Goal: Information Seeking & Learning: Learn about a topic

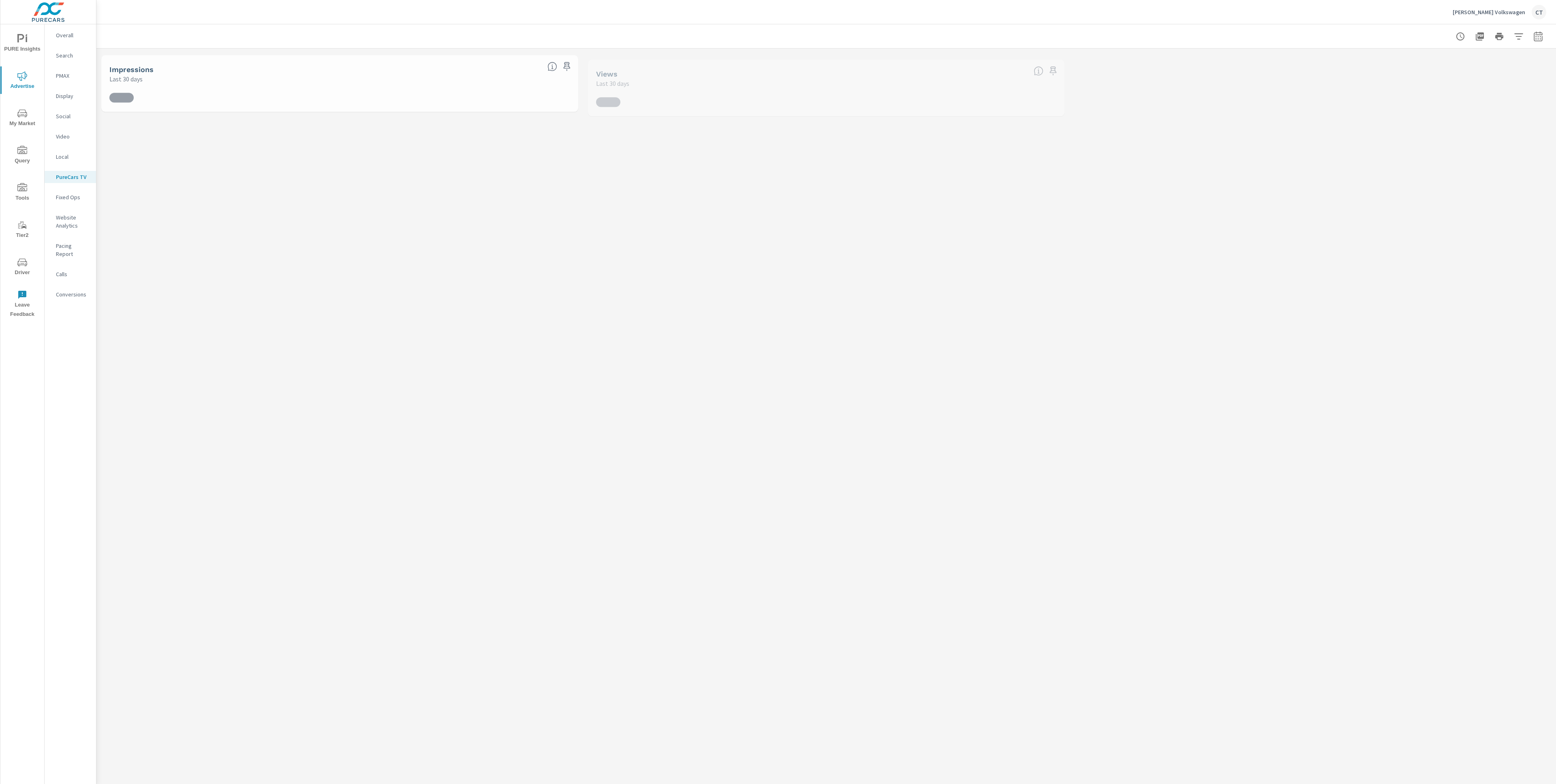
click at [19, 37] on icon "nav menu" at bounding box center [22, 38] width 10 height 10
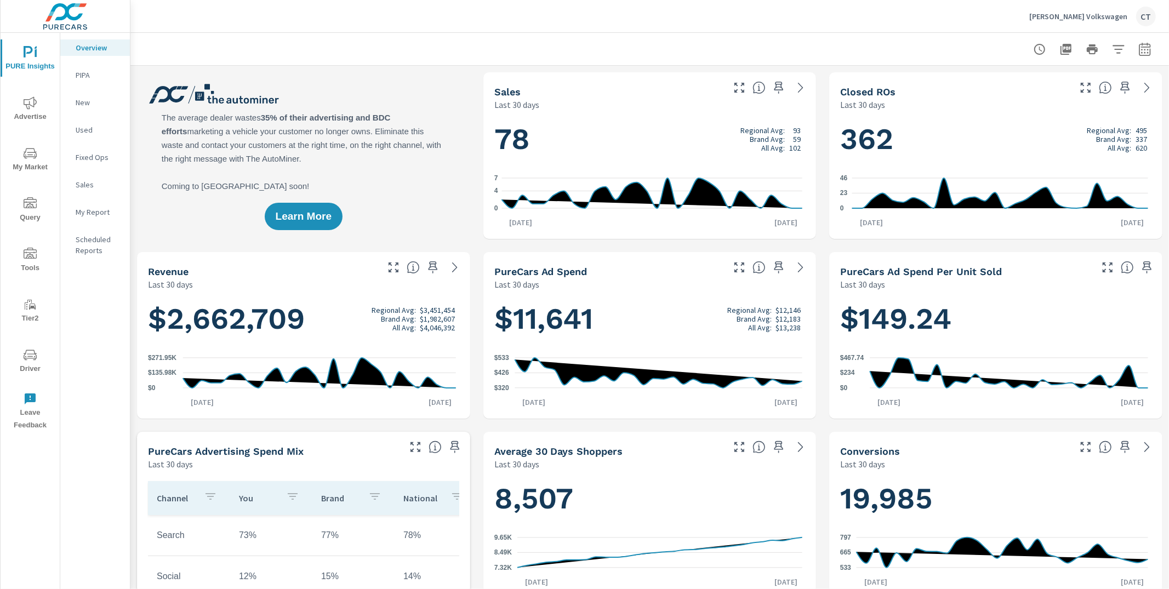
scroll to position [1, 0]
click at [307, 21] on div "Joe Heidt Volkswagen CT" at bounding box center [650, 16] width 1013 height 32
click at [697, 60] on div at bounding box center [650, 49] width 1013 height 32
click at [36, 178] on div "PURE Insights Advertise My Market Query Tools Tier2 Driver Leave Feedback" at bounding box center [30, 235] width 59 height 404
click at [32, 154] on icon "nav menu" at bounding box center [30, 153] width 13 height 13
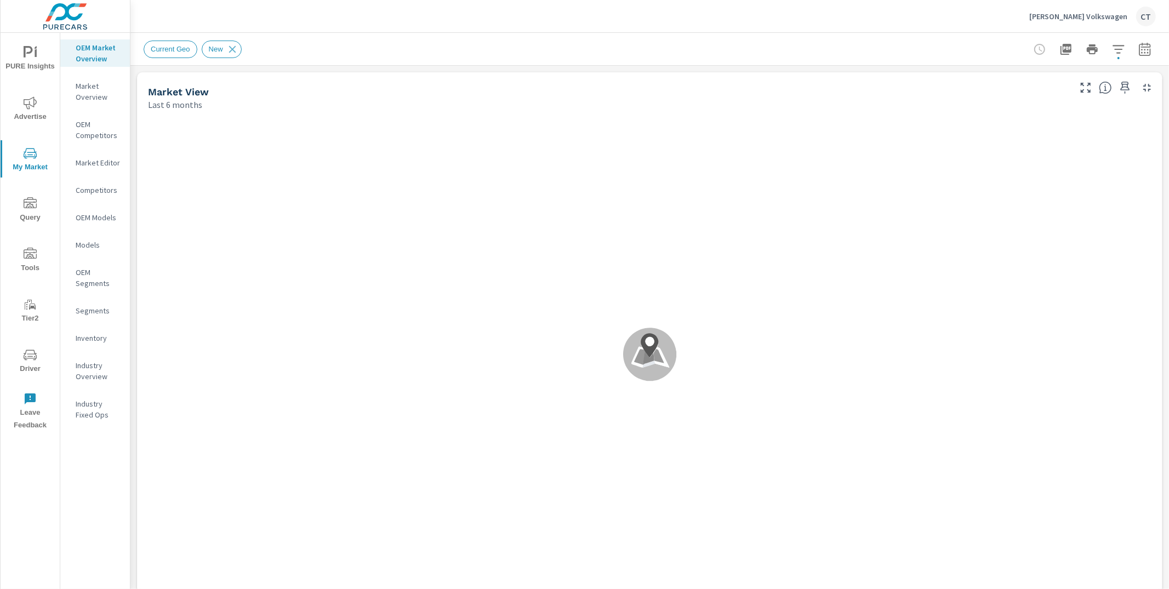
click at [97, 333] on p "Inventory" at bounding box center [99, 338] width 46 height 11
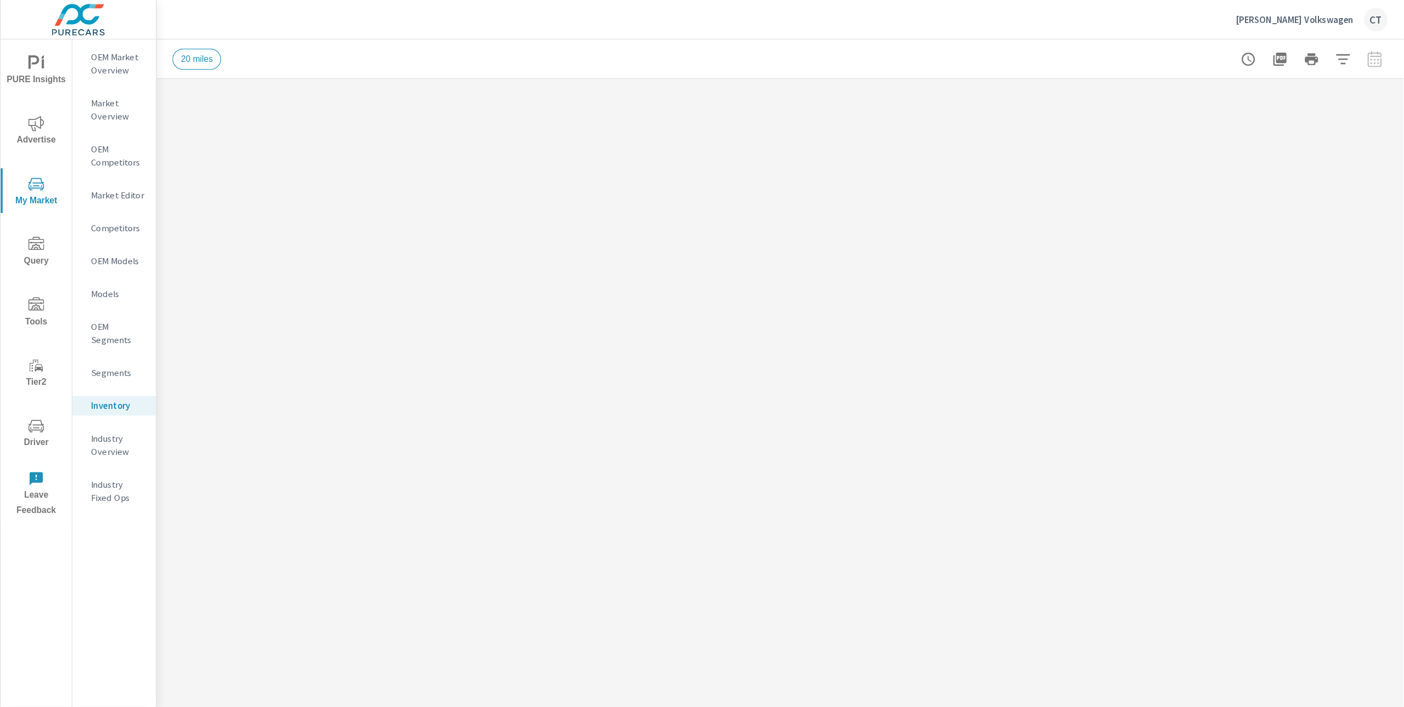
scroll to position [1, 0]
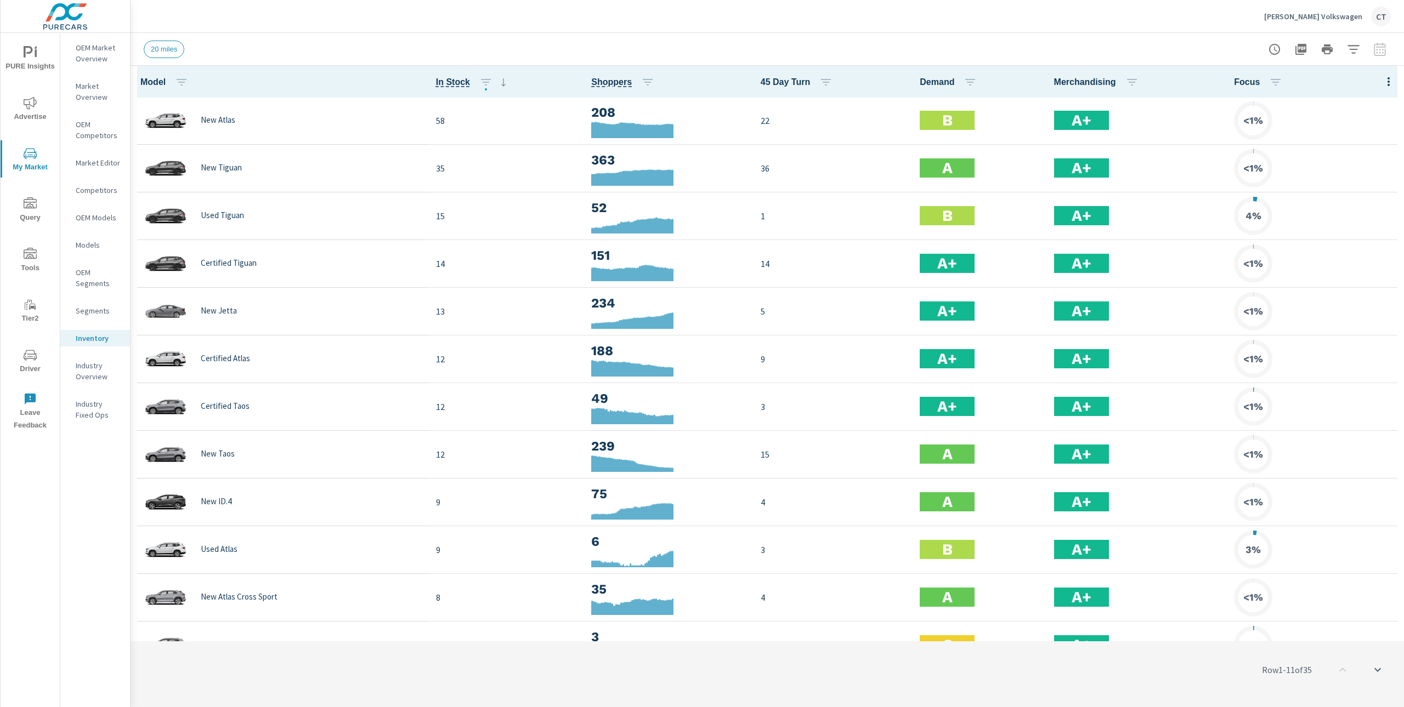
click at [1382, 77] on icon "button" at bounding box center [1388, 81] width 13 height 13
click at [1349, 188] on span "Inventory" at bounding box center [1352, 185] width 69 height 11
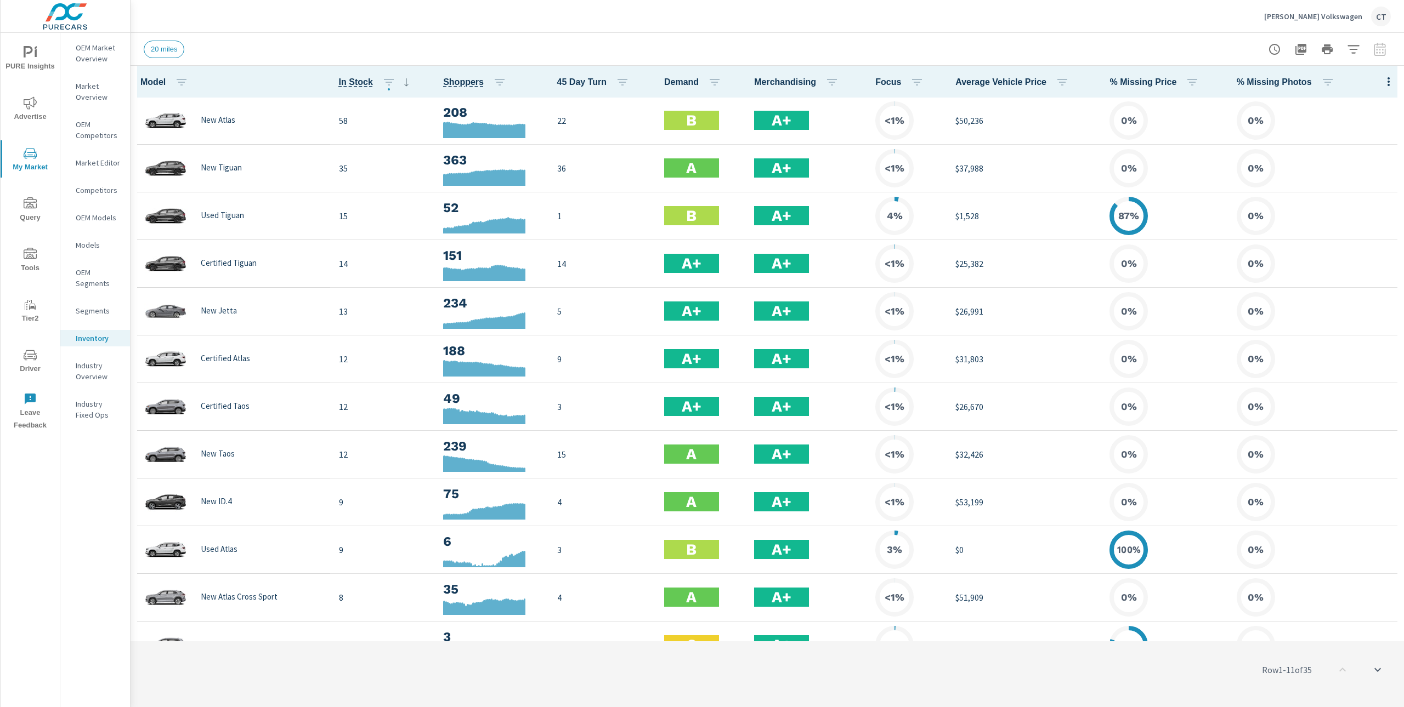
click at [1382, 84] on icon "button" at bounding box center [1388, 81] width 13 height 13
click at [1236, 53] on div at bounding box center [702, 353] width 1404 height 707
click at [1355, 50] on icon "button" at bounding box center [1352, 49] width 13 height 13
click at [1288, 137] on li "Condition" at bounding box center [1280, 139] width 167 height 27
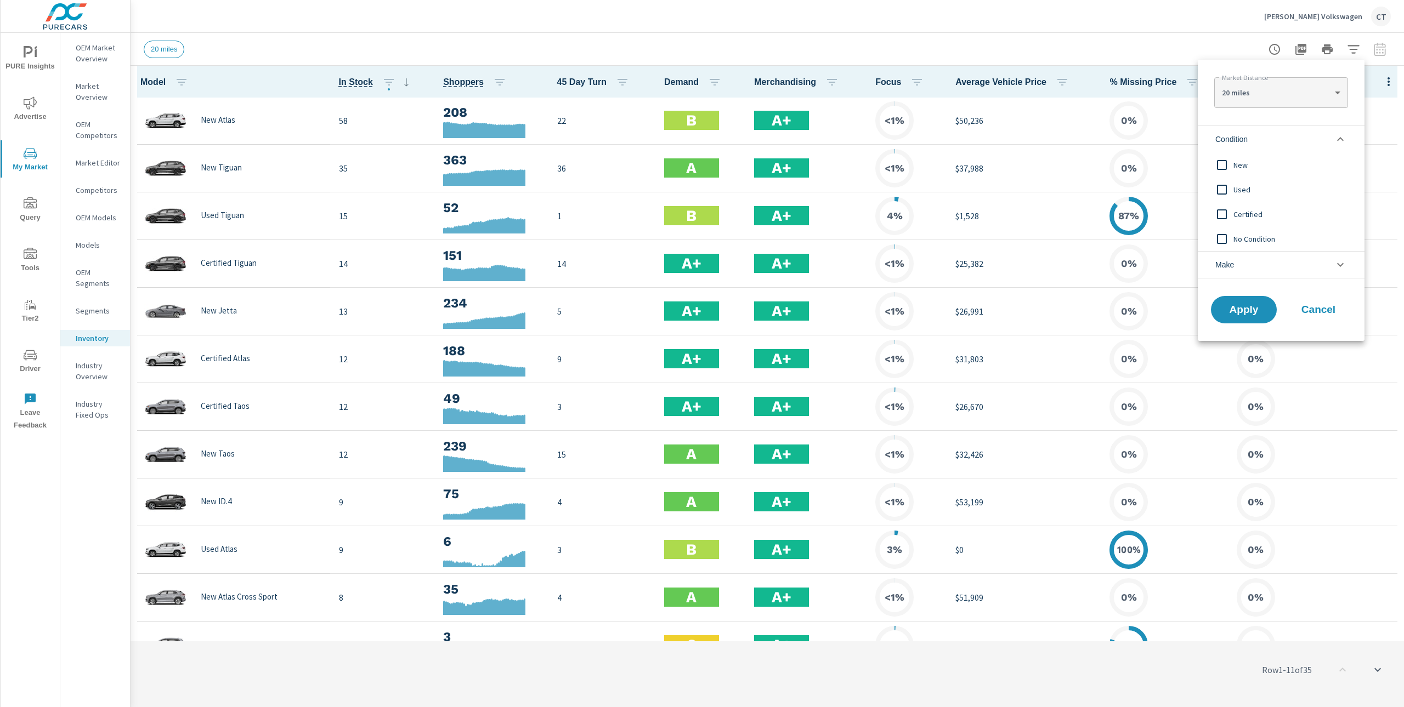
click at [1229, 167] on input "filter options" at bounding box center [1221, 165] width 23 height 23
click at [1286, 82] on body "PURE Insights Advertise My Market Query Tools Tier2 Driver Leave Feedback OEM M…" at bounding box center [702, 353] width 1404 height 707
click at [1269, 101] on li "30 miles" at bounding box center [1280, 110] width 133 height 18
type Distance "30"
click at [1243, 300] on button "Apply" at bounding box center [1243, 310] width 68 height 29
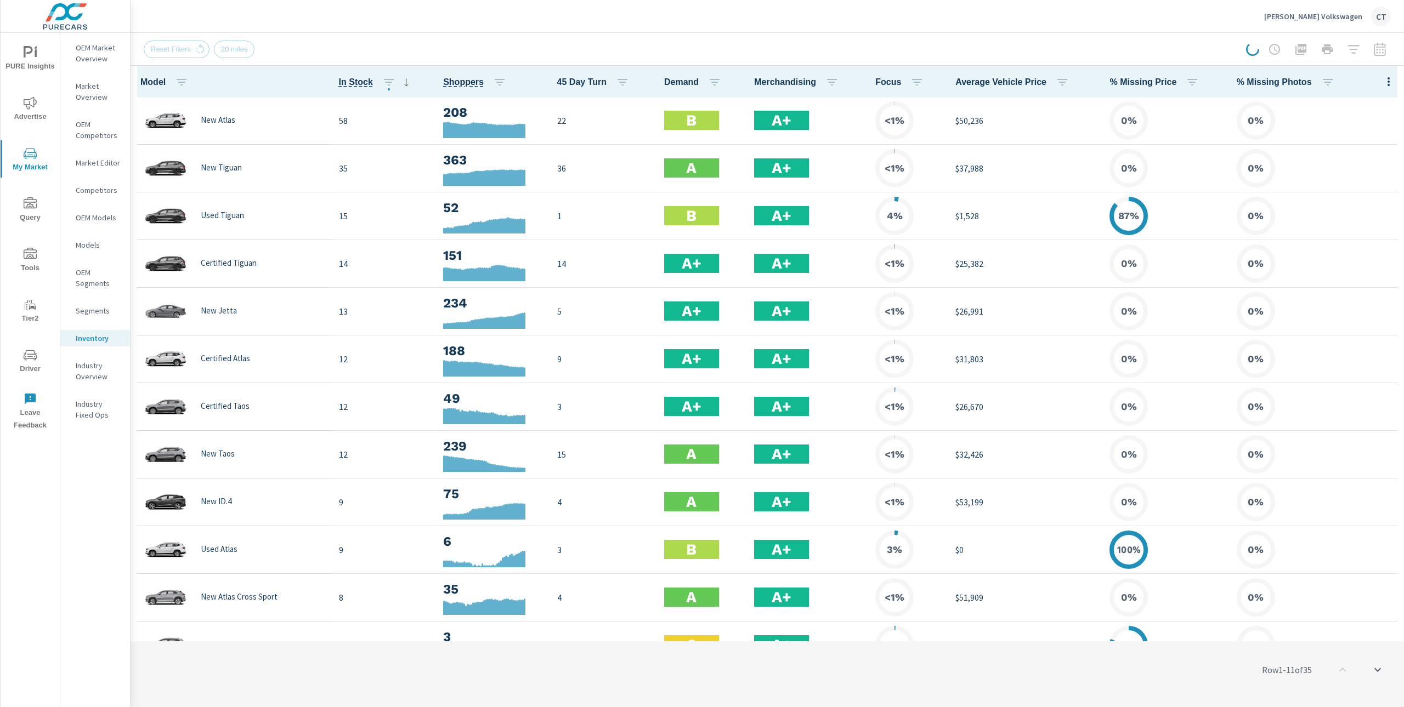
click at [1195, 20] on div "Joe Heidt Volkswagen CT" at bounding box center [767, 16] width 1247 height 32
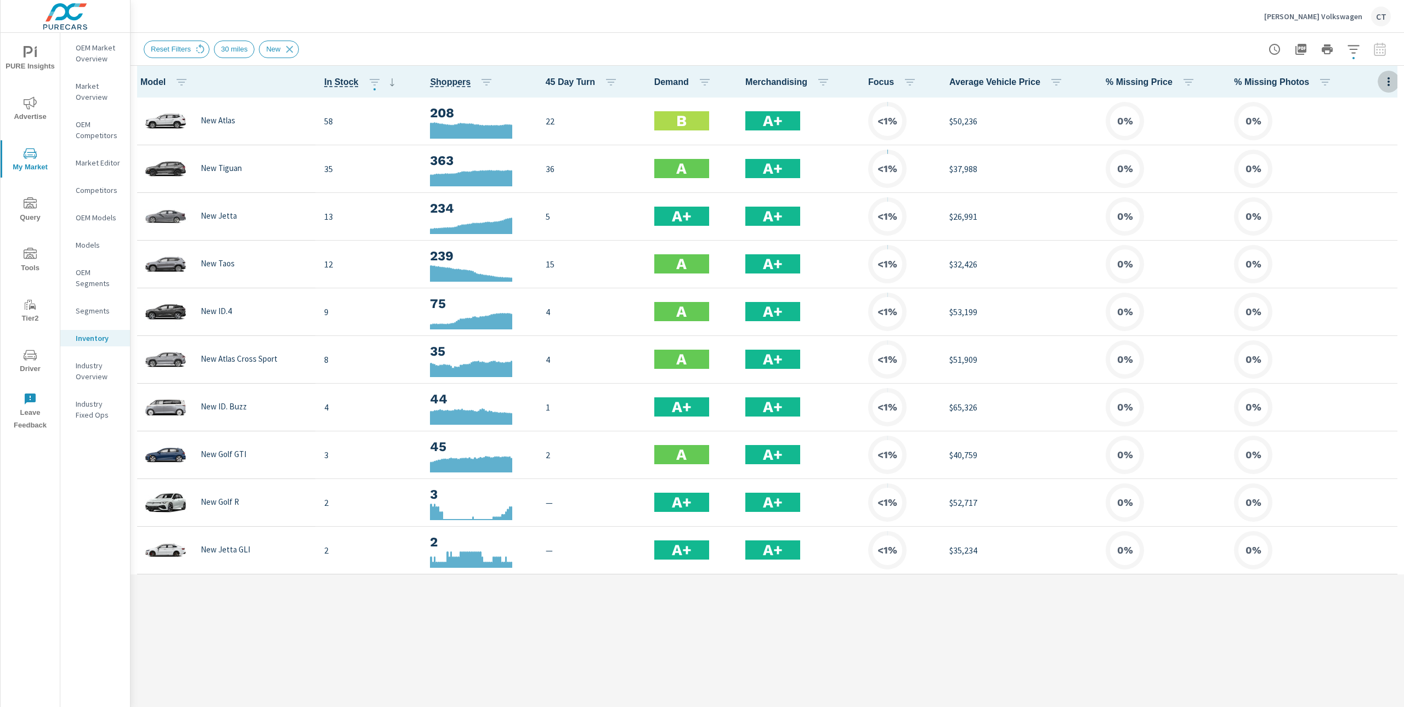
click at [1384, 84] on icon "button" at bounding box center [1388, 81] width 13 height 13
click at [1334, 151] on span "Audience" at bounding box center [1352, 146] width 69 height 11
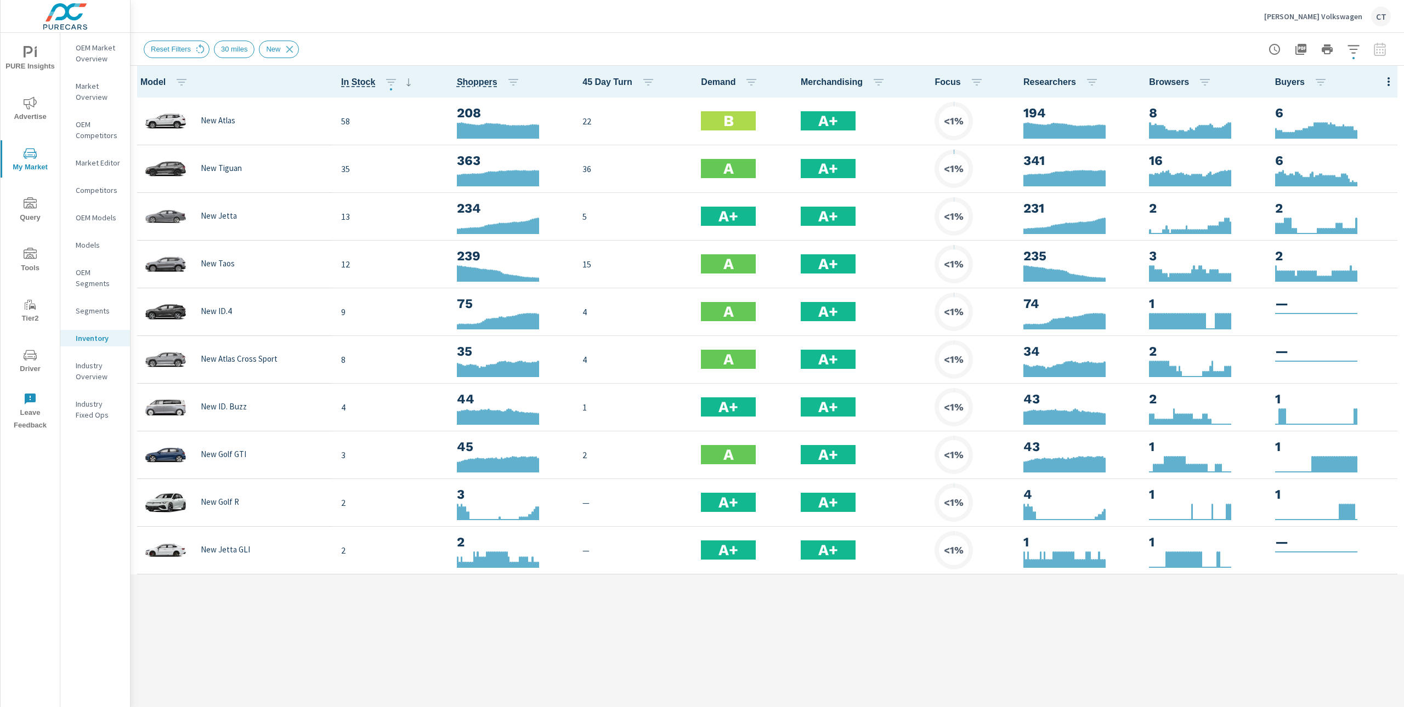
click at [1095, 37] on div "Reset Filters 30 miles New" at bounding box center [767, 49] width 1247 height 32
click at [1079, 41] on div "Reset Filters 30 miles New" at bounding box center [767, 49] width 1247 height 32
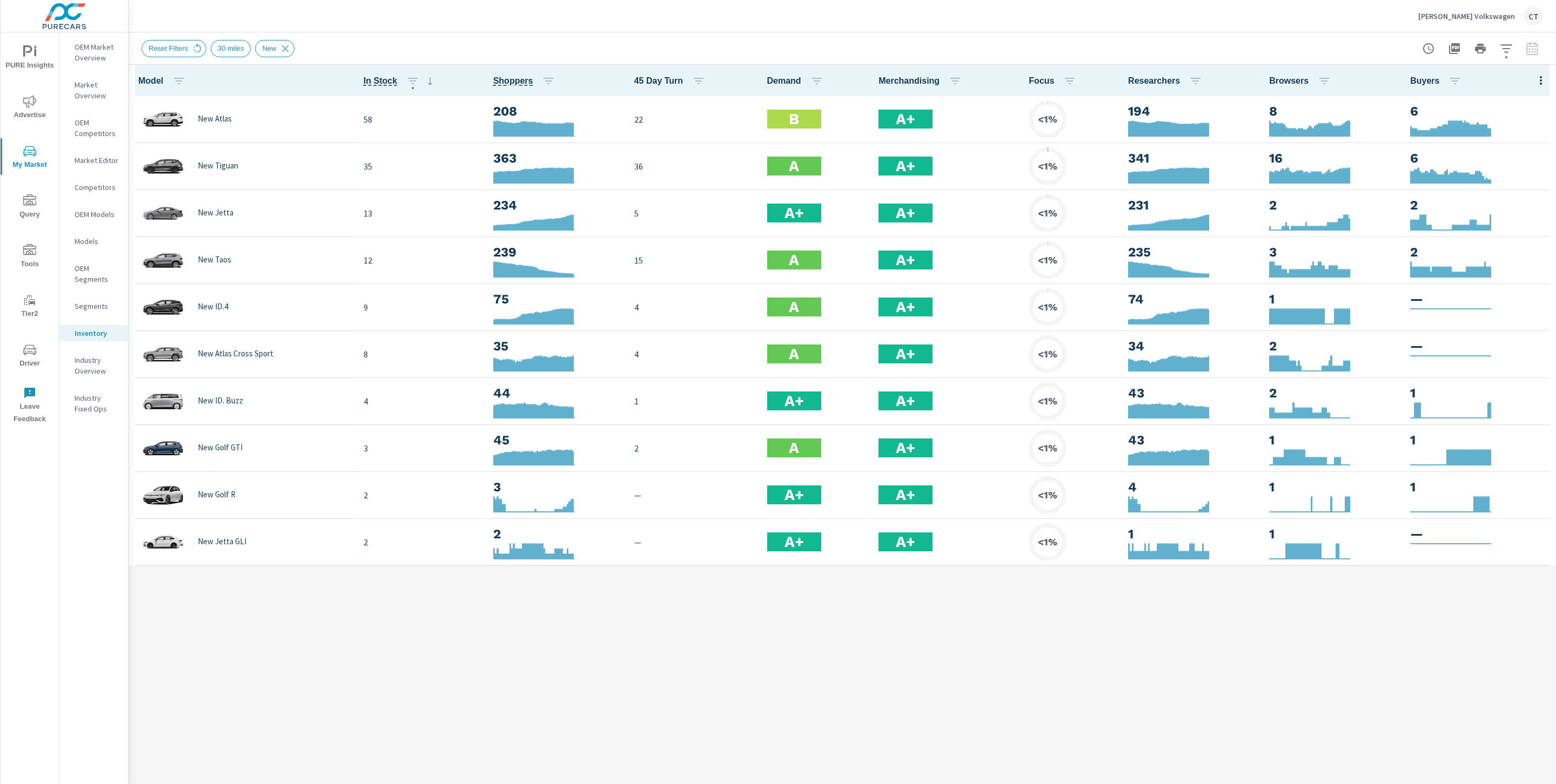
click at [34, 109] on span "Advertise" at bounding box center [30, 107] width 52 height 27
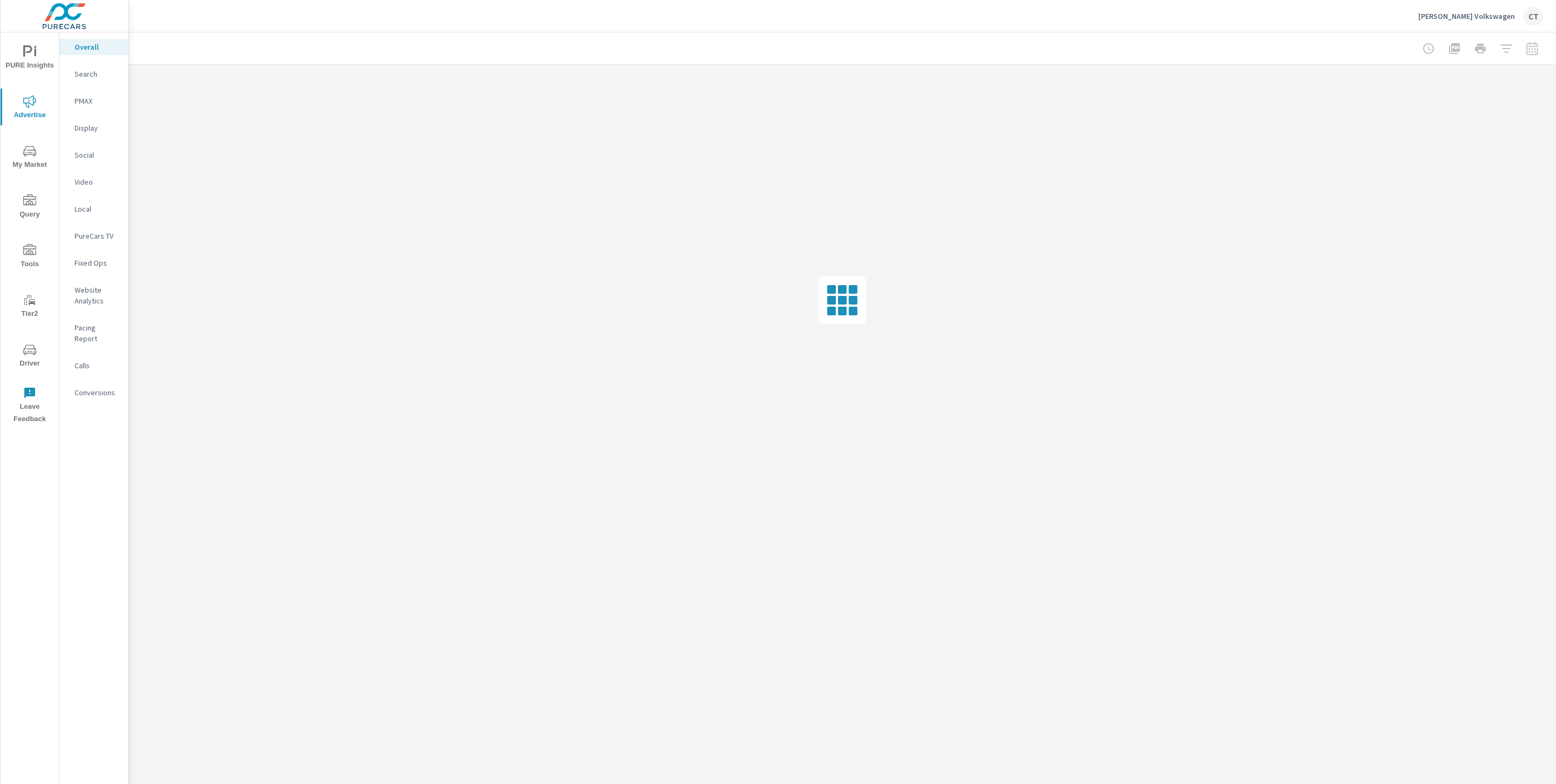
click at [94, 76] on p "Search" at bounding box center [98, 74] width 45 height 11
click at [55, 51] on button "PURE Insights" at bounding box center [30, 56] width 58 height 36
click at [25, 66] on span "PURE Insights" at bounding box center [30, 58] width 52 height 27
click at [34, 107] on span "Advertise" at bounding box center [30, 107] width 52 height 27
click at [86, 73] on p "Search" at bounding box center [98, 74] width 45 height 11
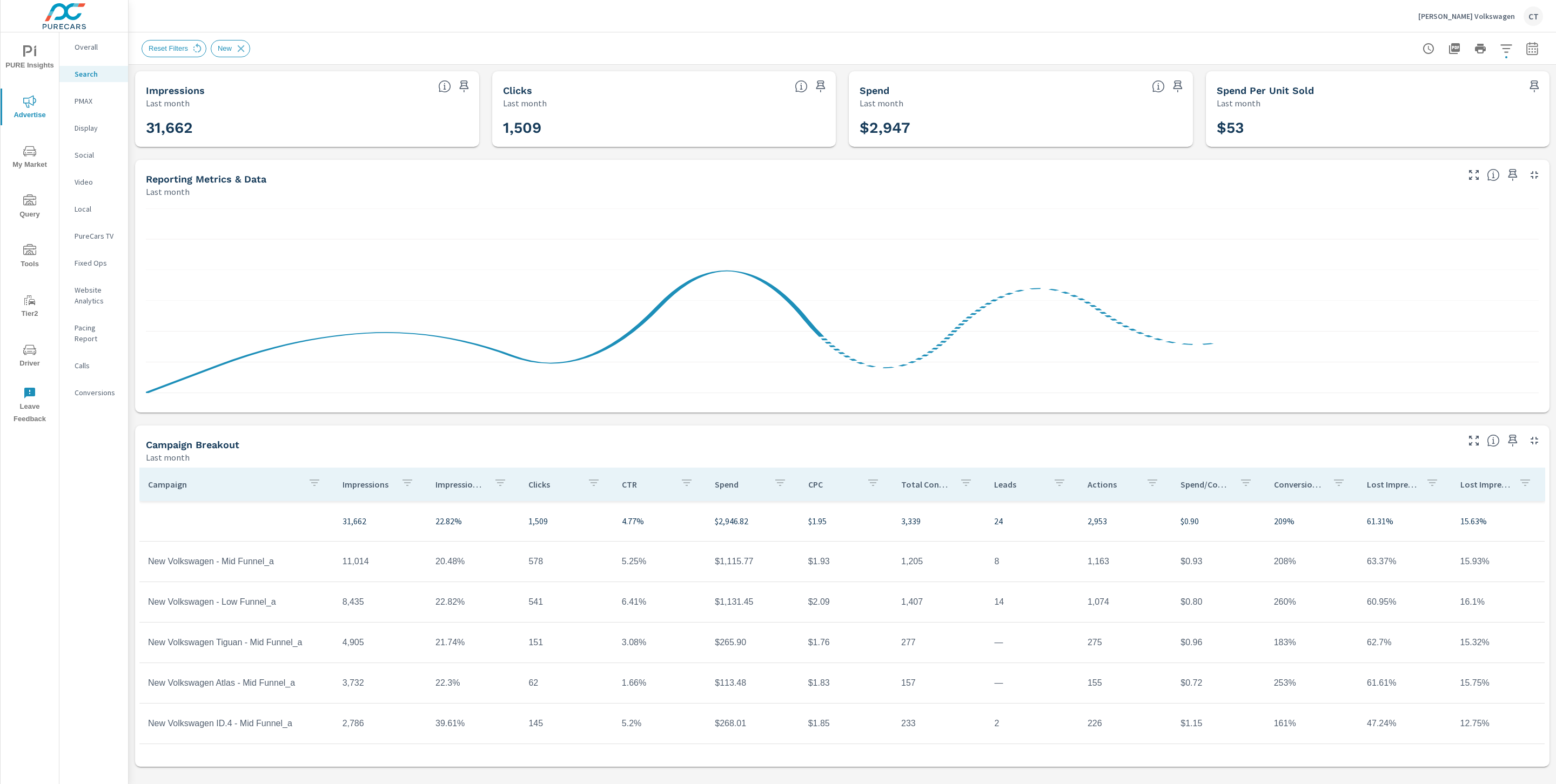
click at [1526, 48] on icon "button" at bounding box center [1531, 48] width 13 height 13
select select "Last month"
click at [1449, 91] on select "Custom Yesterday Last week Last 7 days Last 14 days Last 30 days Last 45 days L…" at bounding box center [1446, 94] width 108 height 22
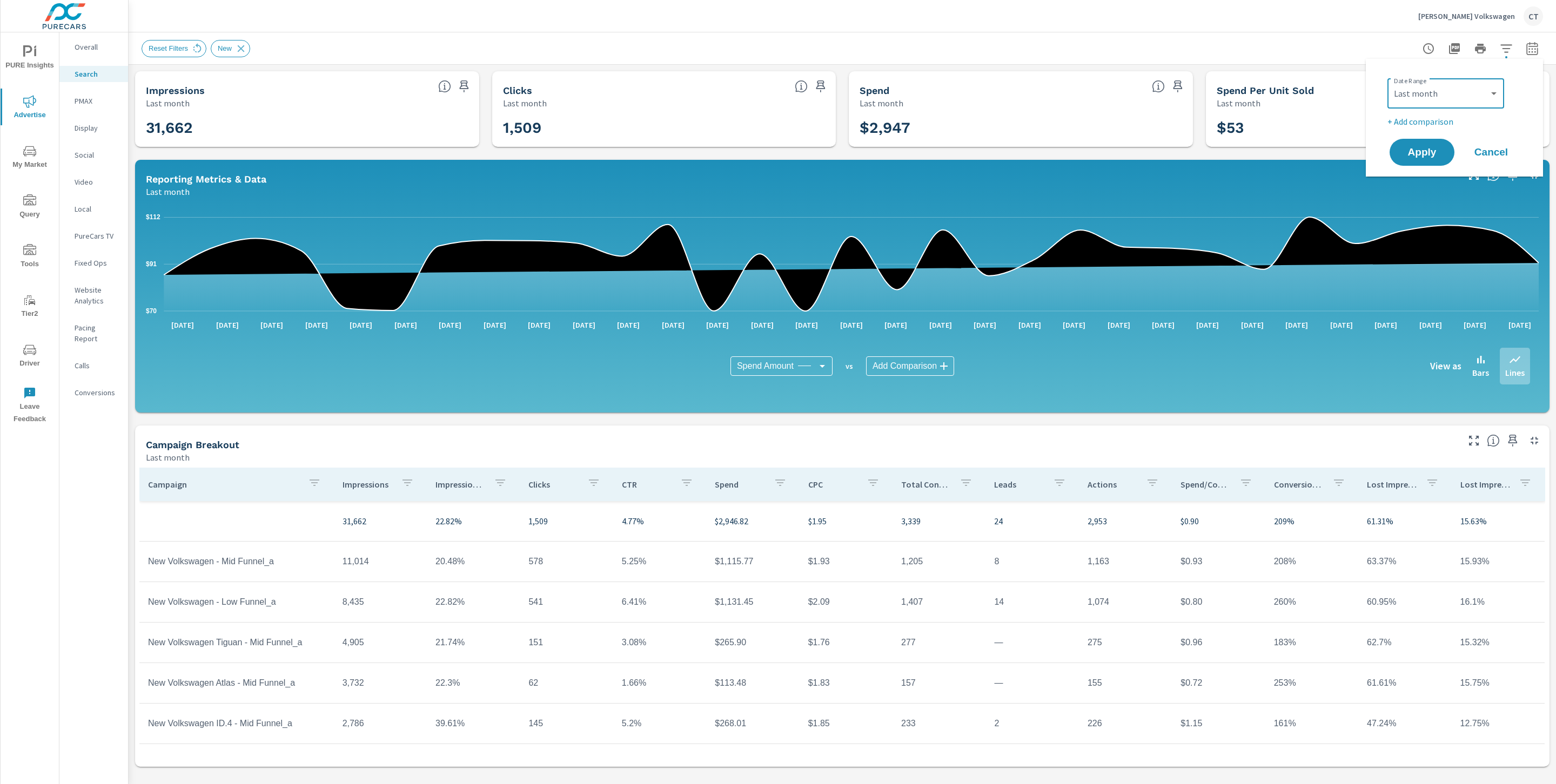
click at [1446, 116] on p "+ Add comparison" at bounding box center [1456, 121] width 138 height 13
select select "Previous period"
click at [1429, 173] on button "Apply" at bounding box center [1422, 182] width 67 height 29
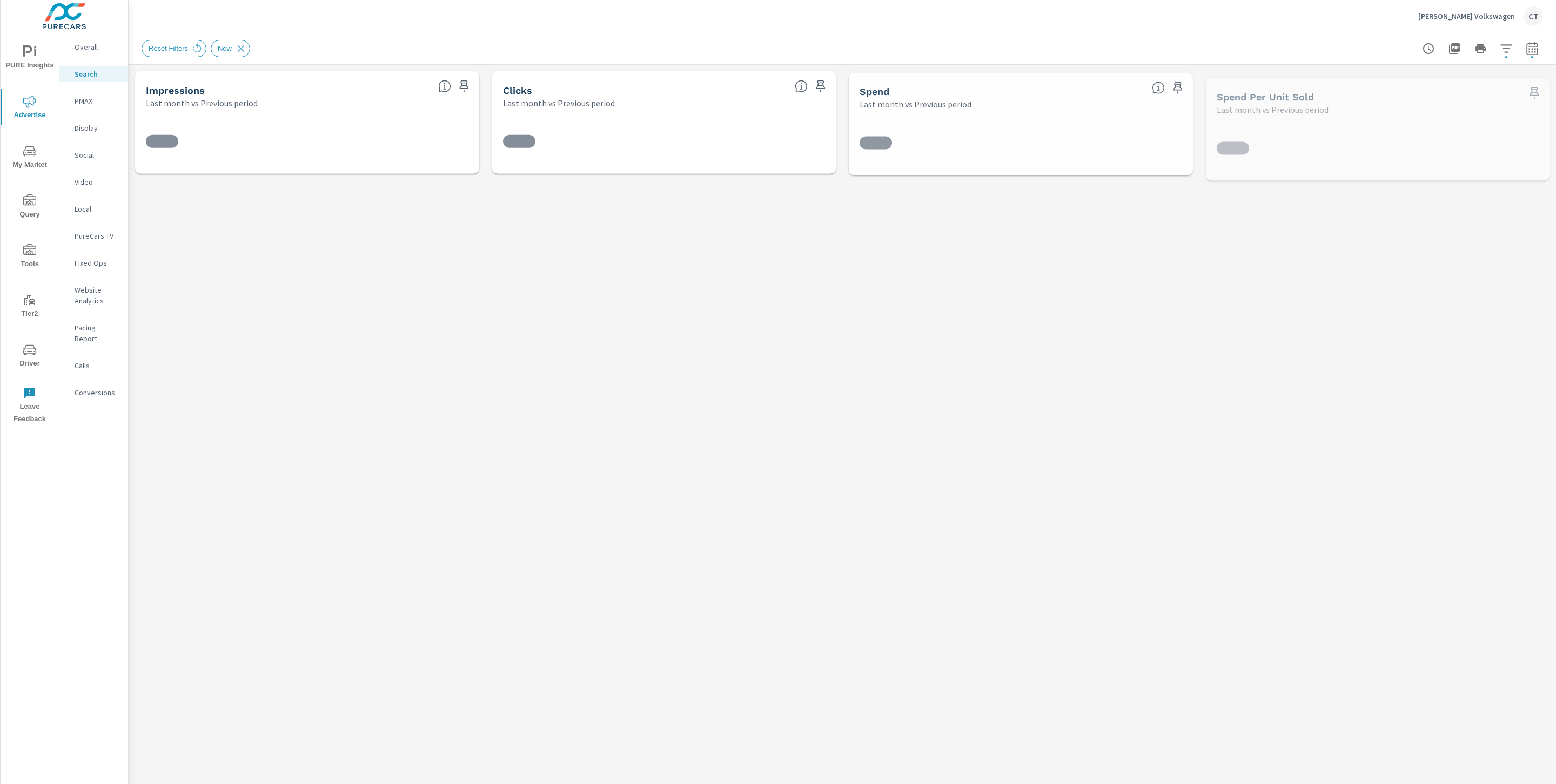
click at [1197, 37] on div "Reset Filters New" at bounding box center [843, 48] width 1401 height 32
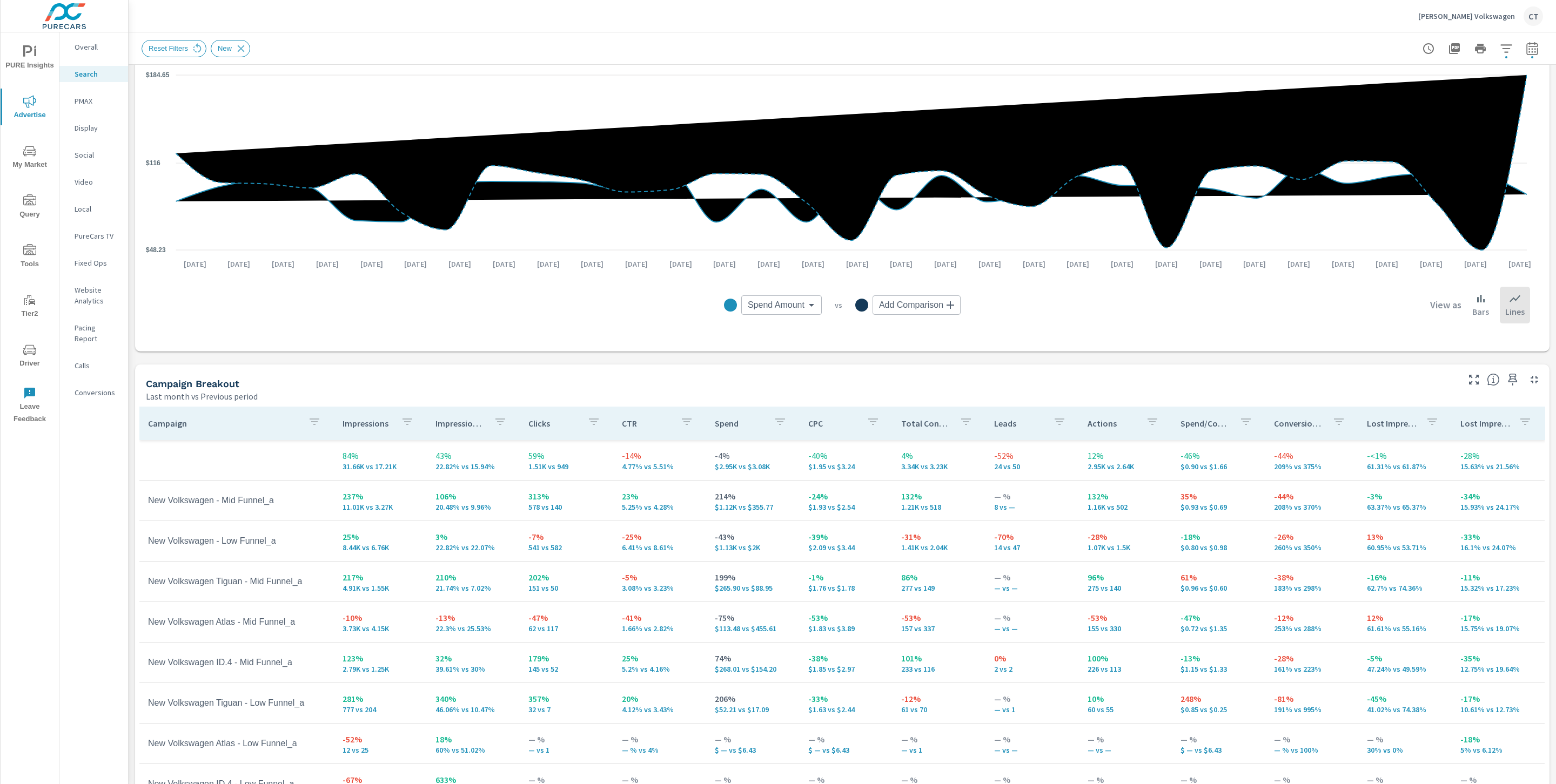
scroll to position [205, 0]
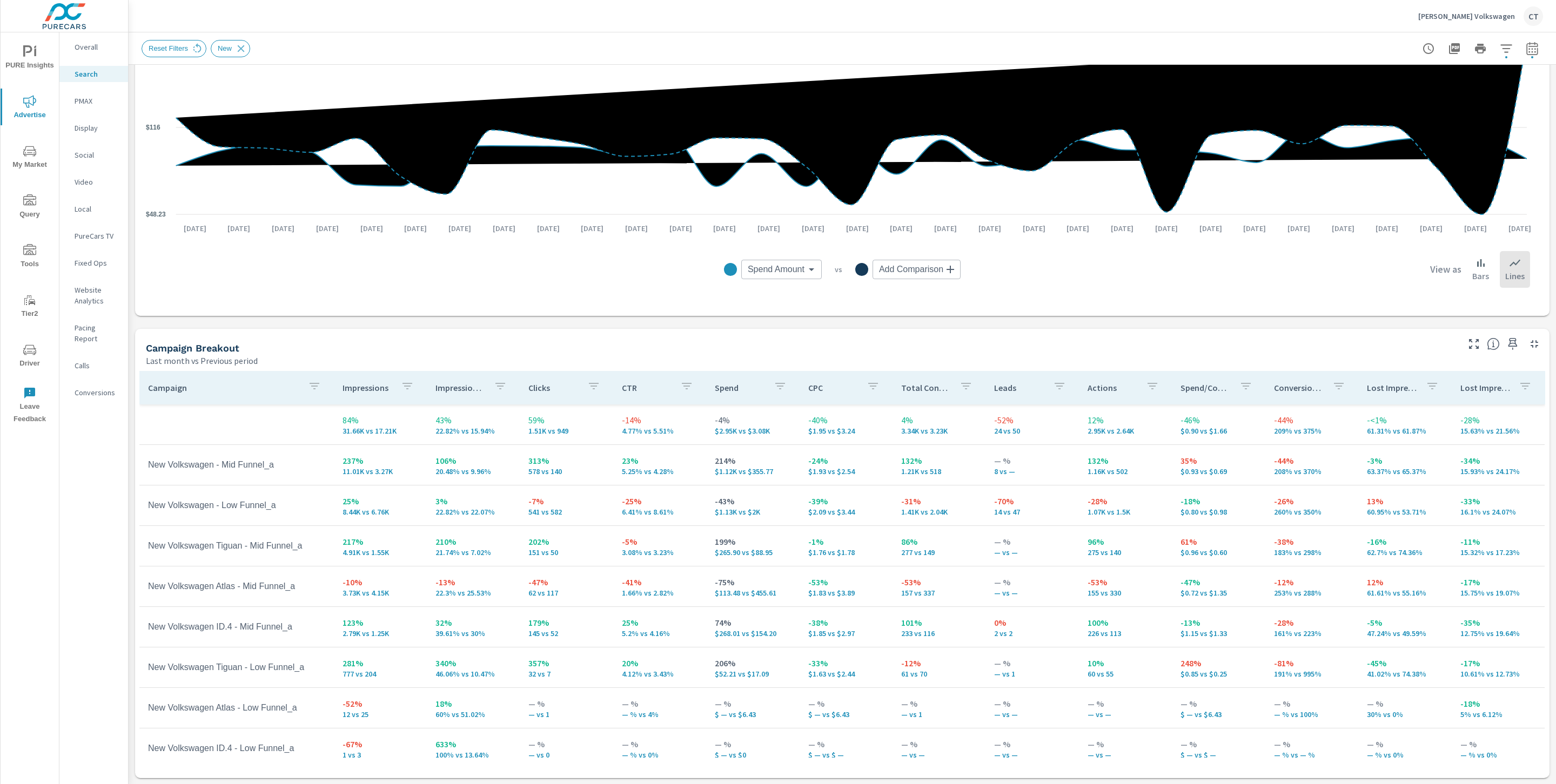
click at [1467, 339] on icon "button" at bounding box center [1473, 344] width 13 height 13
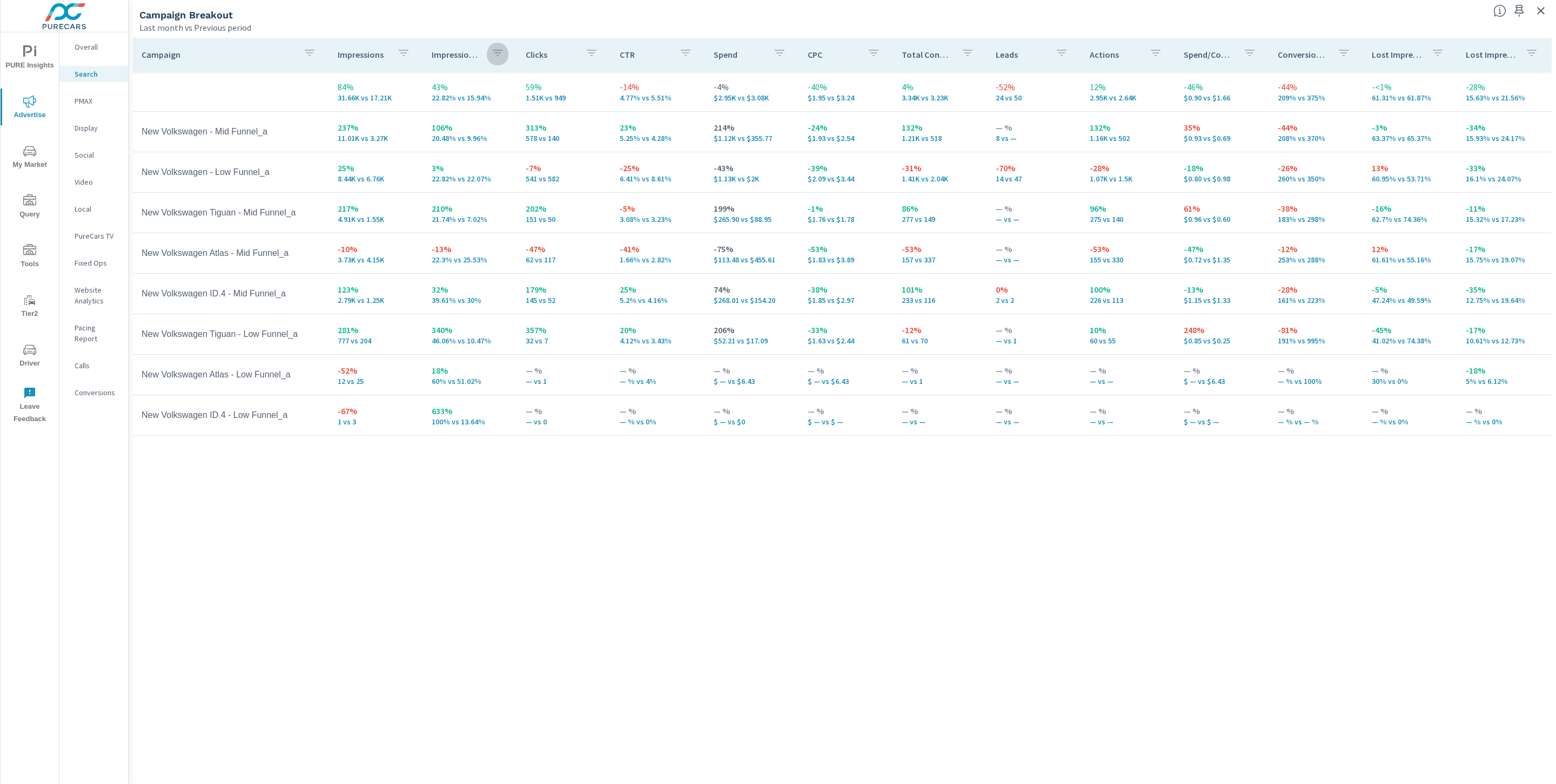
click at [494, 47] on icon "button" at bounding box center [497, 52] width 13 height 13
click at [443, 179] on button "CURR" at bounding box center [458, 186] width 41 height 16
click at [472, 59] on div at bounding box center [778, 392] width 1556 height 784
click at [461, 50] on p "Impression Share" at bounding box center [457, 54] width 51 height 11
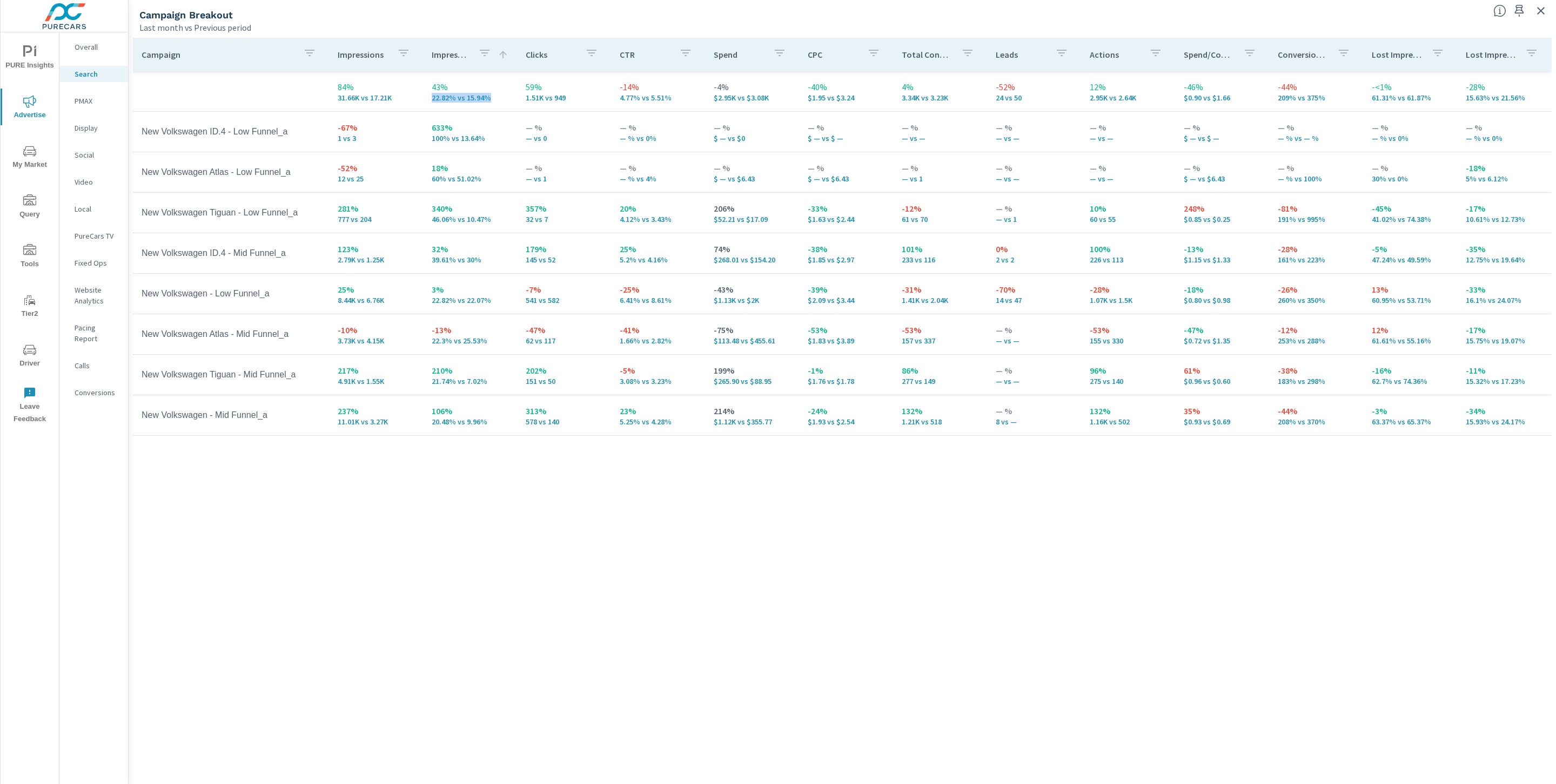
drag, startPoint x: 430, startPoint y: 99, endPoint x: 490, endPoint y: 98, distance: 60.0
click at [490, 98] on p "22.82% vs 15.94%" at bounding box center [470, 98] width 77 height 9
click at [432, 102] on td "43% 22.82% vs 15.94%" at bounding box center [469, 91] width 94 height 38
drag, startPoint x: 421, startPoint y: 98, endPoint x: 506, endPoint y: 104, distance: 85.2
click at [506, 104] on tr "84% 31.66K vs 17.21K 43% 22.82% vs 15.94% 59% 1.51K vs 949 -14% 4.77% vs 5.51% …" at bounding box center [842, 91] width 1418 height 40
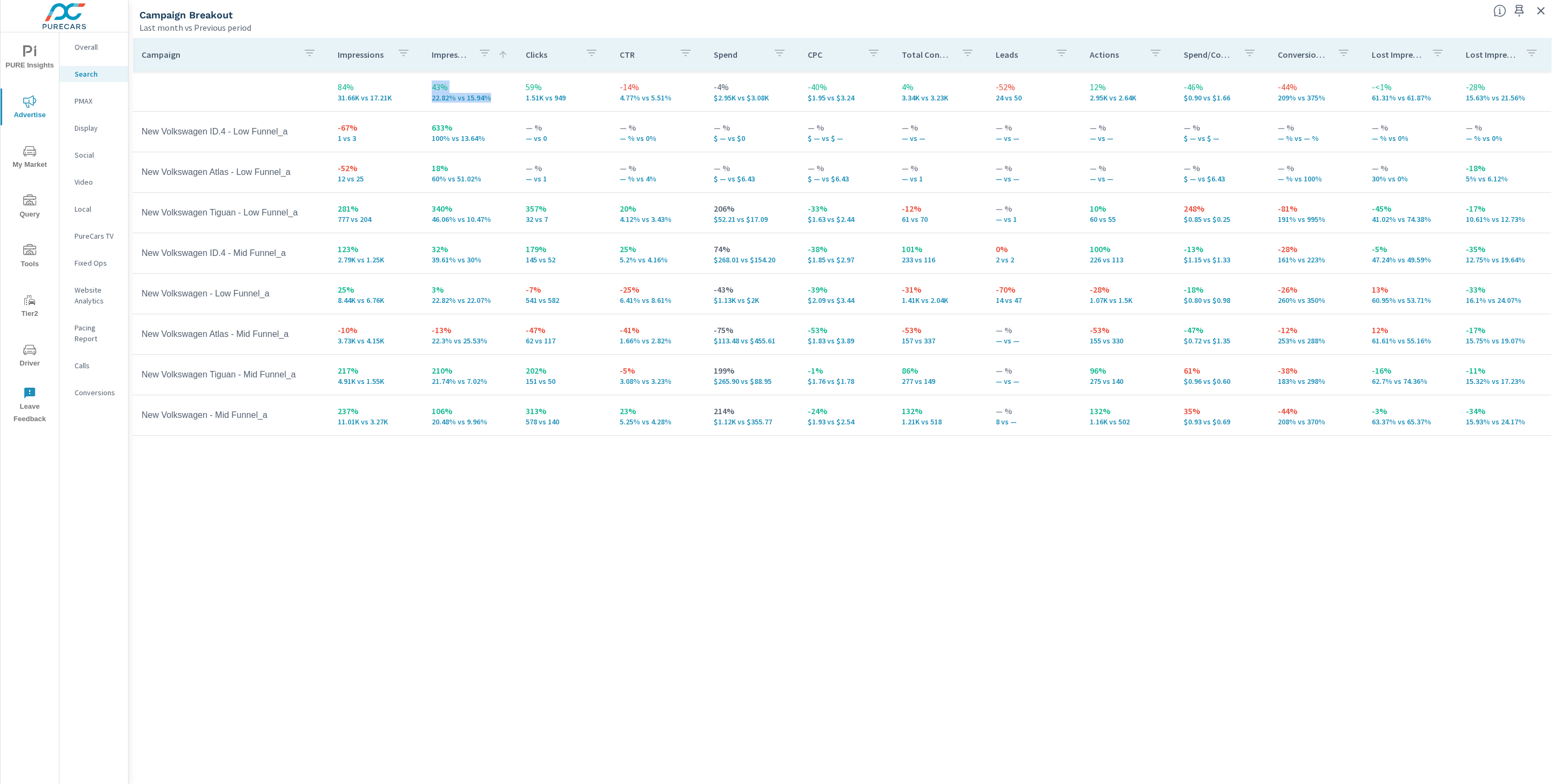
click at [451, 105] on td "43% 22.82% vs 15.94%" at bounding box center [469, 91] width 94 height 38
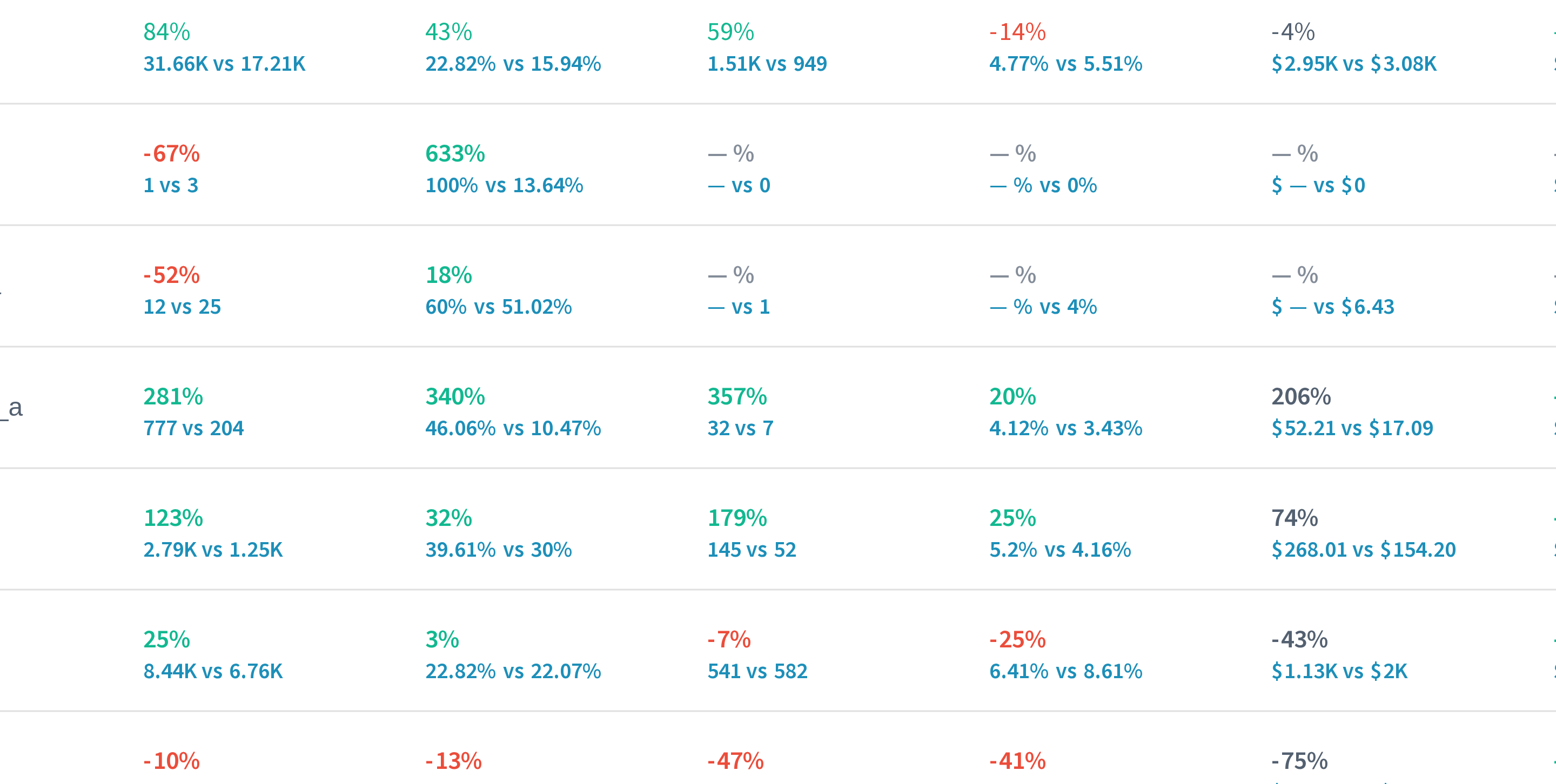
click at [436, 98] on p "22.82% vs 15.94%" at bounding box center [470, 98] width 77 height 9
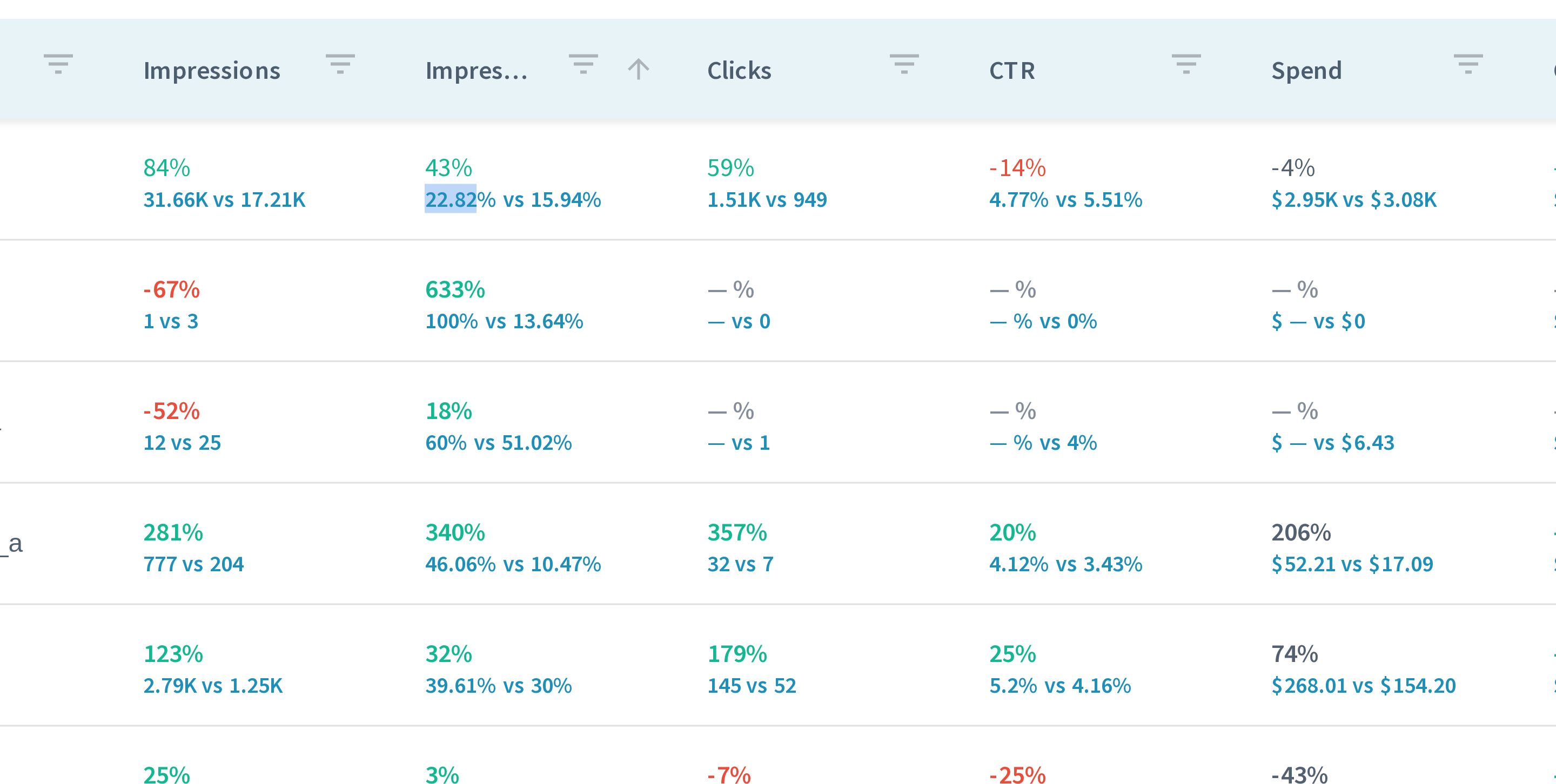
drag, startPoint x: 432, startPoint y: 97, endPoint x: 451, endPoint y: 97, distance: 19.0
click at [451, 97] on p "22.82% vs 15.94%" at bounding box center [470, 98] width 77 height 9
click at [438, 94] on p "22.82% vs 15.94%" at bounding box center [470, 98] width 77 height 9
click at [441, 99] on p "22.82% vs 15.94%" at bounding box center [470, 98] width 77 height 9
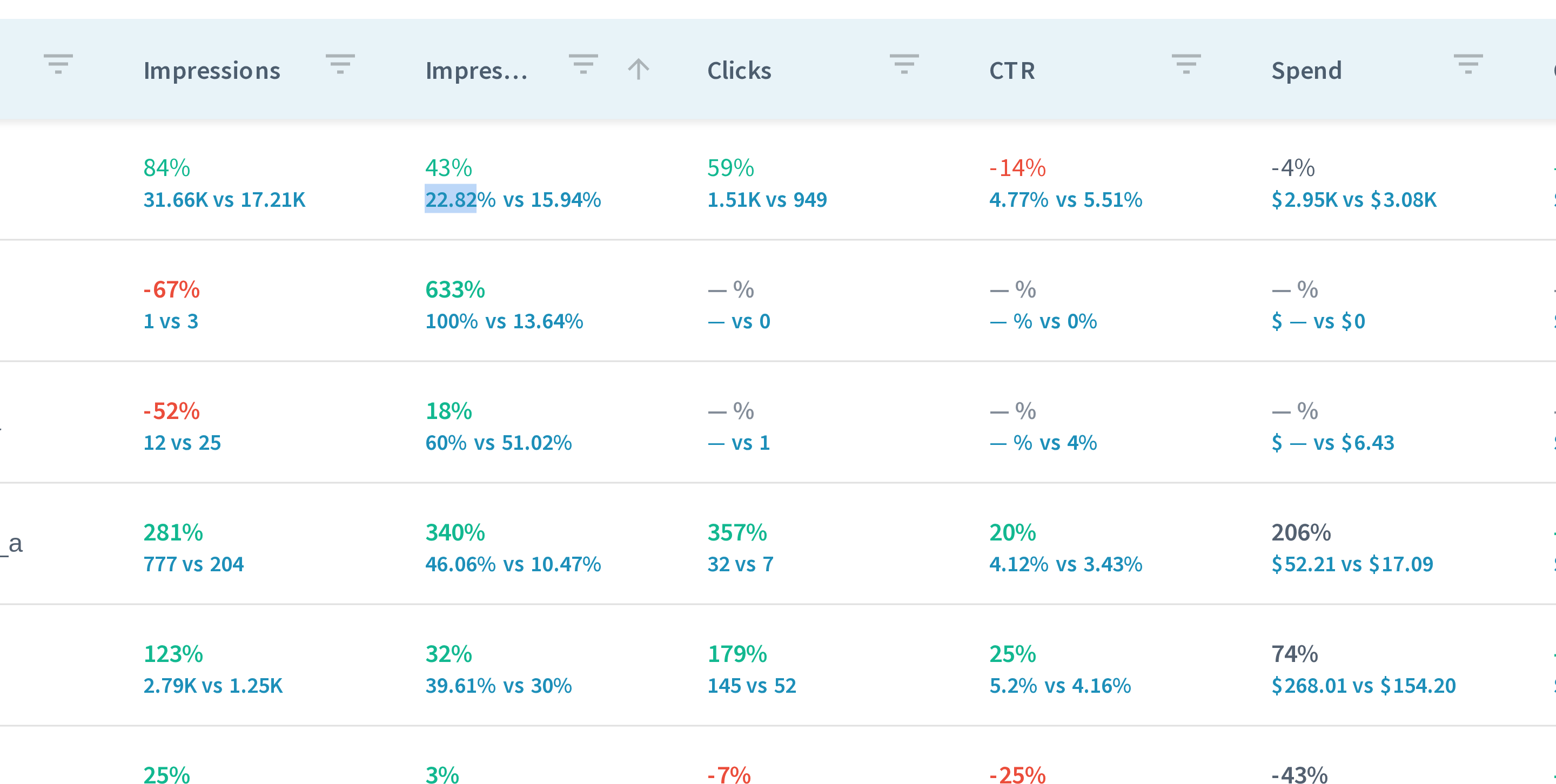
click at [441, 99] on p "22.82% vs 15.94%" at bounding box center [470, 98] width 77 height 9
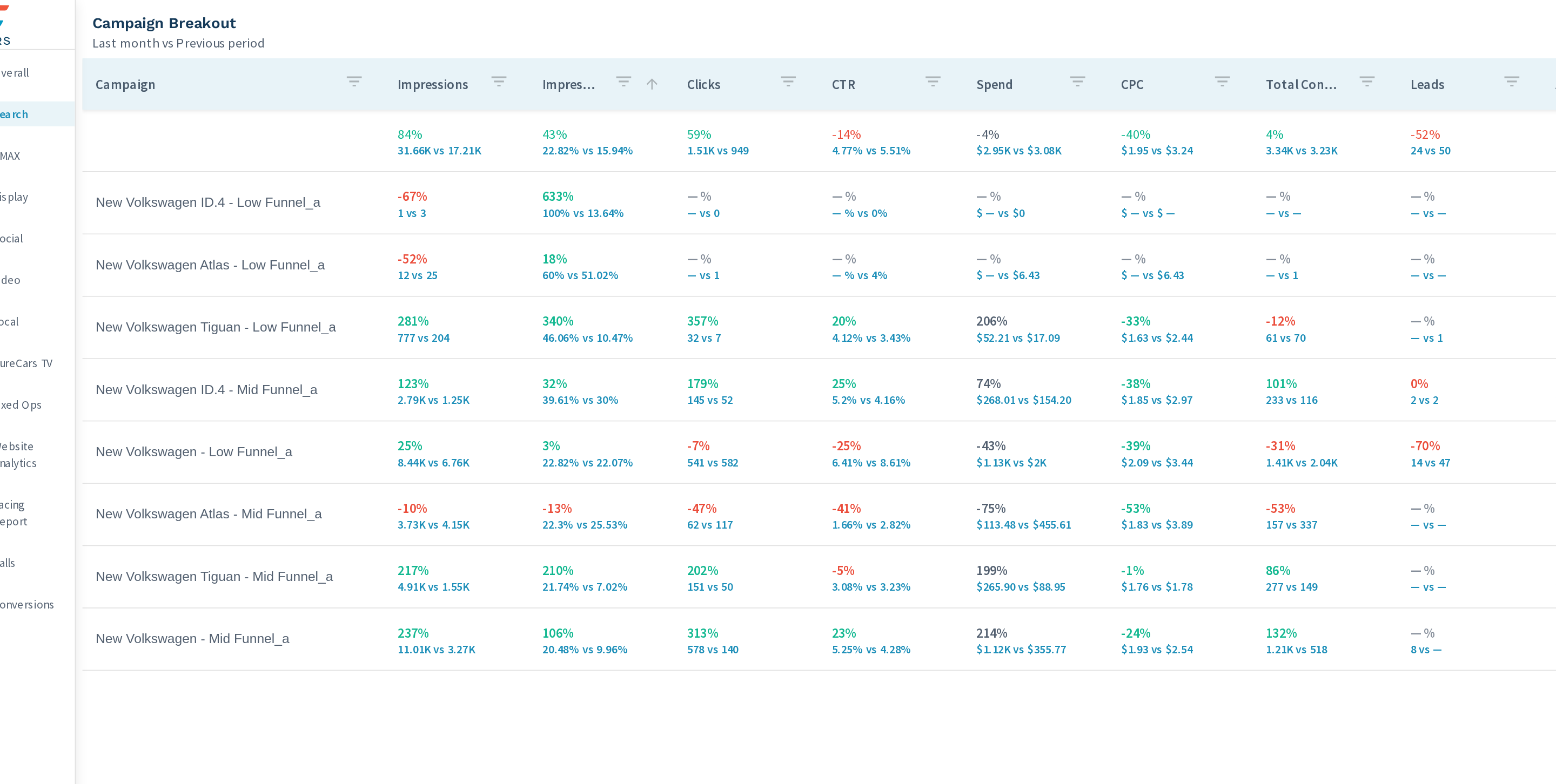
click at [434, 142] on p "100% vs 13.64%" at bounding box center [470, 138] width 77 height 9
click at [505, 131] on p "633%" at bounding box center [470, 127] width 77 height 13
drag, startPoint x: 331, startPoint y: 139, endPoint x: 363, endPoint y: 139, distance: 32.0
click at [363, 139] on tr "New Volkswagen ID.4 - Low Funnel_a -67% 1 vs 3 633% 100% vs 13.64% — % — vs 0 —…" at bounding box center [842, 131] width 1418 height 40
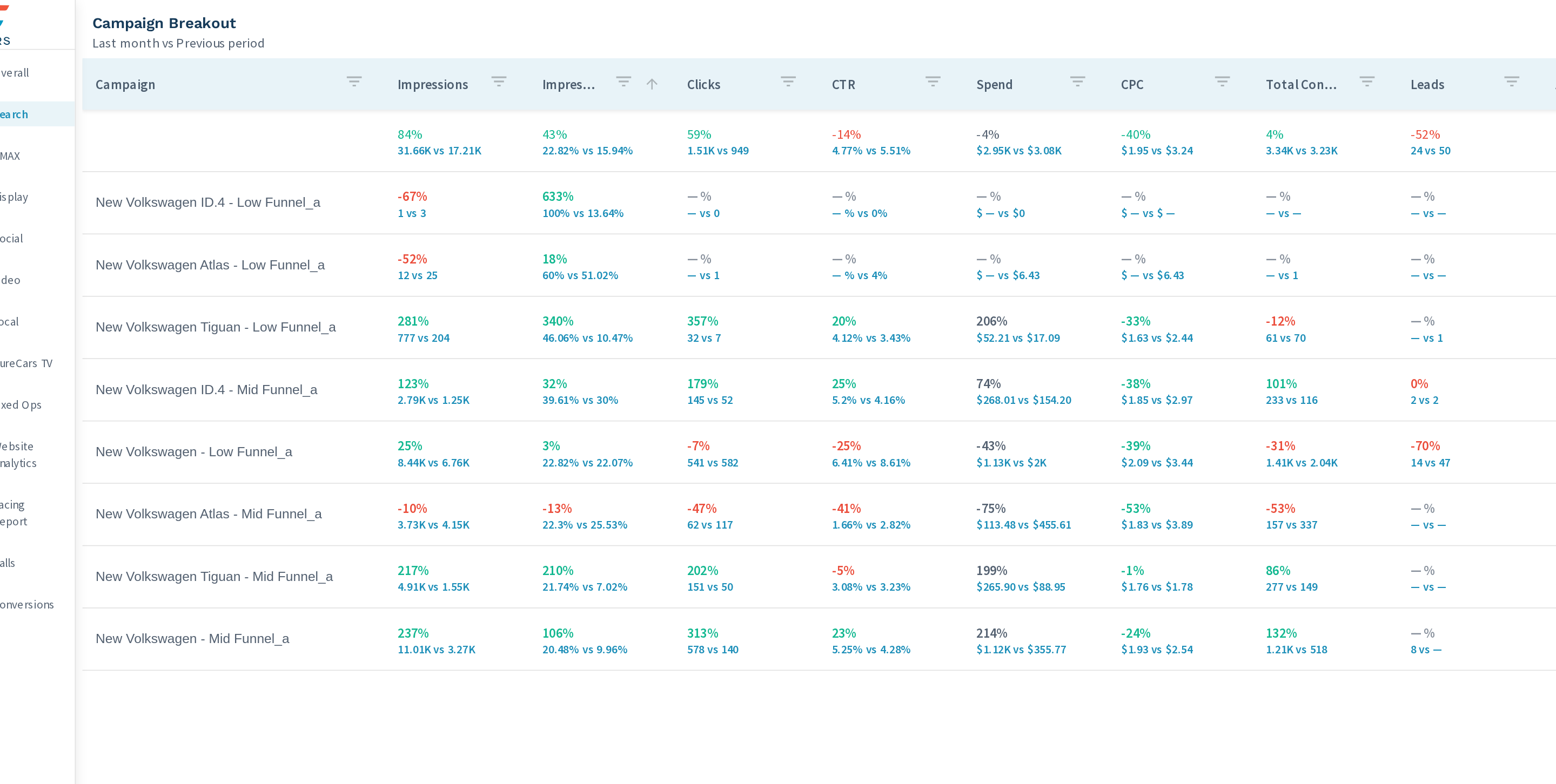
click at [386, 149] on td "-67% 1 vs 3" at bounding box center [375, 131] width 94 height 38
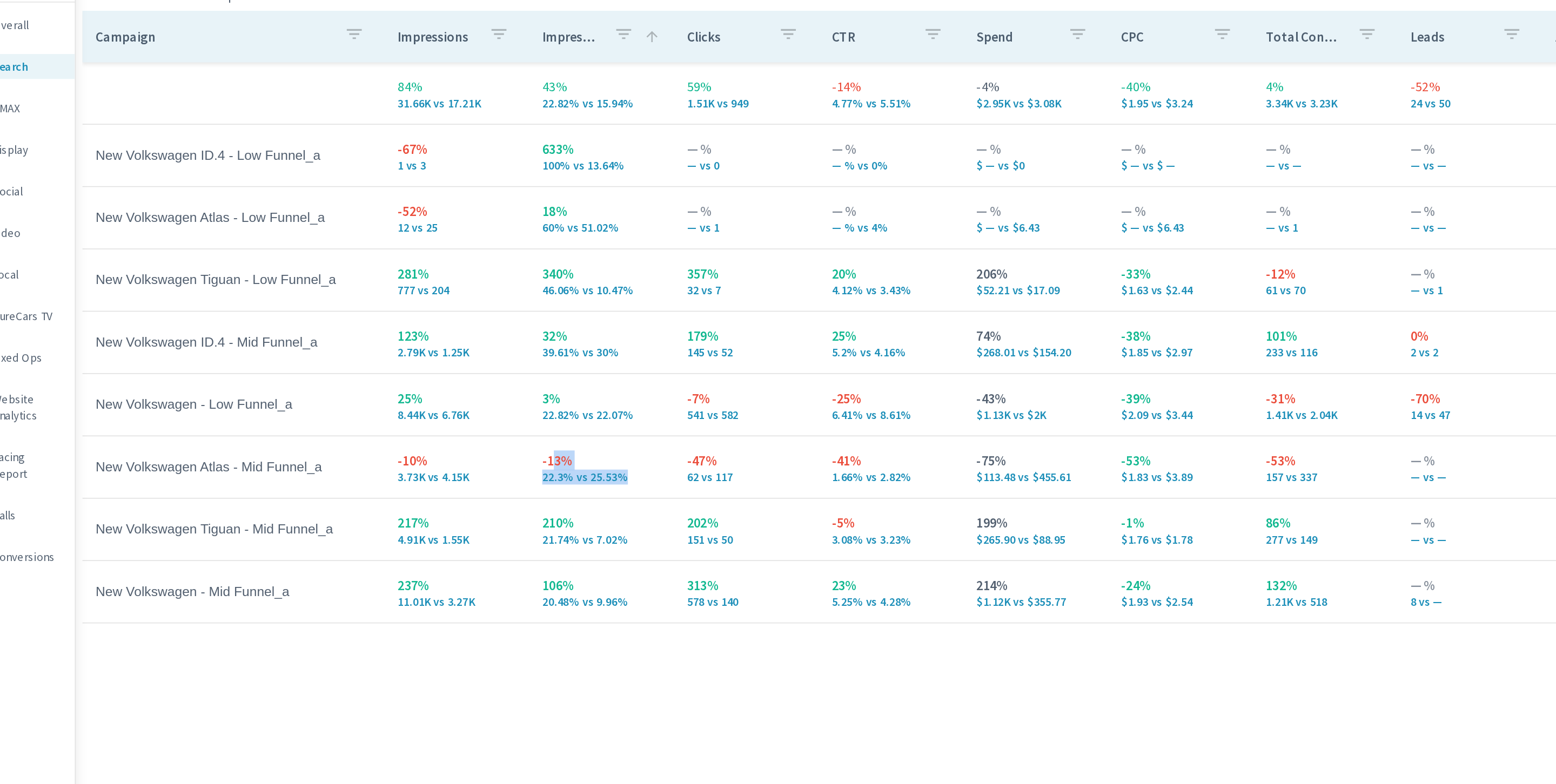
drag, startPoint x: 490, startPoint y: 340, endPoint x: 439, endPoint y: 331, distance: 51.8
click at [439, 331] on div "-13% 22.3% vs 25.53%" at bounding box center [470, 334] width 77 height 22
click at [443, 340] on p "22.3% vs 25.53%" at bounding box center [470, 341] width 77 height 9
click at [485, 344] on p "22.3% vs 25.53%" at bounding box center [470, 341] width 77 height 9
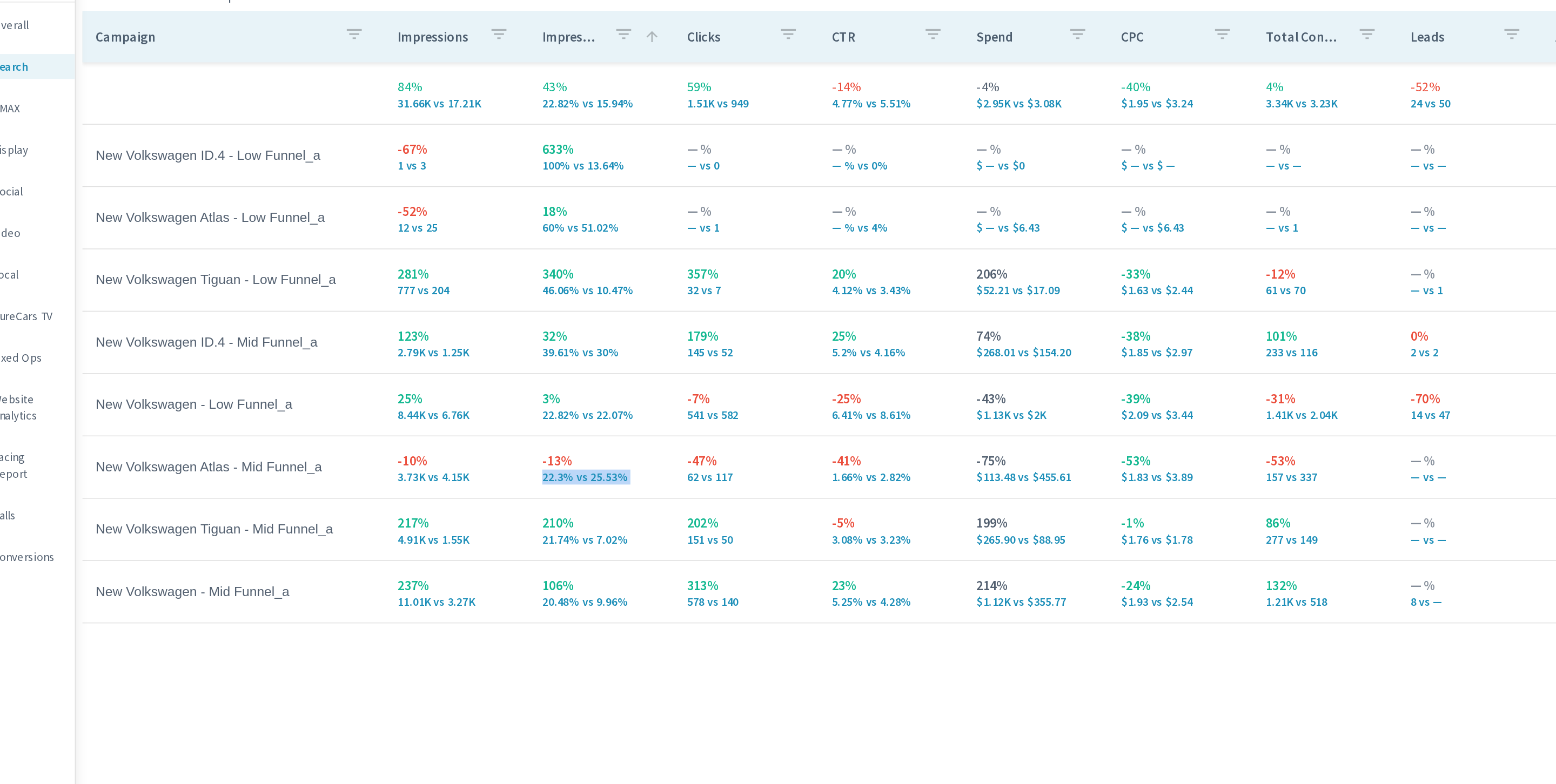
drag, startPoint x: 489, startPoint y: 344, endPoint x: 425, endPoint y: 342, distance: 64.0
click at [425, 342] on td "-13% 22.3% vs 25.53%" at bounding box center [469, 334] width 94 height 38
click at [248, 262] on td "New Volkswagen ID.4 - Mid Funnel_a" at bounding box center [231, 252] width 196 height 27
drag, startPoint x: 493, startPoint y: 340, endPoint x: 426, endPoint y: 332, distance: 67.5
click at [426, 332] on td "-13% 22.3% vs 25.53%" at bounding box center [469, 334] width 94 height 38
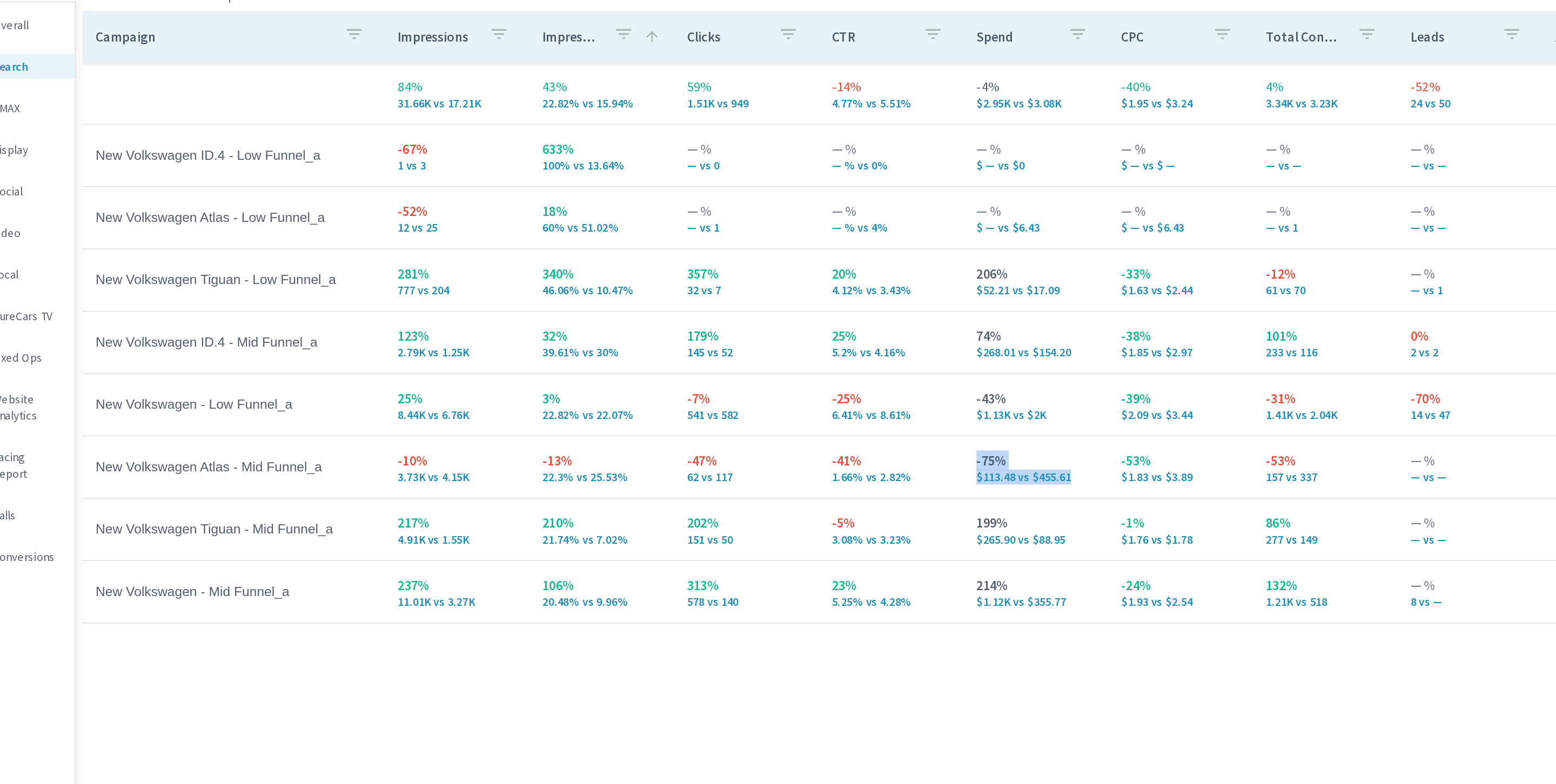
drag, startPoint x: 777, startPoint y: 343, endPoint x: 711, endPoint y: 334, distance: 66.6
click at [711, 334] on td "-75% $113.48 vs $455.61" at bounding box center [751, 334] width 94 height 38
drag, startPoint x: 860, startPoint y: 339, endPoint x: 796, endPoint y: 327, distance: 65.1
click at [796, 327] on tr "New Volkswagen Atlas - Mid Funnel_a -10% 3.73K vs 4.15K -13% 22.3% vs 25.53% -4…" at bounding box center [842, 334] width 1418 height 40
click at [475, 326] on p "-13%" at bounding box center [470, 329] width 77 height 13
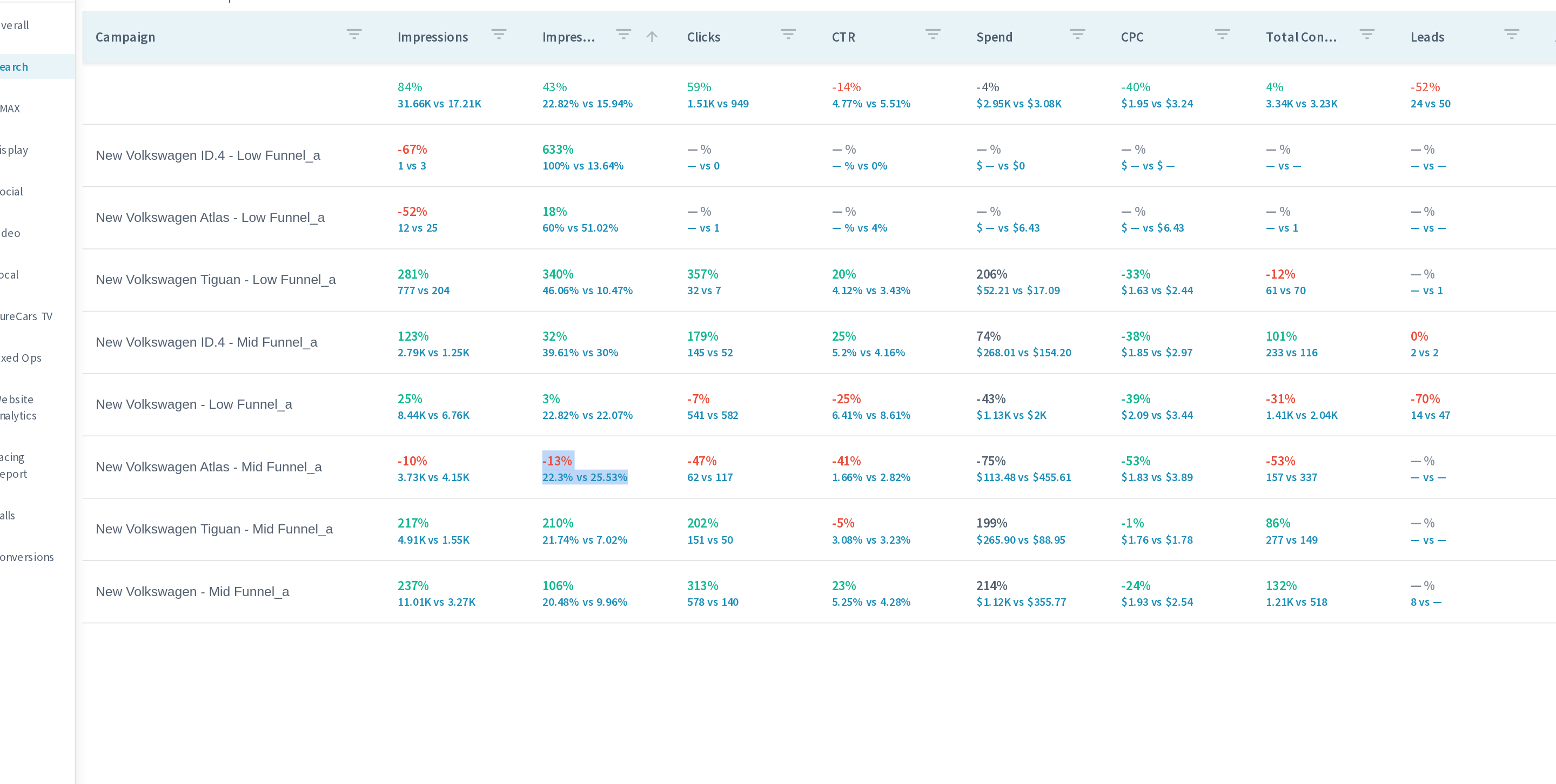
drag, startPoint x: 489, startPoint y: 340, endPoint x: 427, endPoint y: 330, distance: 62.8
click at [427, 330] on td "-13% 22.3% vs 25.53%" at bounding box center [469, 334] width 94 height 38
click at [356, 356] on td "217% 4.91K vs 1.55K" at bounding box center [375, 374] width 94 height 38
drag, startPoint x: 384, startPoint y: 343, endPoint x: 324, endPoint y: 331, distance: 61.2
click at [324, 331] on tr "New Volkswagen Atlas - Mid Funnel_a -10% 3.73K vs 4.15K -13% 22.3% vs 25.53% -4…" at bounding box center [842, 334] width 1418 height 40
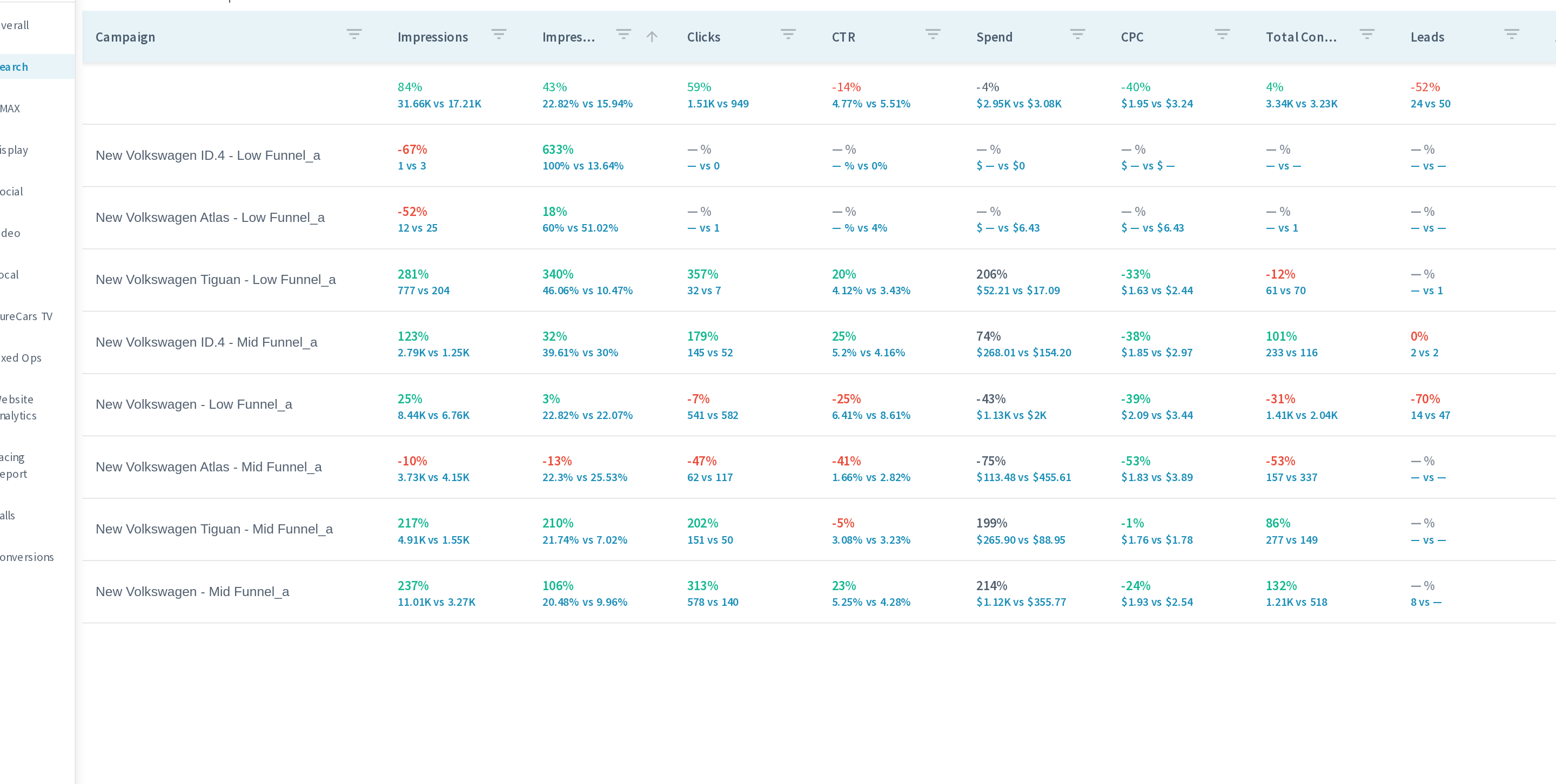
click at [399, 339] on p "3.73K vs 4.15K" at bounding box center [376, 341] width 77 height 9
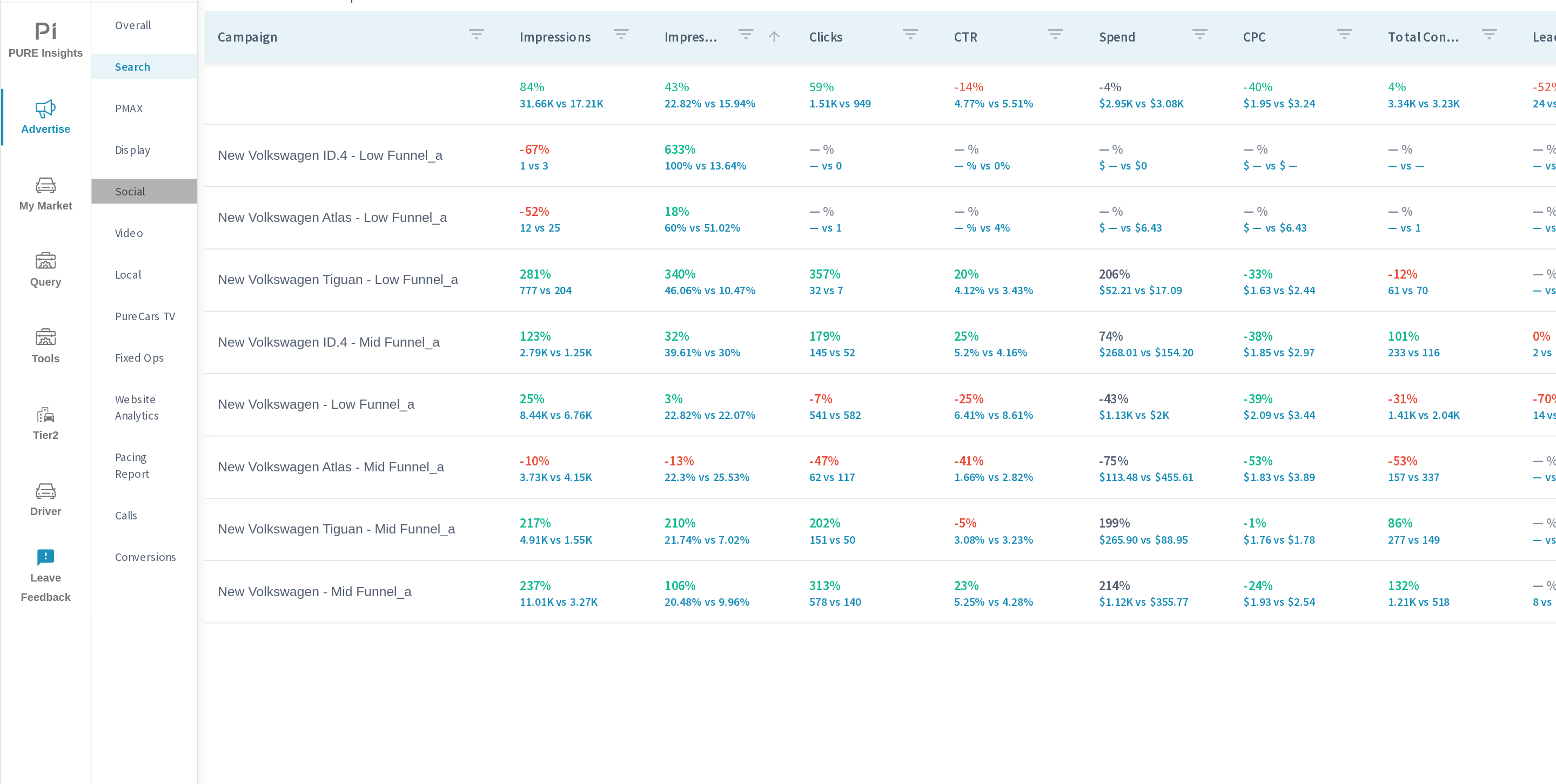
click at [88, 154] on p "Social" at bounding box center [98, 155] width 45 height 11
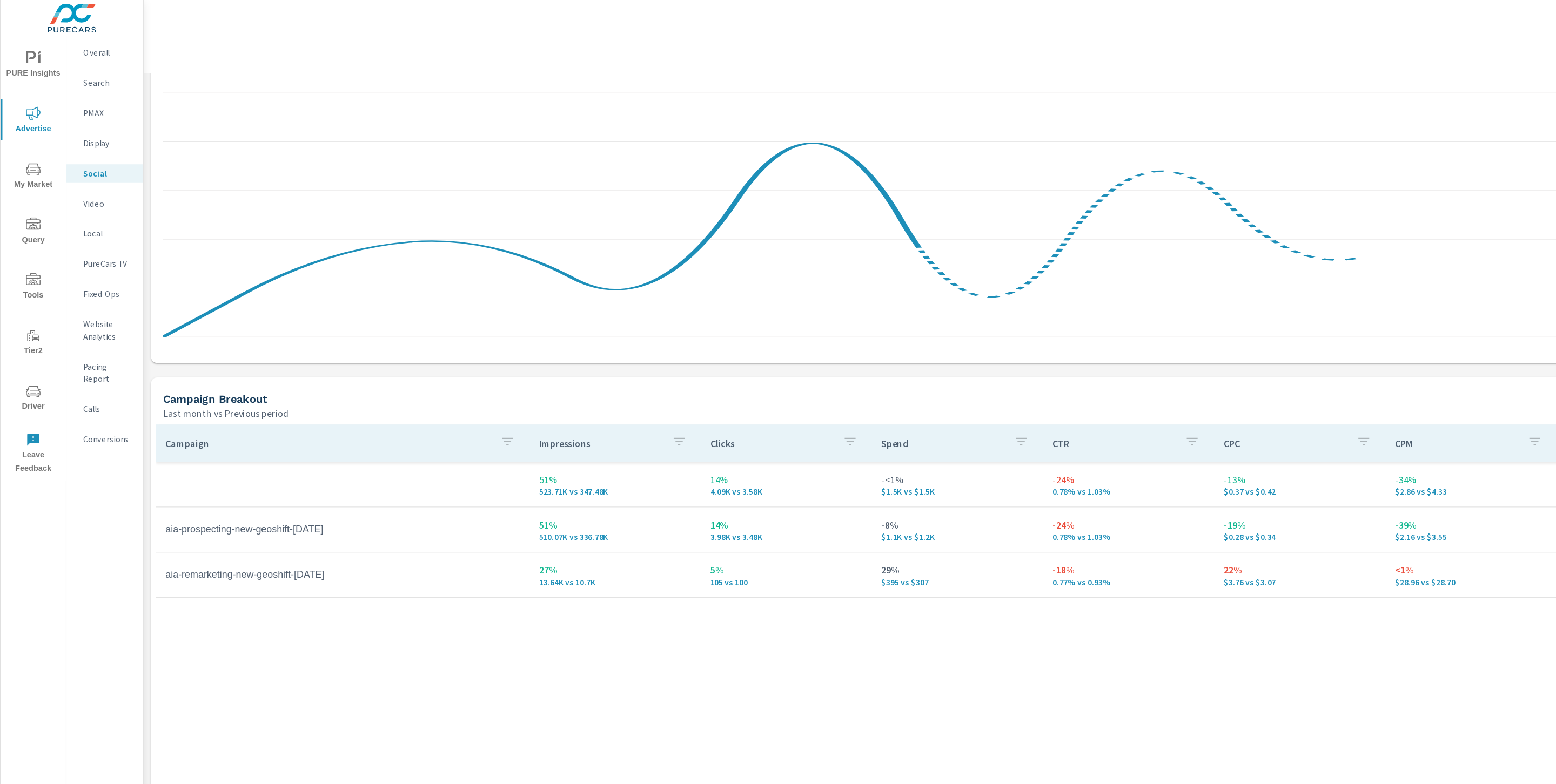
scroll to position [205, 0]
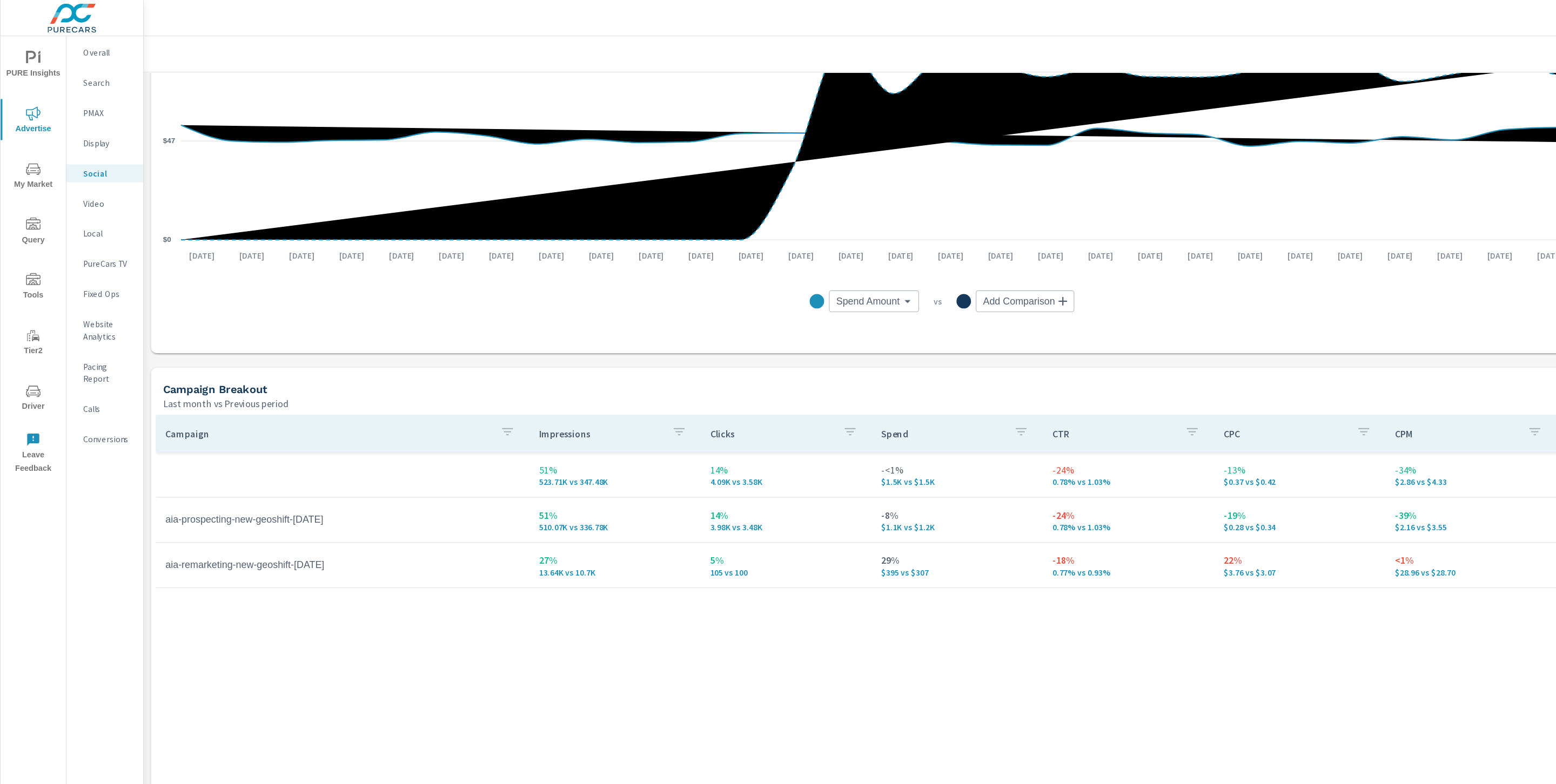
click at [184, 463] on td "aia-prospecting-new-geoshift-jul" at bounding box center [305, 464] width 334 height 27
click at [186, 505] on td "aia-remarketing-new-geoshift-jul" at bounding box center [305, 504] width 334 height 27
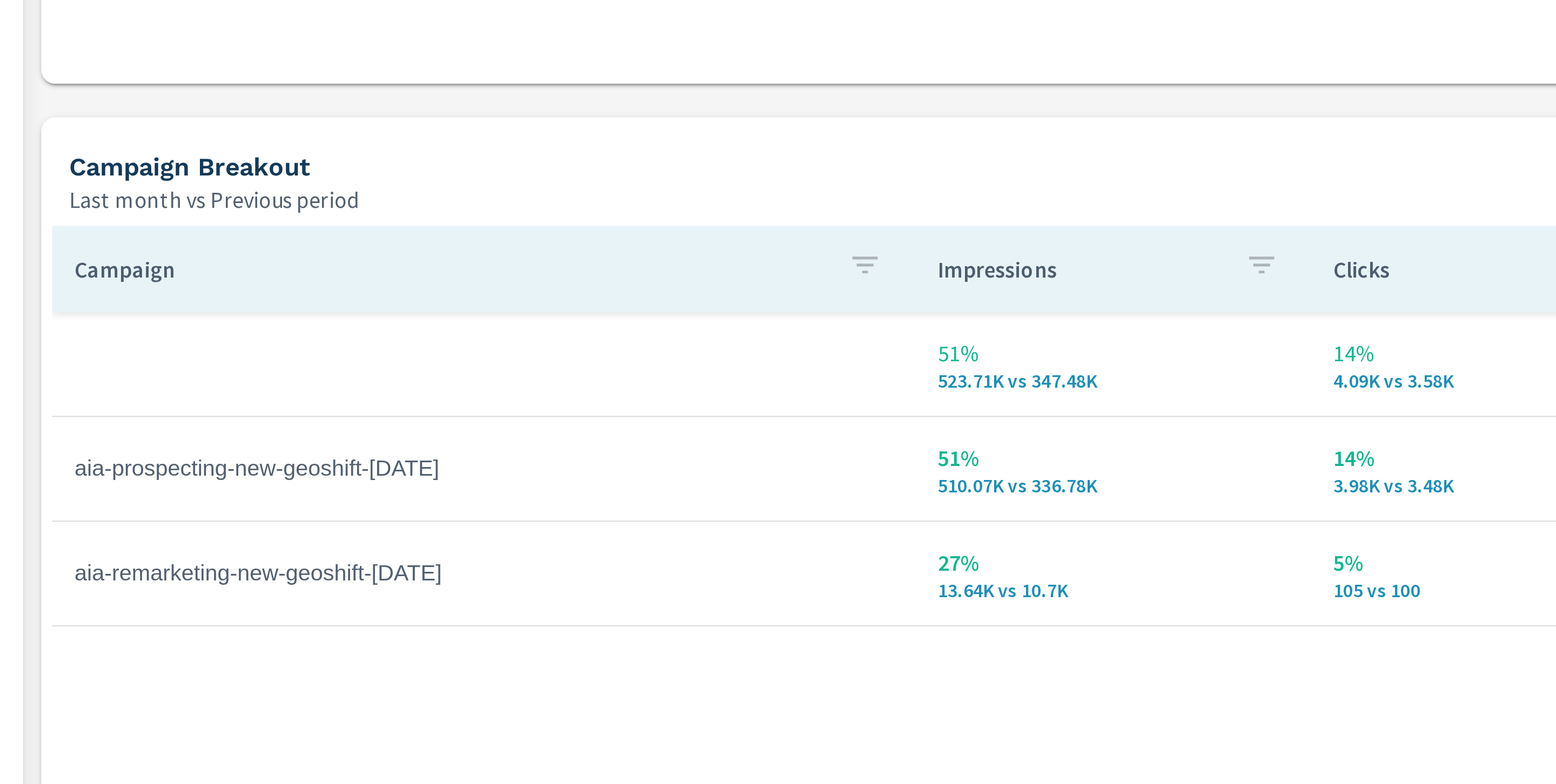
click at [223, 475] on td "aia-prospecting-new-geoshift-jul" at bounding box center [305, 464] width 334 height 27
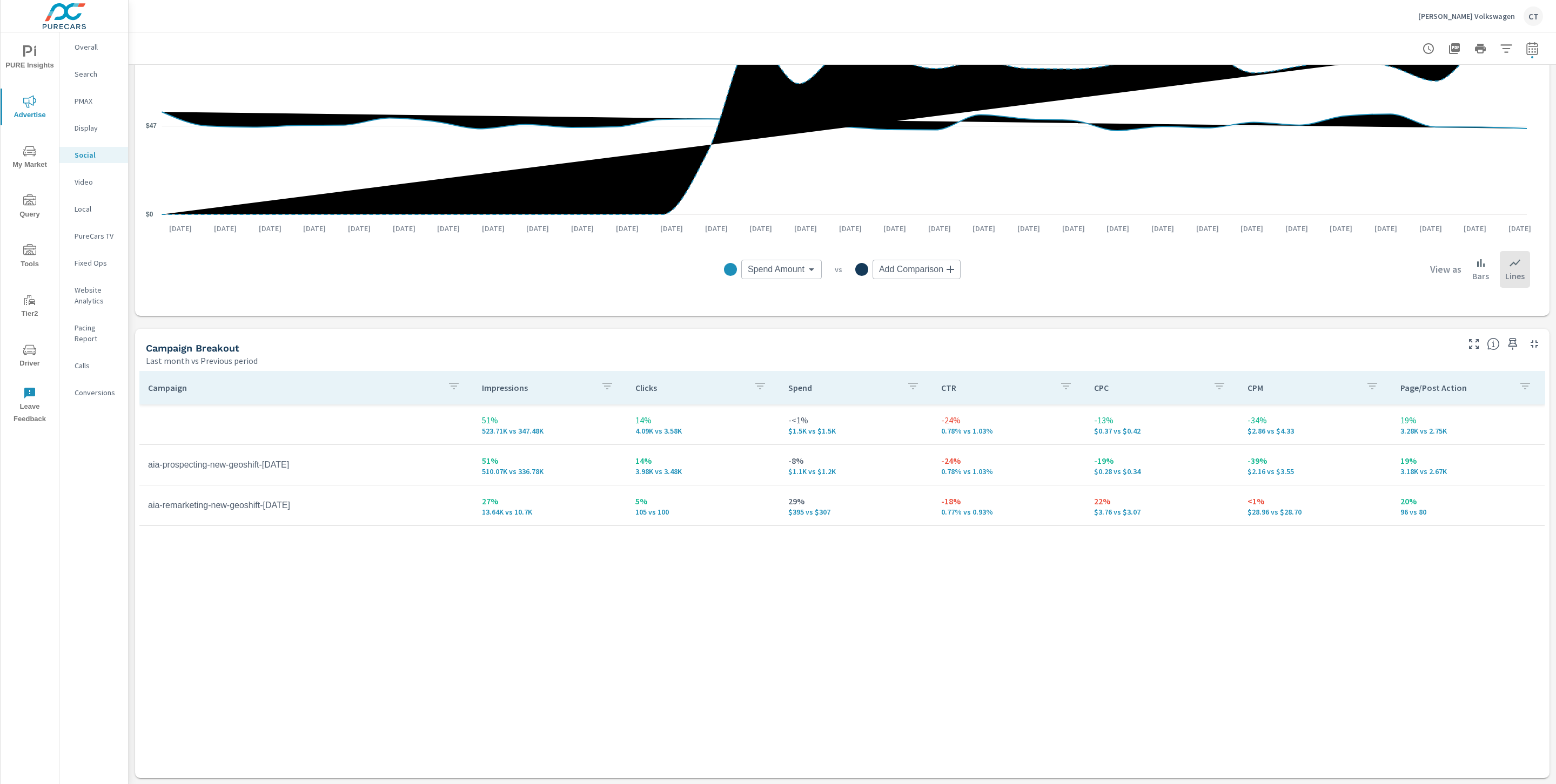
drag, startPoint x: 172, startPoint y: 467, endPoint x: 178, endPoint y: 490, distance: 23.8
click at [172, 467] on td "aia-prospecting-new-geoshift-jul" at bounding box center [305, 464] width 334 height 27
click at [185, 497] on td "aia-remarketing-new-geoshift-jul" at bounding box center [305, 504] width 334 height 27
click at [185, 466] on td "aia-prospecting-new-geoshift-jul" at bounding box center [305, 464] width 334 height 27
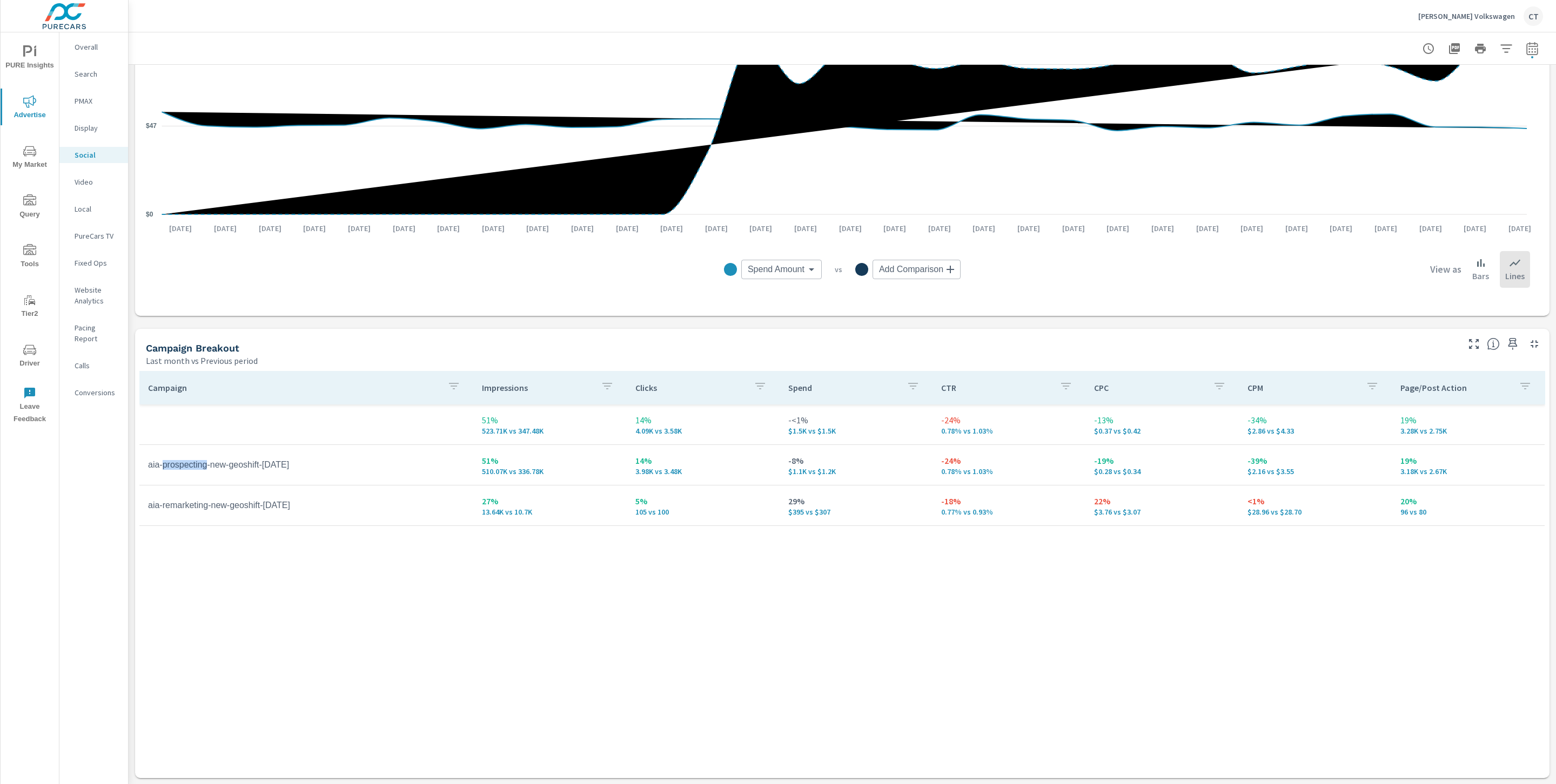
click at [185, 466] on td "aia-prospecting-new-geoshift-jul" at bounding box center [305, 464] width 334 height 27
drag, startPoint x: 590, startPoint y: 596, endPoint x: 562, endPoint y: 578, distance: 33.3
click at [590, 596] on div "Campaign Impressions Clicks Spend CTR CPC CPM Page/Post Action 51% 523.71K vs 3…" at bounding box center [842, 564] width 1406 height 387
click at [82, 74] on p "Search" at bounding box center [98, 74] width 45 height 11
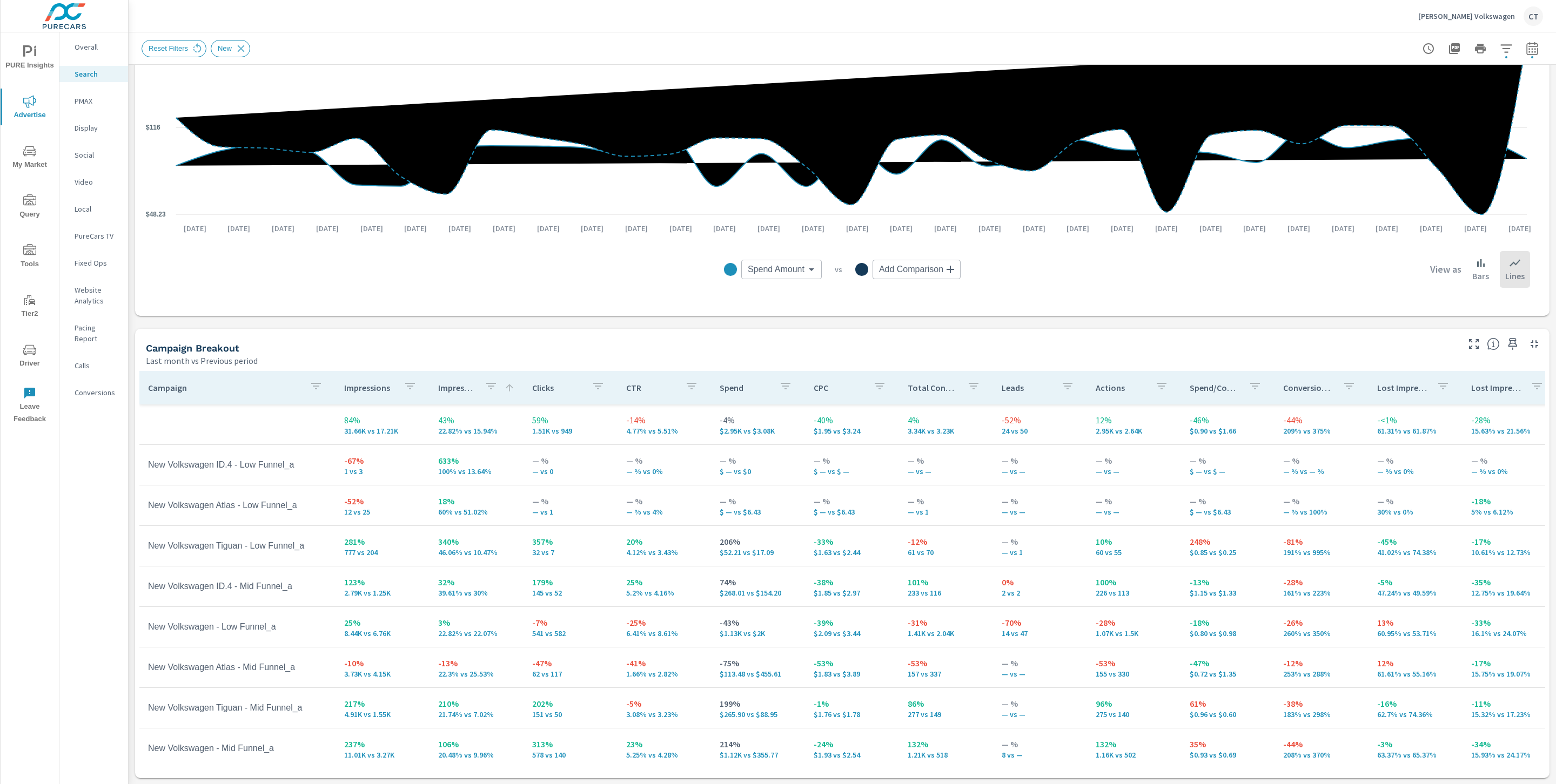
scroll to position [24, 0]
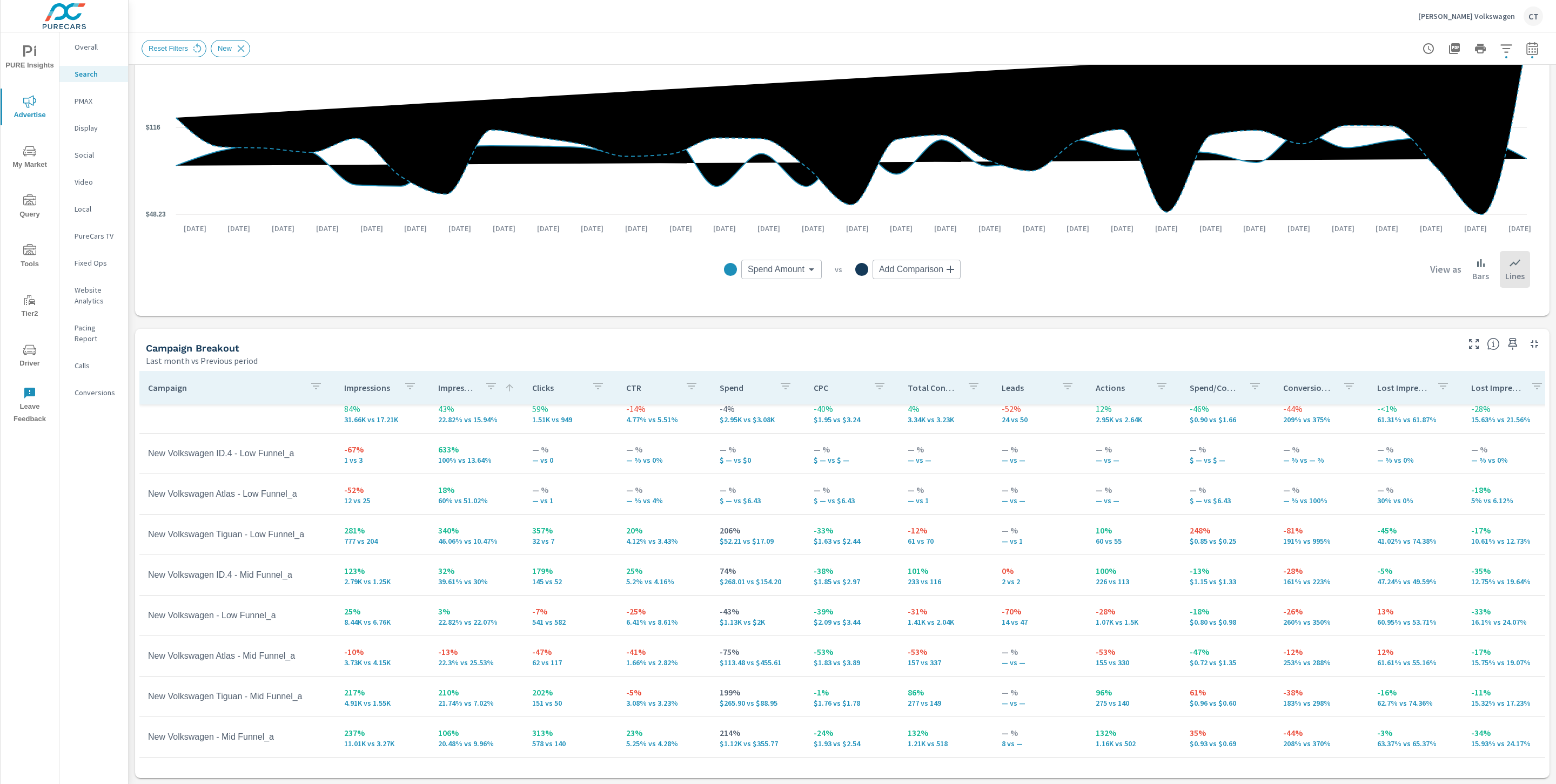
click at [457, 391] on p "Impression Share" at bounding box center [457, 387] width 37 height 11
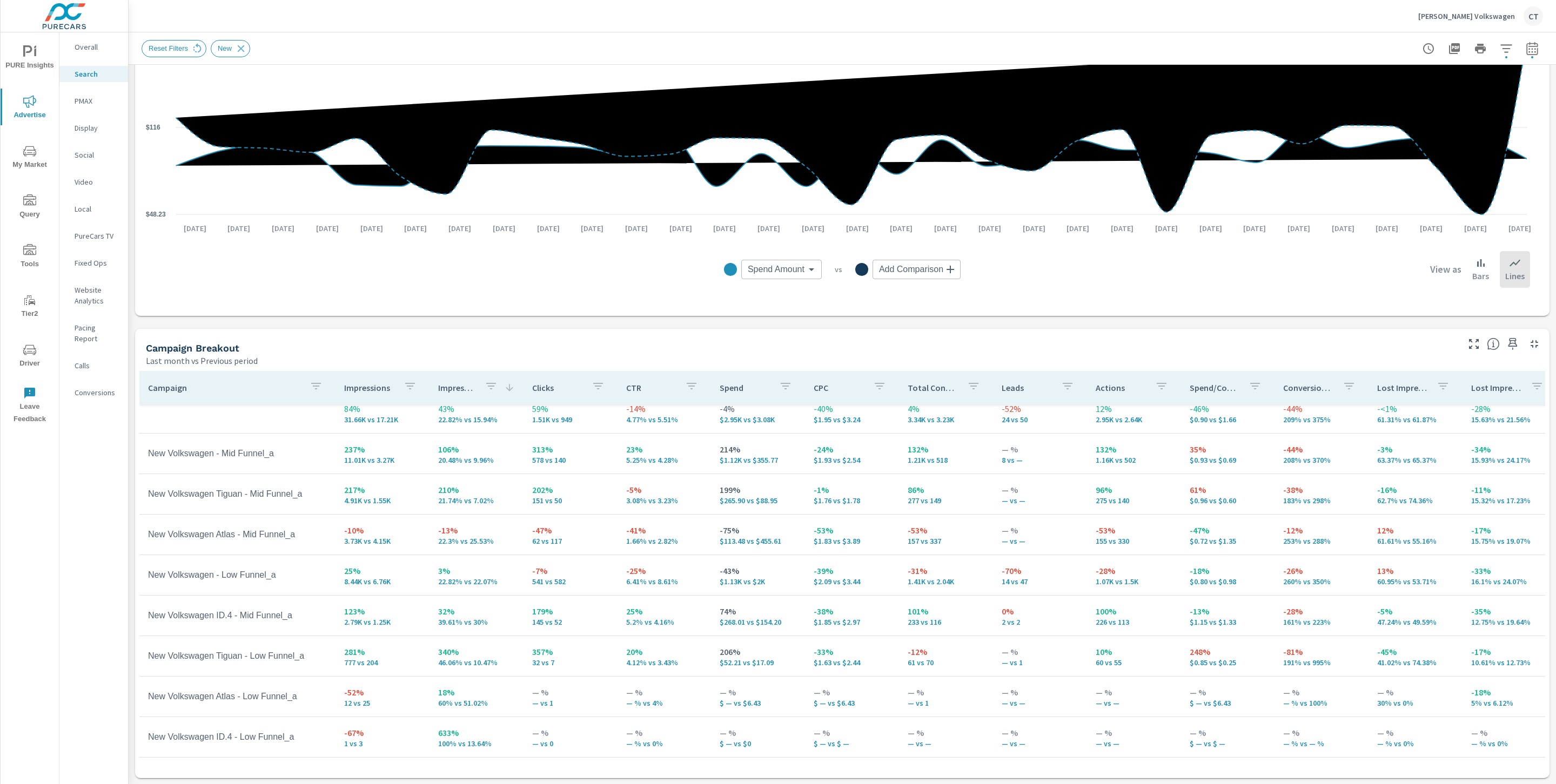
click at [457, 391] on p "Impression Share" at bounding box center [457, 387] width 37 height 11
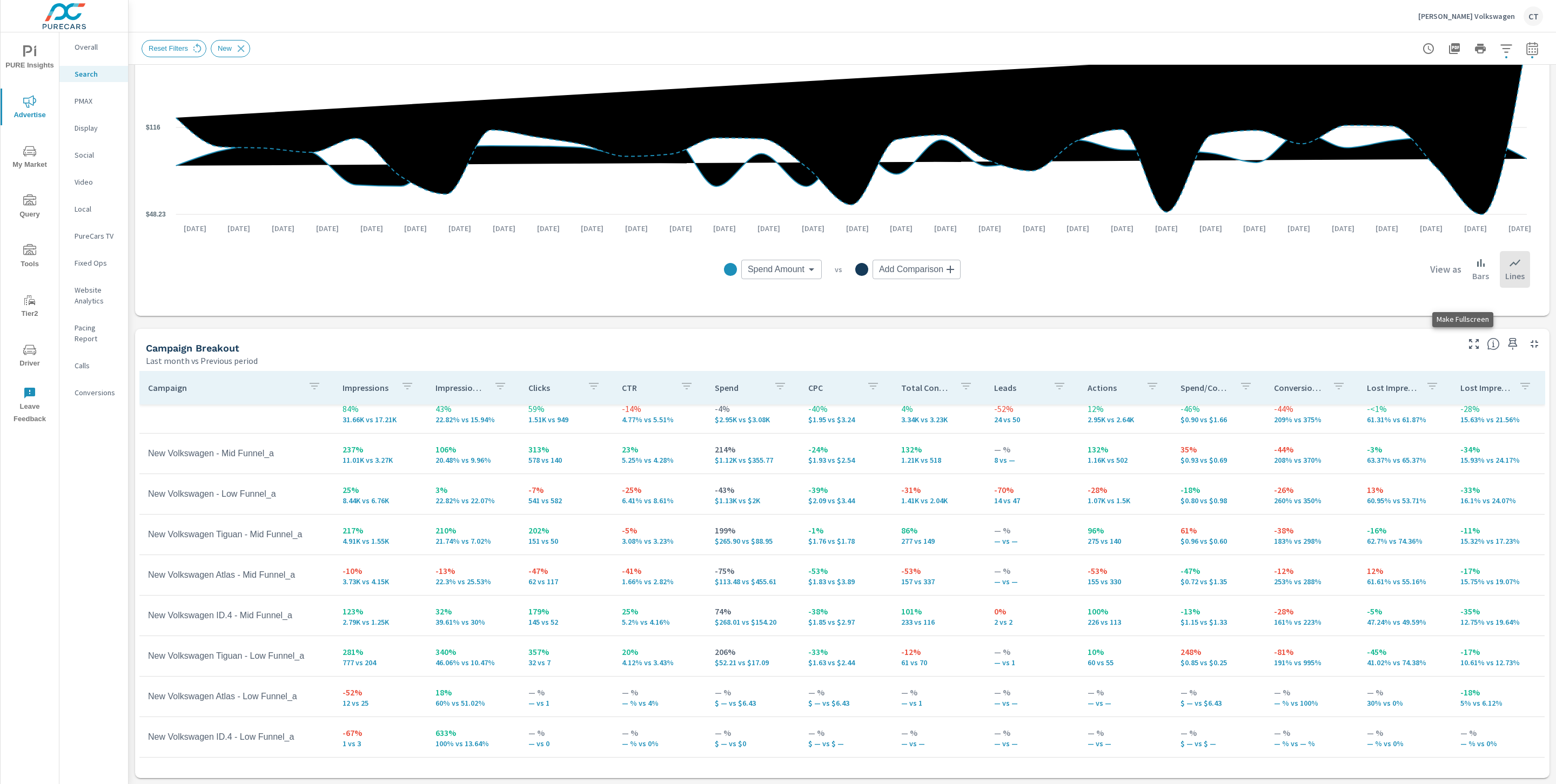
click at [1467, 340] on icon "button" at bounding box center [1473, 344] width 13 height 13
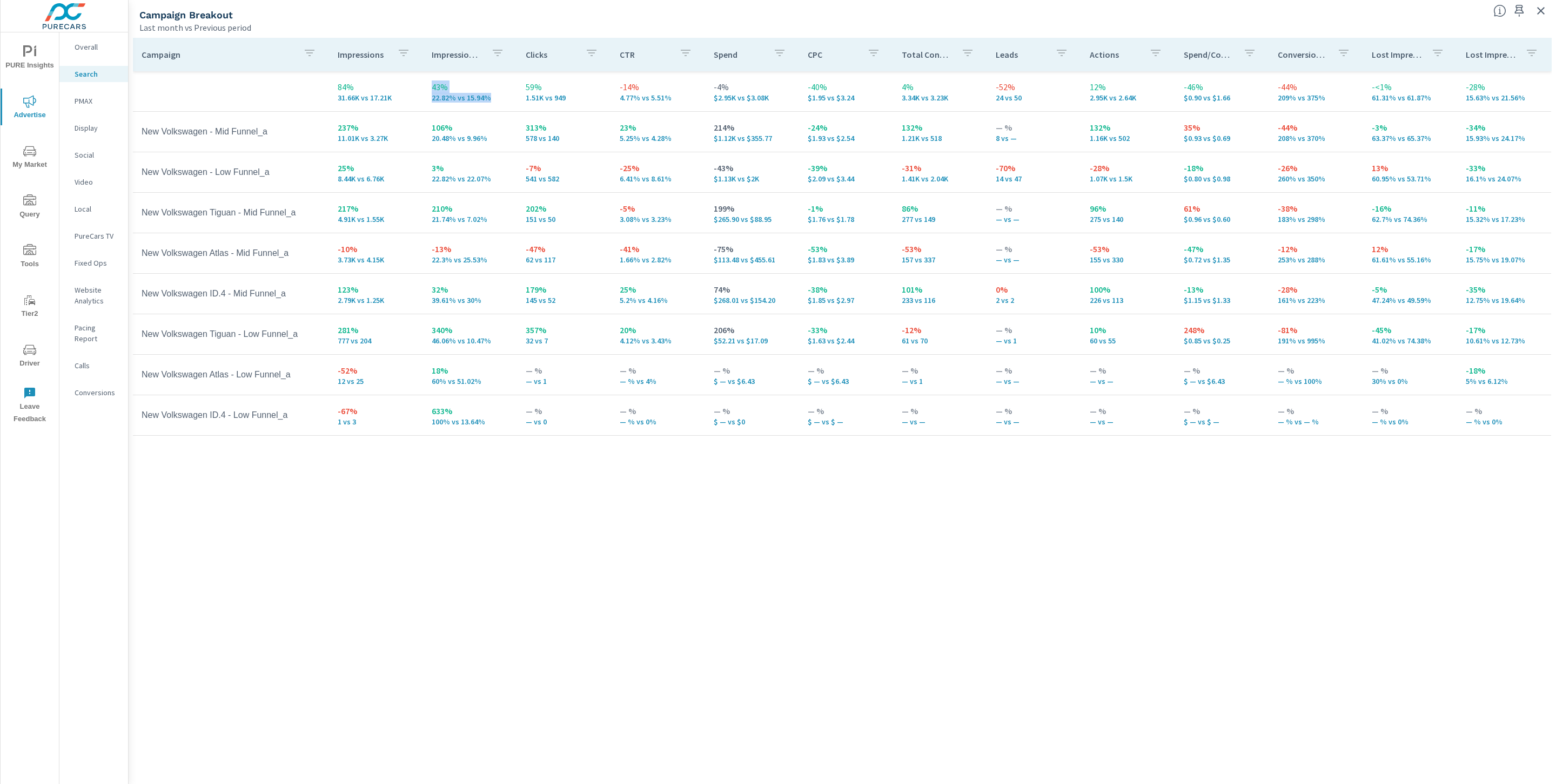
drag, startPoint x: 430, startPoint y: 93, endPoint x: 488, endPoint y: 92, distance: 58.0
click at [488, 92] on td "43% 22.82% vs 15.94%" at bounding box center [469, 91] width 94 height 38
drag, startPoint x: 214, startPoint y: 171, endPoint x: 300, endPoint y: 175, distance: 86.1
click at [300, 175] on td "New Volkswagen - Low Funnel_a" at bounding box center [231, 171] width 196 height 27
drag, startPoint x: 428, startPoint y: 179, endPoint x: 510, endPoint y: 178, distance: 82.0
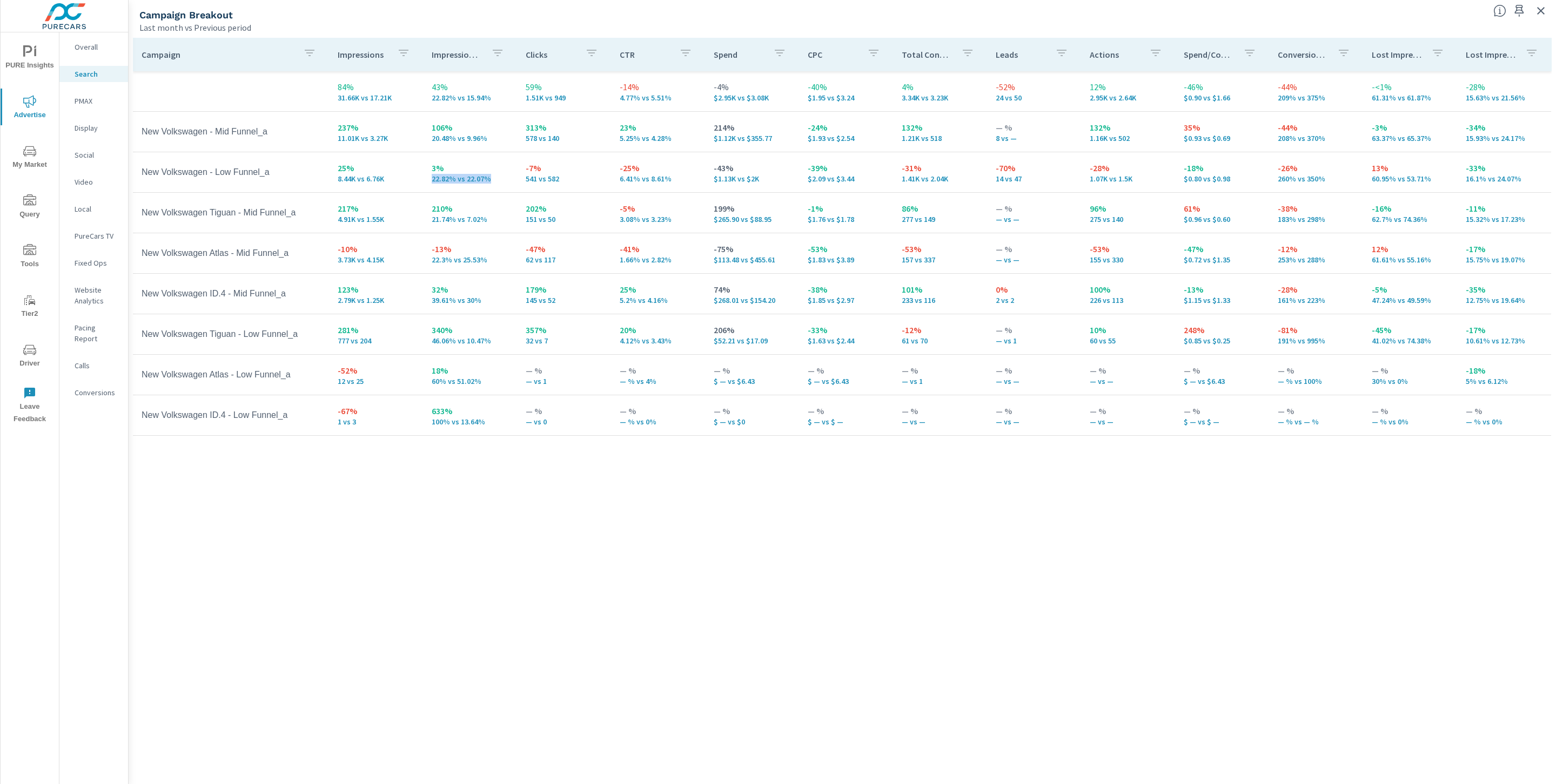
click at [510, 178] on td "3% 22.82% vs 22.07%" at bounding box center [469, 171] width 94 height 38
click at [265, 237] on tr "New Volkswagen Atlas - Mid Funnel_a -10% 3.73K vs 4.15K -13% 22.3% vs 25.53% -4…" at bounding box center [842, 253] width 1418 height 40
drag, startPoint x: 248, startPoint y: 215, endPoint x: 313, endPoint y: 212, distance: 65.1
click at [313, 212] on td "New Volkswagen Tiguan - Mid Funnel_a" at bounding box center [231, 212] width 196 height 27
drag, startPoint x: 430, startPoint y: 384, endPoint x: 481, endPoint y: 383, distance: 51.0
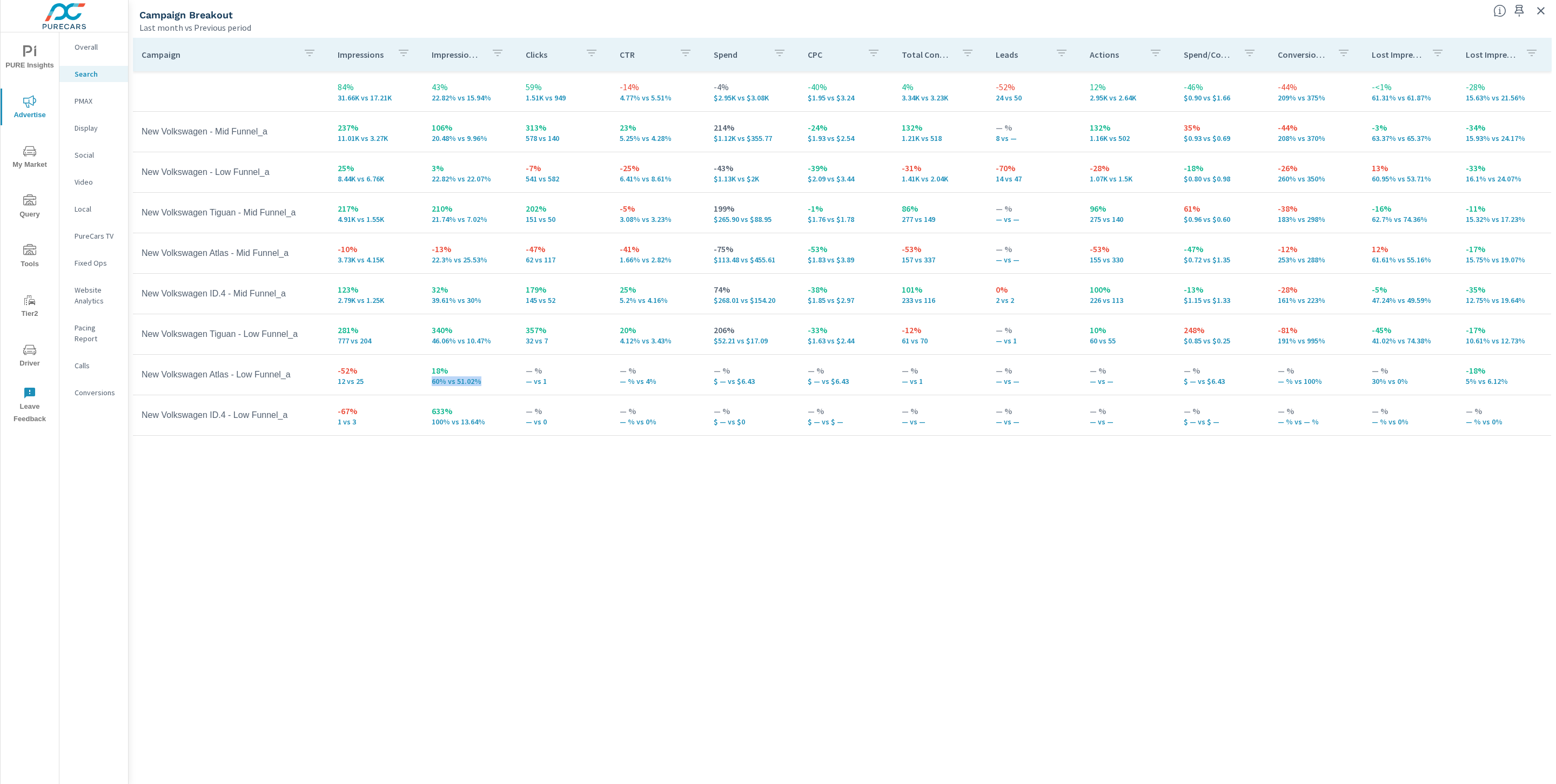
click at [481, 383] on td "18% 60% vs 51.02%" at bounding box center [469, 374] width 94 height 38
click at [402, 465] on div "Campaign Impressions Impression Share Clicks CTR Spend CPC Total Conversions Le…" at bounding box center [843, 400] width 1419 height 726
drag, startPoint x: 235, startPoint y: 374, endPoint x: 304, endPoint y: 382, distance: 69.5
click at [304, 382] on td "New Volkswagen Atlas - Low Funnel_a" at bounding box center [231, 374] width 196 height 27
click at [481, 390] on td "18% 60% vs 51.02%" at bounding box center [469, 374] width 94 height 38
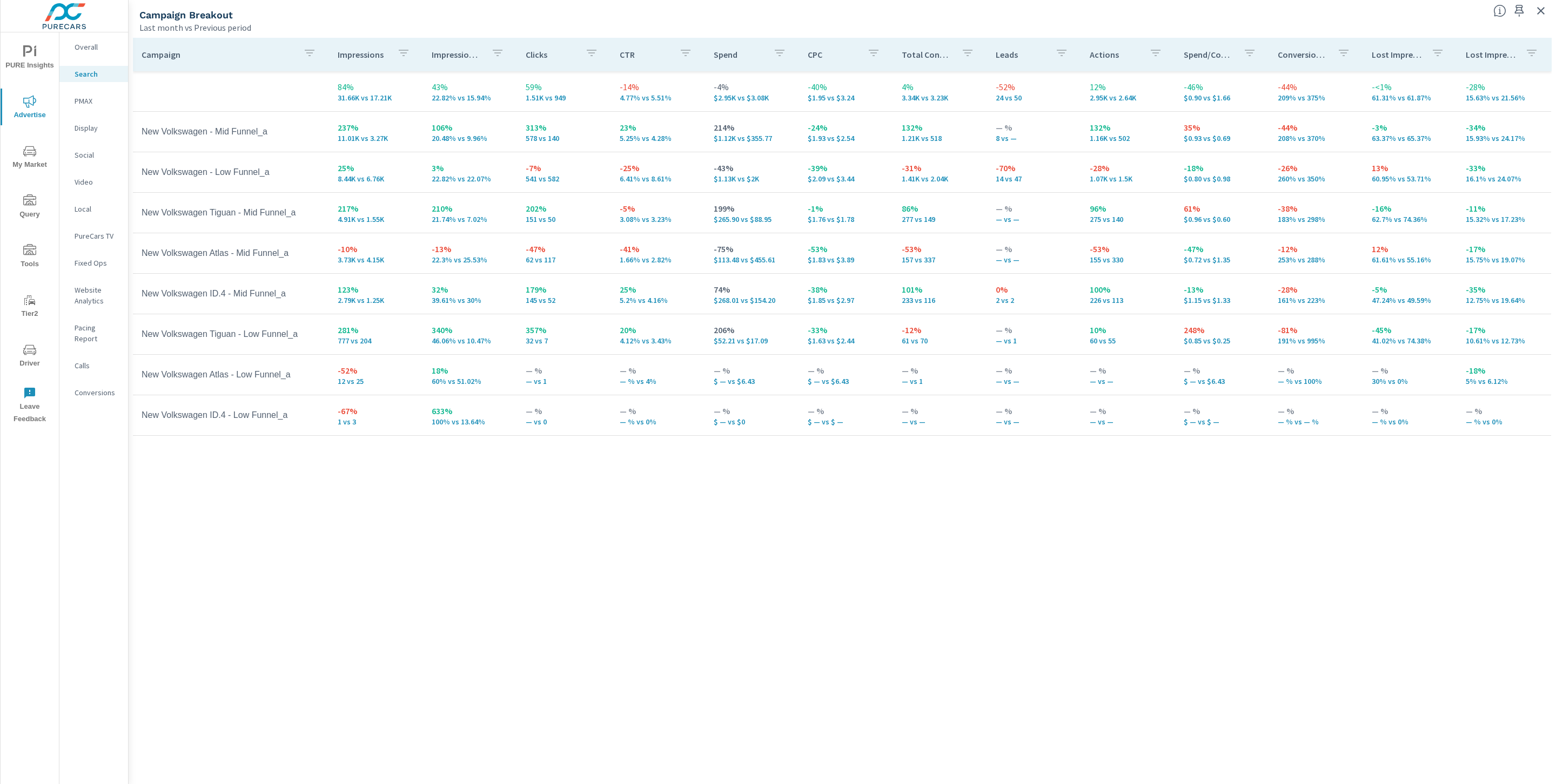
click at [499, 37] on th "Impression Share" at bounding box center [469, 54] width 94 height 33
click at [498, 45] on button "button" at bounding box center [498, 54] width 22 height 25
click at [449, 187] on p "CURR" at bounding box center [458, 186] width 18 height 11
drag, startPoint x: 454, startPoint y: 70, endPoint x: 446, endPoint y: 31, distance: 39.8
click at [454, 60] on div "Impression Share Search ​ Clear CURR PREV DIFF" at bounding box center [778, 392] width 1556 height 784
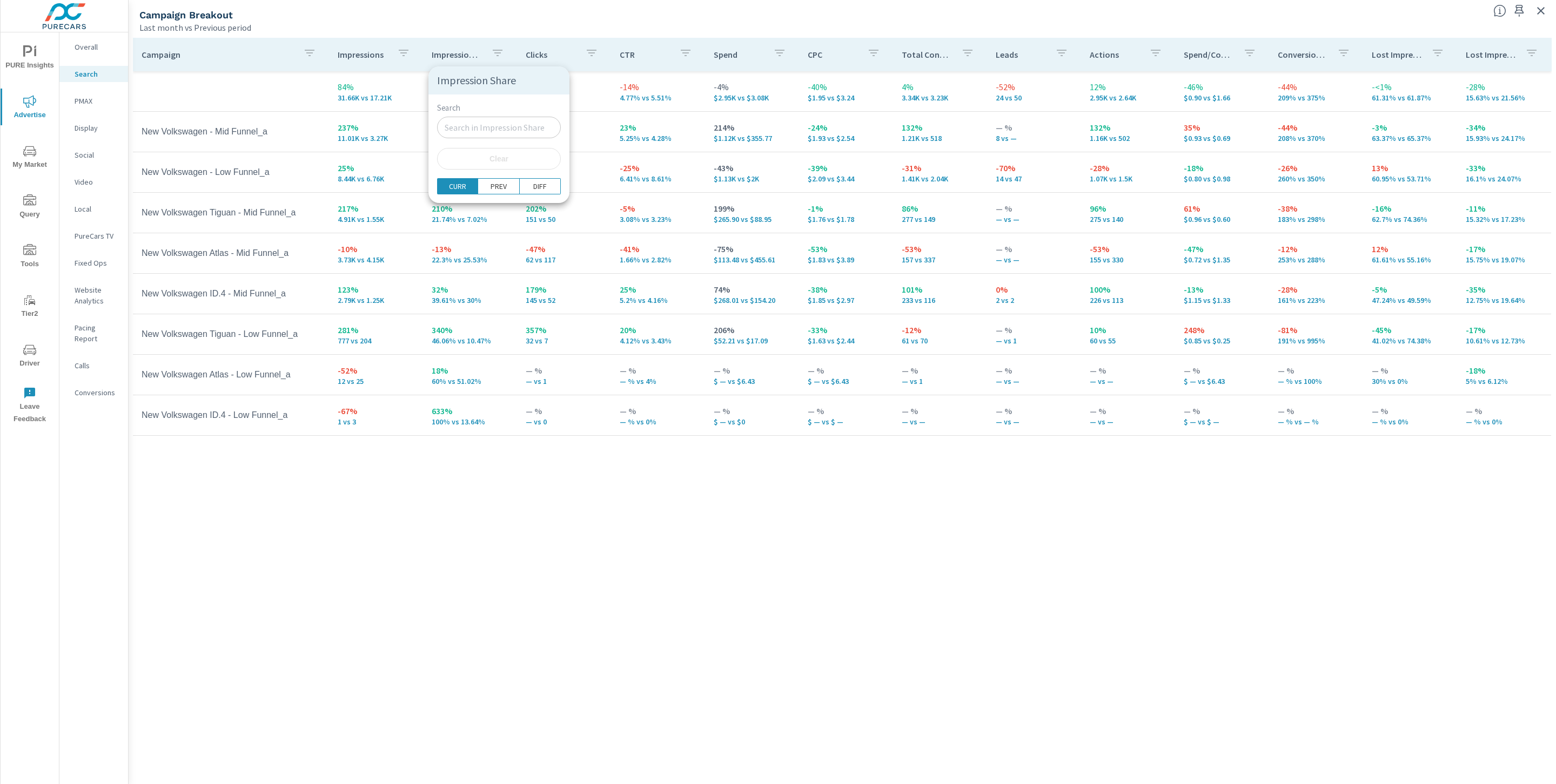
click at [446, 31] on div at bounding box center [778, 392] width 1556 height 784
click at [455, 54] on p "Impression Share" at bounding box center [457, 54] width 51 height 11
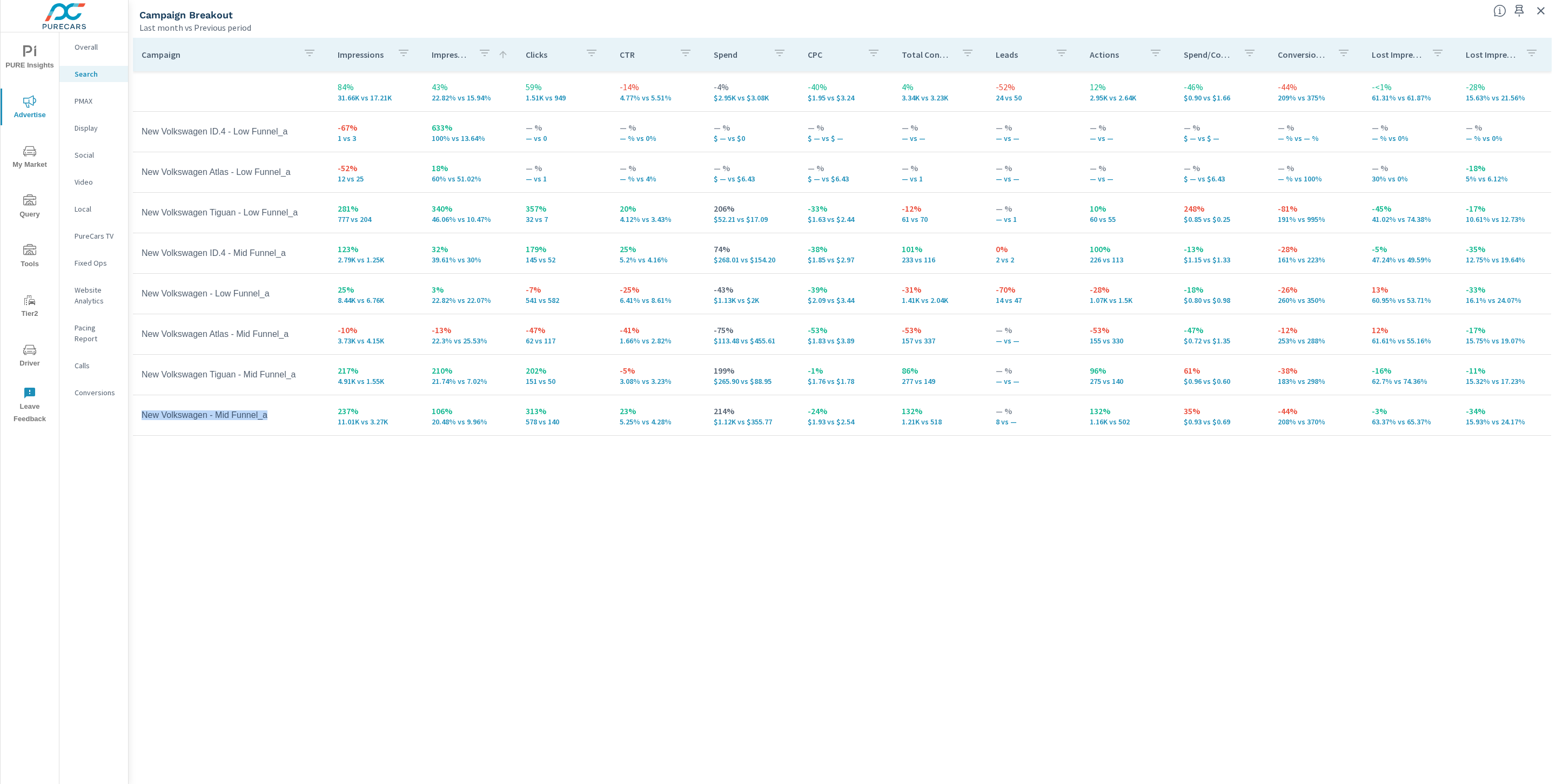
drag, startPoint x: 289, startPoint y: 419, endPoint x: 139, endPoint y: 413, distance: 150.1
click at [139, 413] on td "New Volkswagen - Mid Funnel_a" at bounding box center [231, 415] width 196 height 27
click at [440, 413] on p "106%" at bounding box center [470, 411] width 77 height 13
drag, startPoint x: 483, startPoint y: 426, endPoint x: 479, endPoint y: 422, distance: 5.7
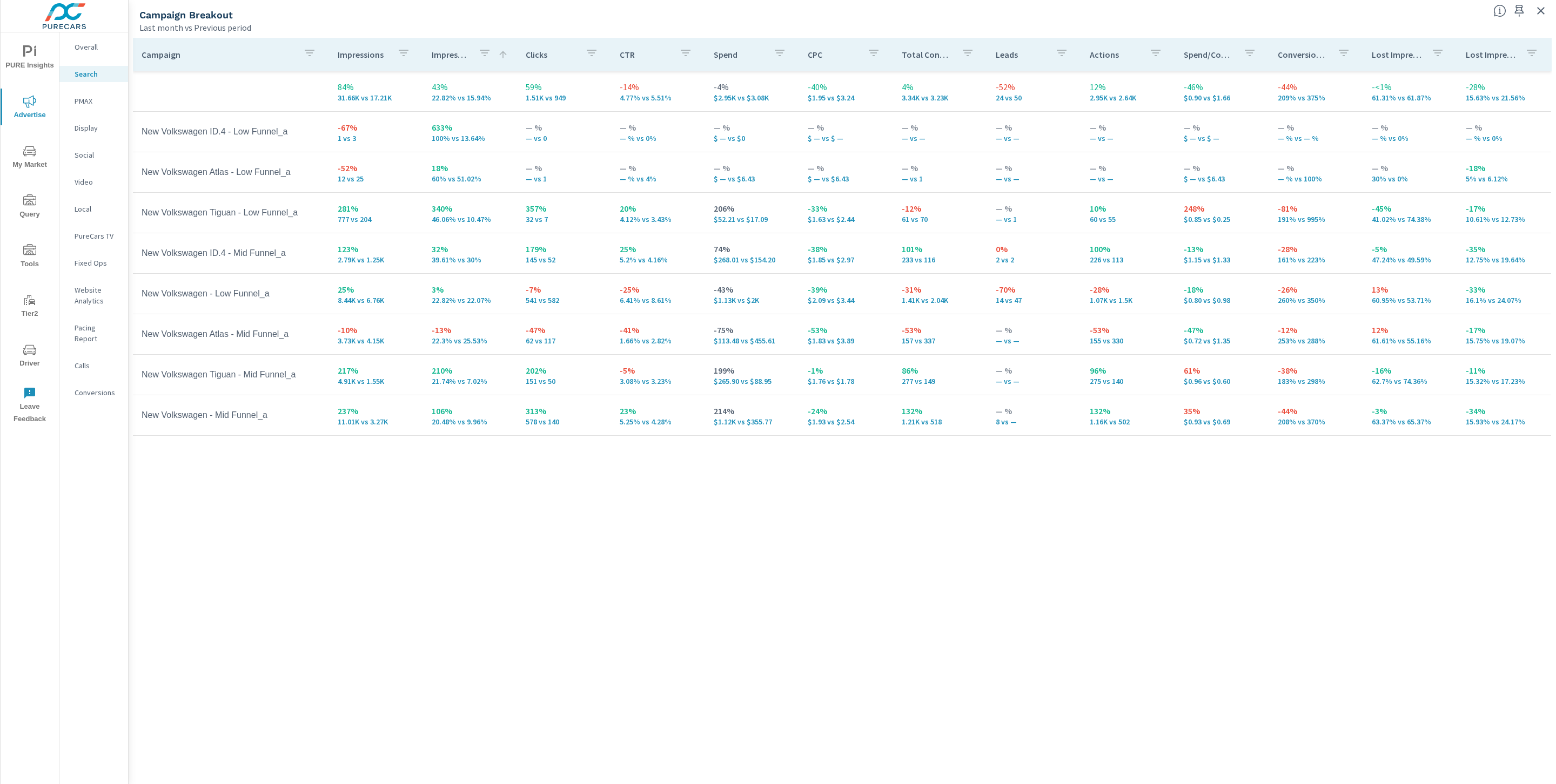
click at [483, 426] on td "106% 20.48% vs 9.96%" at bounding box center [469, 415] width 94 height 38
drag, startPoint x: 483, startPoint y: 424, endPoint x: 455, endPoint y: 421, distance: 28.2
click at [455, 421] on p "20.48% vs 9.96%" at bounding box center [470, 422] width 77 height 9
drag, startPoint x: 449, startPoint y: 422, endPoint x: 419, endPoint y: 424, distance: 30.1
click at [422, 423] on tr "New Volkswagen - Mid Funnel_a 237% 11.01K vs 3.27K 106% 20.48% vs 9.96% 313% 57…" at bounding box center [842, 415] width 1418 height 40
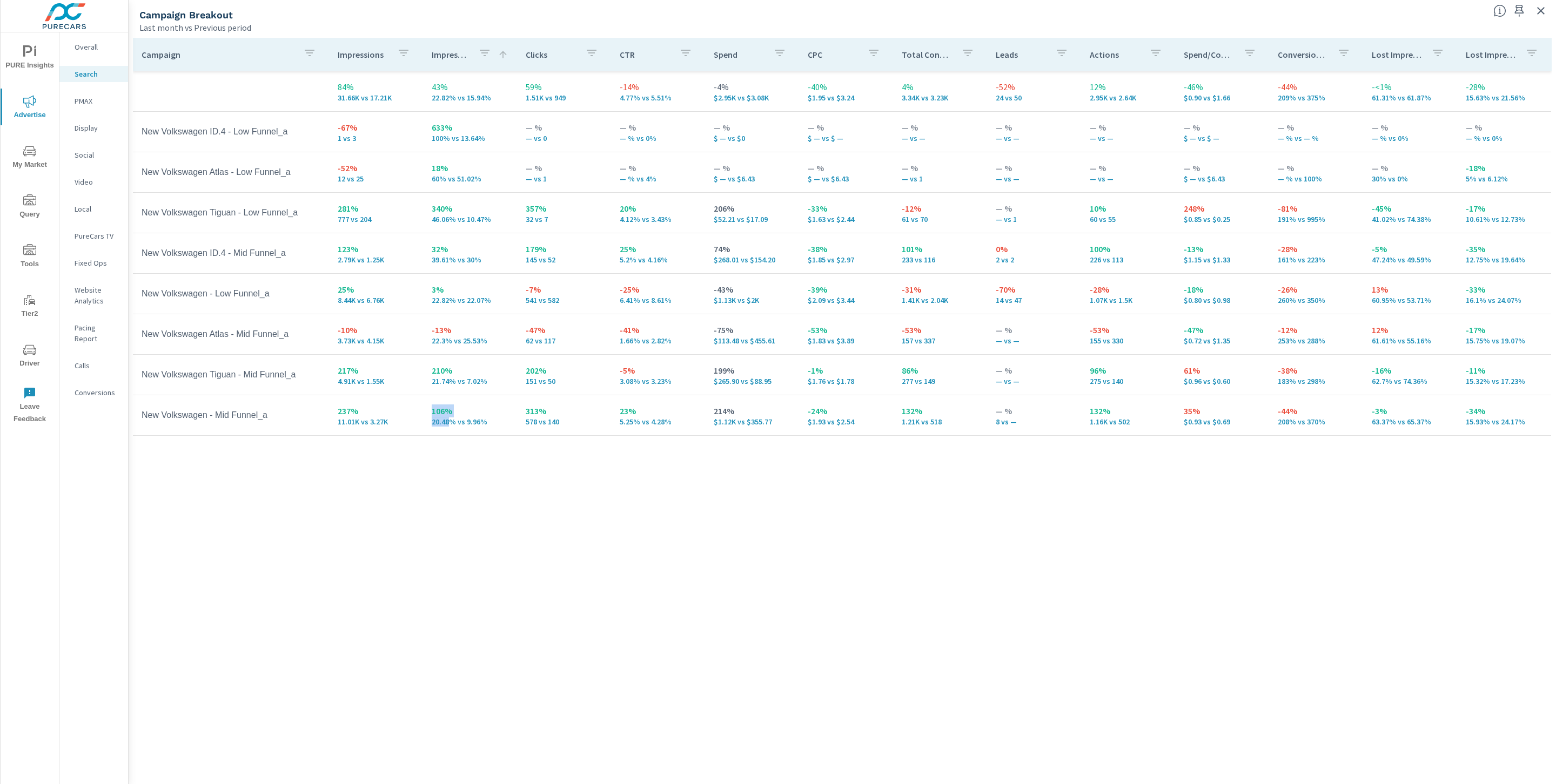
click at [340, 434] on tr "New Volkswagen - Mid Funnel_a 237% 11.01K vs 3.27K 106% 20.48% vs 9.96% 313% 57…" at bounding box center [842, 415] width 1418 height 40
drag, startPoint x: 357, startPoint y: 422, endPoint x: 316, endPoint y: 418, distance: 41.2
click at [318, 419] on tr "New Volkswagen - Mid Funnel_a 237% 11.01K vs 3.27K 106% 20.48% vs 9.96% 313% 57…" at bounding box center [842, 415] width 1418 height 40
click at [769, 424] on p "$1.12K vs $355.77" at bounding box center [752, 422] width 77 height 9
drag, startPoint x: 771, startPoint y: 424, endPoint x: 706, endPoint y: 419, distance: 65.2
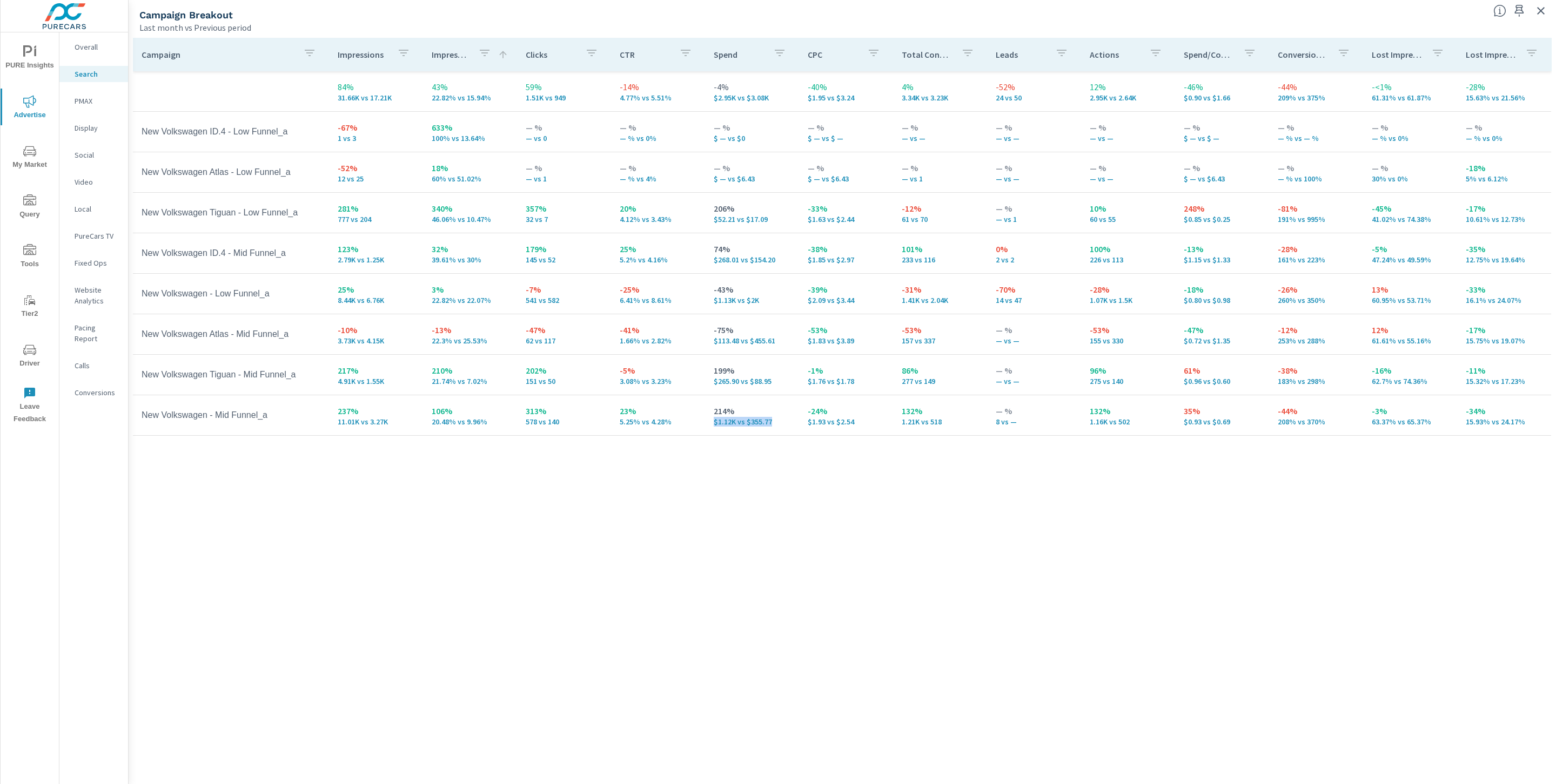
click at [706, 419] on td "214% $1.12K vs $355.77" at bounding box center [751, 415] width 94 height 38
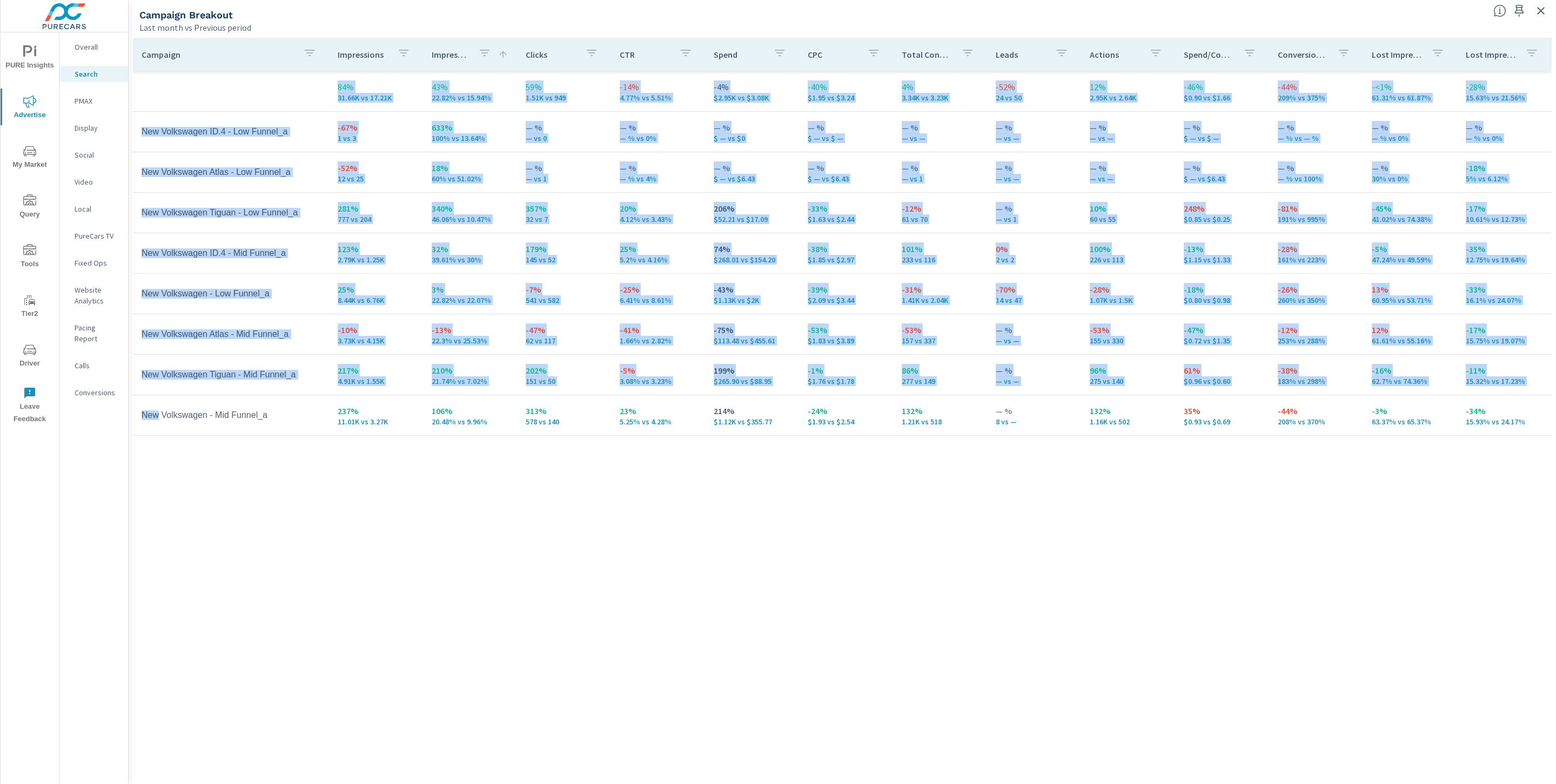
drag, startPoint x: 132, startPoint y: 417, endPoint x: 158, endPoint y: 413, distance: 26.3
click at [158, 413] on div "Campaign Impressions Impression Share Clicks CTR Spend CPC Total Conversions Le…" at bounding box center [842, 409] width 1427 height 751
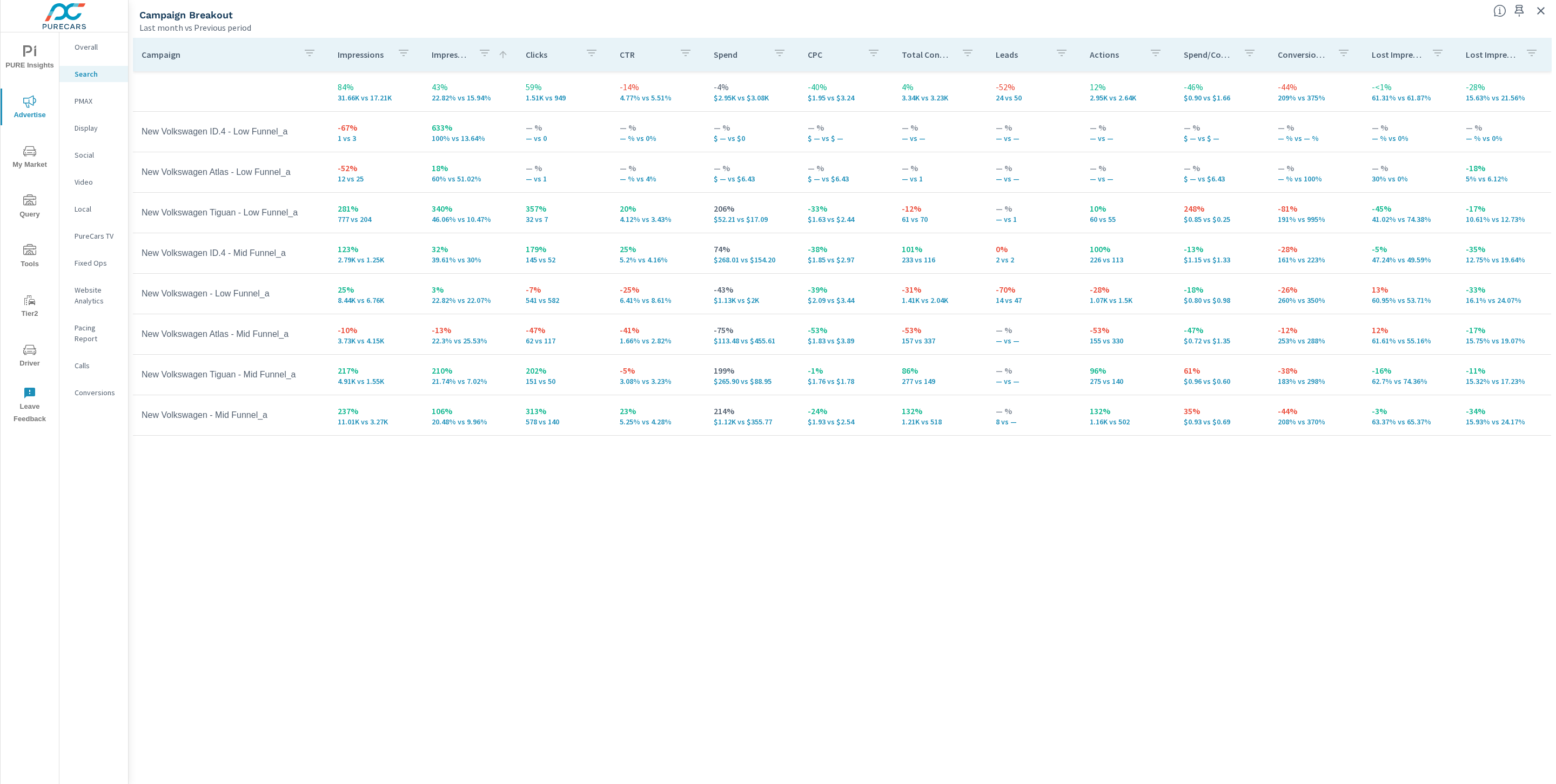
click at [143, 415] on td "New Volkswagen - Mid Funnel_a" at bounding box center [231, 415] width 196 height 27
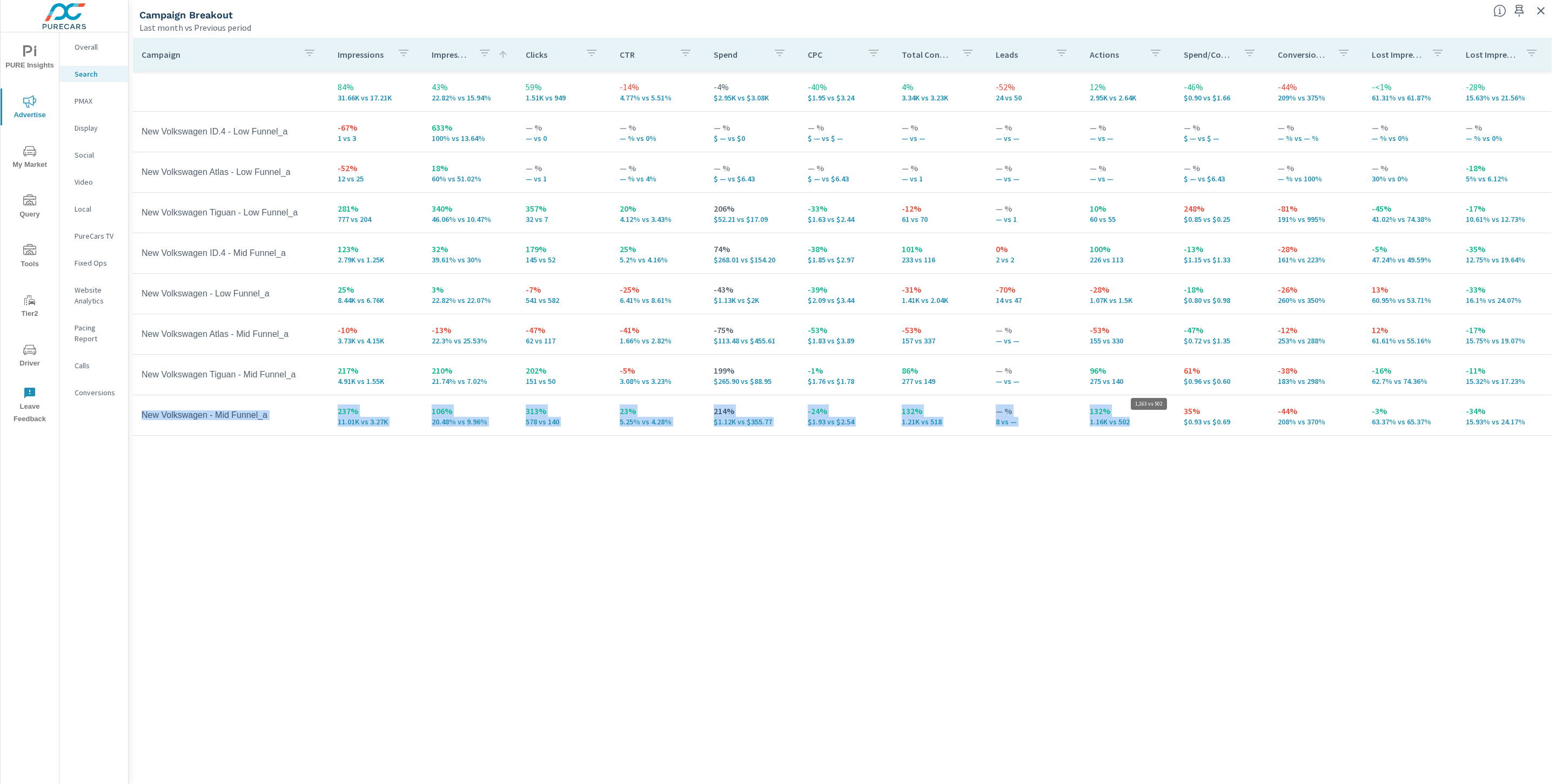
drag, startPoint x: 141, startPoint y: 416, endPoint x: 1136, endPoint y: 422, distance: 995.0
click at [1136, 422] on tr "New Volkswagen - Mid Funnel_a 237% 11.01K vs 3.27K 106% 20.48% vs 9.96% 313% 57…" at bounding box center [842, 415] width 1418 height 40
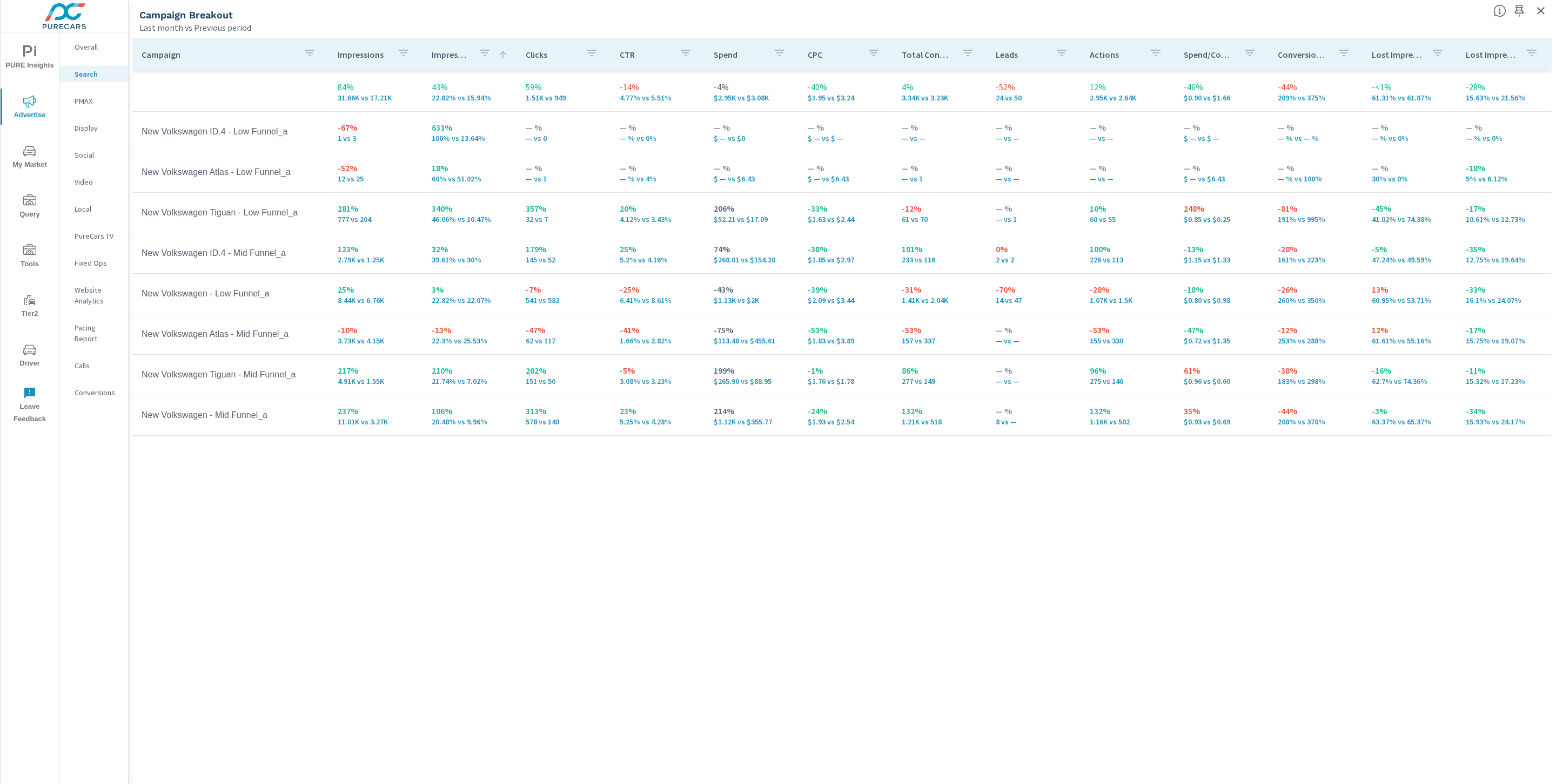
click at [1000, 535] on div "Campaign Impressions Impression Share Clicks CTR Spend CPC Total Conversions Le…" at bounding box center [843, 400] width 1419 height 726
click at [440, 424] on p "20.48% vs 9.96%" at bounding box center [470, 422] width 77 height 9
drag, startPoint x: 141, startPoint y: 419, endPoint x: 279, endPoint y: 415, distance: 138.1
click at [279, 415] on td "New Volkswagen - Mid Funnel_a" at bounding box center [231, 415] width 196 height 27
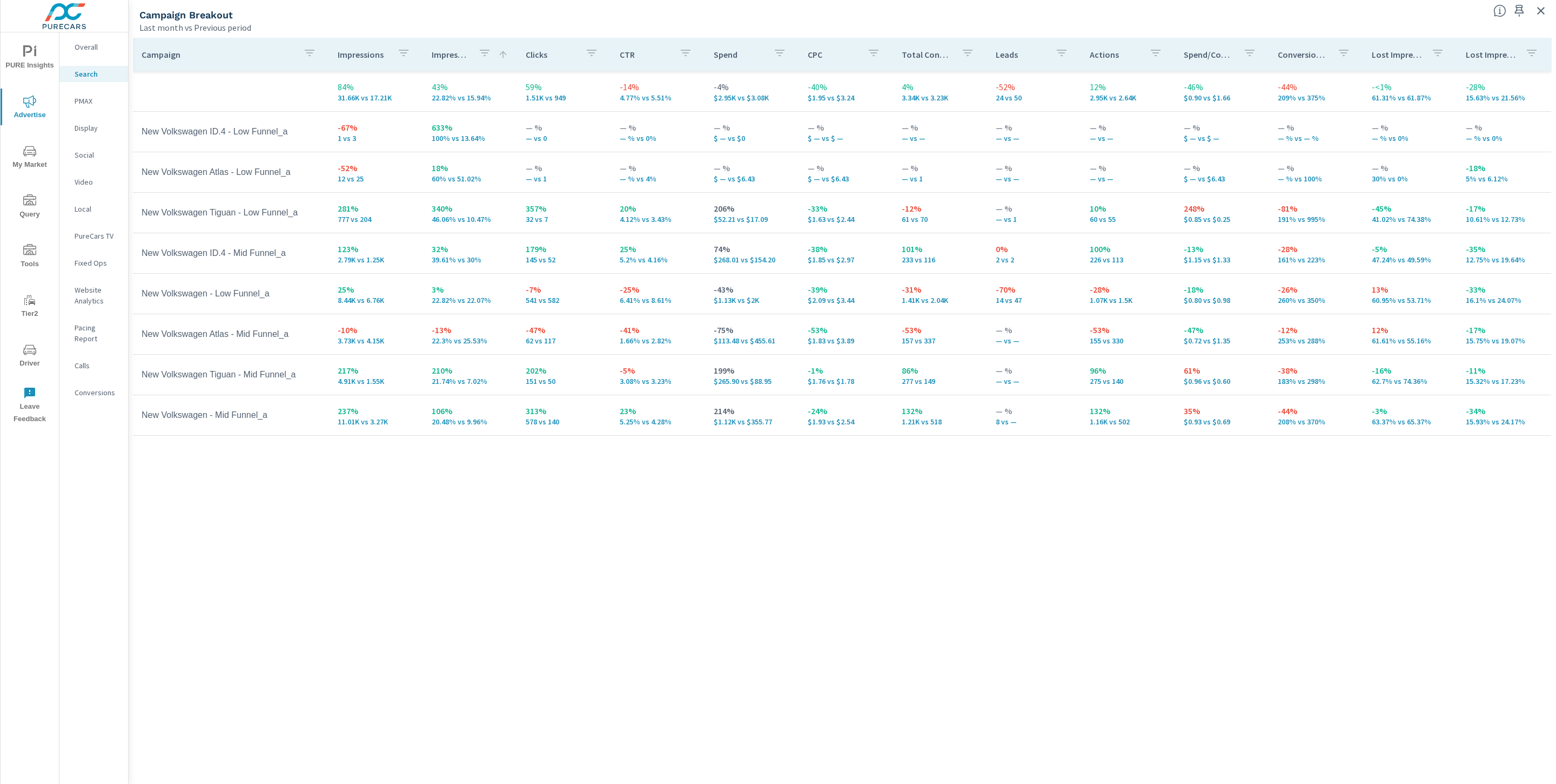
drag, startPoint x: 513, startPoint y: 349, endPoint x: 498, endPoint y: 350, distance: 15.0
click at [514, 349] on td "-13% 22.3% vs 25.53%" at bounding box center [469, 334] width 94 height 38
drag, startPoint x: 496, startPoint y: 338, endPoint x: 436, endPoint y: 329, distance: 60.7
click at [436, 329] on div "-13% 22.3% vs 25.53%" at bounding box center [470, 334] width 77 height 22
click at [517, 294] on tr "New Volkswagen - Low Funnel_a 25% 8.44K vs 6.76K 3% 22.82% vs 22.07% -7% 541 vs…" at bounding box center [842, 294] width 1418 height 40
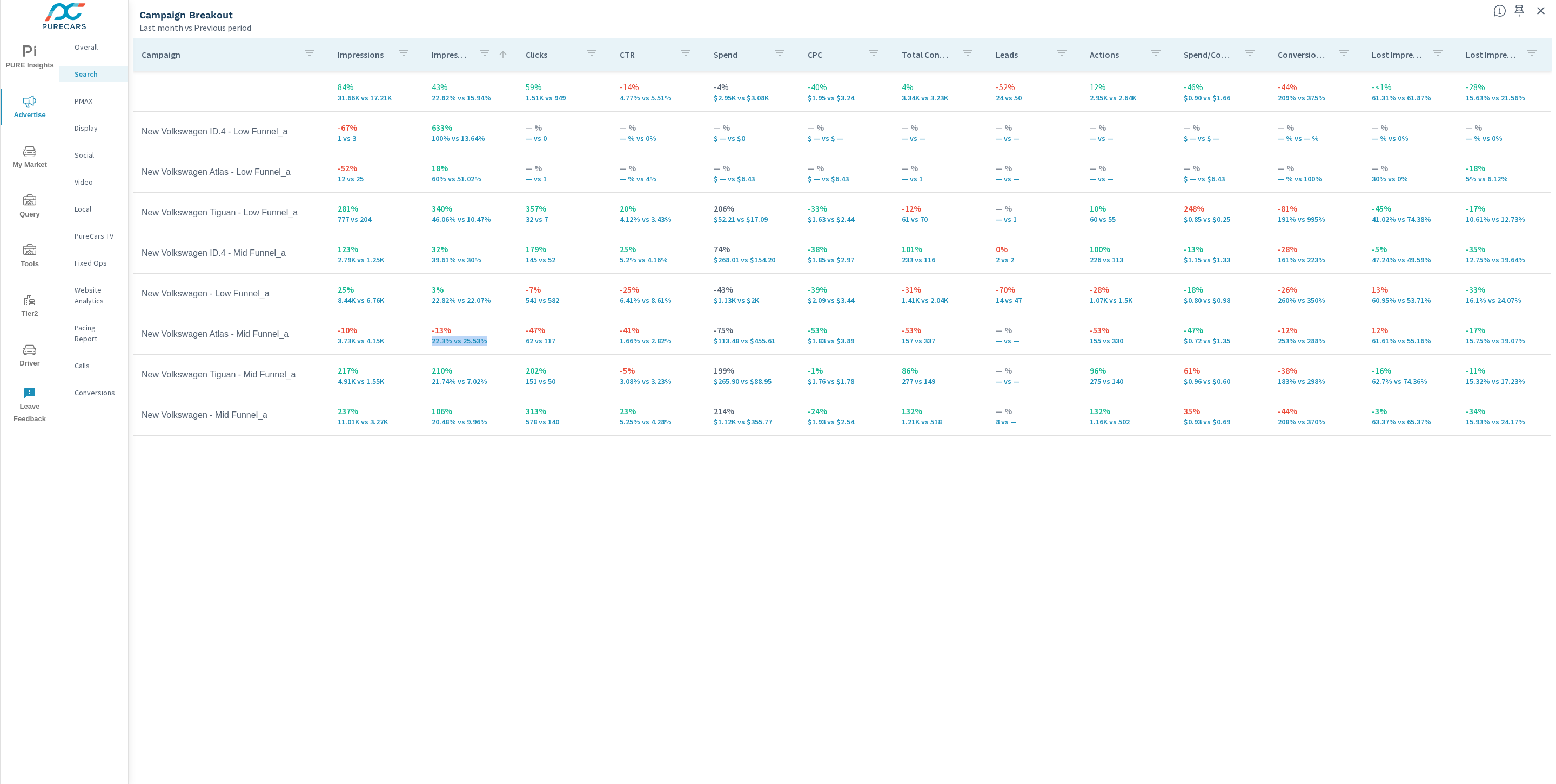
drag, startPoint x: 428, startPoint y: 340, endPoint x: 498, endPoint y: 345, distance: 70.2
click at [498, 345] on td "-13% 22.3% vs 25.53%" at bounding box center [469, 334] width 94 height 38
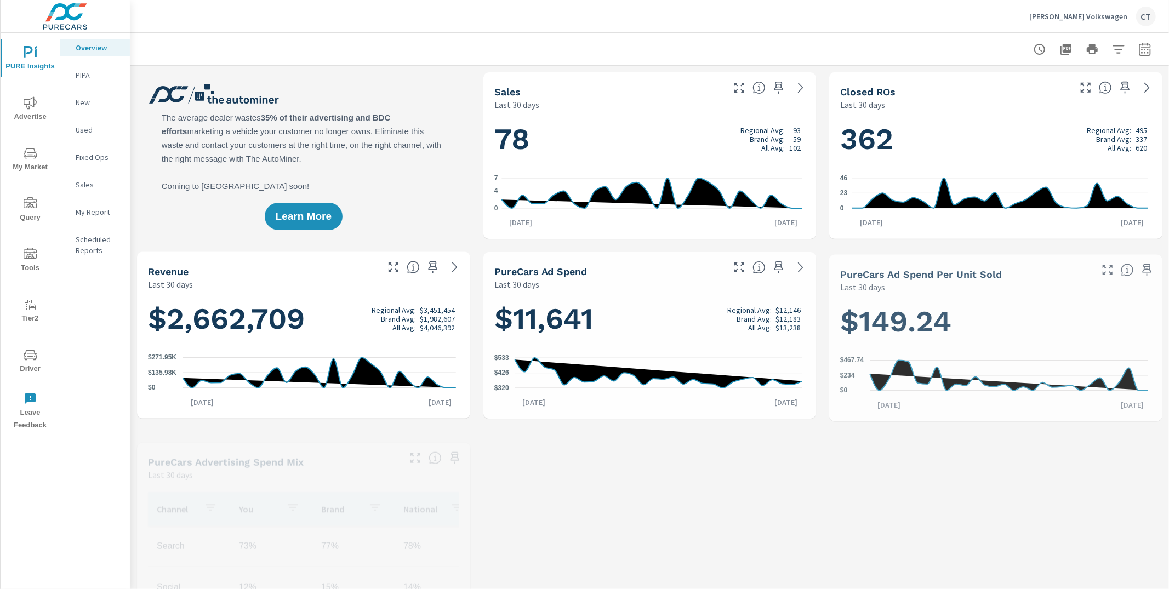
scroll to position [1, 0]
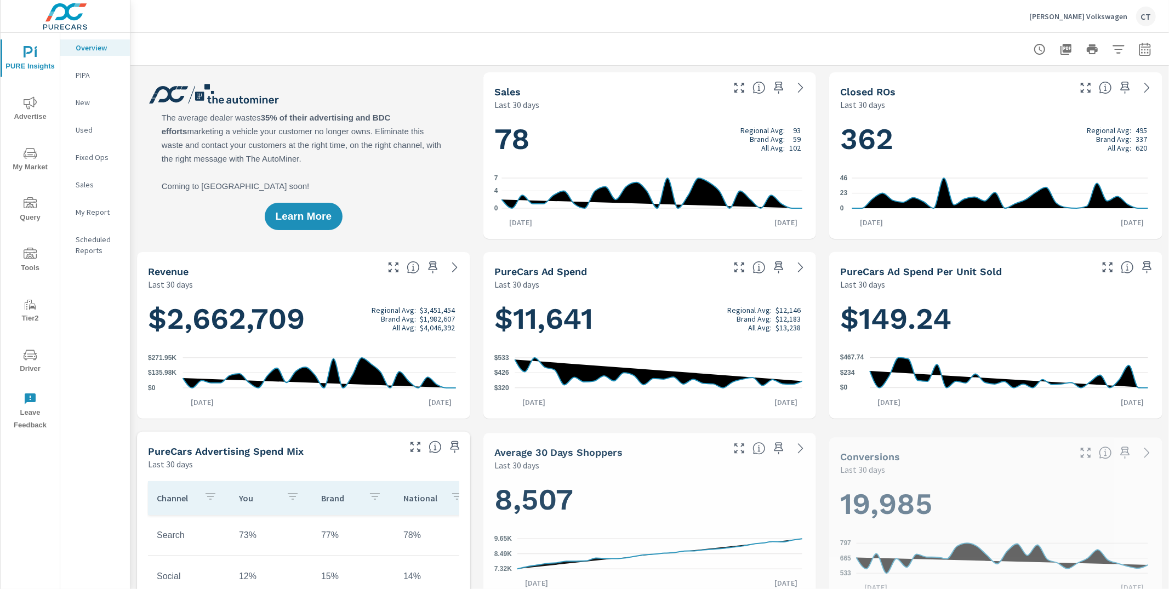
click at [14, 152] on span "My Market" at bounding box center [30, 160] width 53 height 27
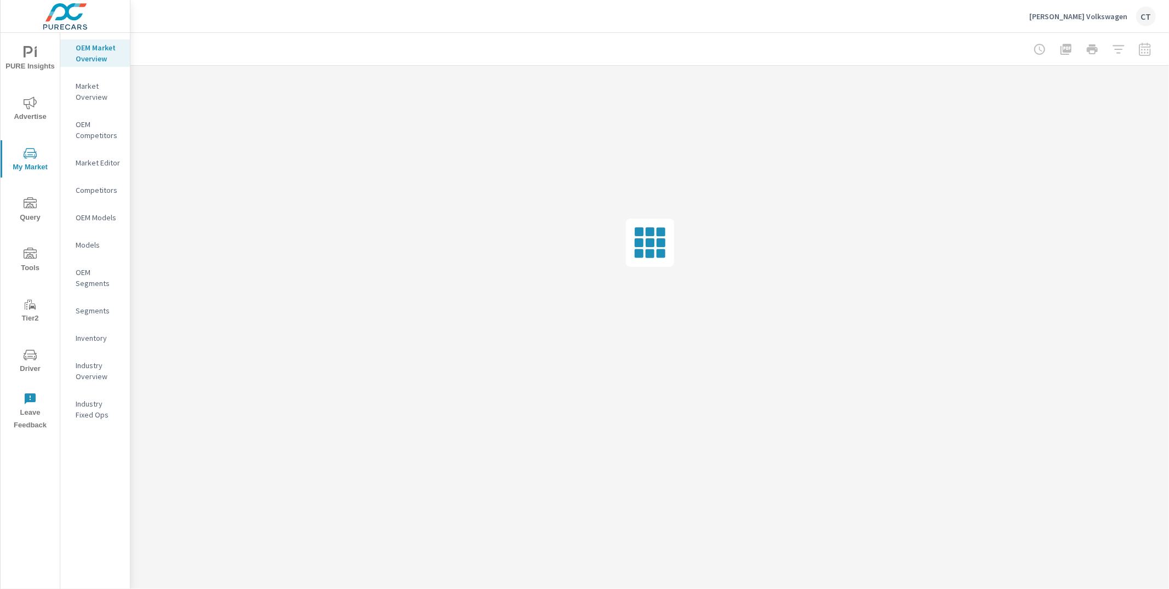
drag, startPoint x: 301, startPoint y: 68, endPoint x: 280, endPoint y: 68, distance: 21.4
click at [302, 67] on div at bounding box center [649, 243] width 1039 height 354
click at [47, 67] on span "PURE Insights" at bounding box center [30, 59] width 53 height 27
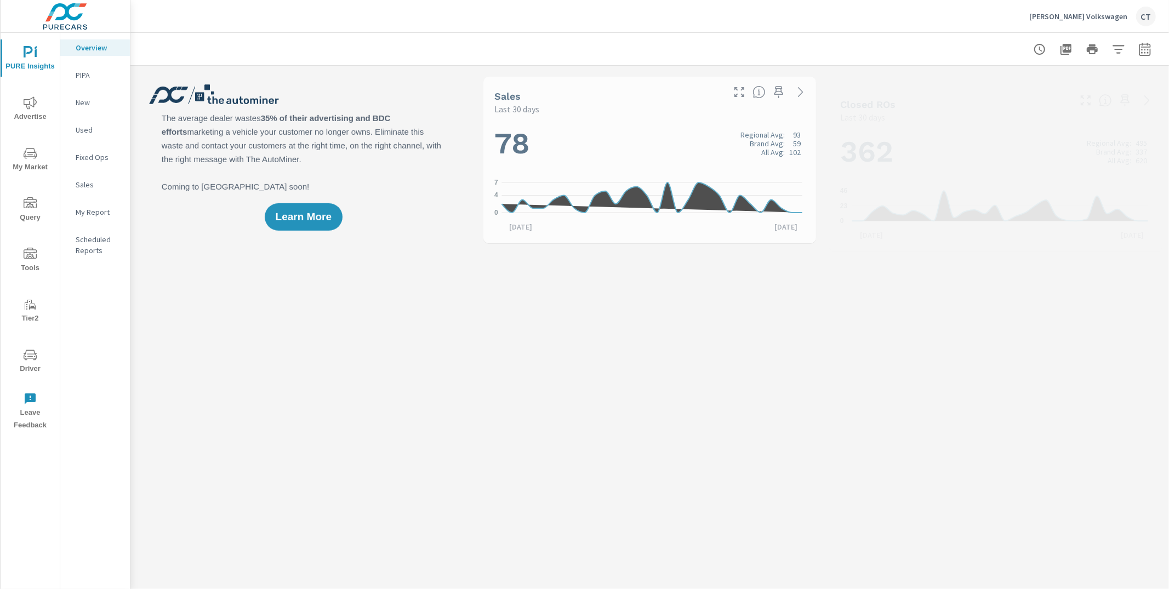
scroll to position [1, 0]
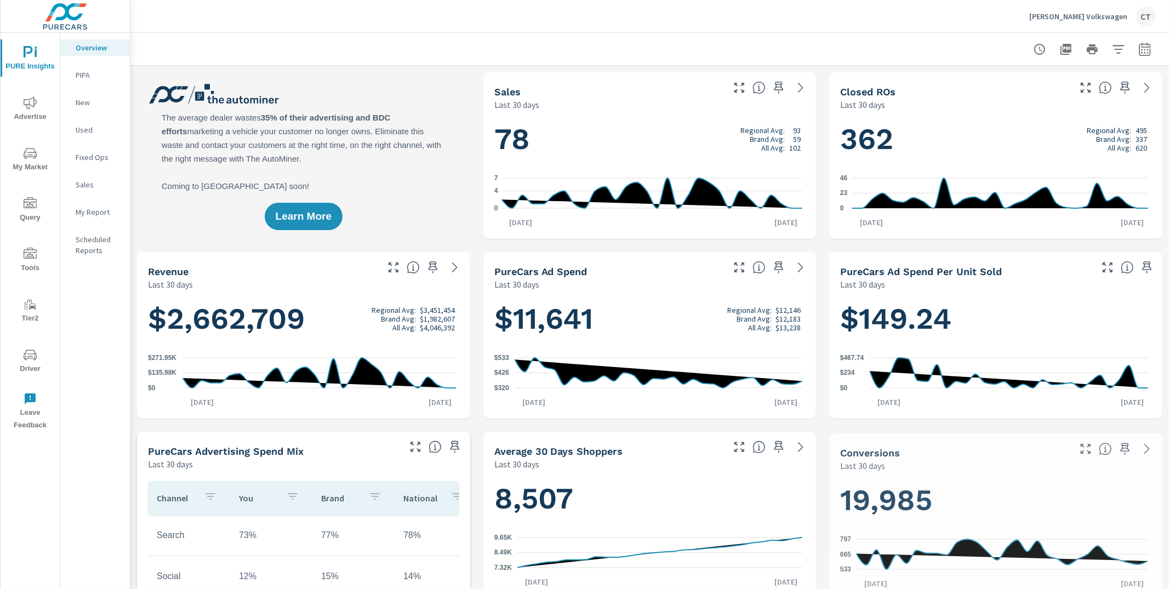
click at [1141, 46] on icon "button" at bounding box center [1145, 48] width 12 height 13
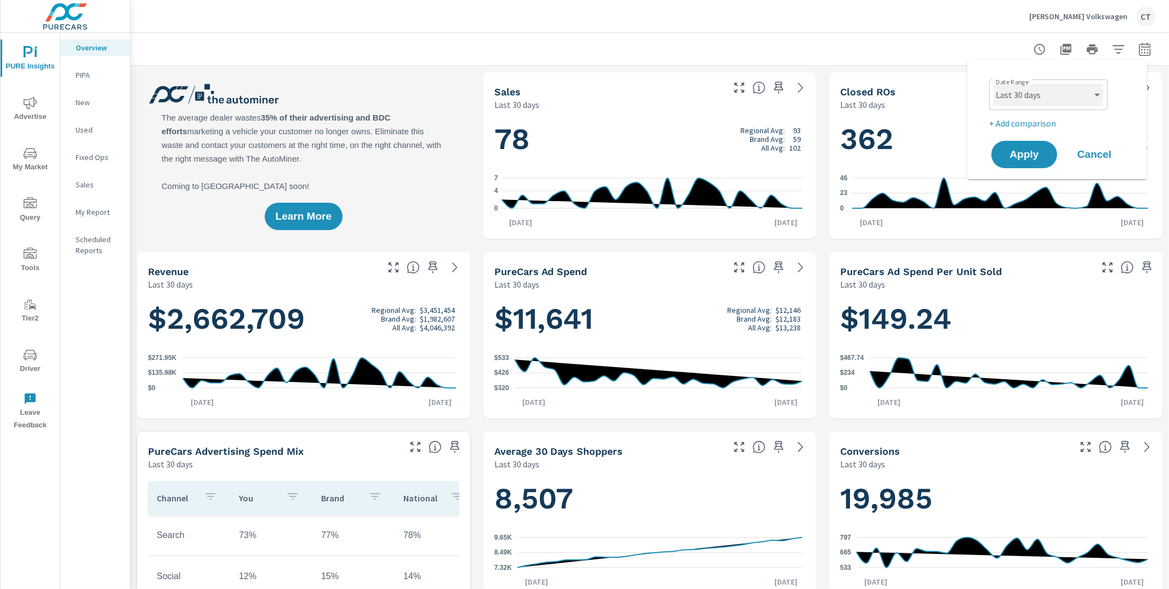
click at [1088, 92] on select "Custom Yesterday Last week Last 7 days Last 14 days Last 30 days Last 45 days L…" at bounding box center [1049, 95] width 110 height 22
select select "Last 6 months"
click at [1020, 124] on p "+ Add comparison" at bounding box center [1060, 123] width 140 height 13
select select "Previous period"
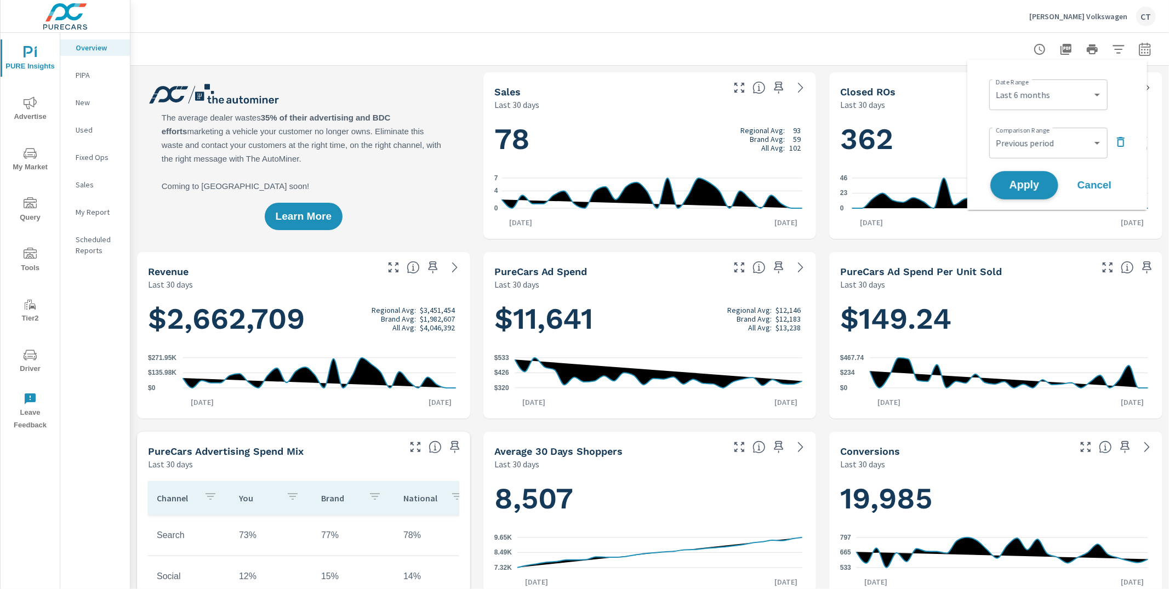
click at [1036, 180] on span "Apply" at bounding box center [1024, 185] width 45 height 10
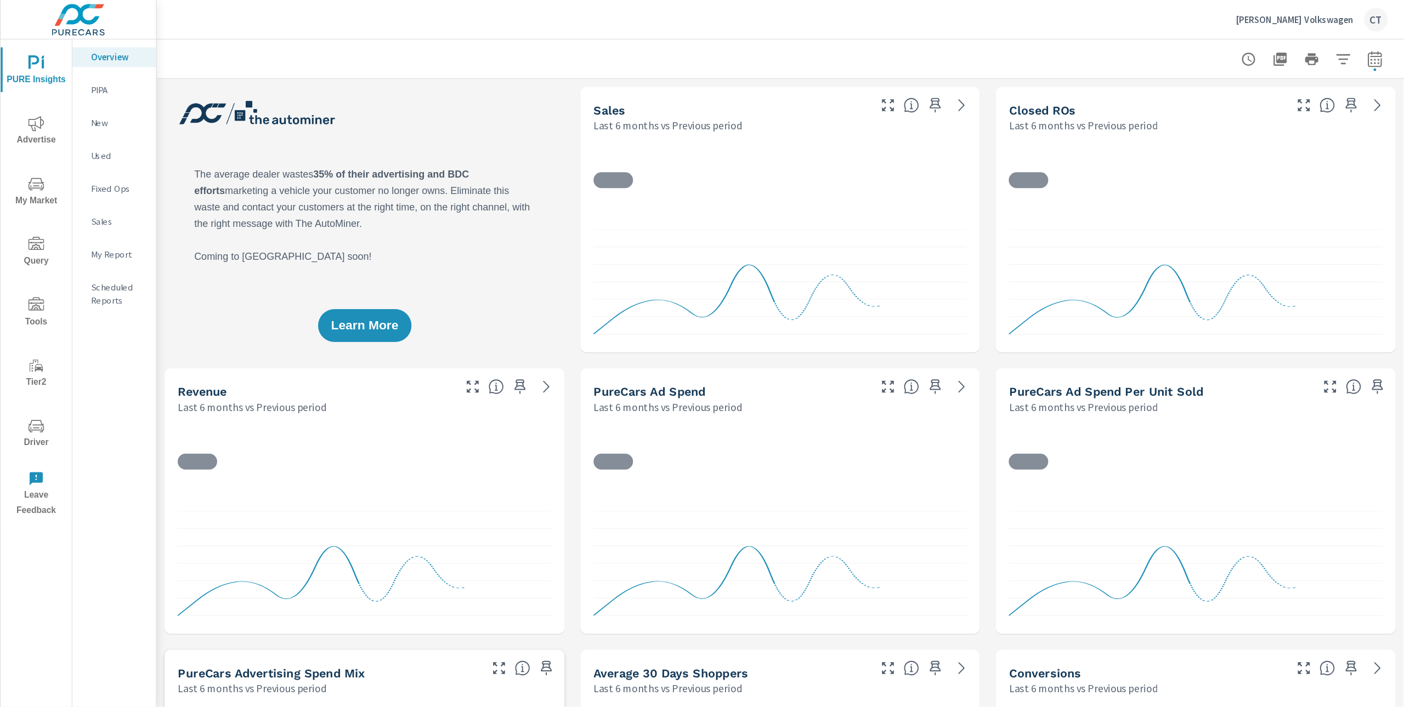
scroll to position [1, 0]
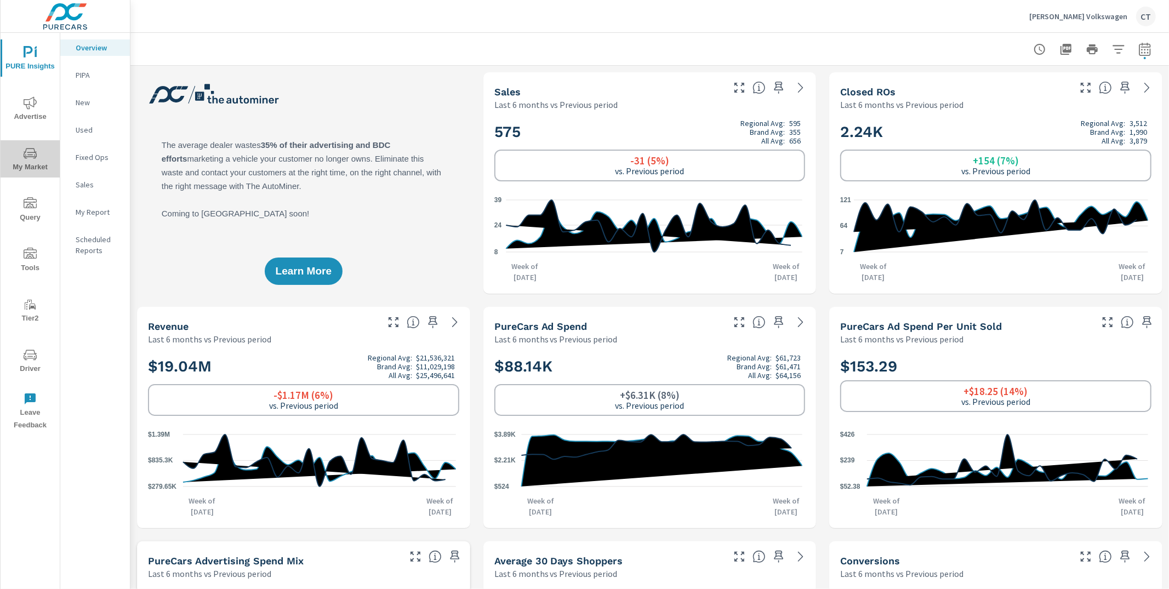
click at [43, 152] on span "My Market" at bounding box center [30, 160] width 53 height 27
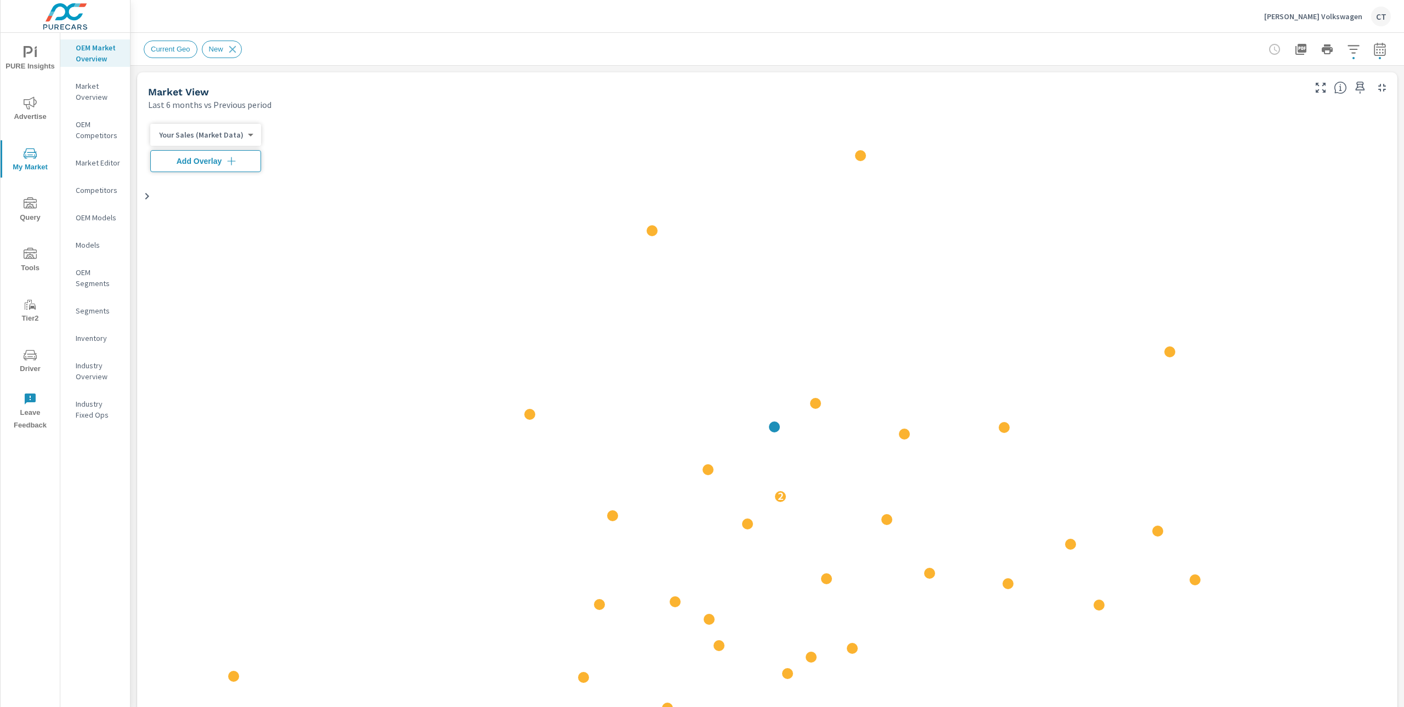
scroll to position [1, 0]
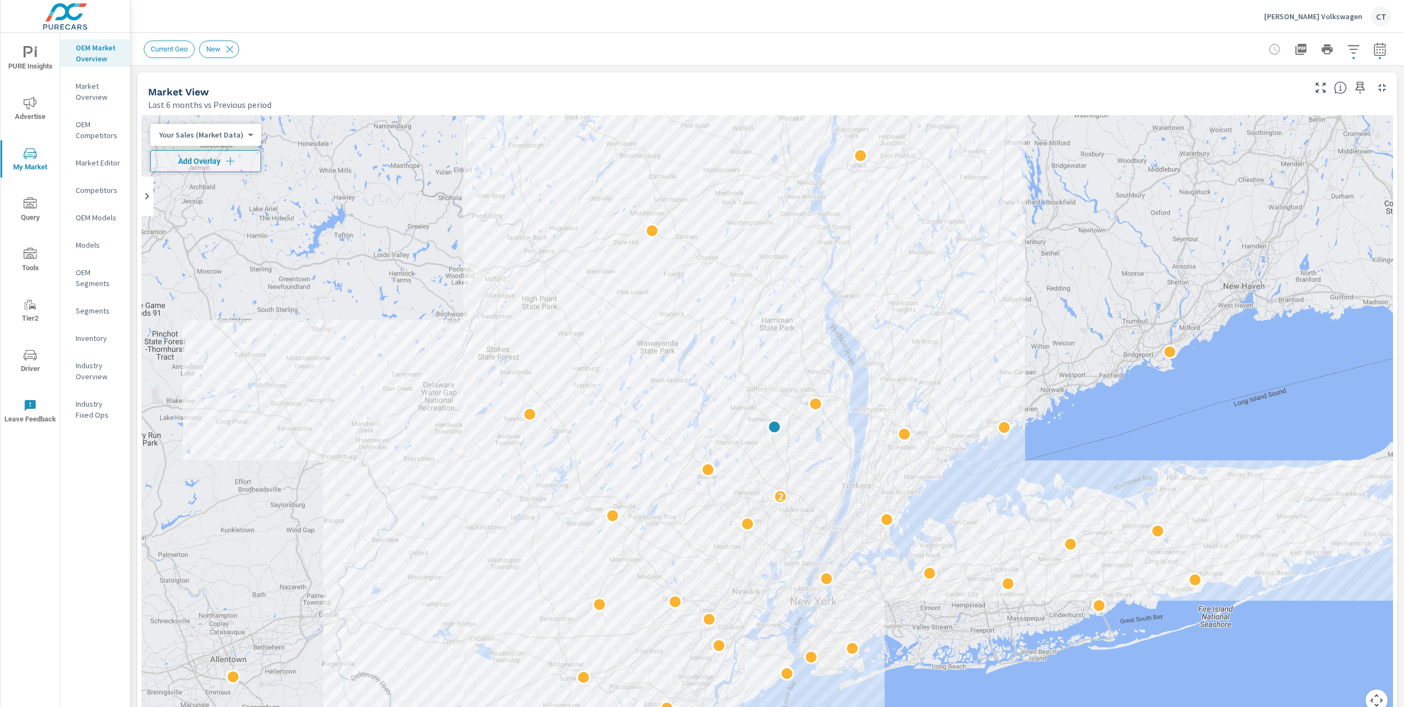
click at [1169, 53] on icon "button" at bounding box center [1352, 49] width 13 height 13
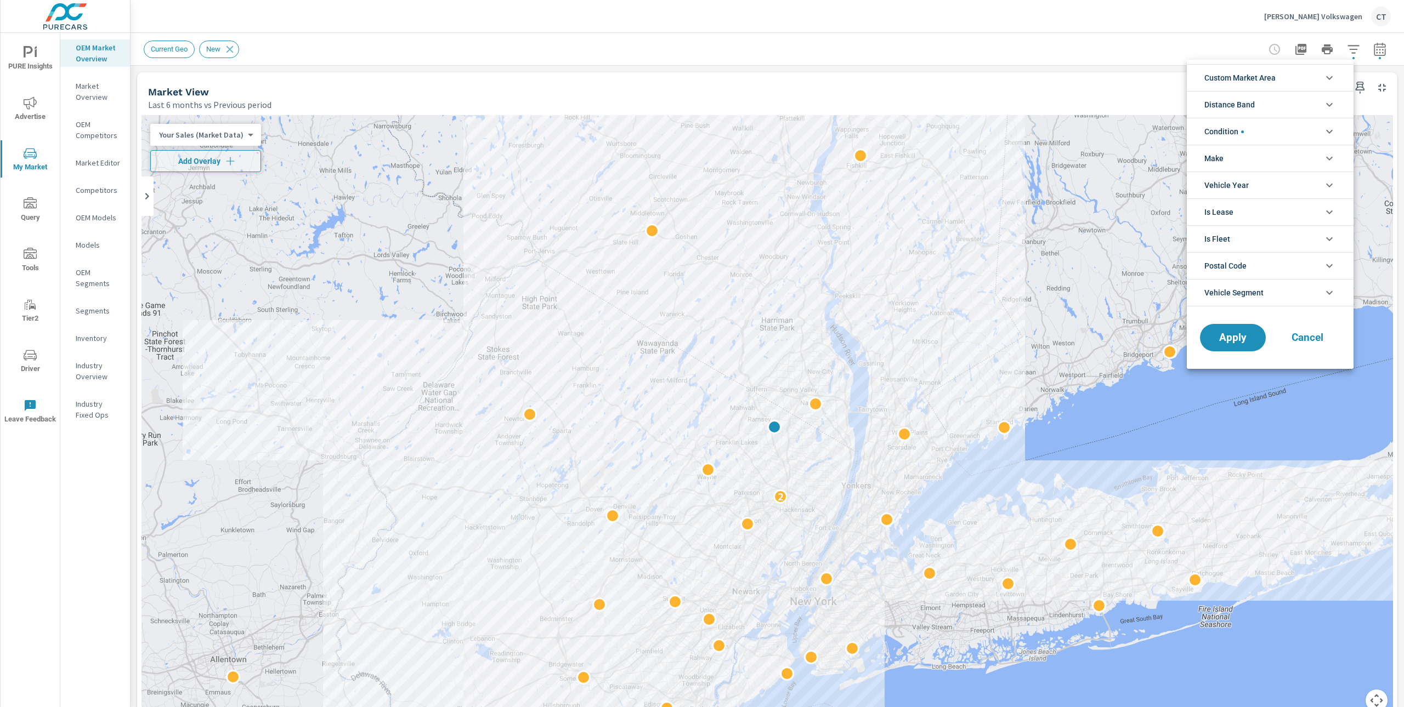
drag, startPoint x: 1260, startPoint y: 158, endPoint x: 1231, endPoint y: 192, distance: 44.3
click at [1169, 158] on li "Make" at bounding box center [1269, 158] width 167 height 27
click at [1169, 181] on span "Volkswagen" at bounding box center [1282, 184] width 120 height 13
click at [1169, 365] on span "Apply" at bounding box center [1232, 362] width 45 height 10
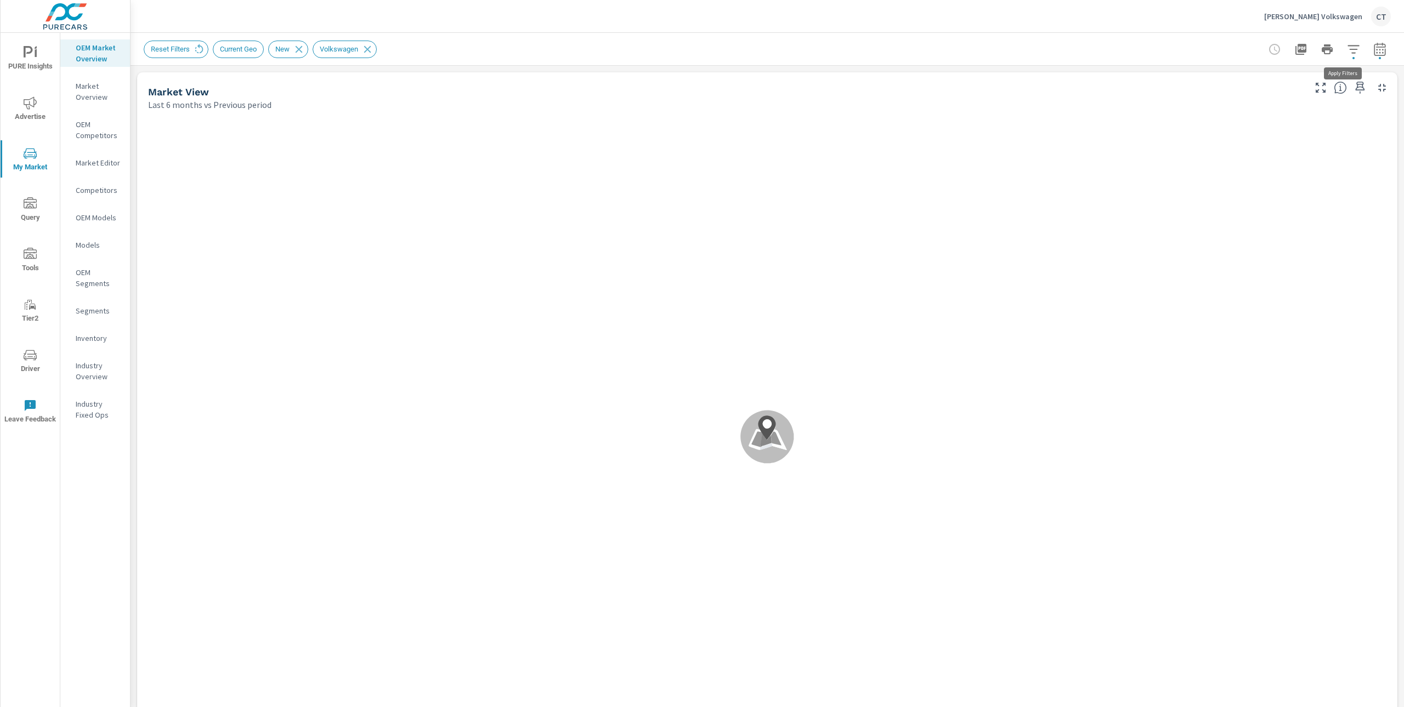
click at [1169, 52] on icon "button" at bounding box center [1353, 49] width 12 height 8
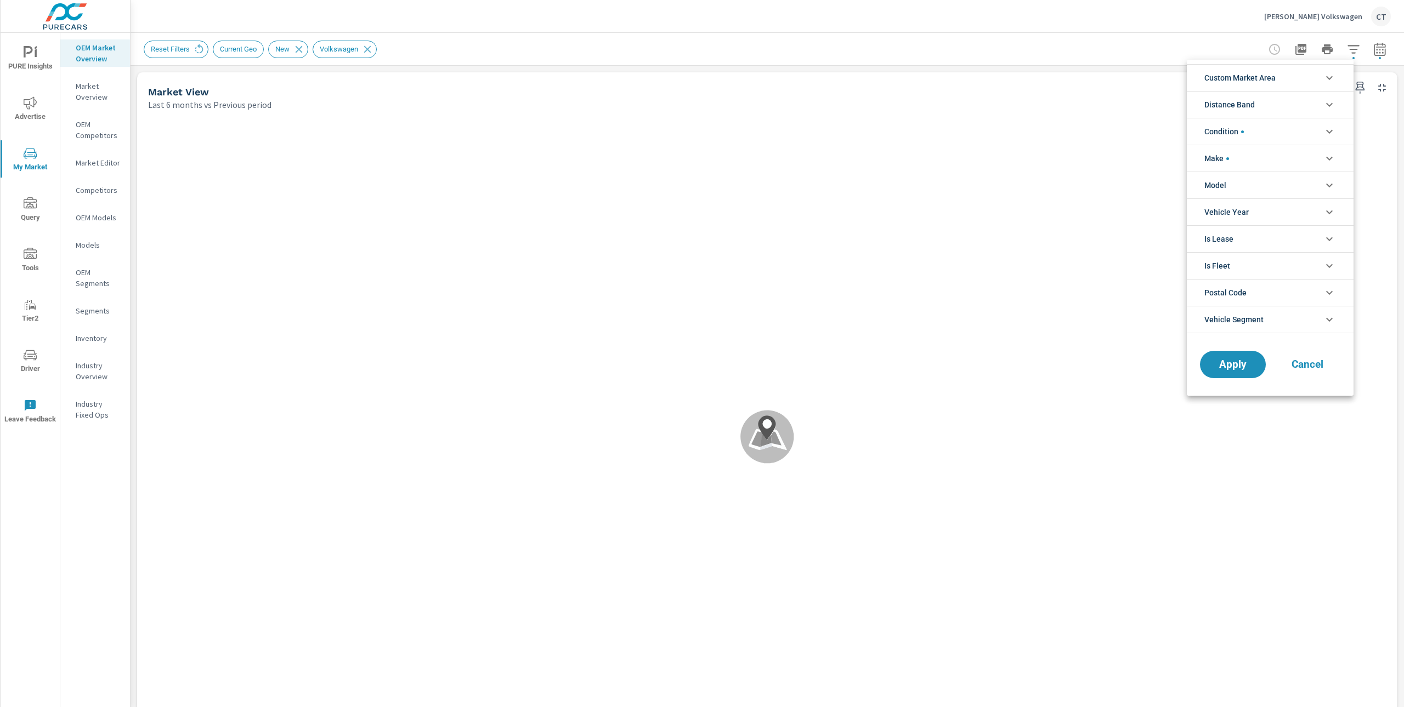
click at [1169, 181] on li "Model" at bounding box center [1269, 185] width 167 height 27
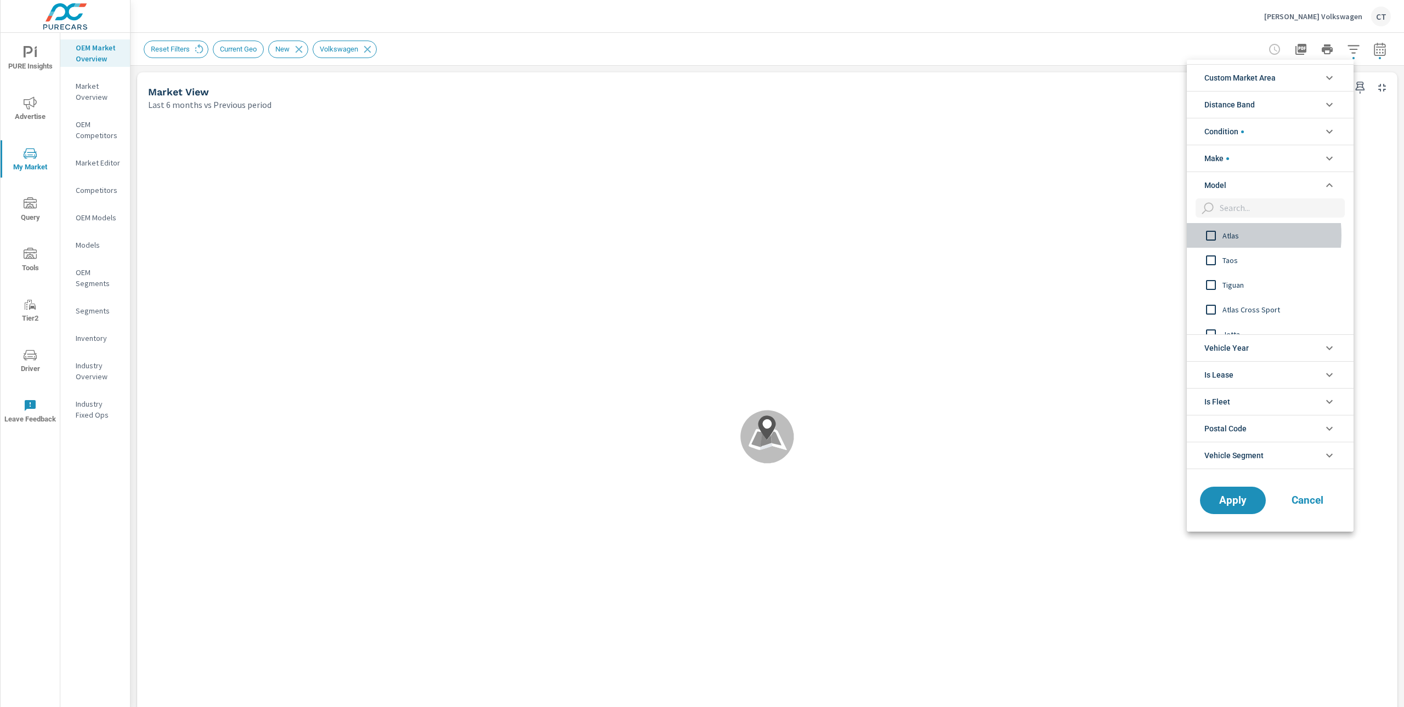
click at [1169, 236] on input "filter options" at bounding box center [1210, 235] width 23 height 23
click at [1169, 492] on button "Apply" at bounding box center [1232, 500] width 68 height 29
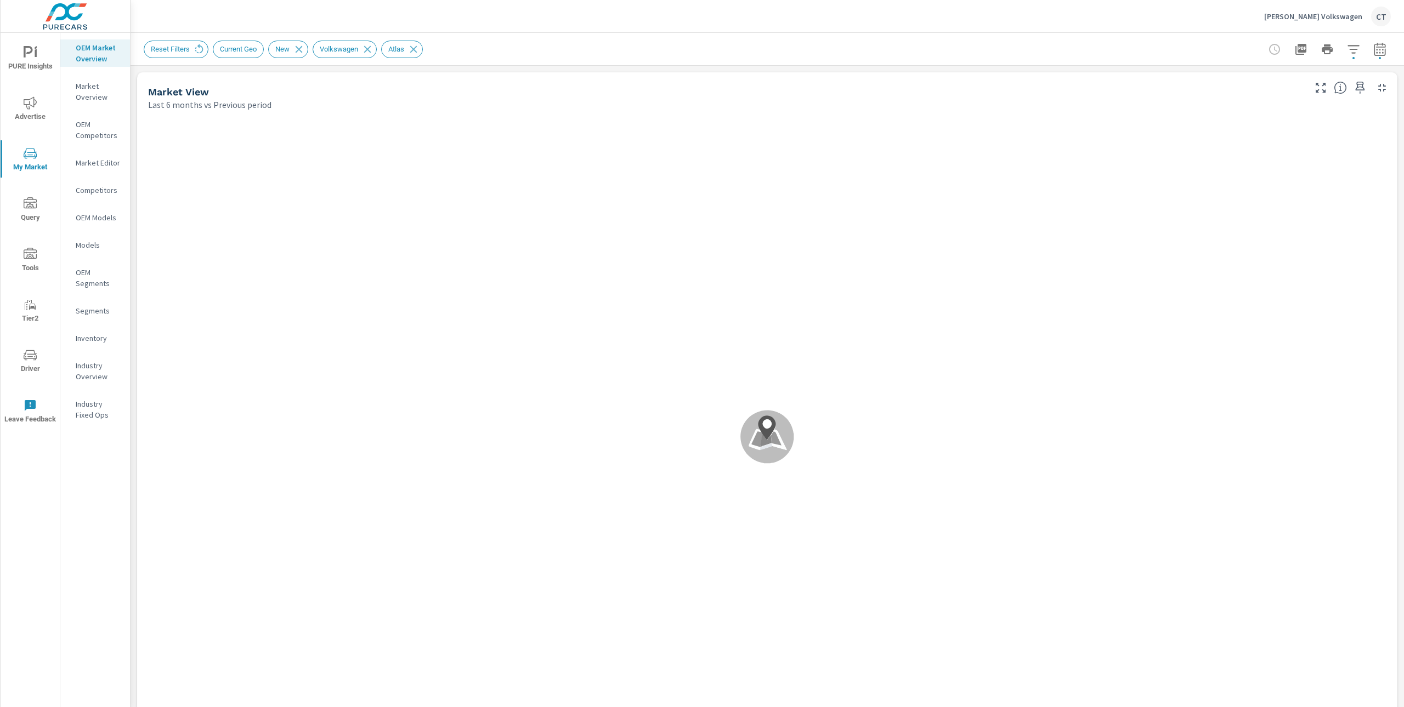
click at [834, 57] on div "Reset Filters Current Geo New Volkswagen Atlas" at bounding box center [690, 50] width 1093 height 18
click at [946, 105] on div "Last 6 months vs Previous period" at bounding box center [725, 104] width 1155 height 13
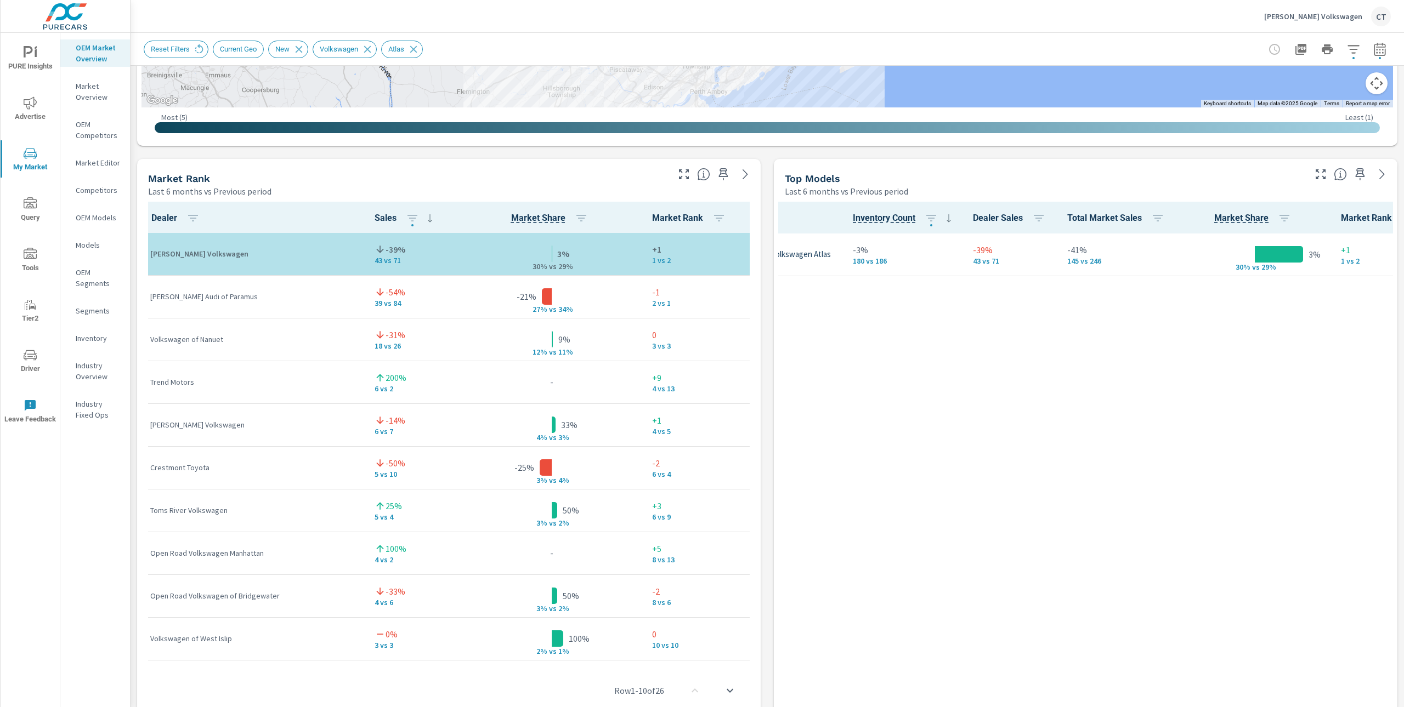
scroll to position [0, 110]
click at [1040, 340] on div "Model Inventory Count Dealer Sales Total Market Sales Market Share Market Rank …" at bounding box center [1085, 465] width 615 height 526
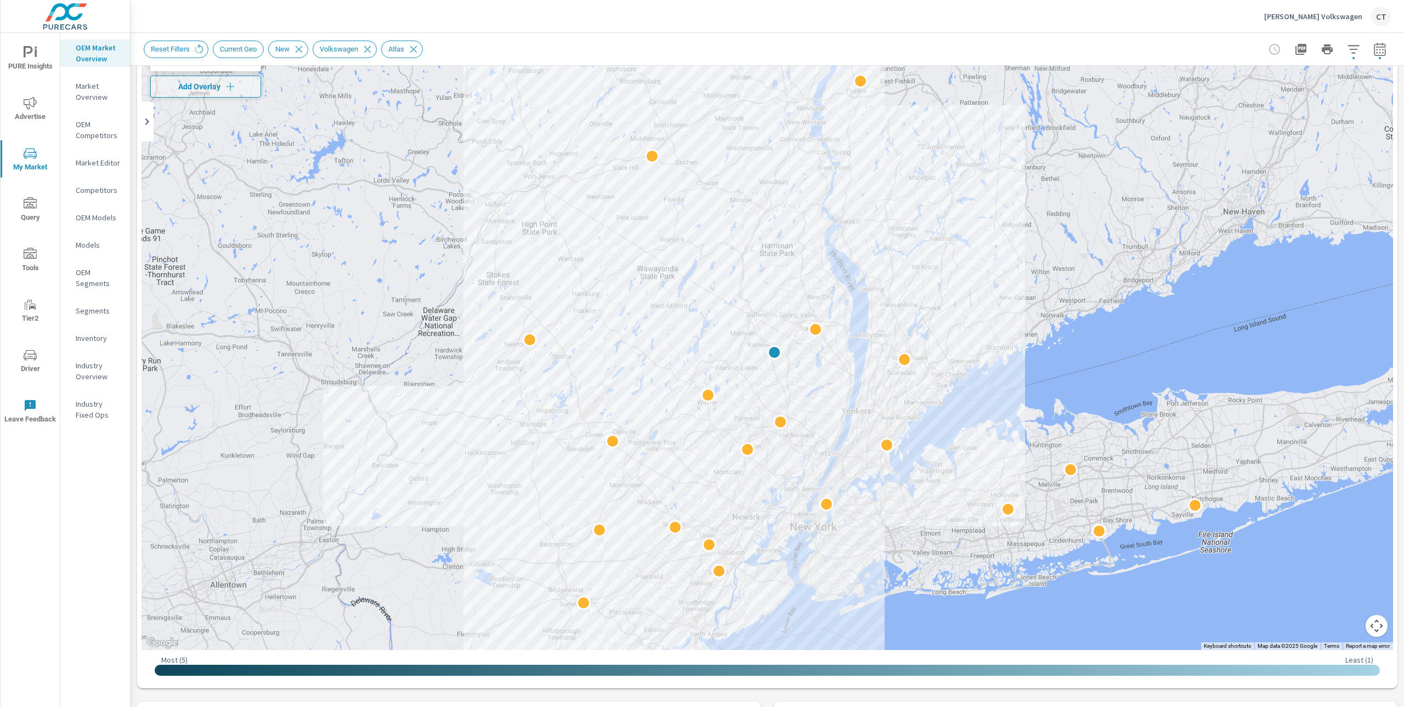
scroll to position [0, 0]
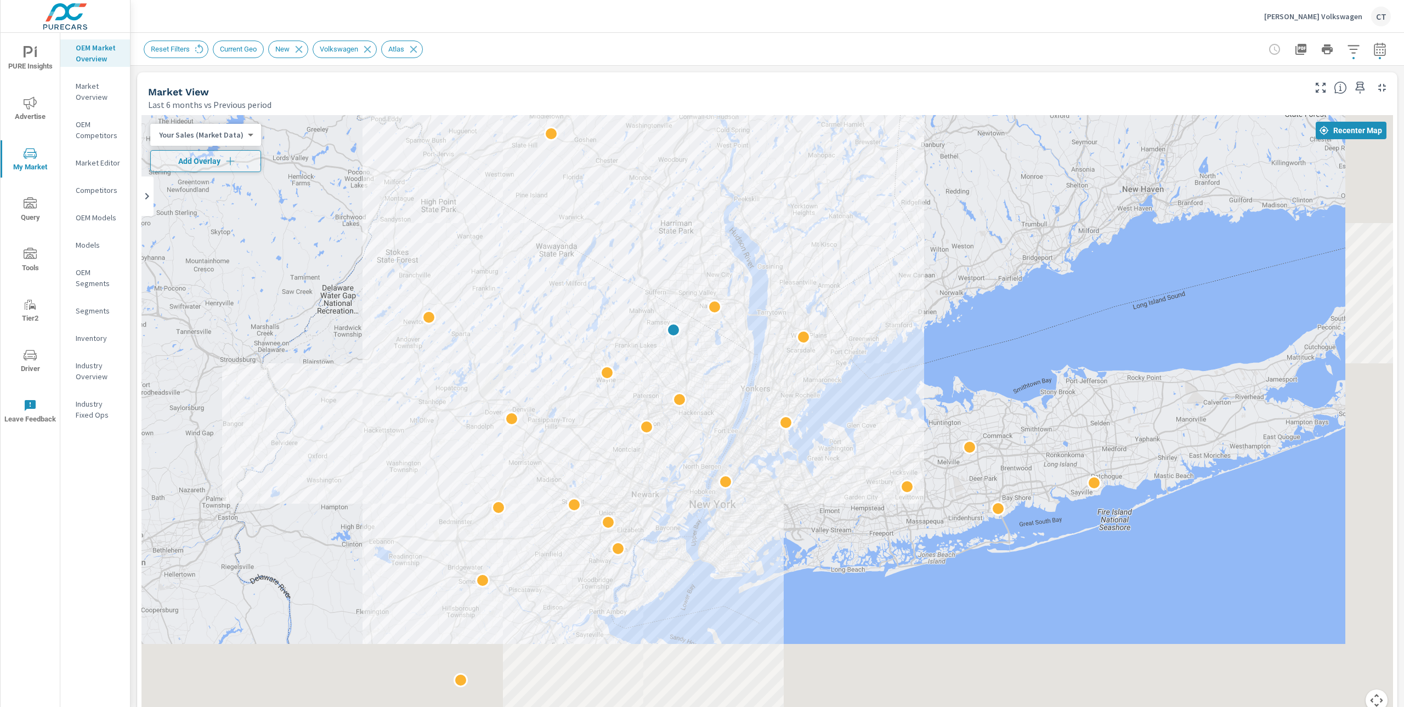
drag, startPoint x: 1067, startPoint y: 437, endPoint x: 965, endPoint y: 337, distance: 142.3
click at [965, 337] on div at bounding box center [1192, 619] width 1053 height 592
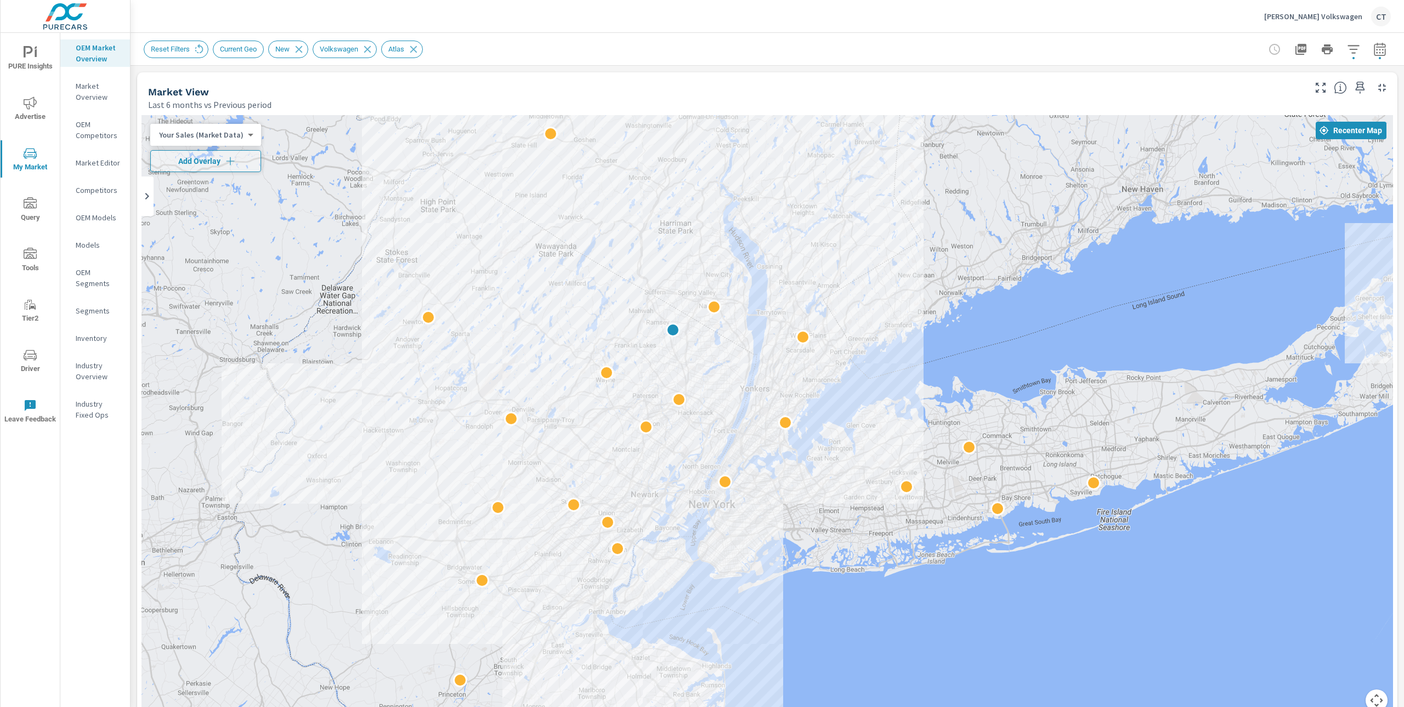
click at [228, 139] on body "PURE Insights Advertise My Market Query Tools Tier2 Driver Leave Feedback OEM M…" at bounding box center [702, 353] width 1404 height 707
click at [236, 166] on li "Total Market Sales" at bounding box center [203, 170] width 107 height 18
click at [219, 163] on icon "button" at bounding box center [223, 161] width 11 height 11
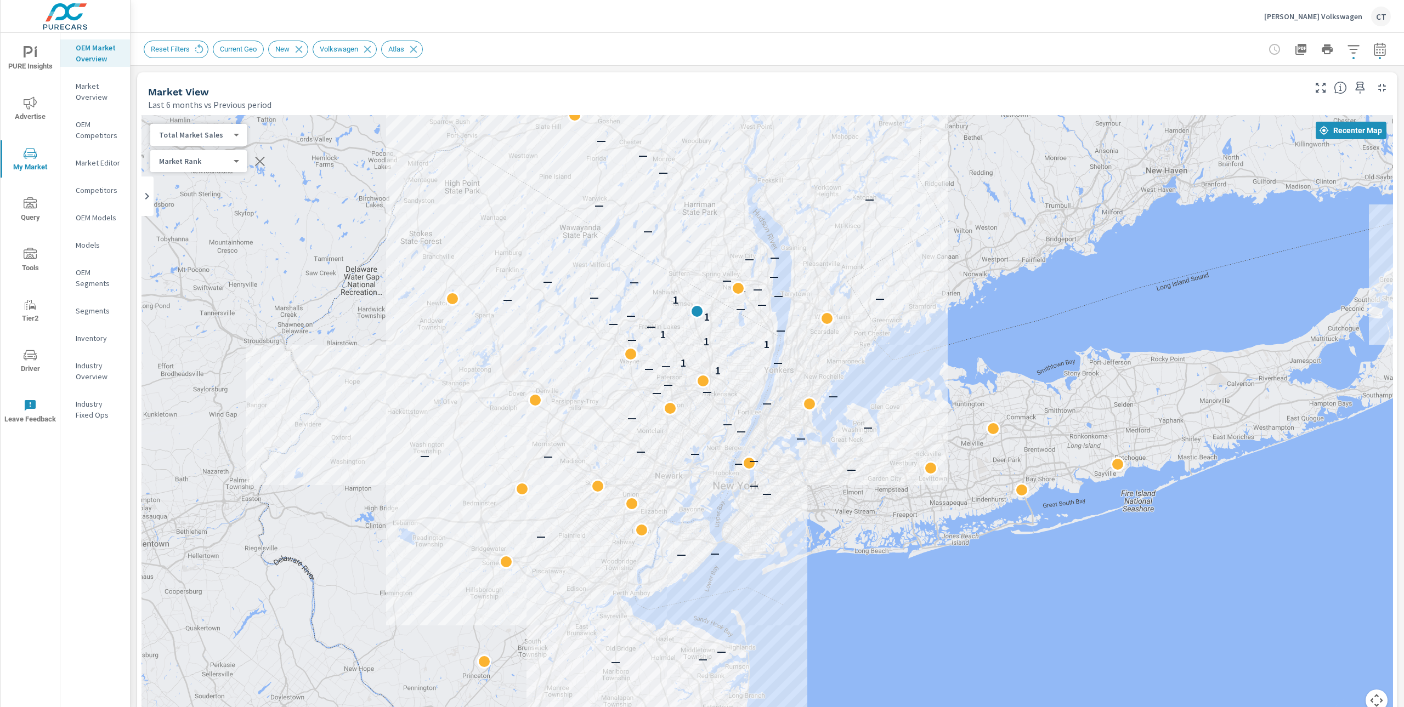
drag, startPoint x: 757, startPoint y: 316, endPoint x: 783, endPoint y: 296, distance: 32.8
click at [783, 296] on div "— — — — — — — — — — — — — — — — — — — — — — — — — — 1 — — 1 — 1 1 — 1 — — — 1 —…" at bounding box center [766, 420] width 1251 height 610
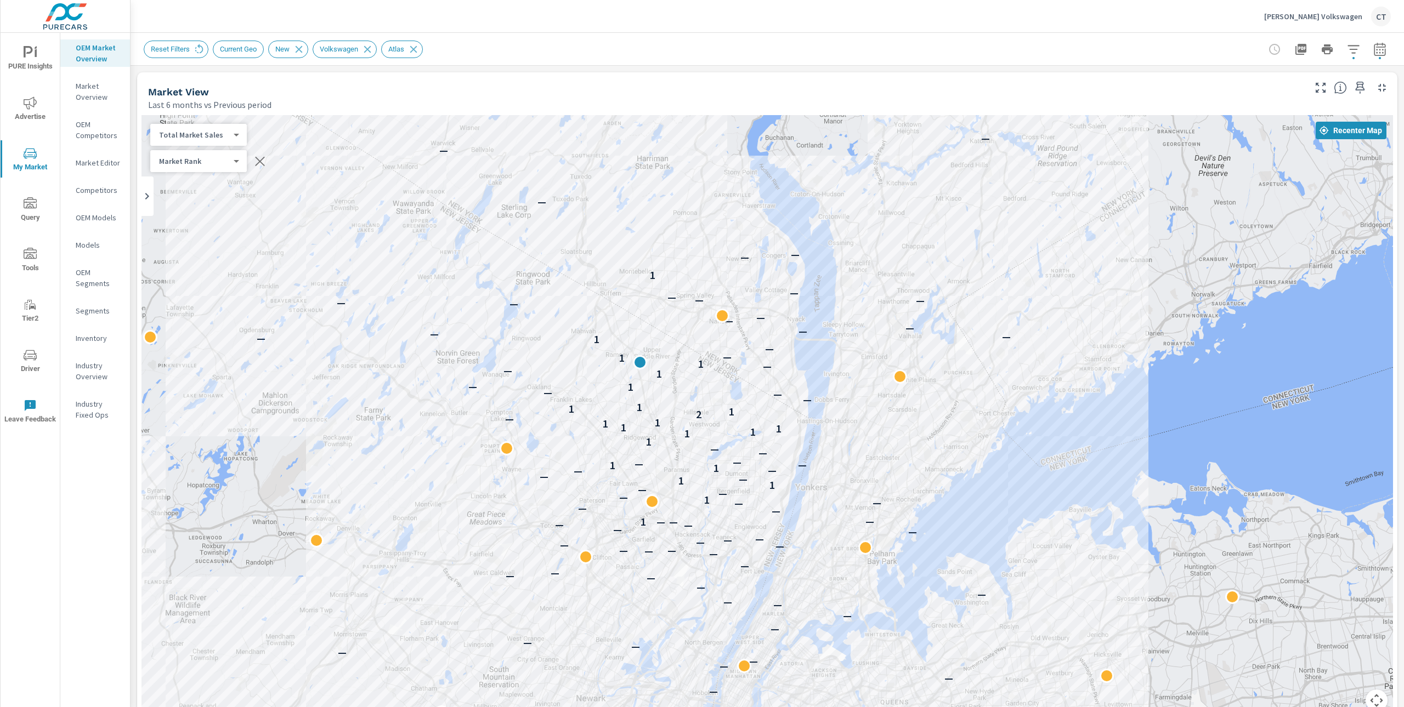
drag, startPoint x: 1002, startPoint y: 274, endPoint x: 895, endPoint y: 349, distance: 131.1
click at [895, 349] on div "— — — — — — — — — — — — — — — — — — — — — — — — — — — — — — — — — — — — — — — —…" at bounding box center [766, 420] width 1251 height 610
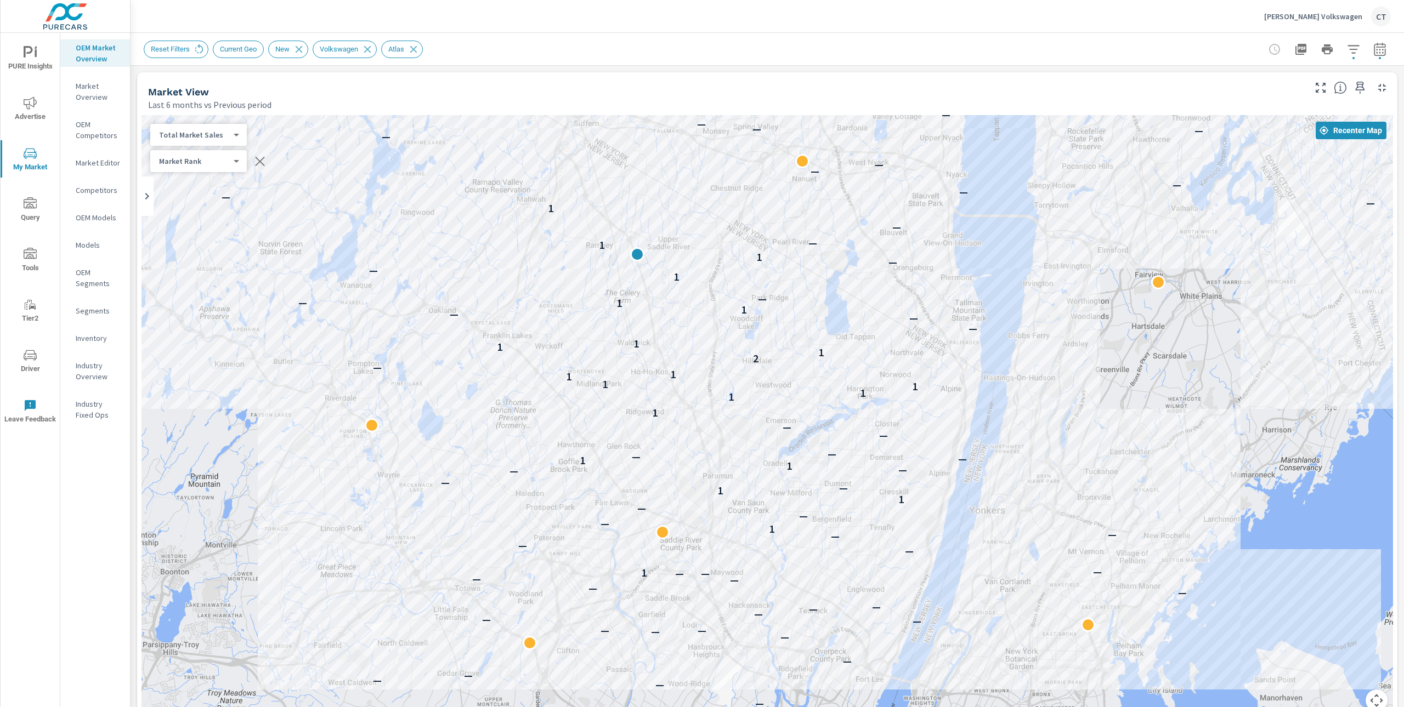
drag, startPoint x: 970, startPoint y: 440, endPoint x: 1072, endPoint y: 270, distance: 197.7
click at [1072, 270] on div "— — — — — — — — — — — — — — — — — — — — — — — — — — — — — — — — — — — 1 — — — —…" at bounding box center [1395, 548] width 1053 height 592
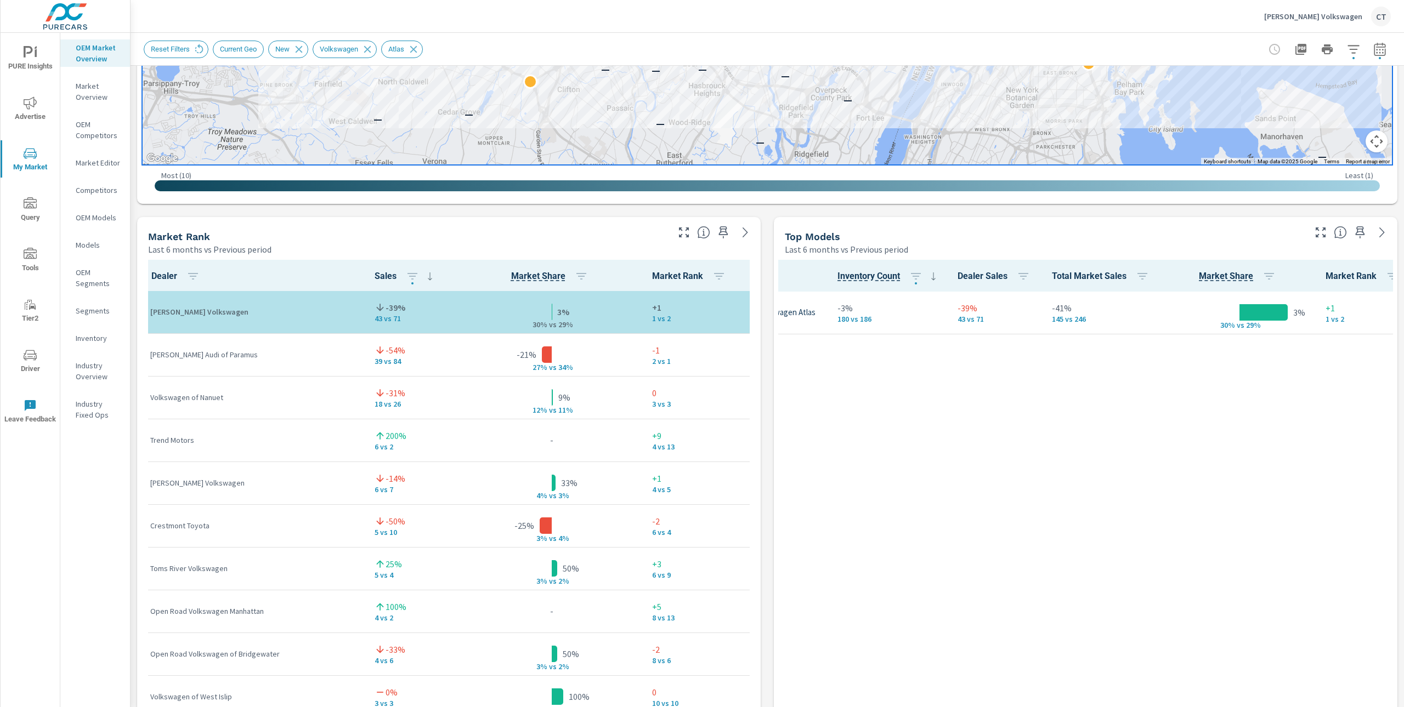
scroll to position [557, 0]
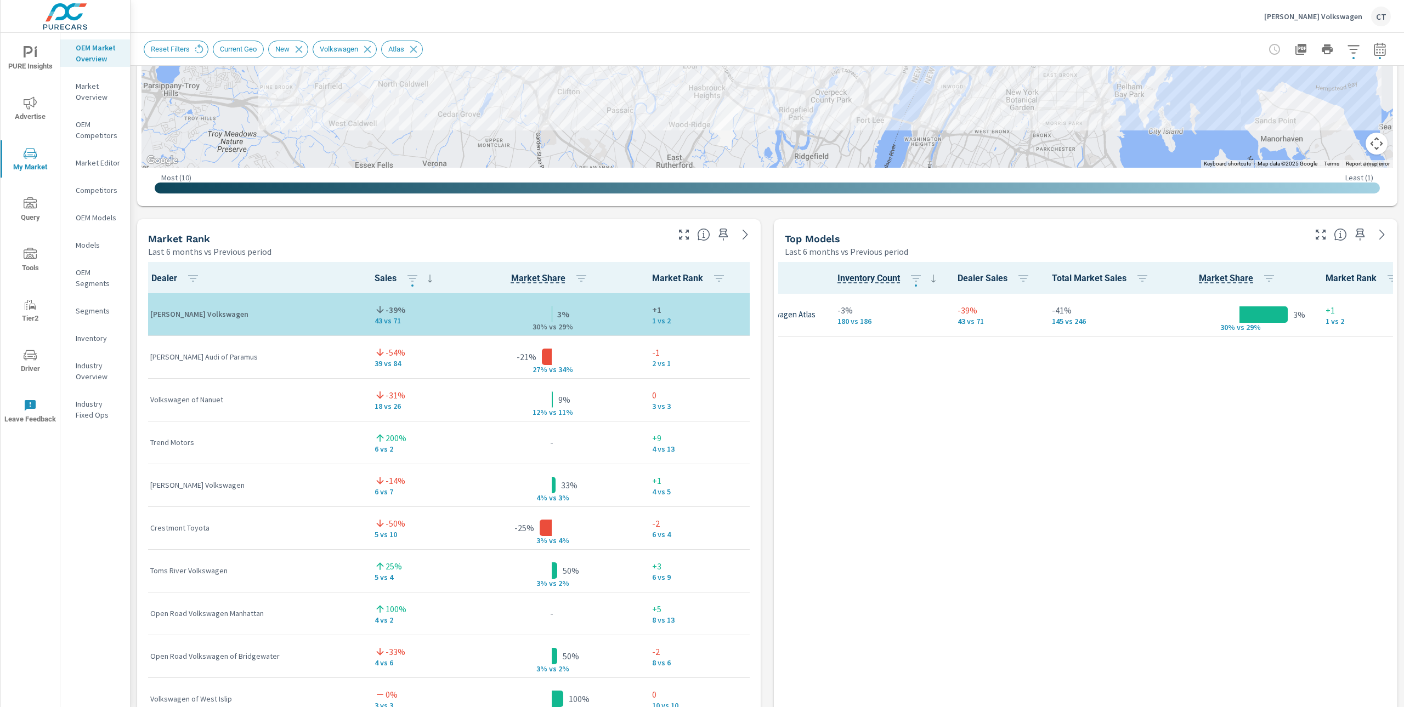
click at [1169, 428] on div "Model Inventory Count Dealer Sales Total Market Sales Market Share Market Rank …" at bounding box center [1085, 525] width 615 height 526
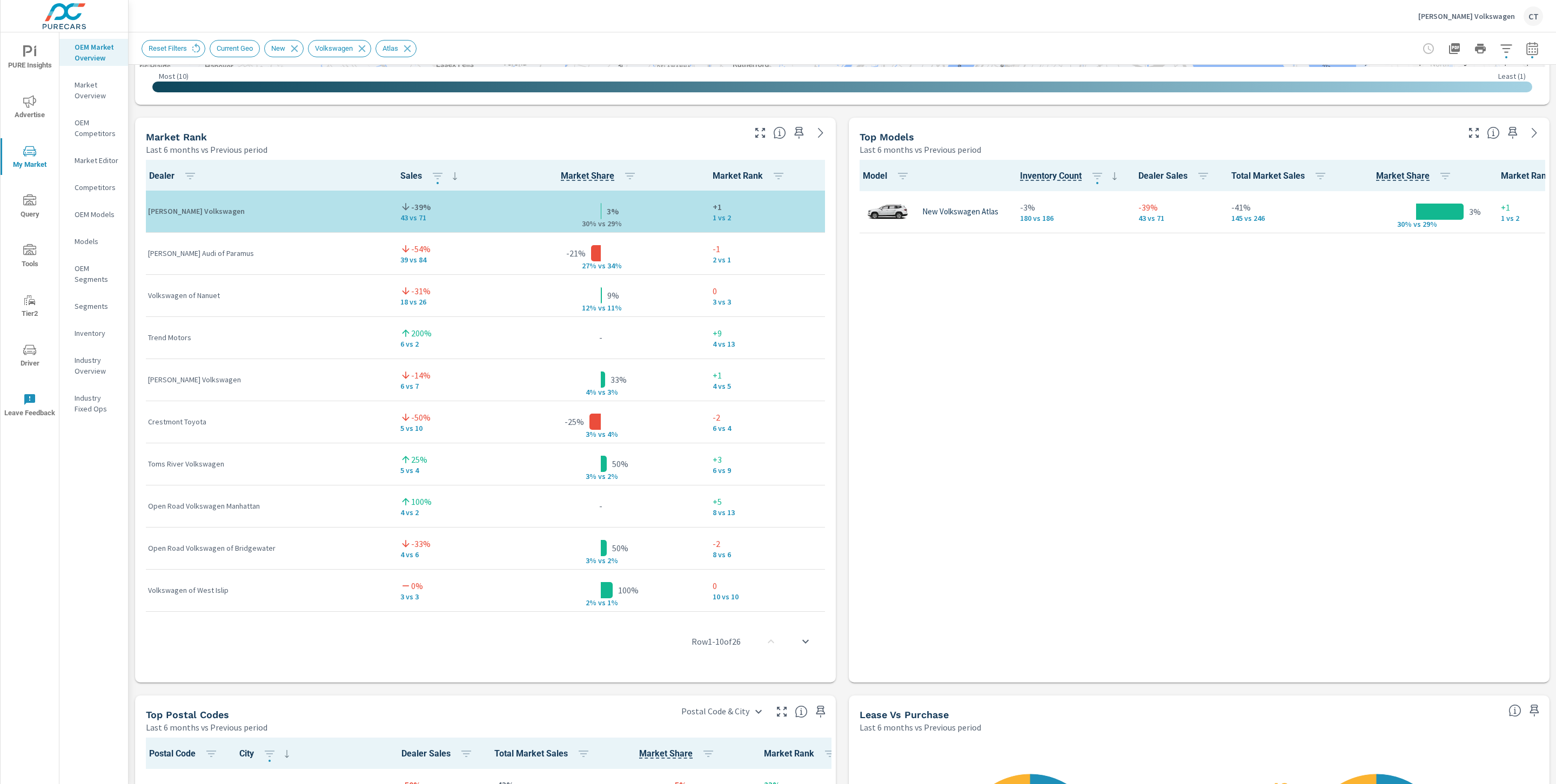
scroll to position [0, 0]
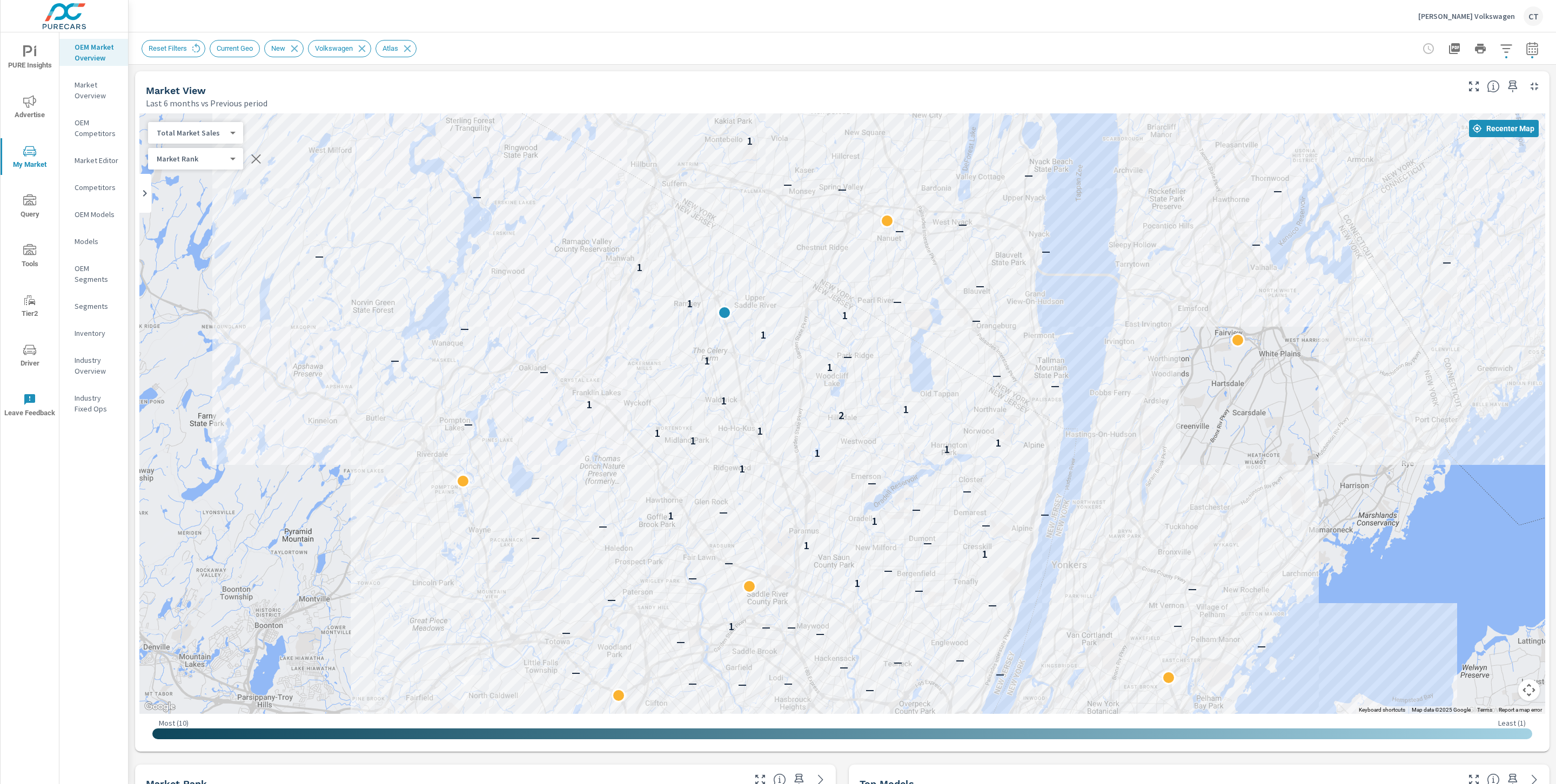
drag, startPoint x: 1043, startPoint y: 218, endPoint x: 1055, endPoint y: 284, distance: 67.1
click at [1055, 284] on div "— — — — — — — — — — — — — — — — — — — — — — — — — — — — — — — — — — — — 1 — — —…" at bounding box center [842, 414] width 1406 height 601
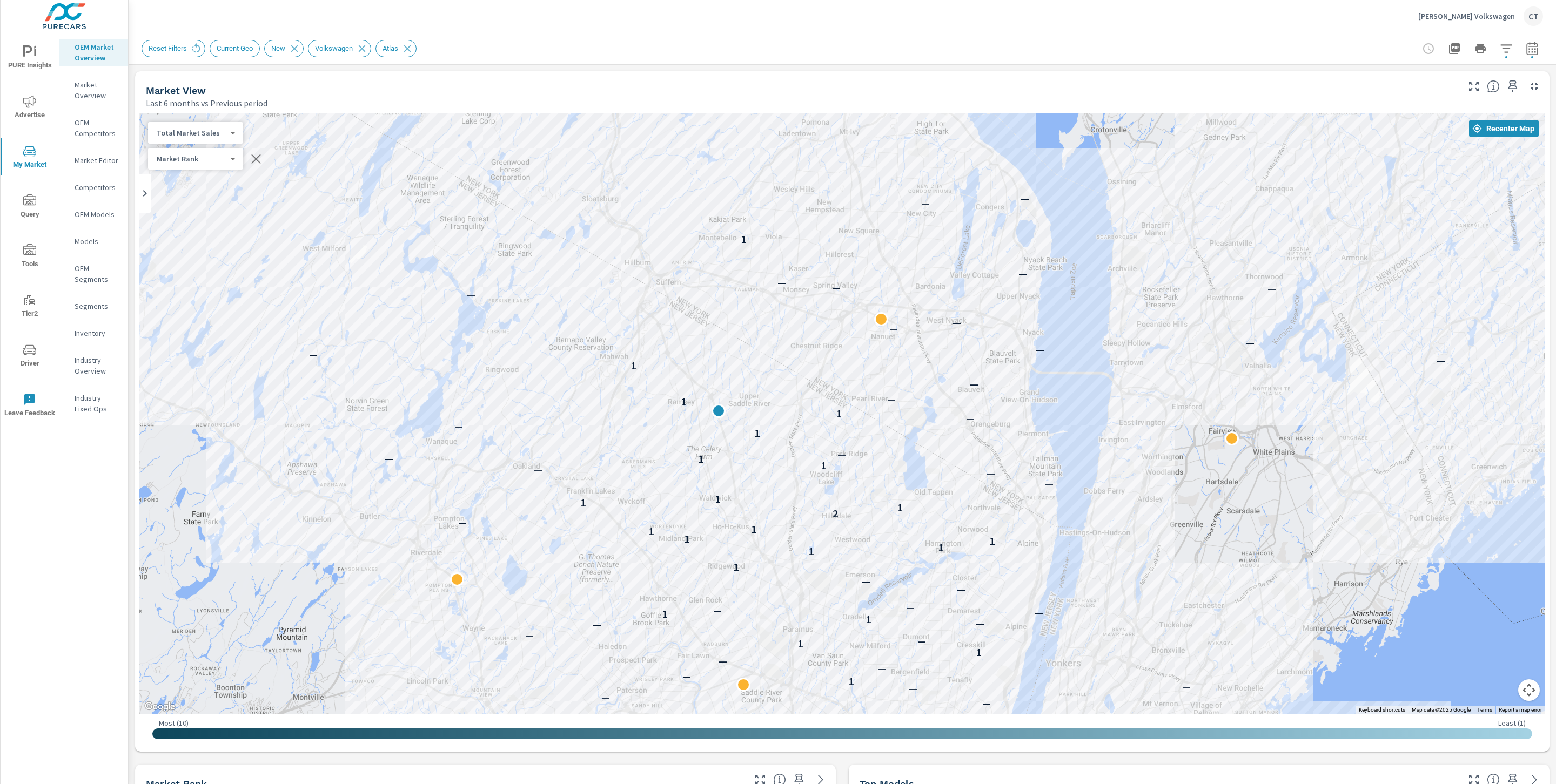
drag, startPoint x: 1229, startPoint y: 387, endPoint x: 1164, endPoint y: 532, distance: 158.9
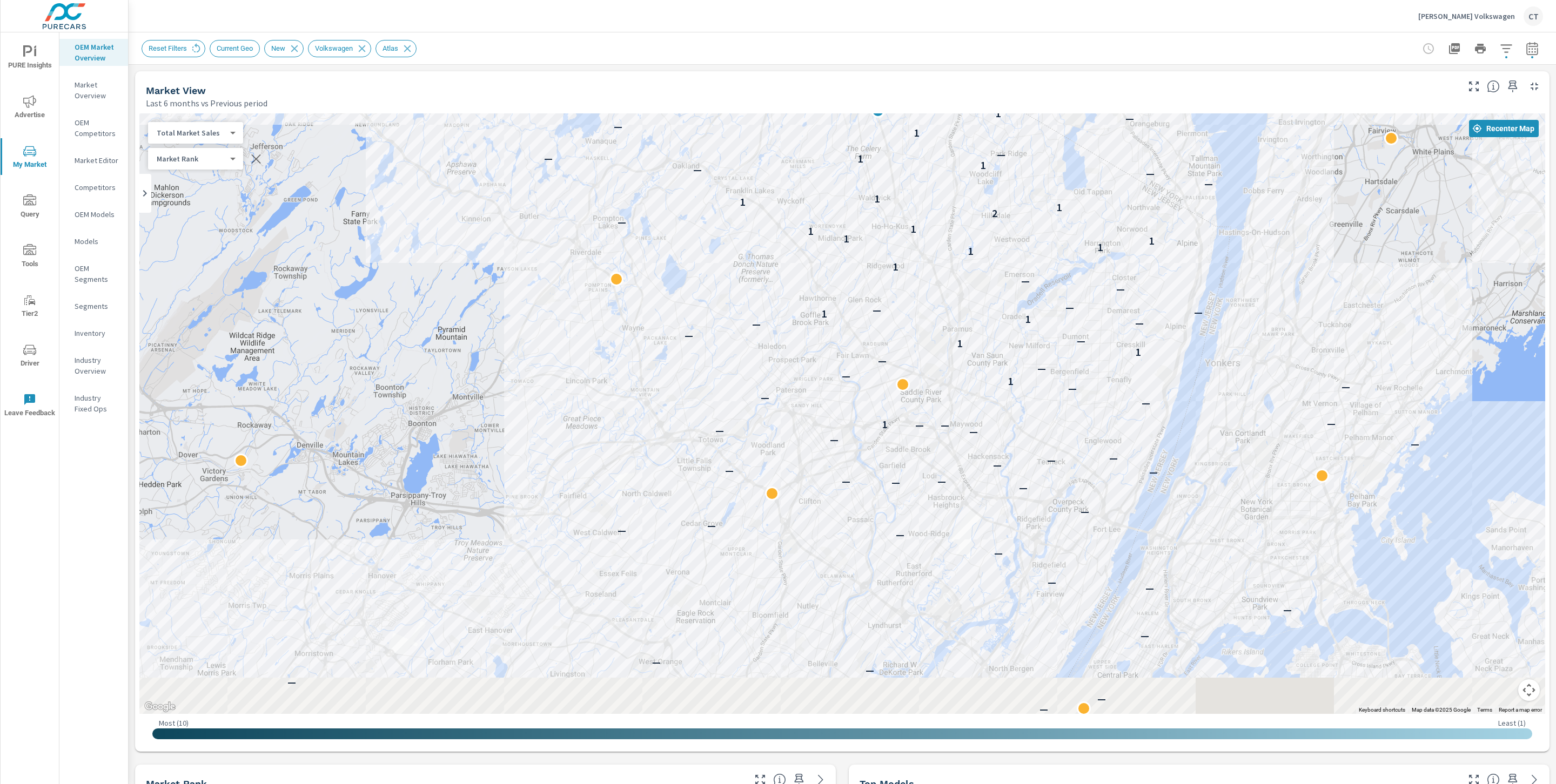
drag, startPoint x: 1130, startPoint y: 440, endPoint x: 1261, endPoint y: 180, distance: 291.1
click at [1152, 180] on div "— — — — — — — — — — — — — — — — — — — — — — — — — — — — — — — — — — — 1 — — — —…" at bounding box center [1520, 405] width 1038 height 583
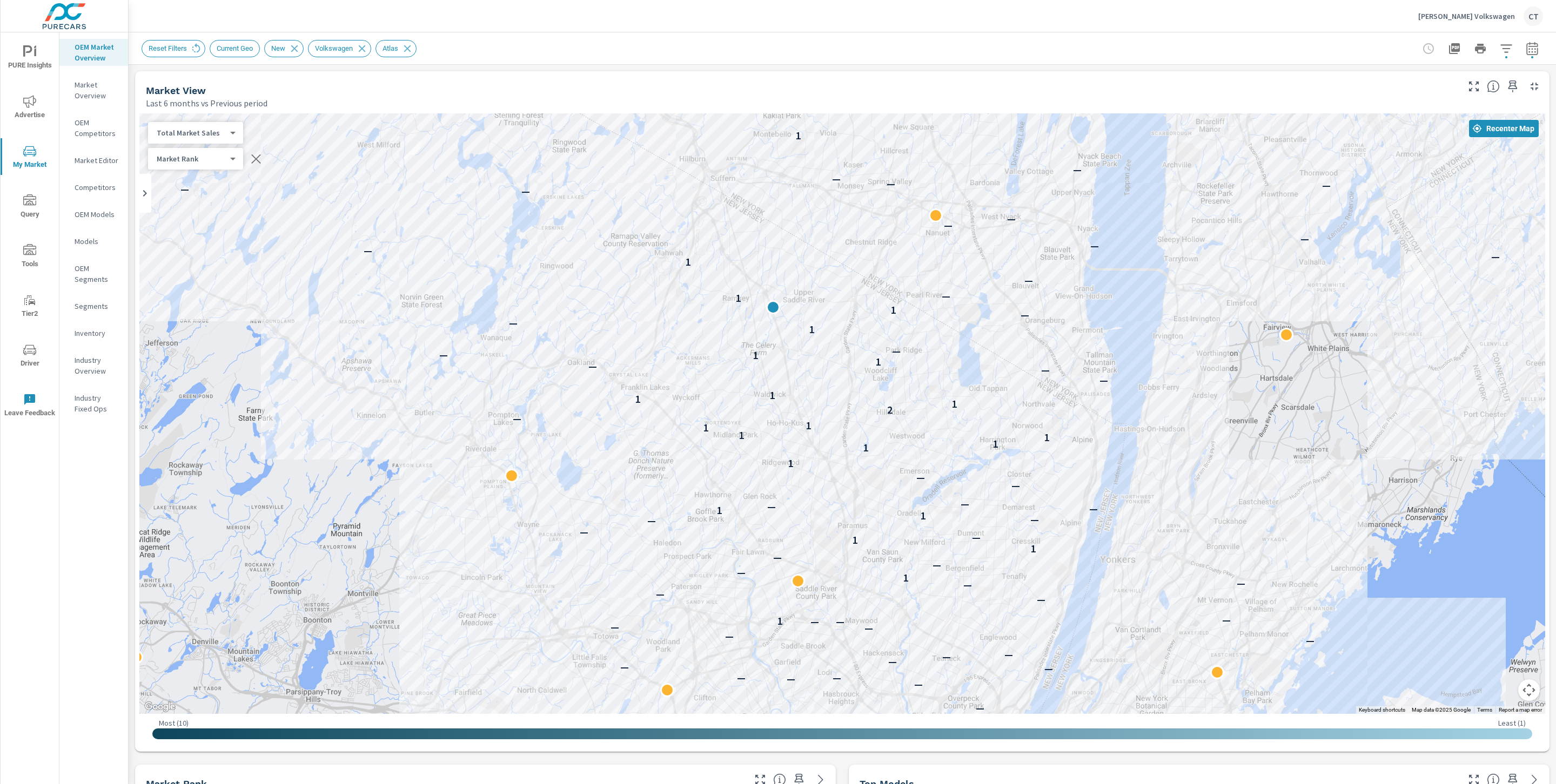
drag, startPoint x: 1263, startPoint y: 215, endPoint x: 1106, endPoint y: 475, distance: 303.7
click at [1152, 422] on div "— — — — — — — — — — — — — — — — — — — — — — — — — — — — — — — — — — — — — — — 1…" at bounding box center [842, 414] width 1406 height 601
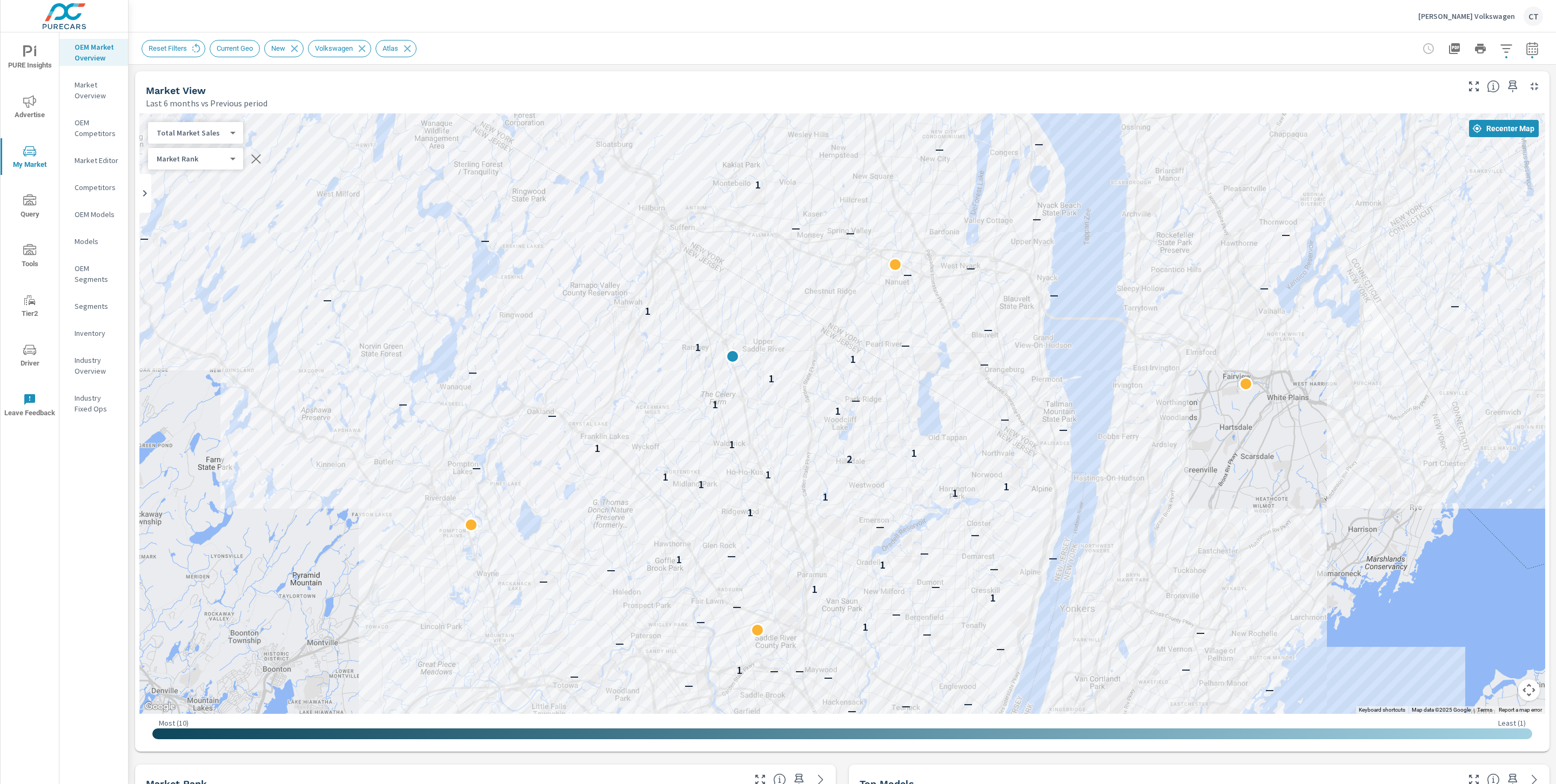
drag, startPoint x: 1162, startPoint y: 304, endPoint x: 1118, endPoint y: 355, distance: 67.4
click at [1120, 354] on div "— — — — — — — — — — — — — — — — — — — — — — — — — — — — — — — — — — — — 1 — — —…" at bounding box center [842, 414] width 1406 height 601
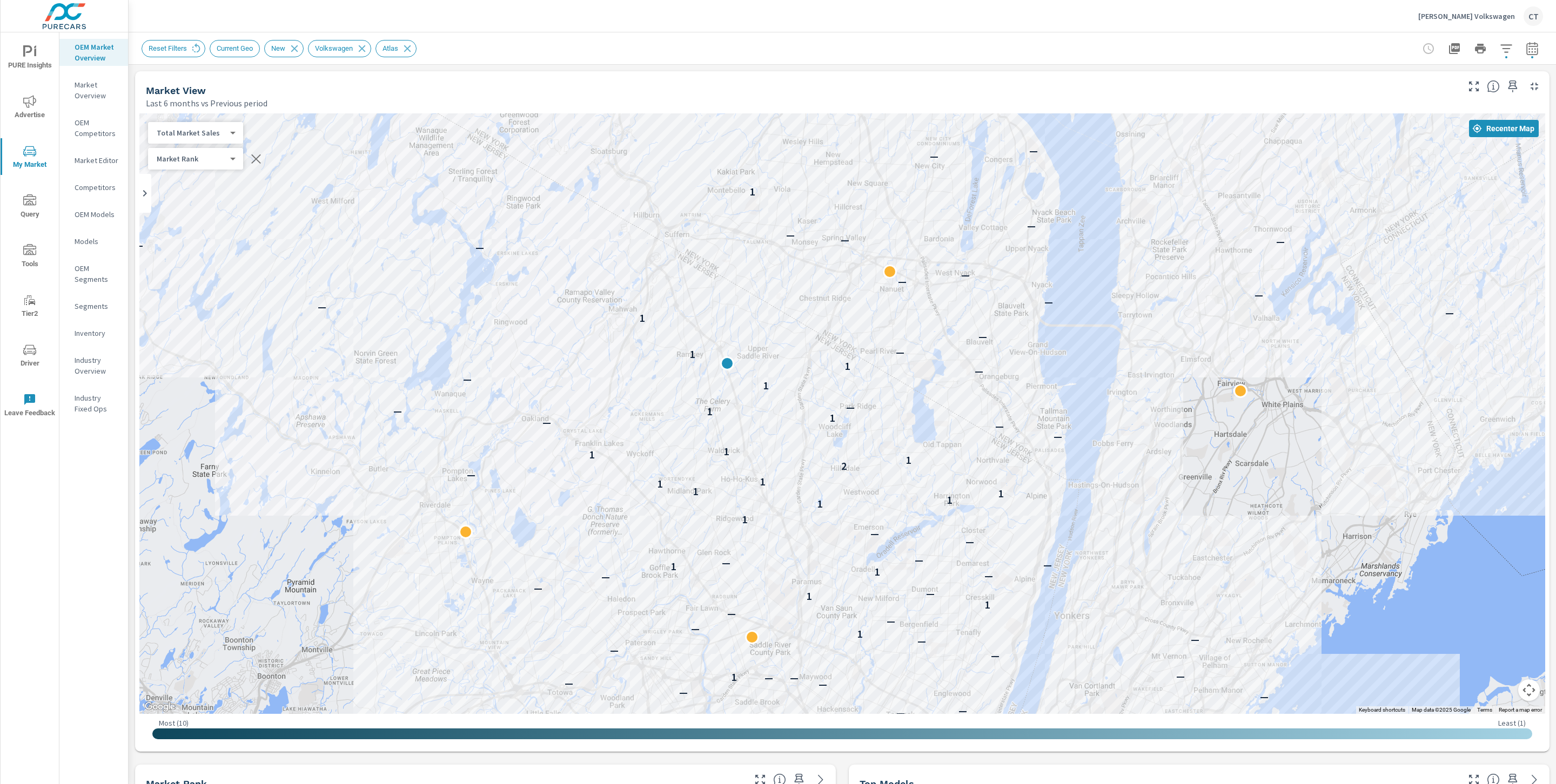
click at [771, 42] on div "Reset Filters Current Geo New Volkswagen Atlas" at bounding box center [767, 49] width 1251 height 18
click at [413, 50] on icon at bounding box center [407, 48] width 12 height 12
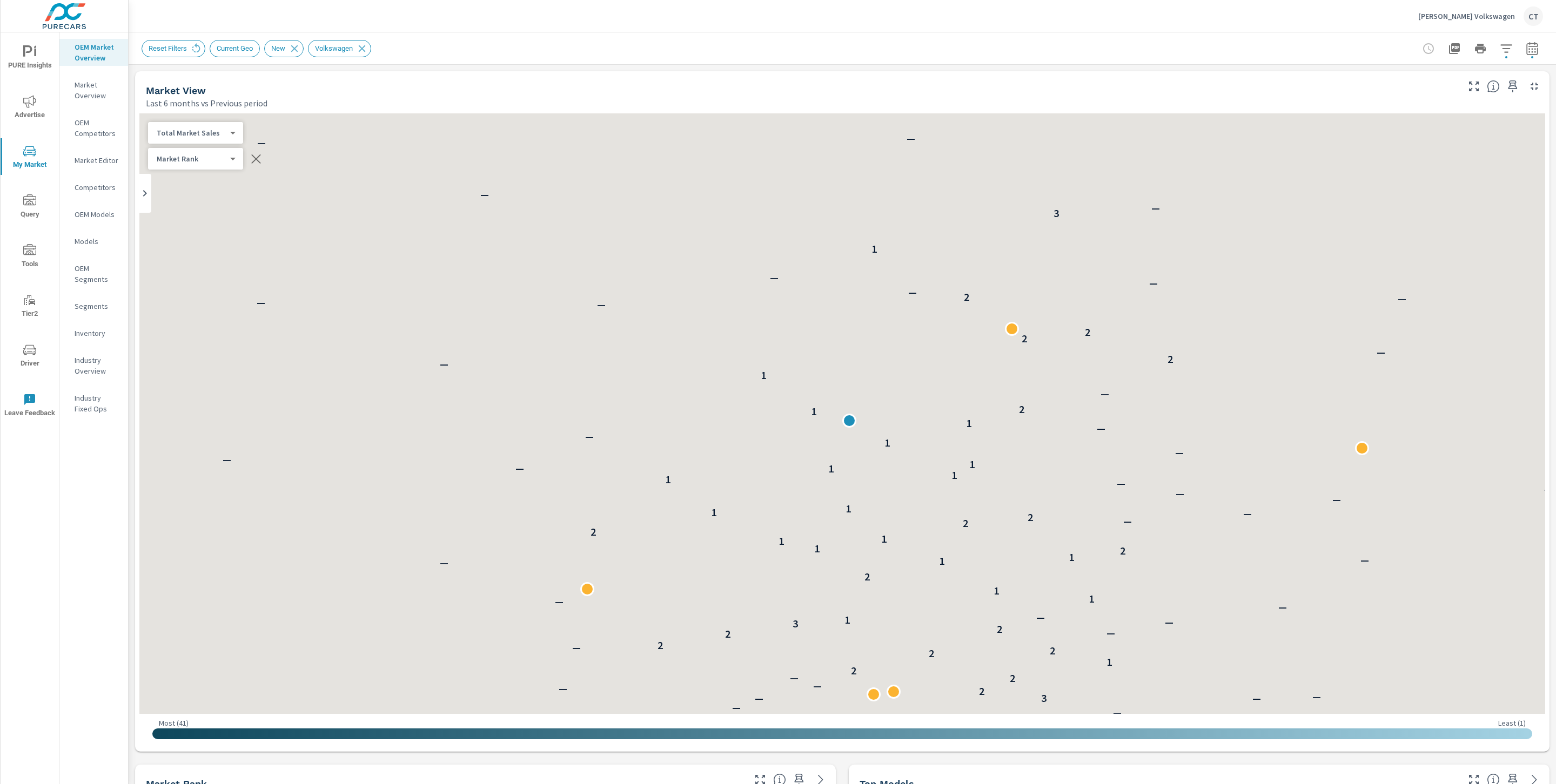
scroll to position [1, 0]
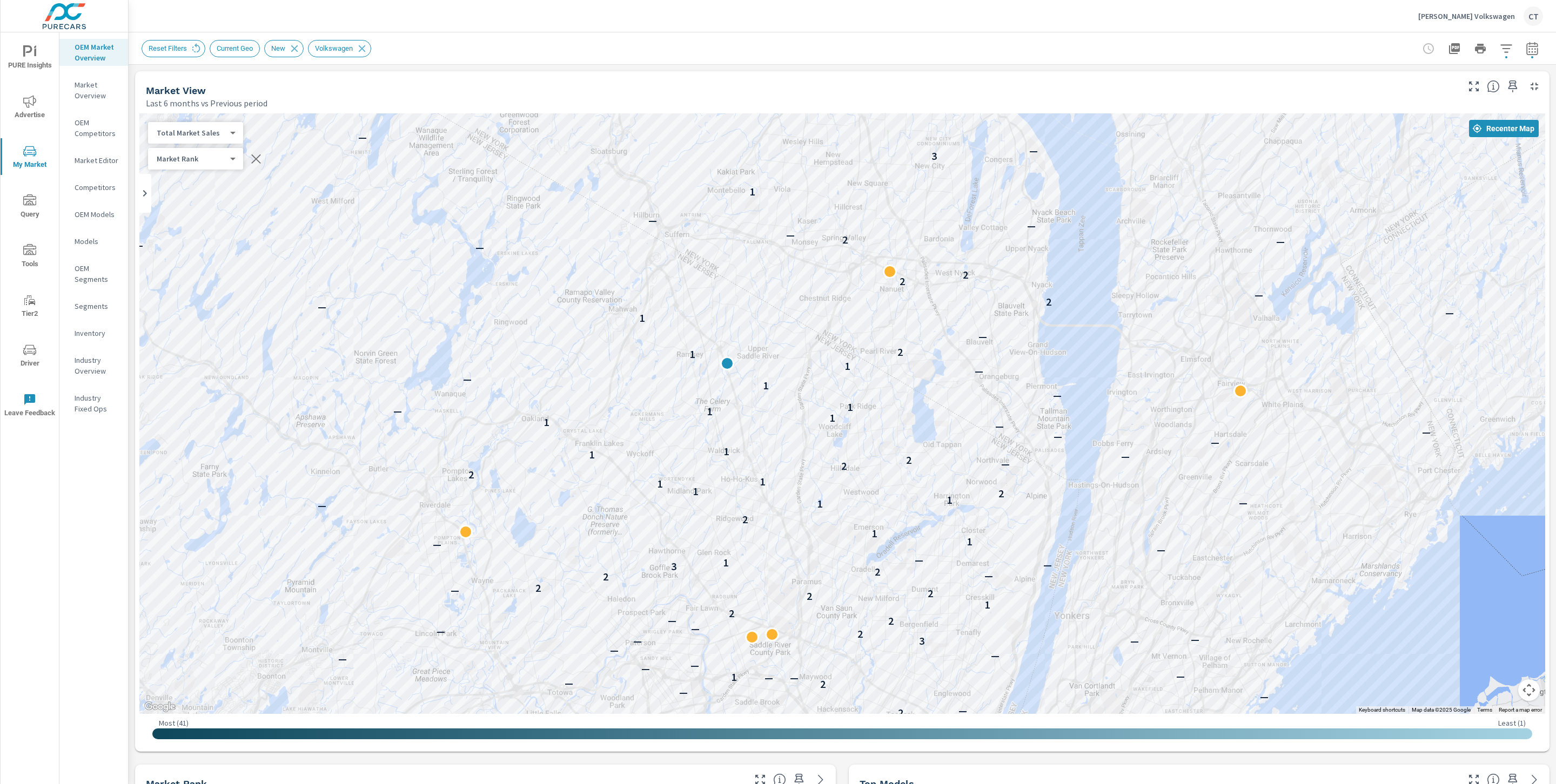
drag, startPoint x: 463, startPoint y: 60, endPoint x: 441, endPoint y: 48, distance: 25.1
click at [464, 59] on div "Reset Filters Current Geo New Volkswagen" at bounding box center [843, 48] width 1401 height 32
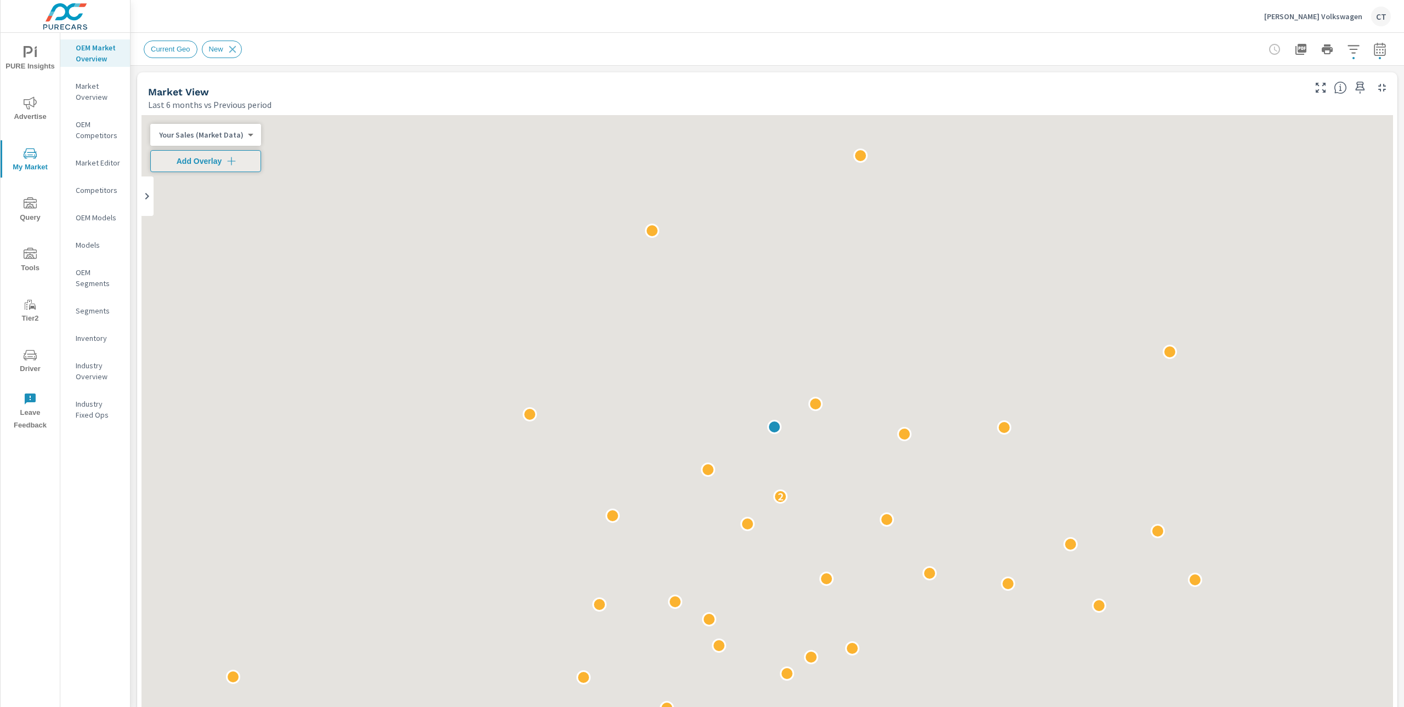
scroll to position [1, 0]
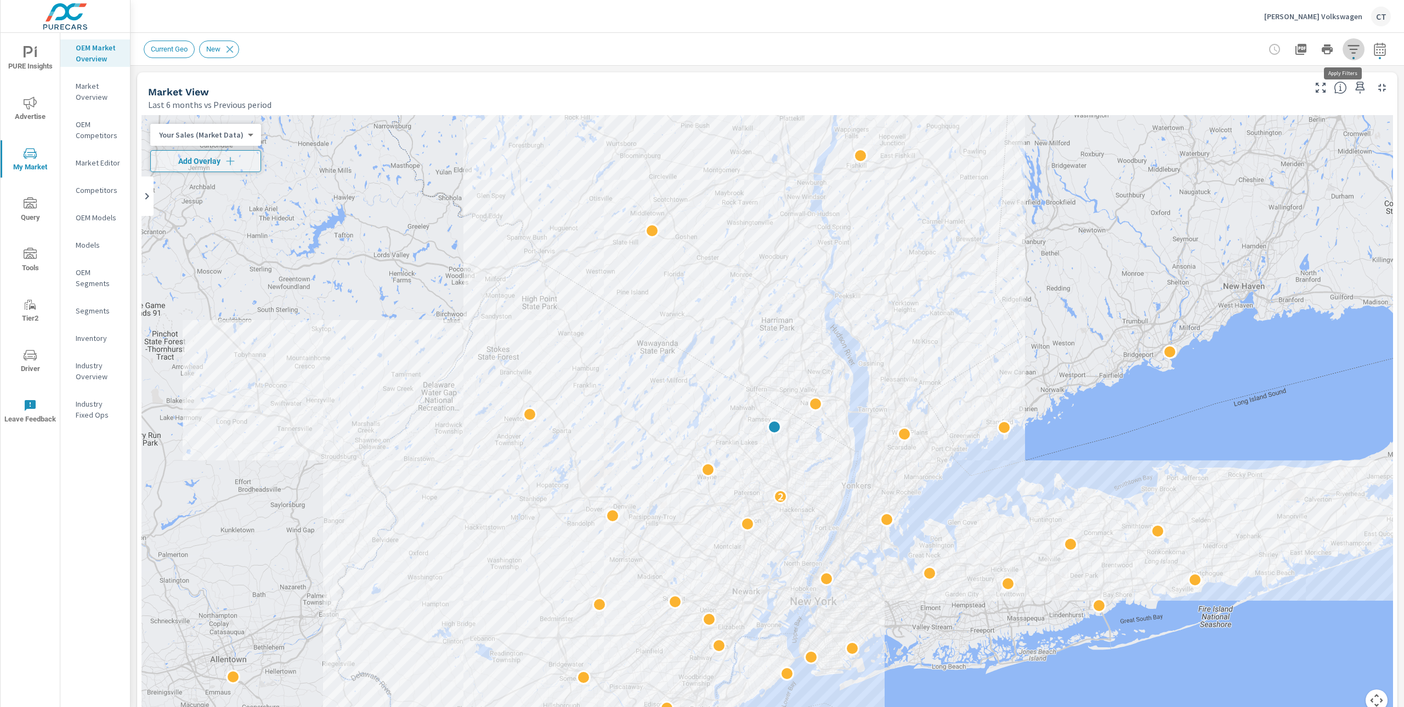
click at [1346, 48] on icon "button" at bounding box center [1352, 49] width 13 height 13
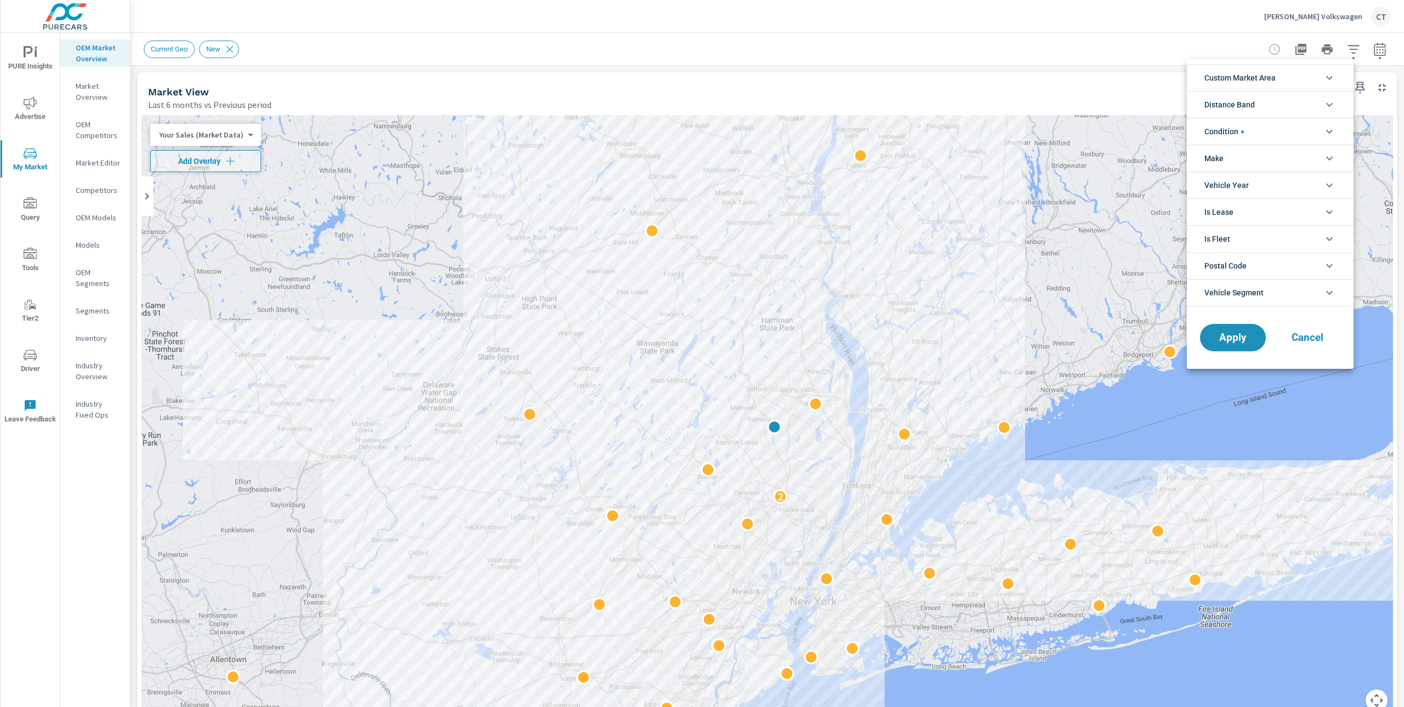
click at [1277, 163] on li "Make" at bounding box center [1269, 158] width 167 height 27
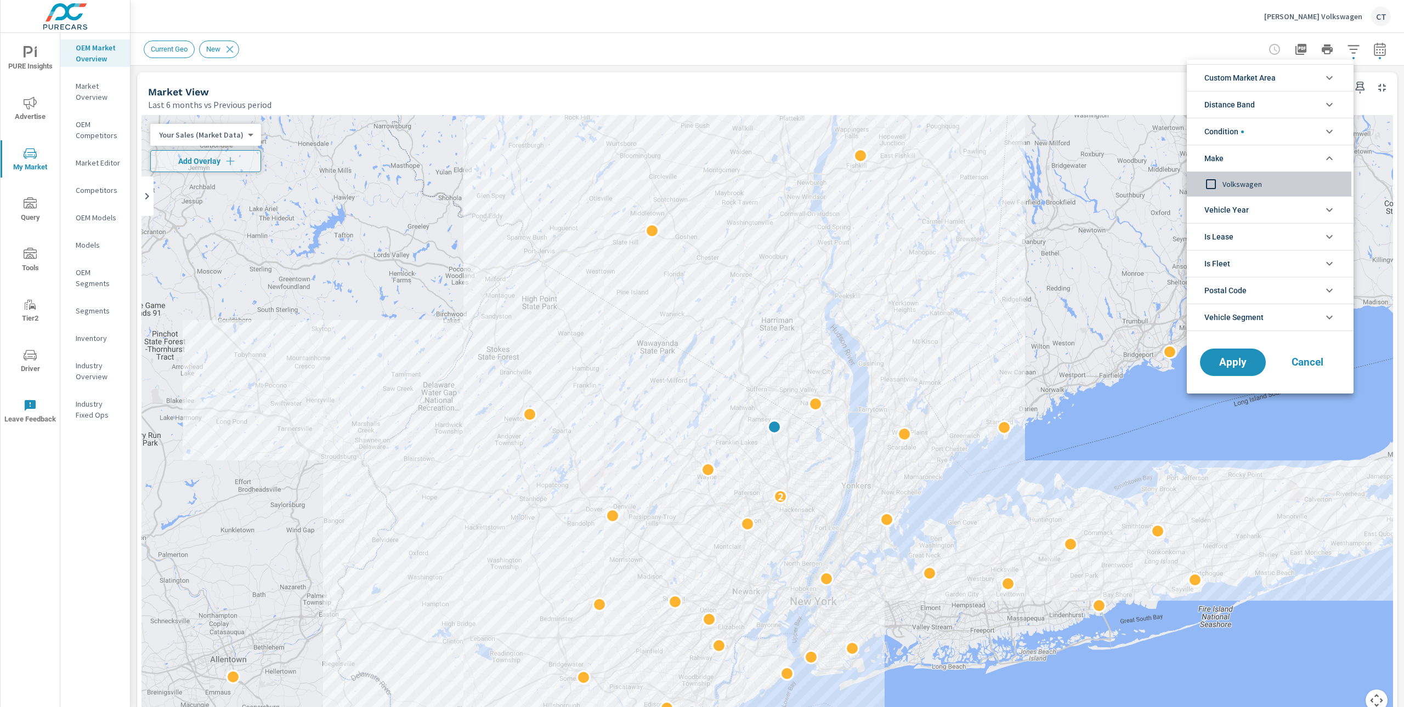
click at [1257, 183] on span "Volkswagen" at bounding box center [1282, 184] width 120 height 13
click at [1232, 373] on button "Apply" at bounding box center [1232, 362] width 68 height 29
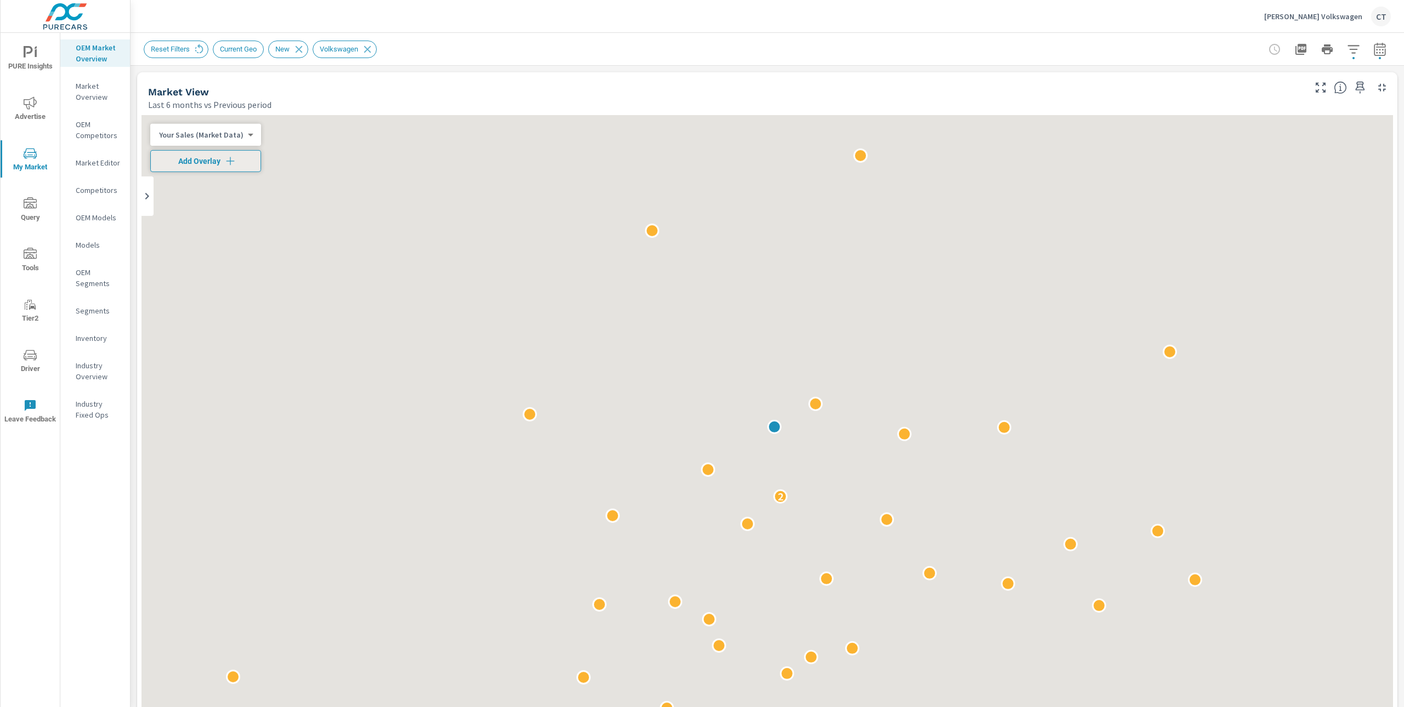
scroll to position [1, 0]
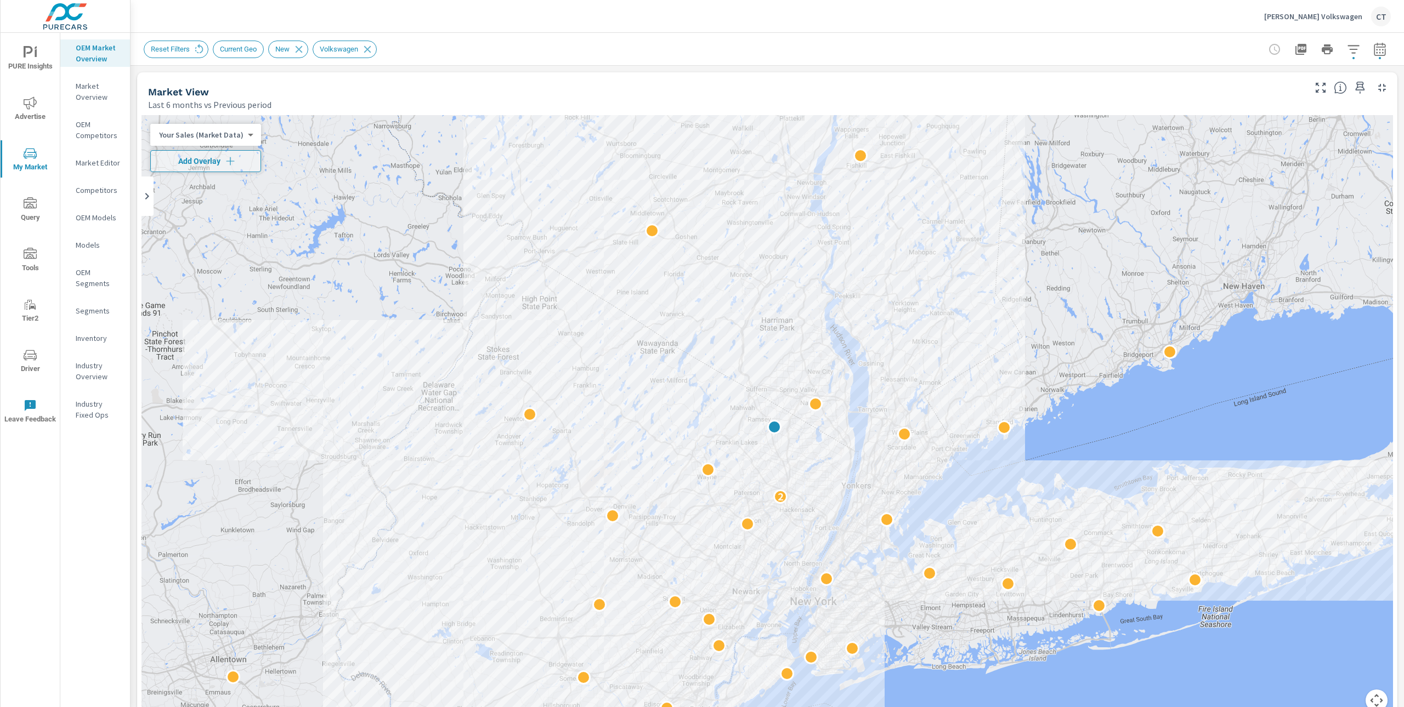
click at [1346, 55] on icon "button" at bounding box center [1352, 49] width 13 height 13
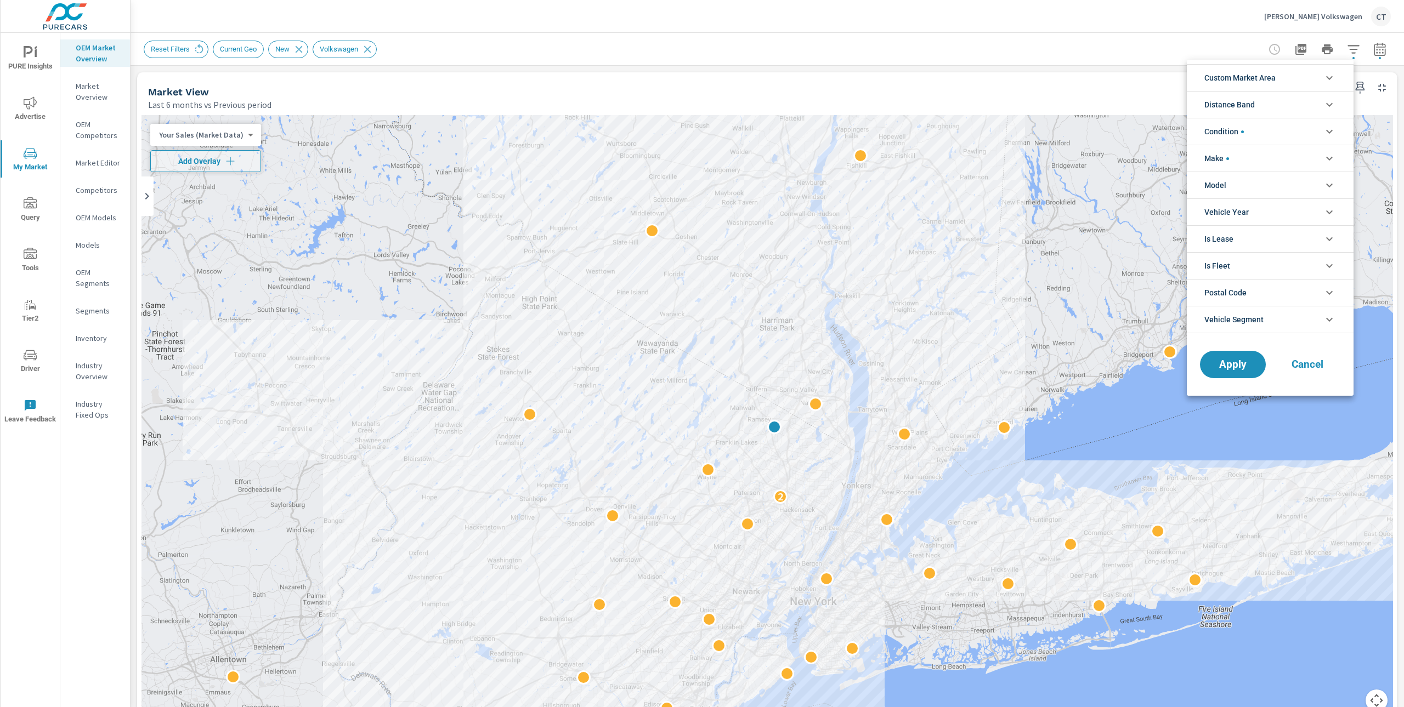
drag, startPoint x: 1262, startPoint y: 182, endPoint x: 1263, endPoint y: 197, distance: 15.4
click at [1262, 182] on li "Model" at bounding box center [1269, 185] width 167 height 27
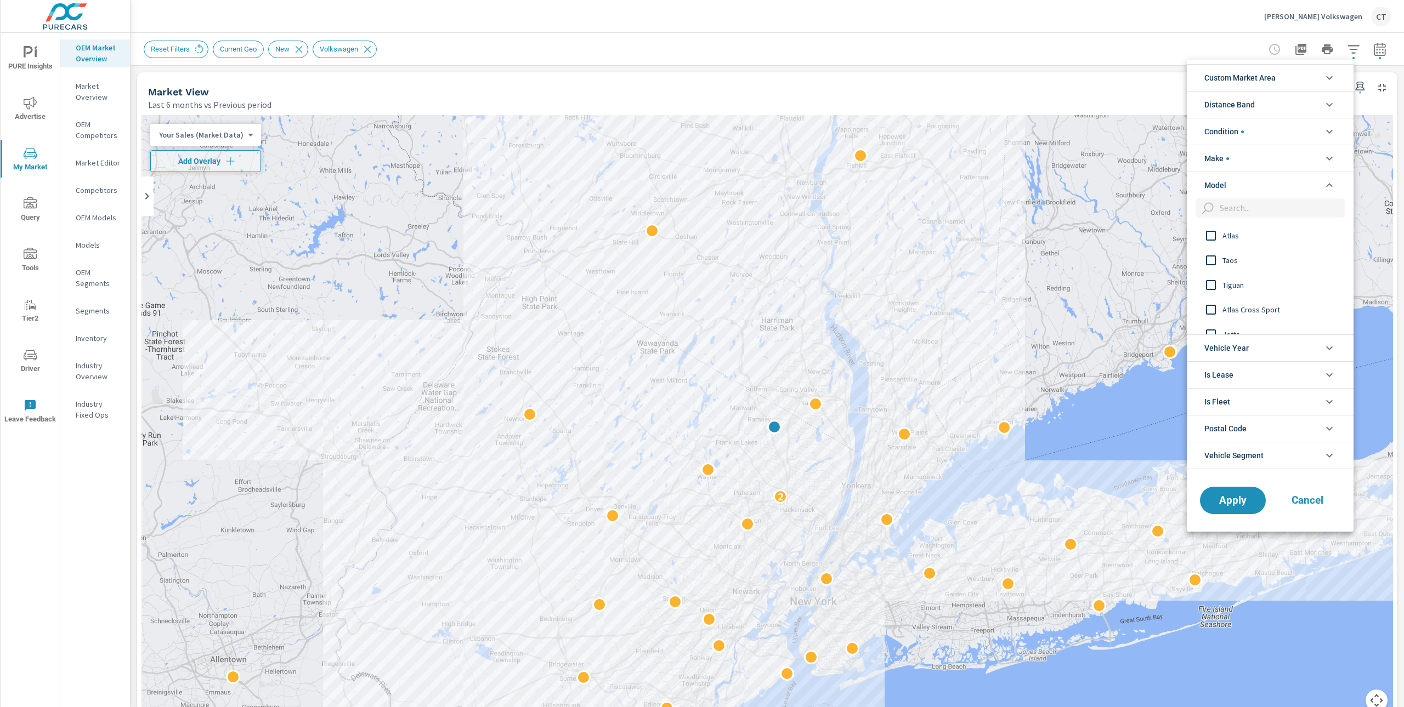
click at [1240, 281] on span "Tiguan" at bounding box center [1282, 285] width 120 height 13
click at [1245, 504] on span "Apply" at bounding box center [1232, 500] width 45 height 10
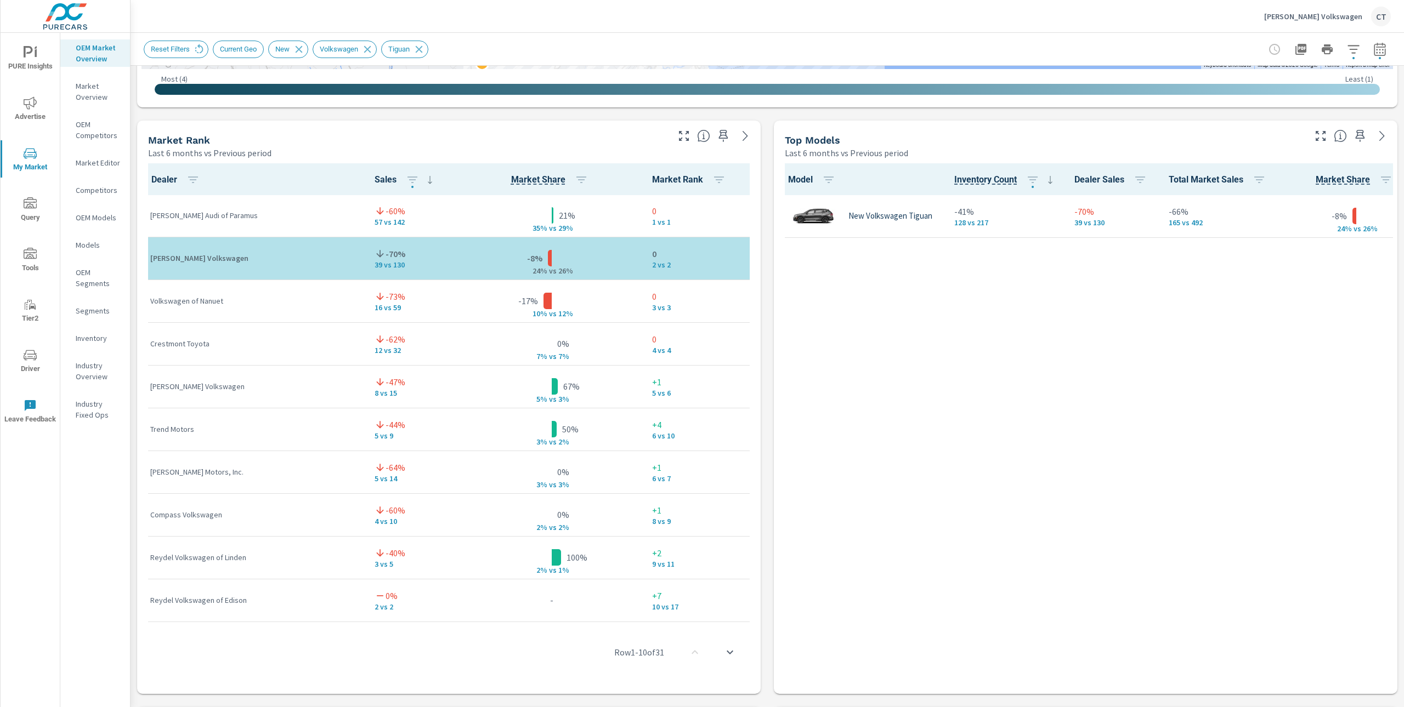
scroll to position [713, 0]
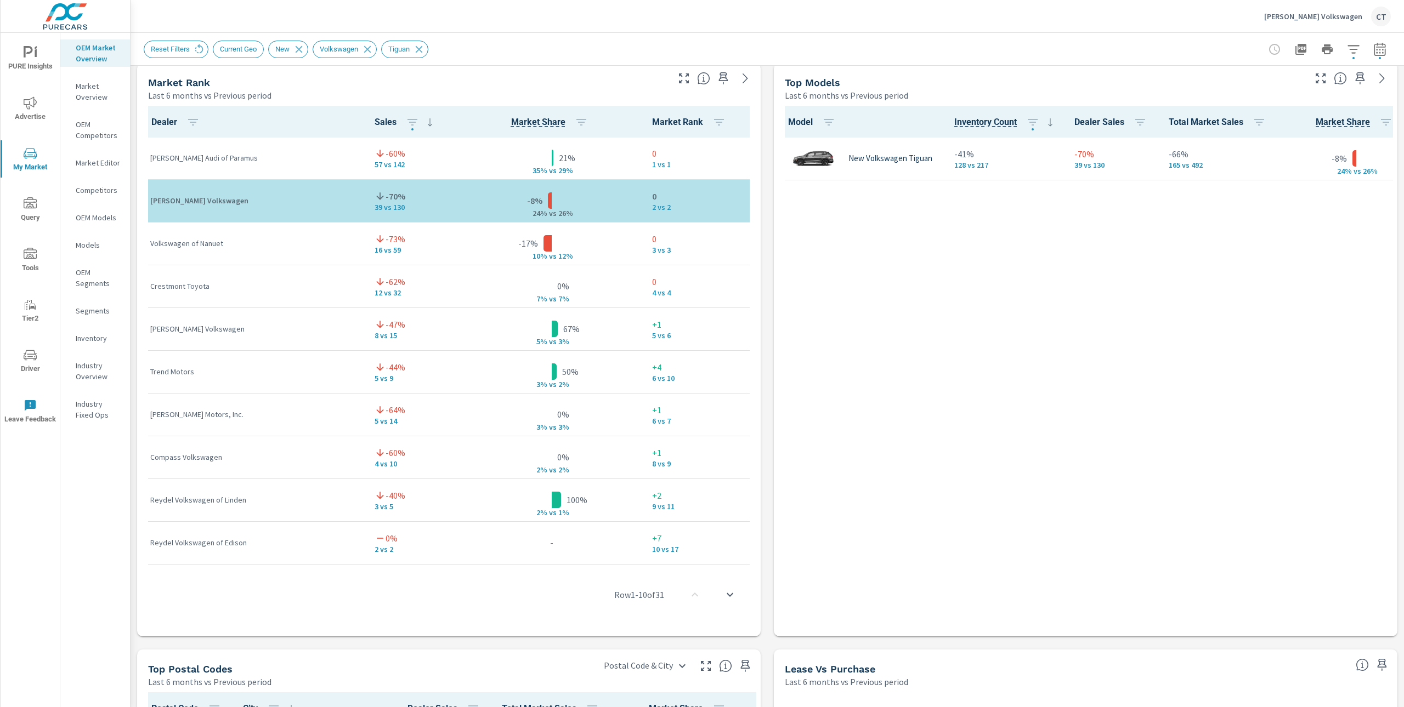
click at [1061, 233] on div "Model Inventory Count Dealer Sales Total Market Sales Market Share Market Rank …" at bounding box center [1085, 369] width 615 height 526
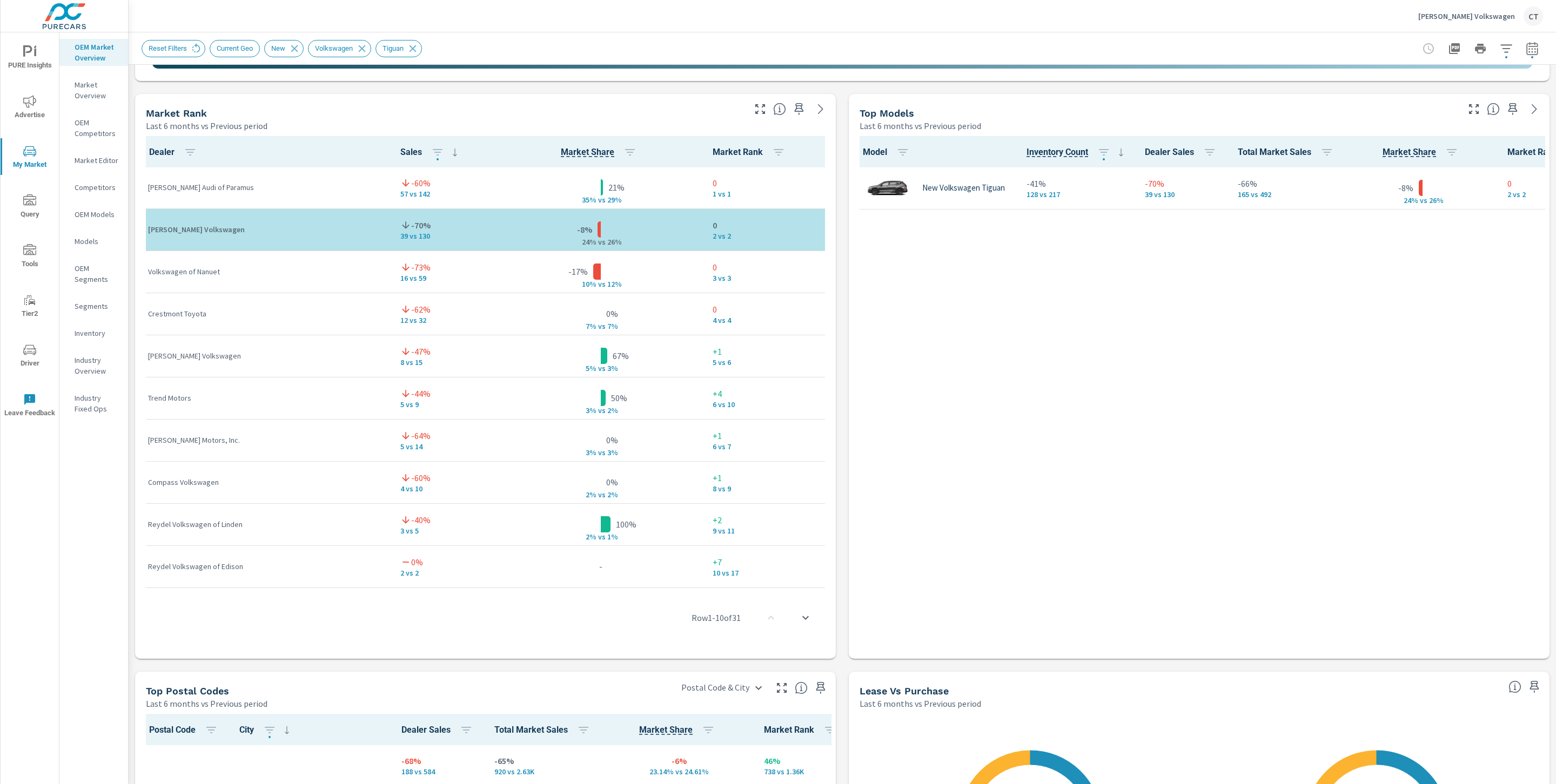
scroll to position [671, 0]
click at [1383, 480] on div "Model Inventory Count Dealer Sales Total Market Sales Market Share Market Rank …" at bounding box center [1199, 395] width 692 height 518
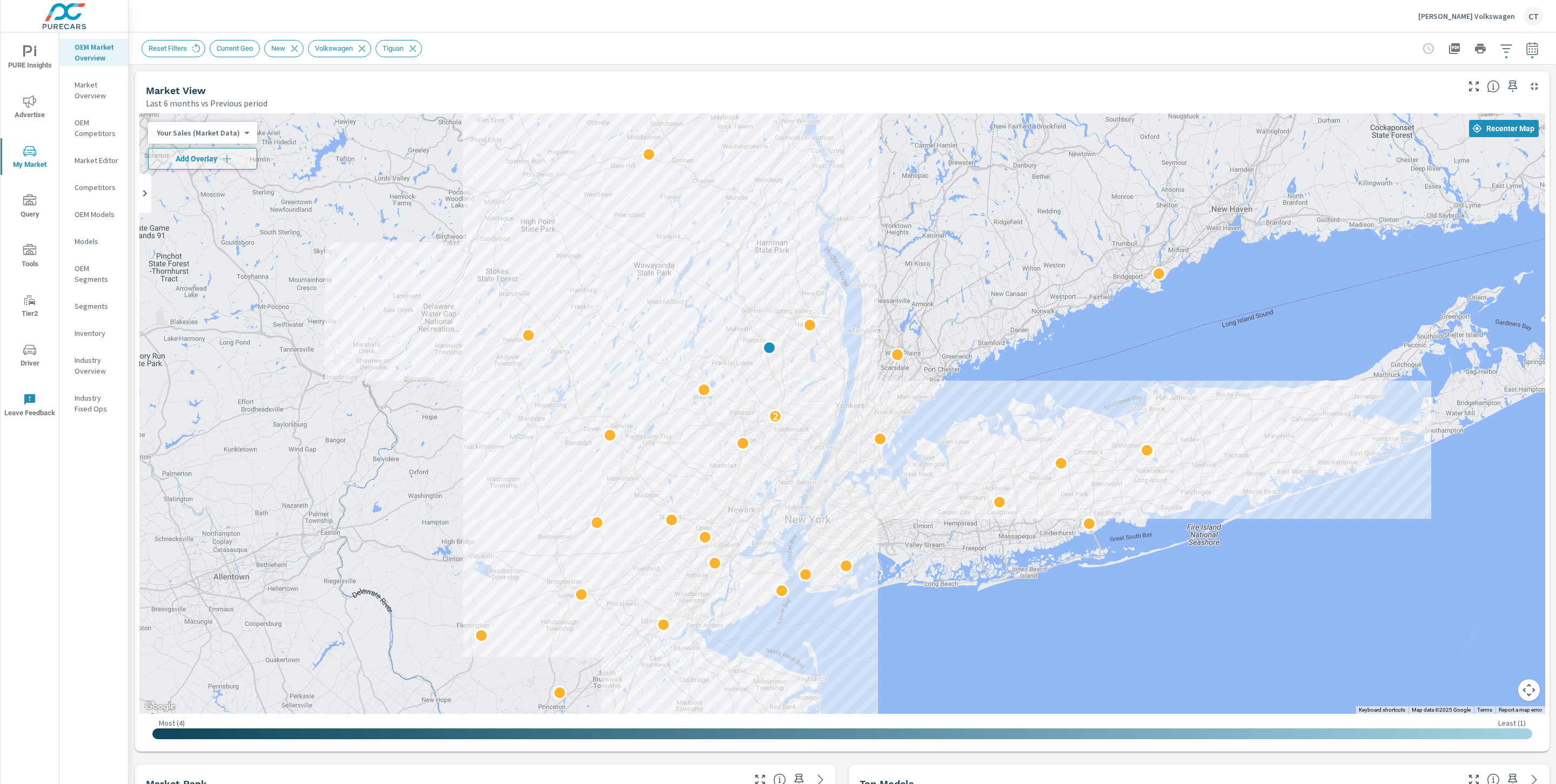
drag, startPoint x: 948, startPoint y: 432, endPoint x: 913, endPoint y: 419, distance: 37.3
click at [913, 419] on div "2" at bounding box center [1281, 632] width 1038 height 583
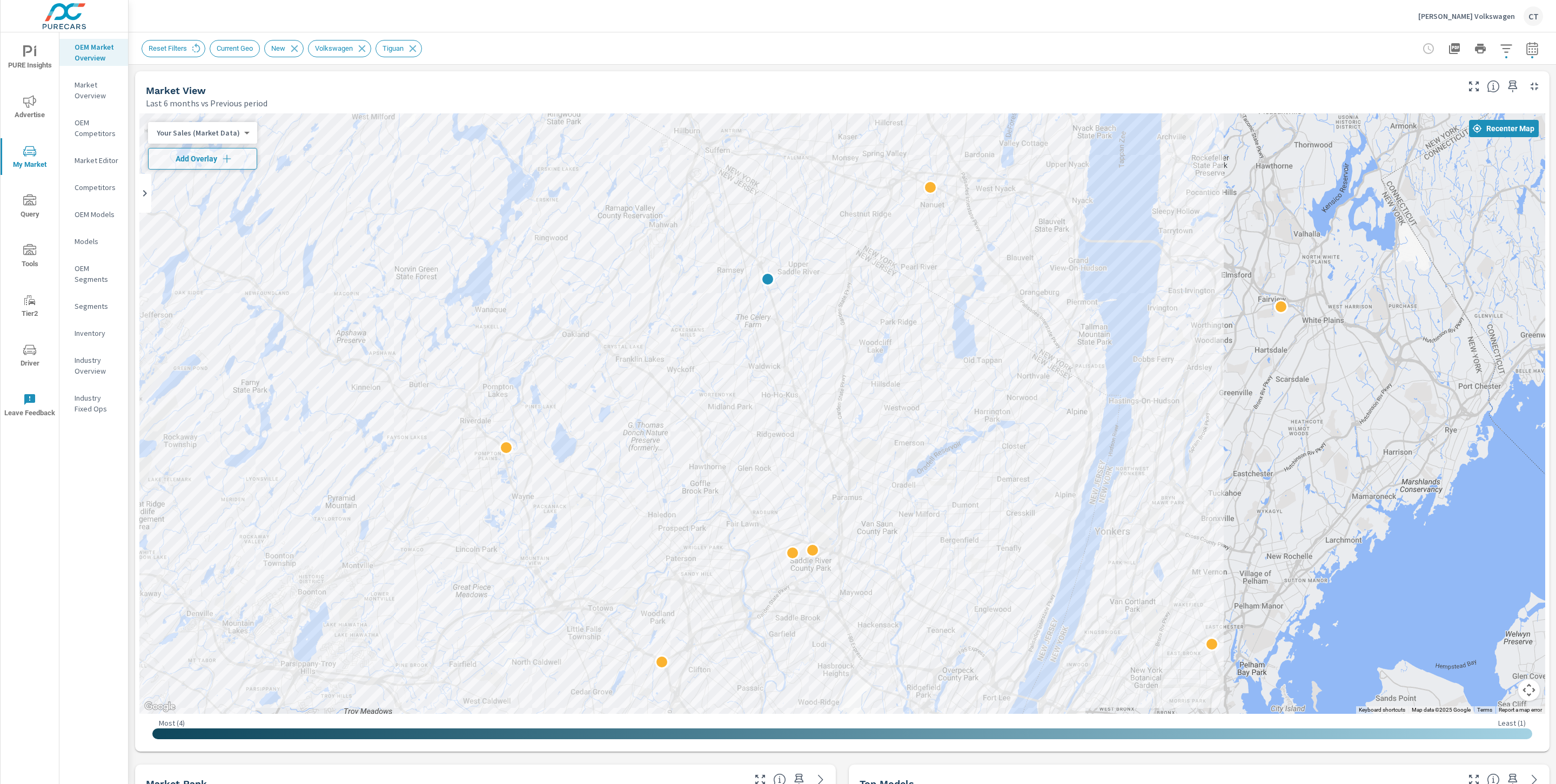
drag, startPoint x: 1200, startPoint y: 451, endPoint x: 1117, endPoint y: 466, distance: 84.3
click at [1116, 466] on div at bounding box center [1276, 719] width 1038 height 583
click at [225, 163] on icon "button" at bounding box center [227, 159] width 11 height 11
click at [228, 132] on body "PURE Insights Advertise My Market Query Tools Tier2 Driver Leave Feedback OEM M…" at bounding box center [778, 392] width 1556 height 784
click at [213, 165] on li "Total Market Sales" at bounding box center [200, 167] width 105 height 18
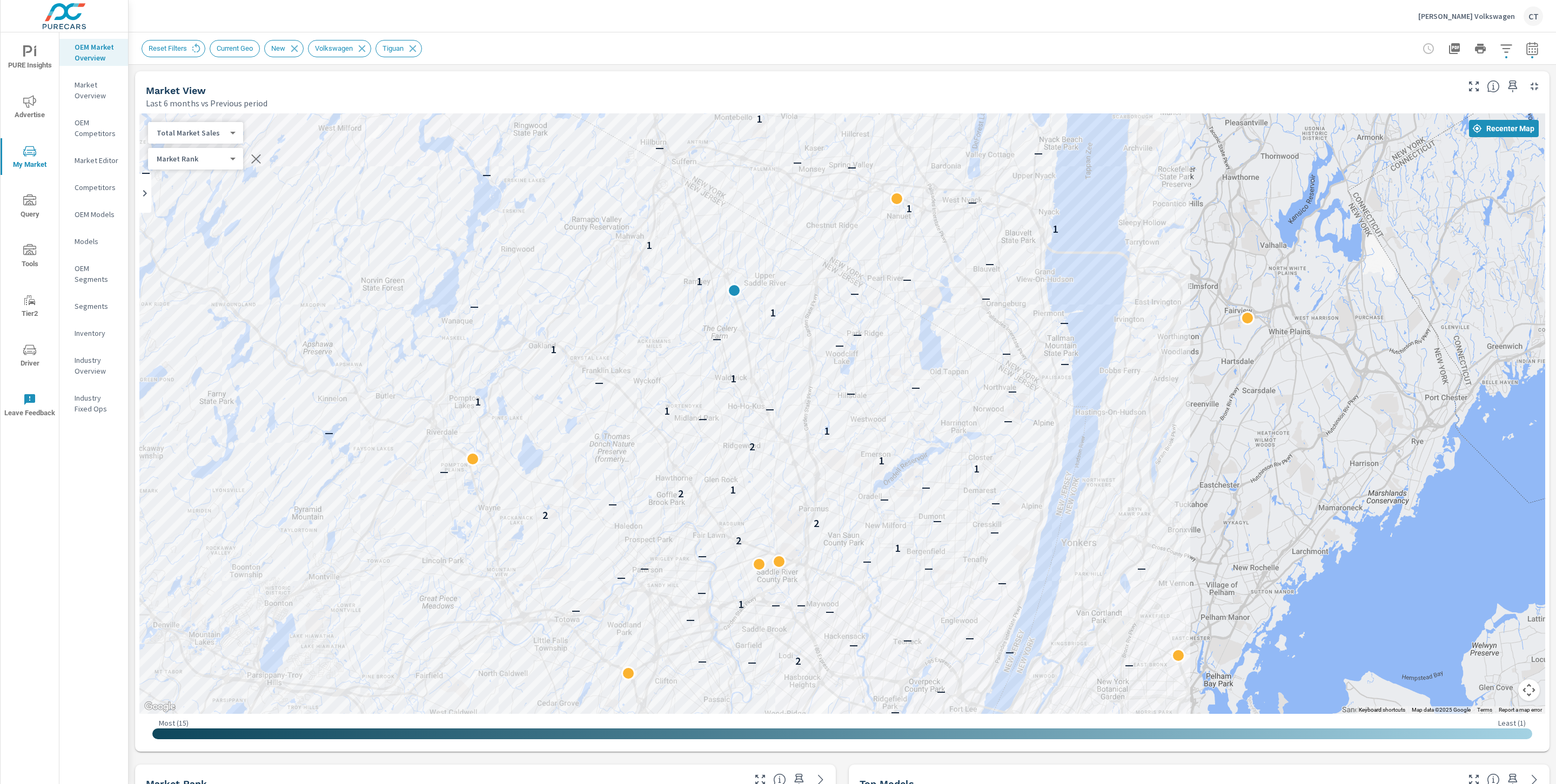
drag, startPoint x: 1314, startPoint y: 333, endPoint x: 1278, endPoint y: 344, distance: 37.6
click at [1278, 344] on div "— — 3 — — — — — — — — — — — — — — — — — — — — — — — — 2 — — — — — — — — — 1 — —…" at bounding box center [842, 414] width 1406 height 601
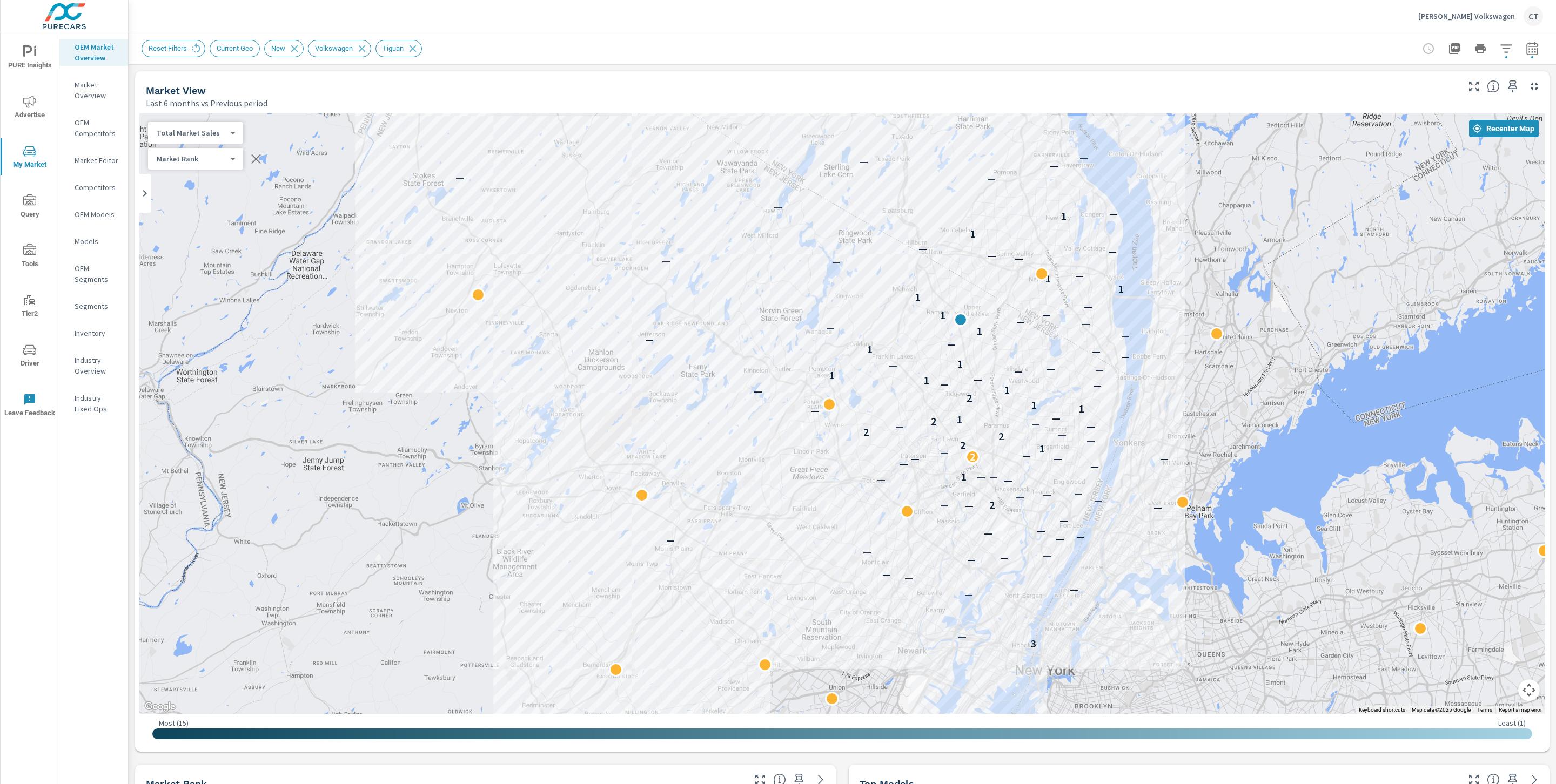
drag, startPoint x: 1230, startPoint y: 357, endPoint x: 1111, endPoint y: 355, distance: 119.0
click at [1111, 355] on div "— 3 — — — — — — — — — — — — — — — — — — — 2 — — — — — — — — 1 — — — — — 2 — — 1…" at bounding box center [842, 414] width 1406 height 601
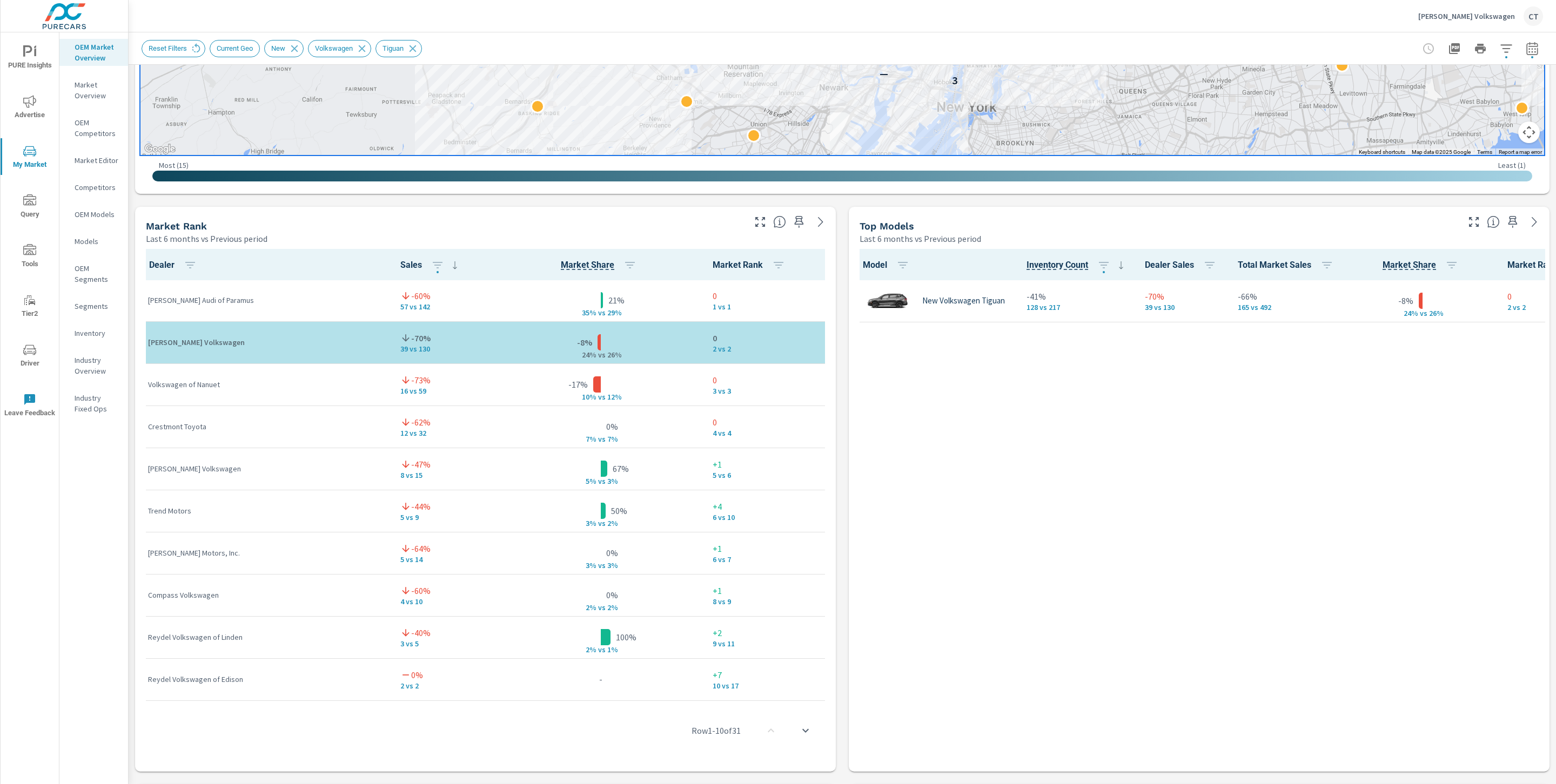
scroll to position [604, 0]
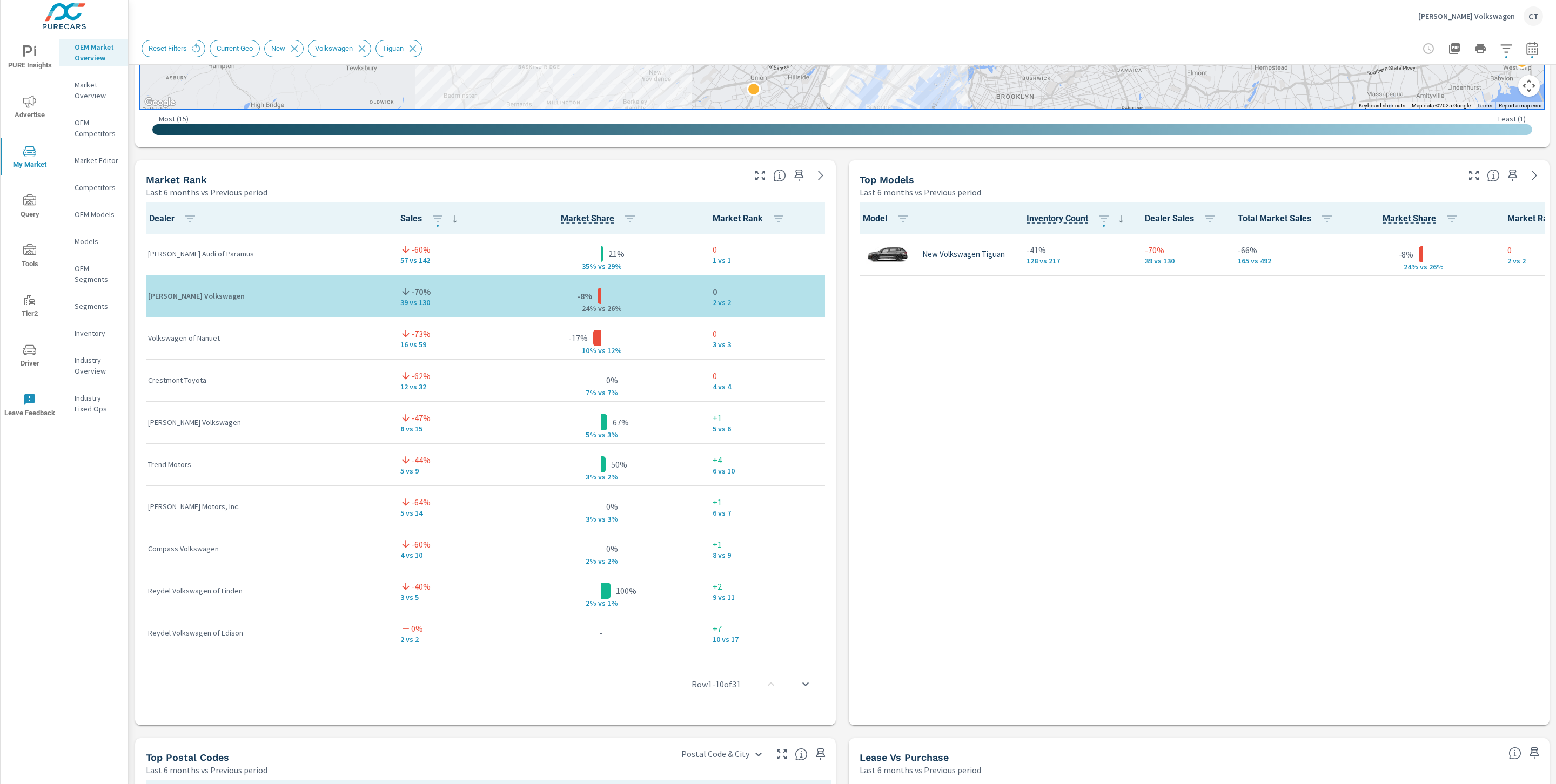
click at [903, 487] on div "Model Inventory Count Dealer Sales Total Market Sales Market Share Market Rank …" at bounding box center [1199, 462] width 692 height 518
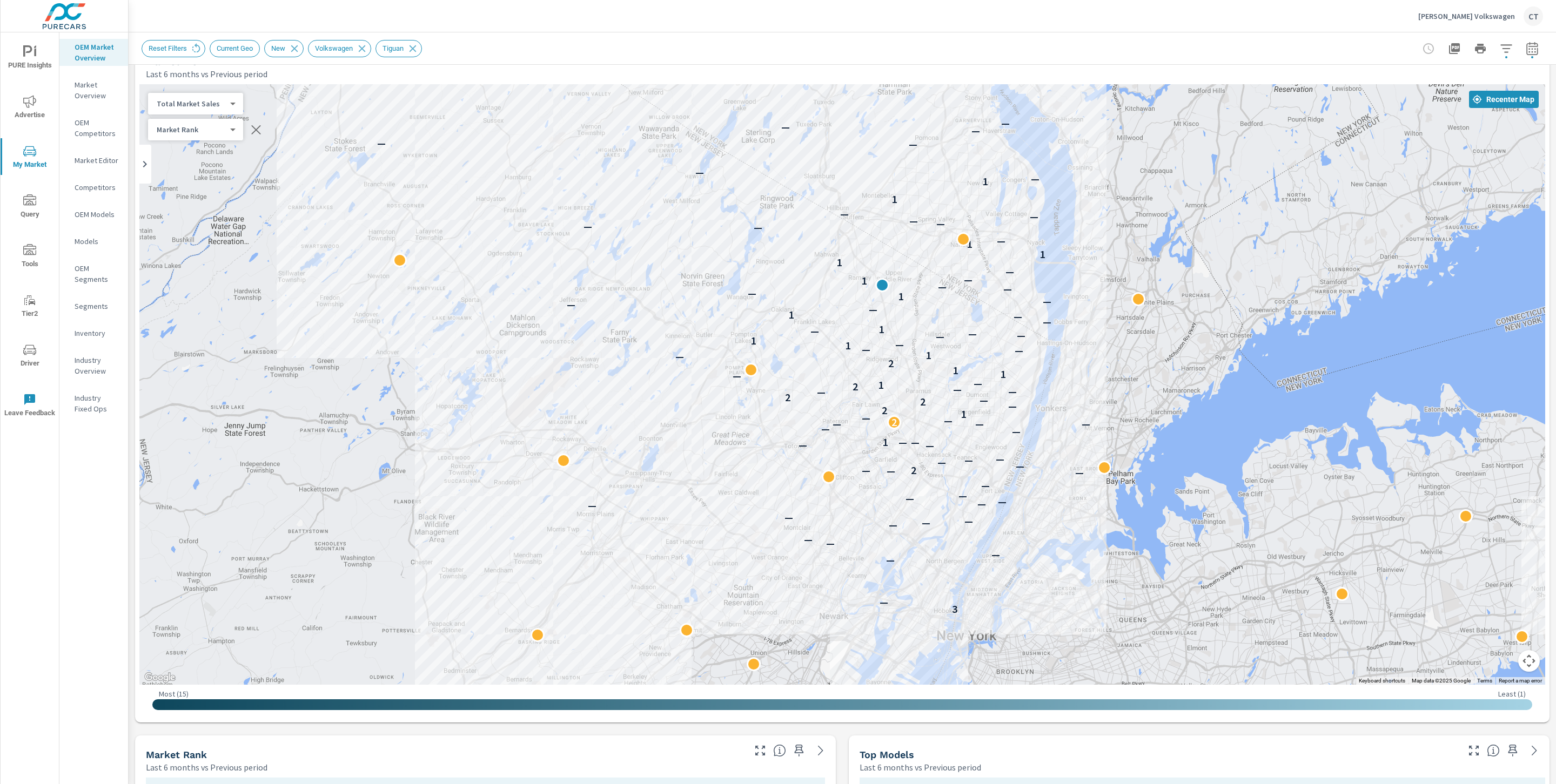
scroll to position [0, 0]
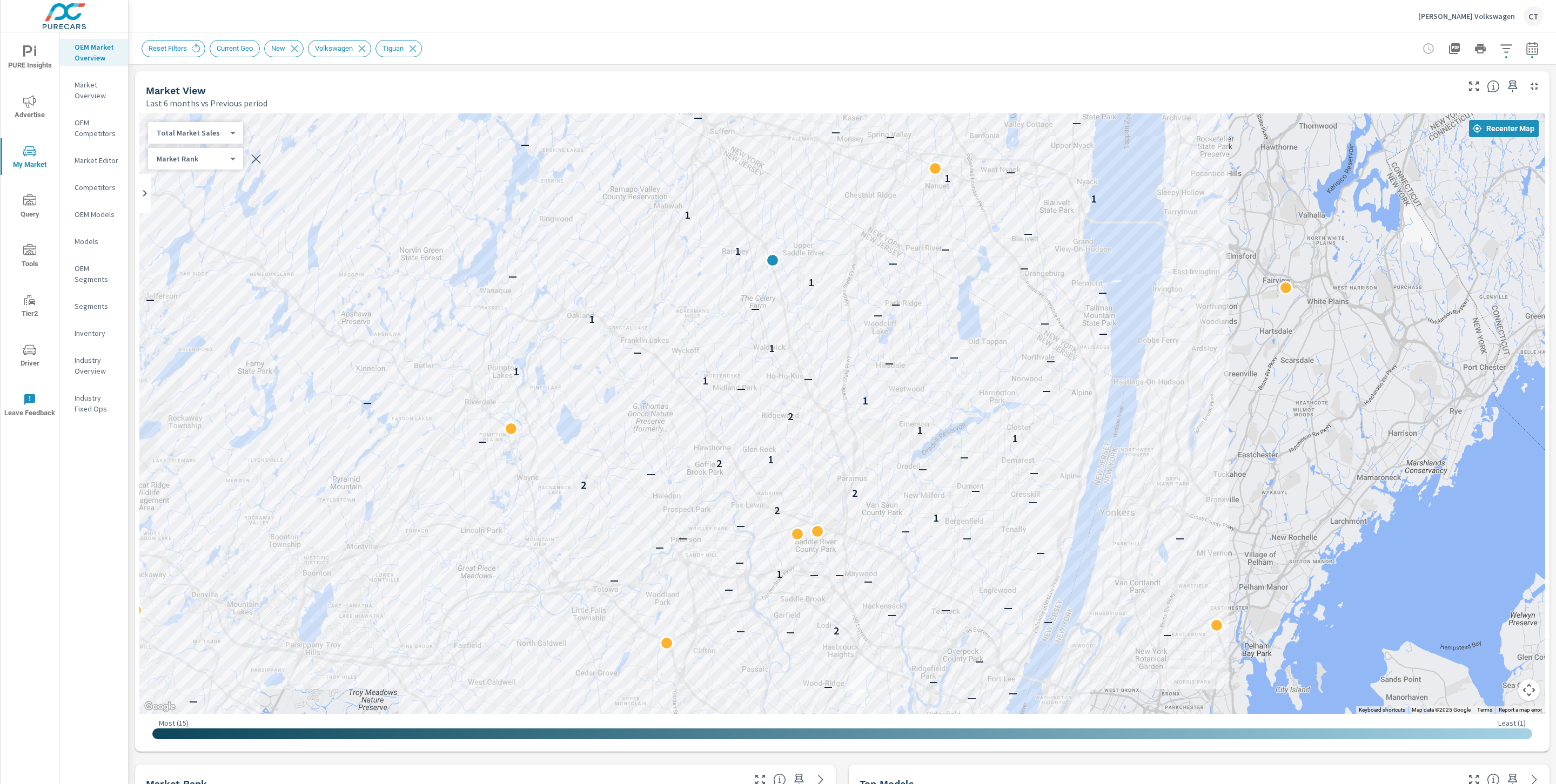
drag, startPoint x: 1061, startPoint y: 449, endPoint x: 914, endPoint y: 452, distance: 147.0
click at [914, 452] on div "— — 3 — — — — — — — — — — — — — — — — — — — — — — — — 2 — — — — — — — — — 1 — —…" at bounding box center [1209, 708] width 1038 height 583
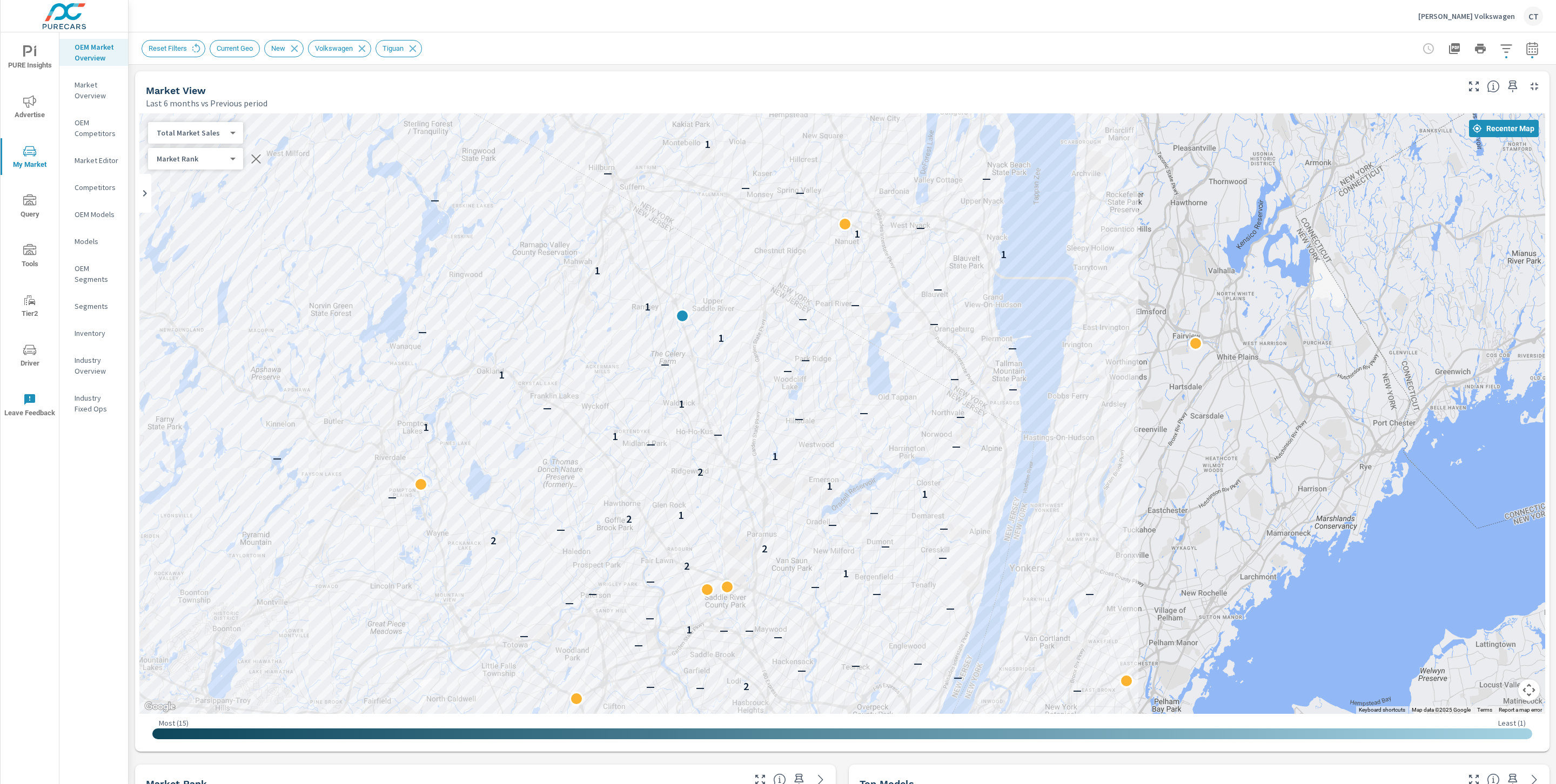
drag, startPoint x: 1002, startPoint y: 480, endPoint x: 924, endPoint y: 533, distance: 94.3
click at [924, 533] on div "— — 3 — — — — — — — — — — — — — — — — — — — — — — — — 2 — — — — — — — — — 1 — —…" at bounding box center [1283, 758] width 1038 height 583
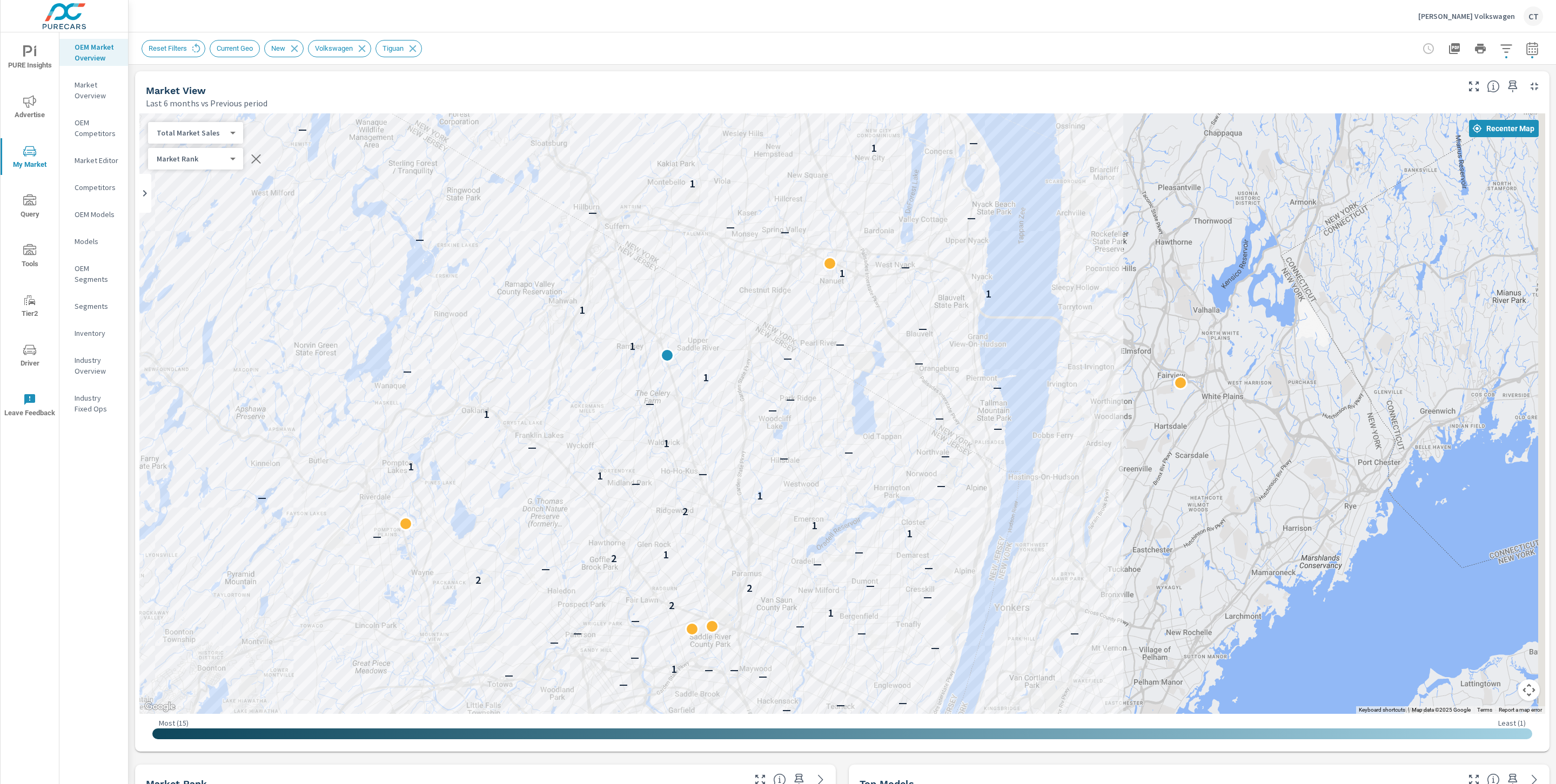
drag, startPoint x: 999, startPoint y: 238, endPoint x: 994, endPoint y: 276, distance: 38.3
click at [994, 277] on div "— — 3 — — — — — — — — — — — — — — — — — — — — — — — — 2 — — — — — — — — — 1 — —…" at bounding box center [842, 414] width 1406 height 601
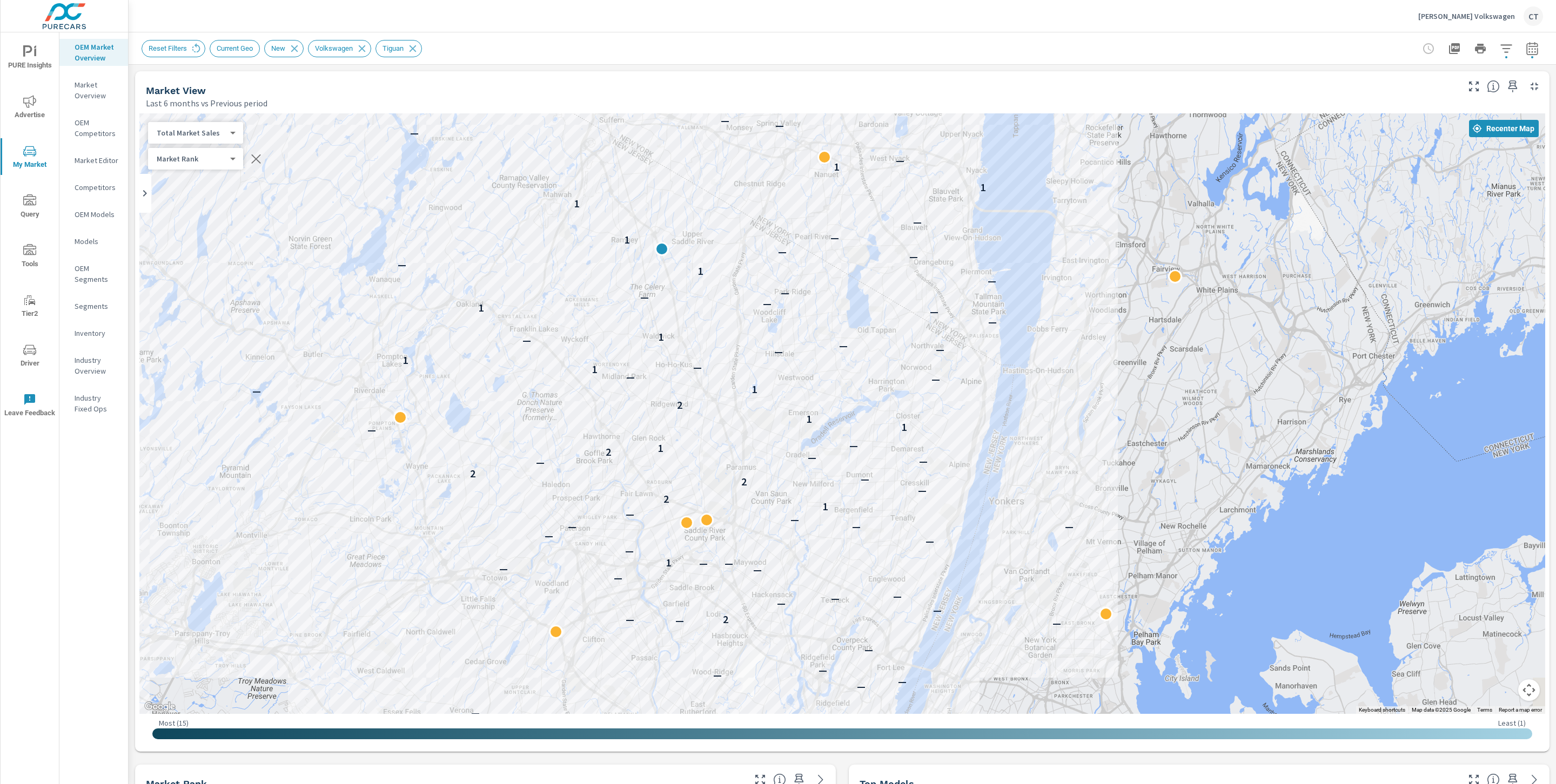
drag, startPoint x: 1090, startPoint y: 468, endPoint x: 1079, endPoint y: 348, distance: 120.5
click at [1079, 348] on div "— — 3 — — — — — — — — — — — — — — — — — — — — — — — — 2 — — — — — — — — — 1 — —…" at bounding box center [1350, 598] width 1038 height 583
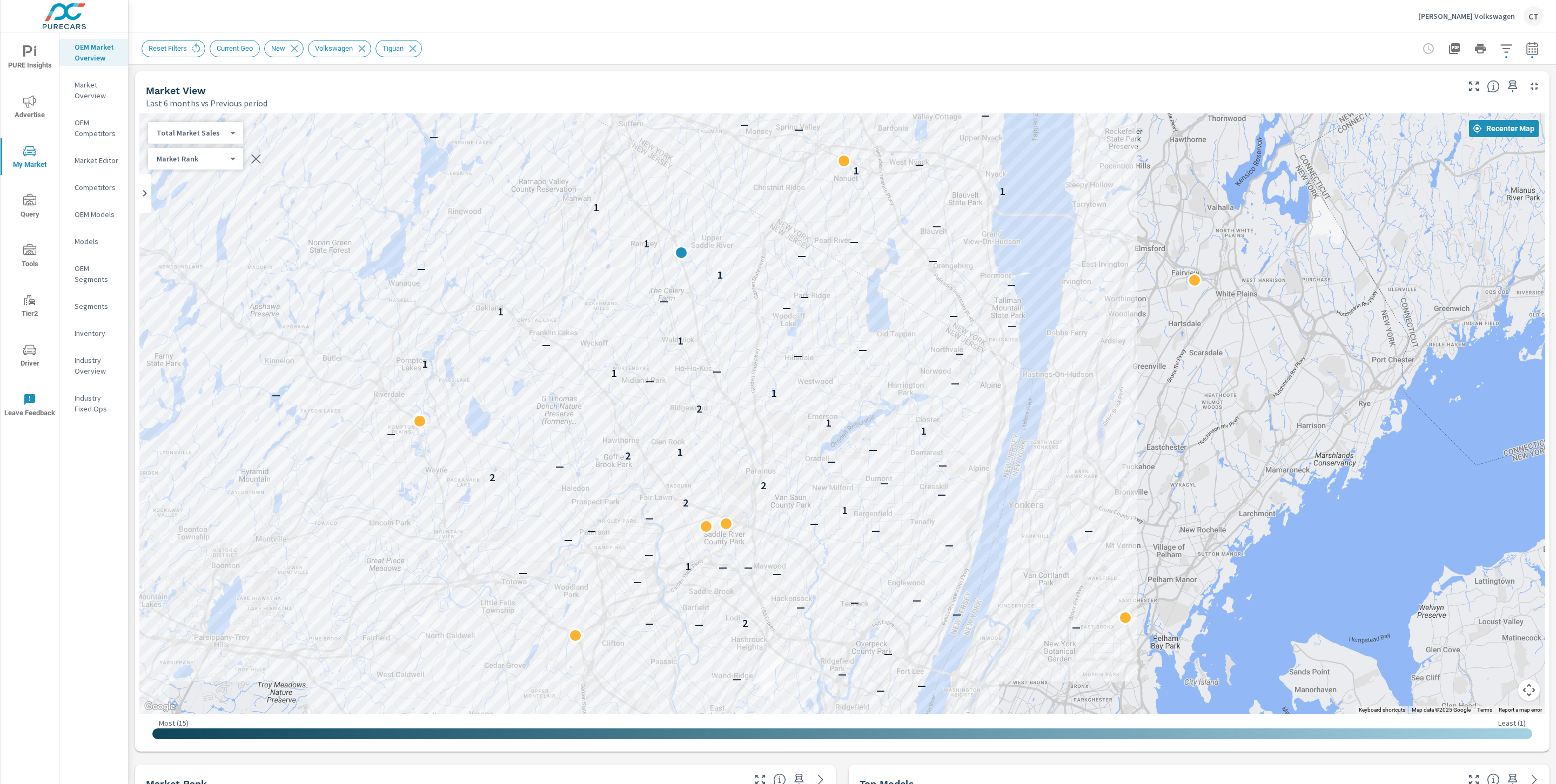
drag, startPoint x: 769, startPoint y: 434, endPoint x: 802, endPoint y: 483, distance: 59.1
click at [802, 483] on div "— — — 3 — — — — — — — — — — — — — — — — — — — — — — — — 2 — — — — — — — — — 1 —…" at bounding box center [842, 414] width 1406 height 601
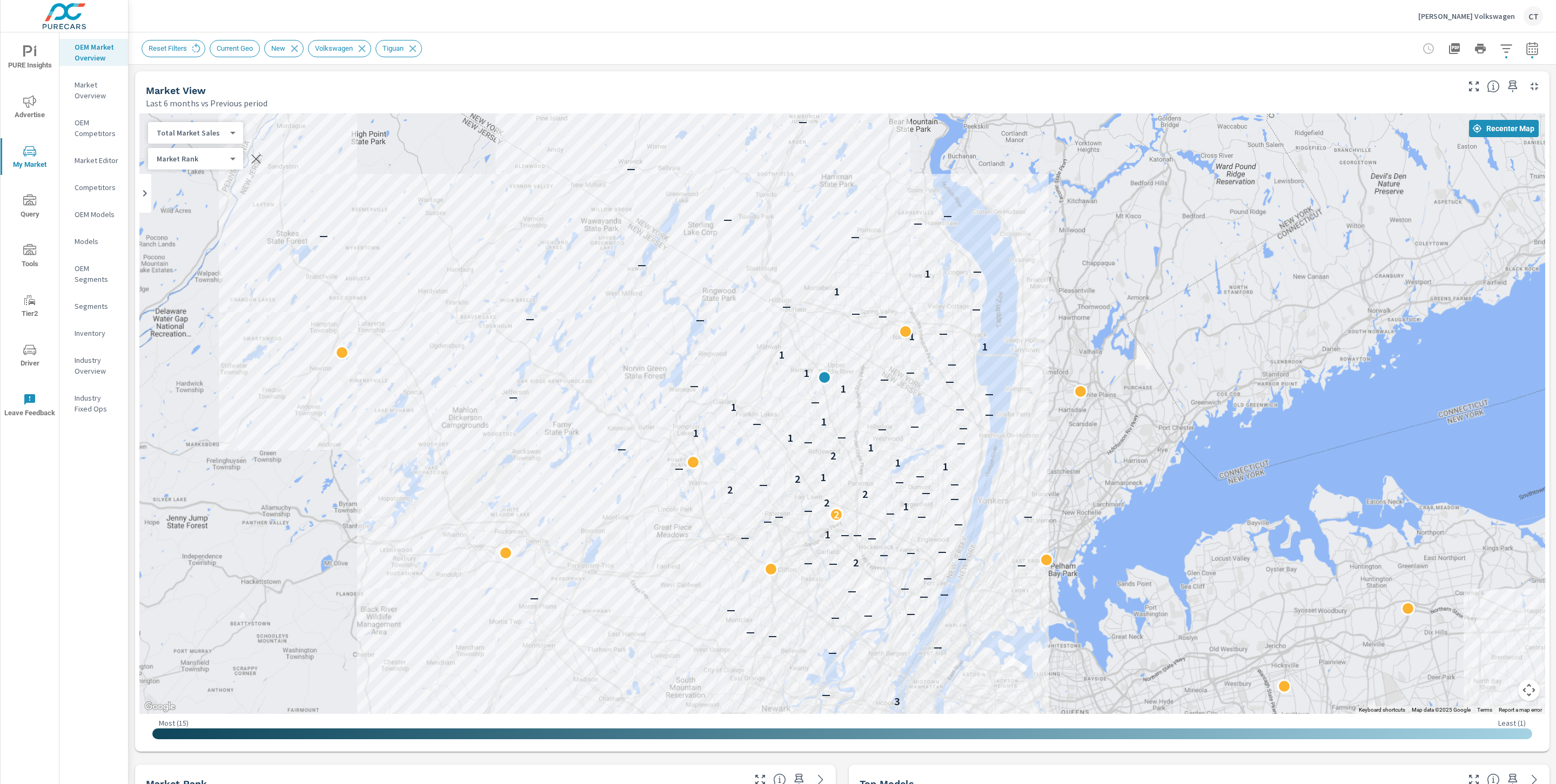
drag, startPoint x: 1029, startPoint y: 269, endPoint x: 1005, endPoint y: 361, distance: 95.1
click at [1005, 361] on div "— 3 — — — — — — — — — — — — — — — — — — — — 2 — — — — — — — — 1 — — — — — 2 — —…" at bounding box center [842, 414] width 1406 height 601
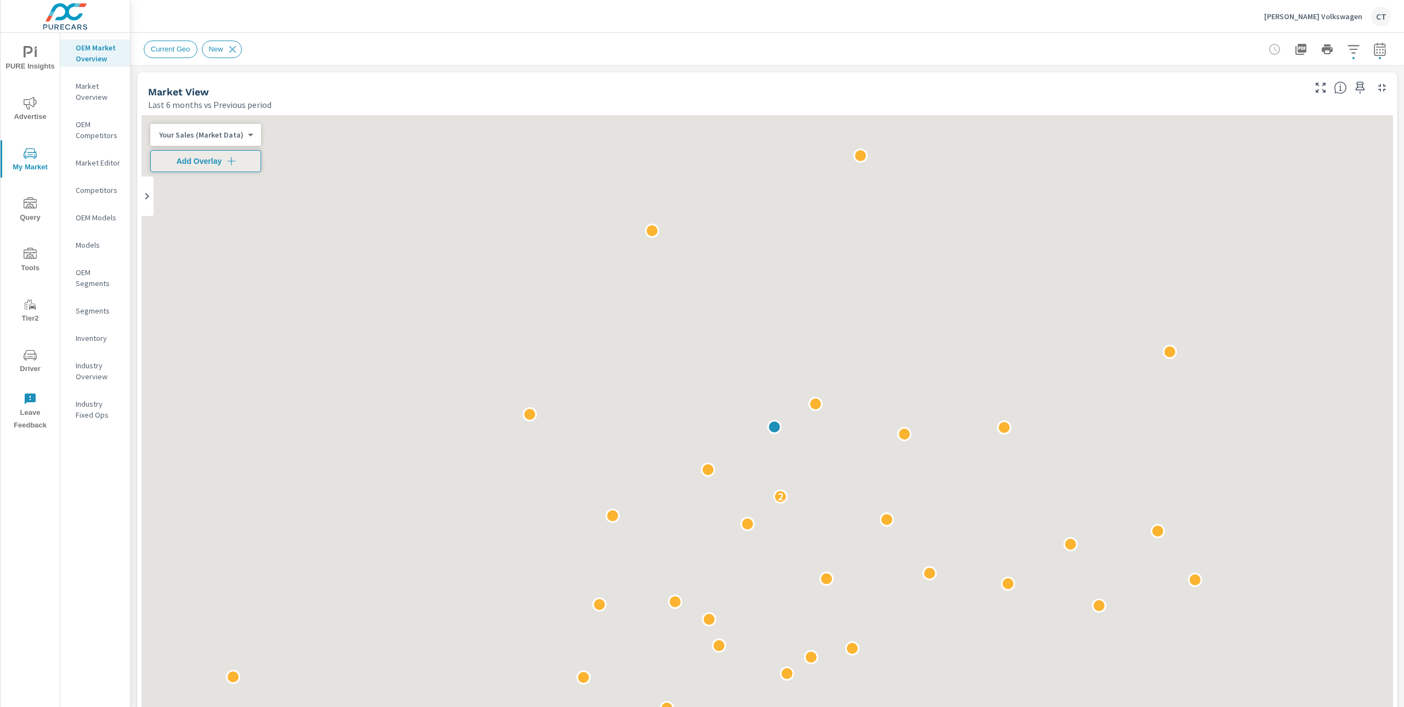
scroll to position [1, 0]
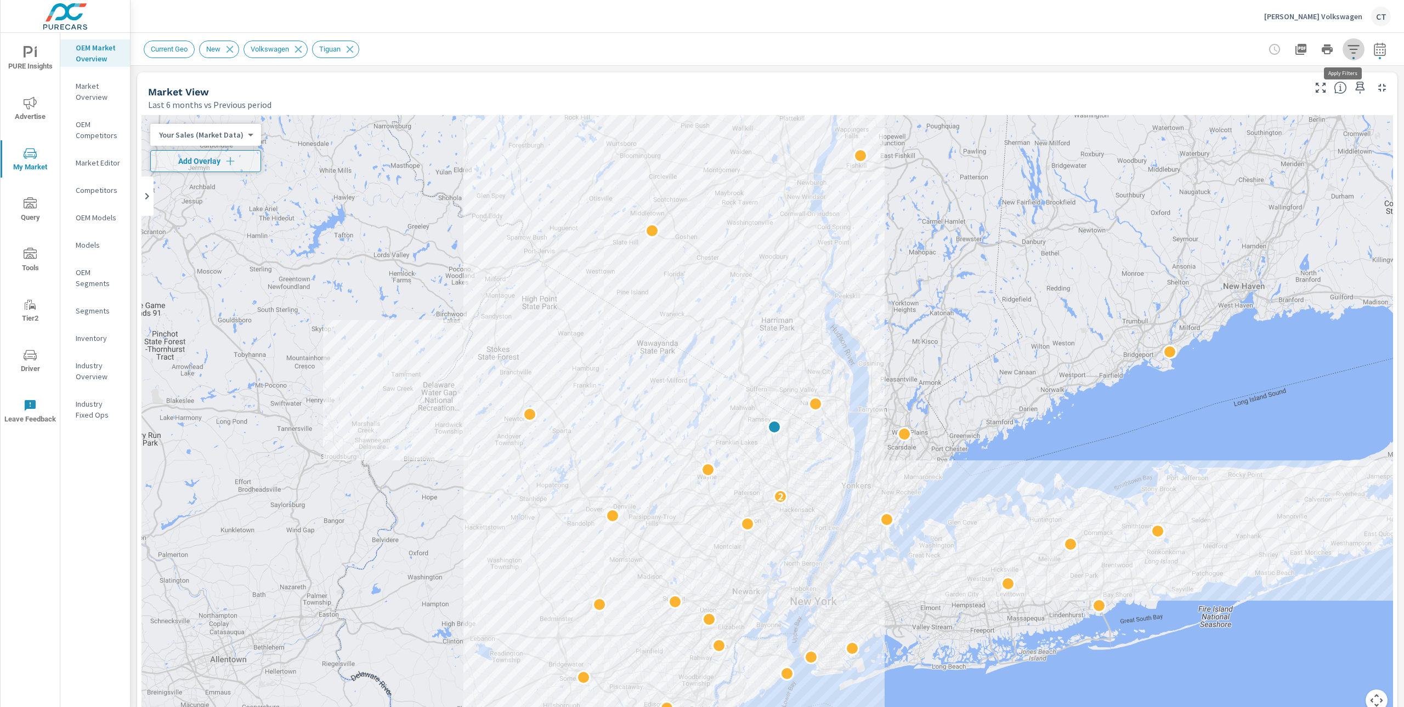
click at [1342, 42] on button "button" at bounding box center [1353, 49] width 22 height 22
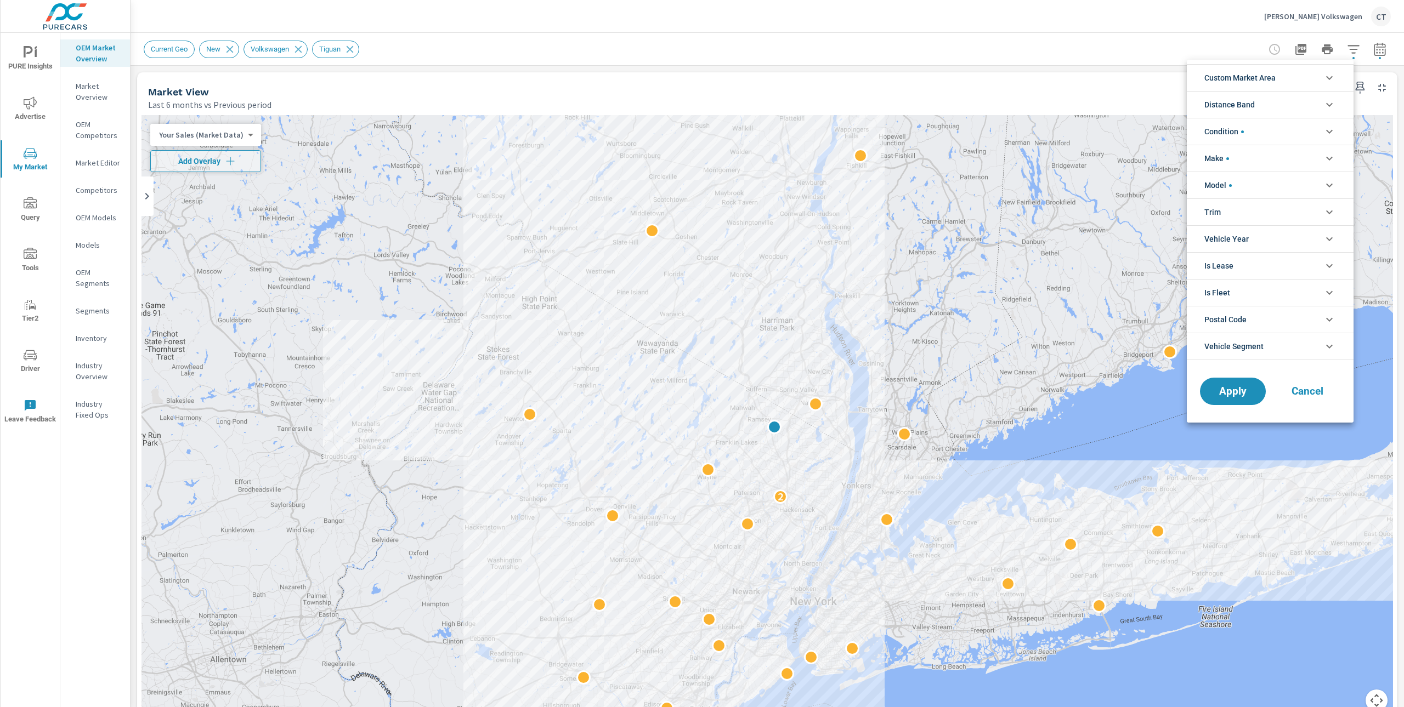
scroll to position [73, 0]
click at [1251, 184] on li "Model" at bounding box center [1269, 185] width 167 height 27
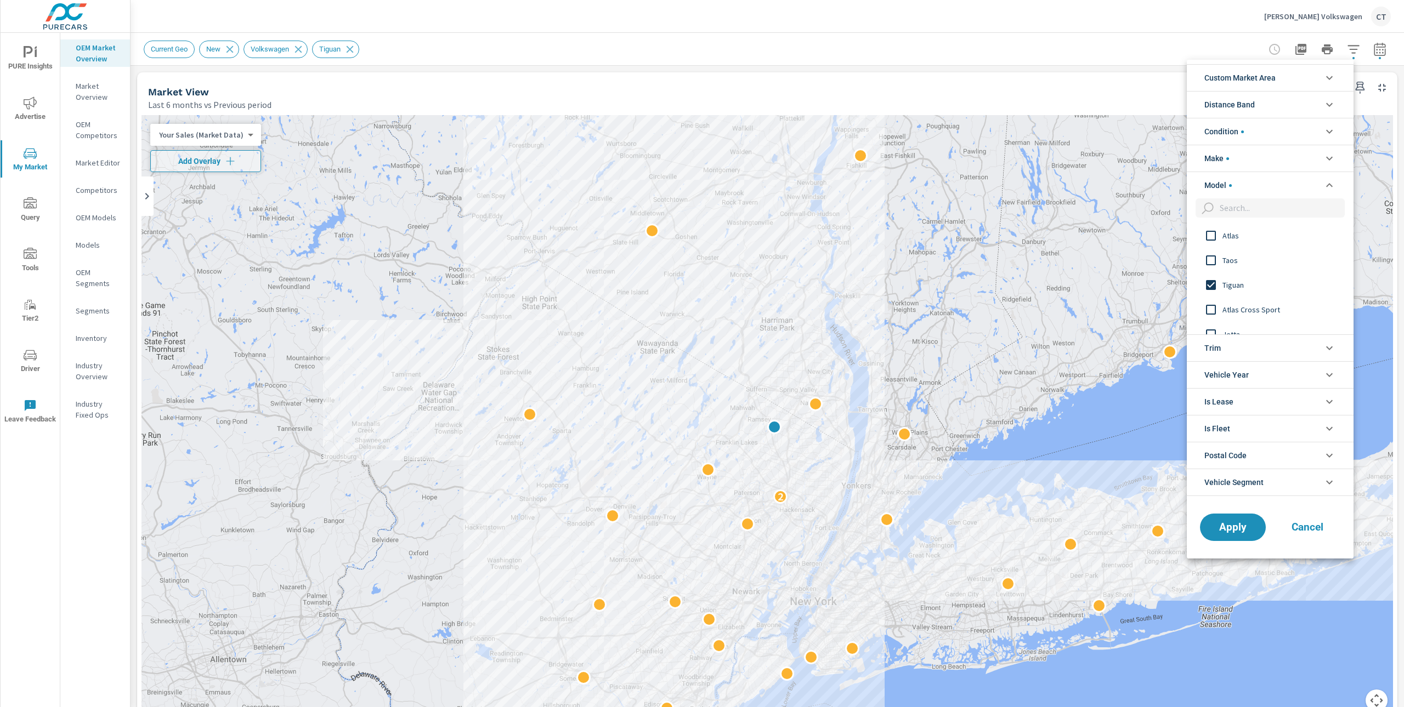
scroll to position [0, 0]
click at [1223, 285] on span "Tiguan" at bounding box center [1282, 285] width 120 height 13
click at [1240, 206] on input "filter options" at bounding box center [1279, 207] width 129 height 19
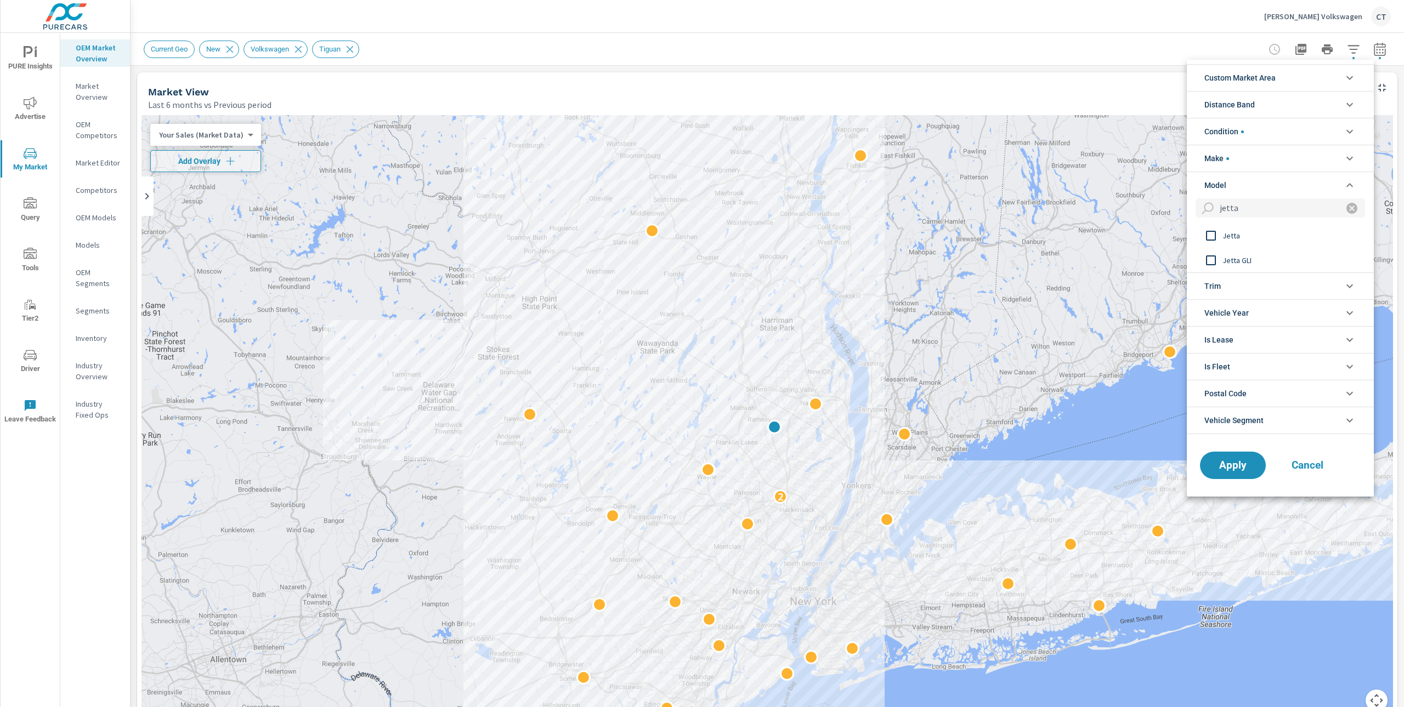
type input "jetta"
click at [1257, 238] on span "Jetta" at bounding box center [1282, 235] width 120 height 13
click at [1242, 264] on span "Jetta GLI" at bounding box center [1282, 260] width 120 height 13
click at [1242, 464] on span "Apply" at bounding box center [1232, 466] width 45 height 10
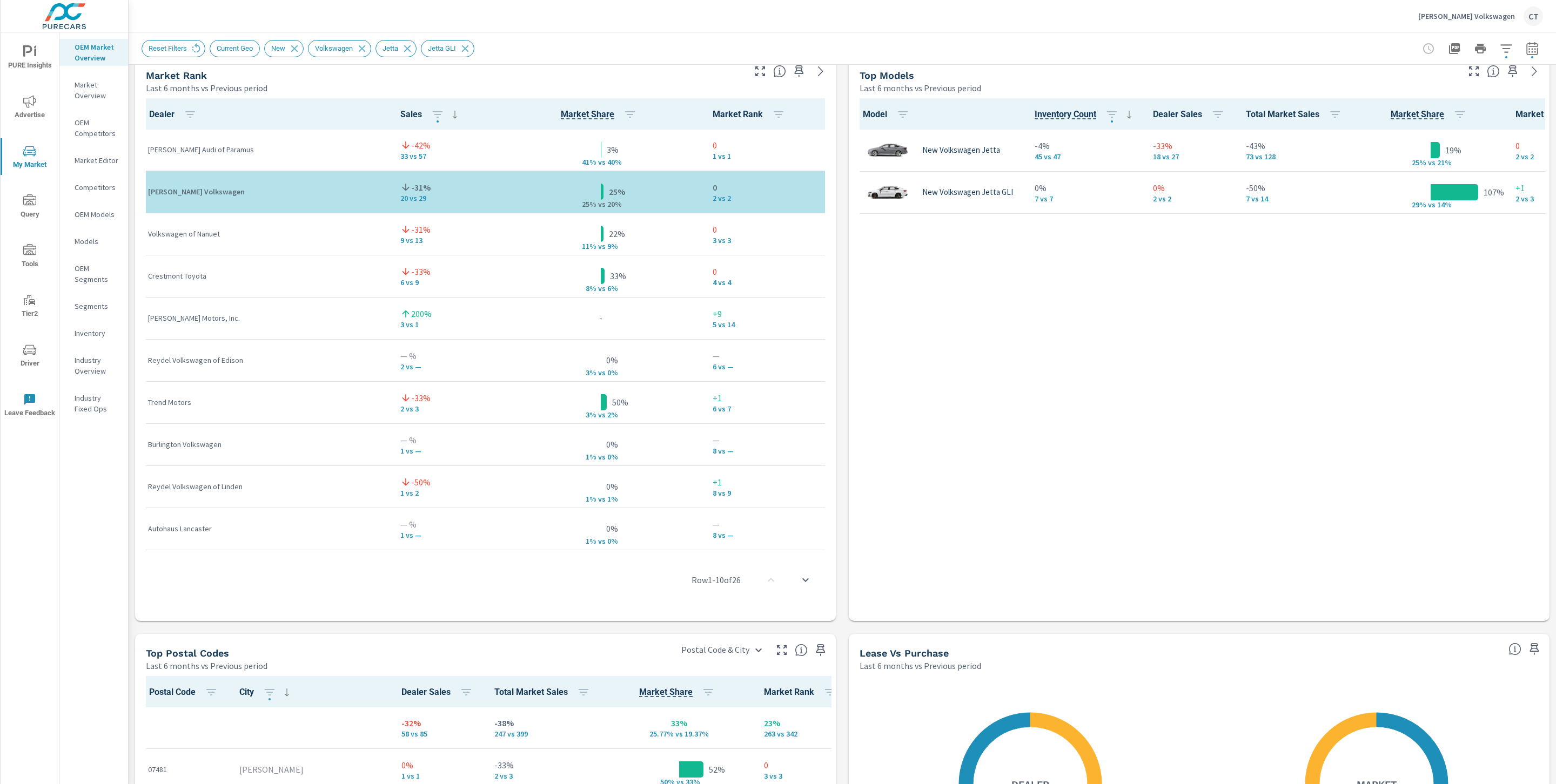
scroll to position [708, 0]
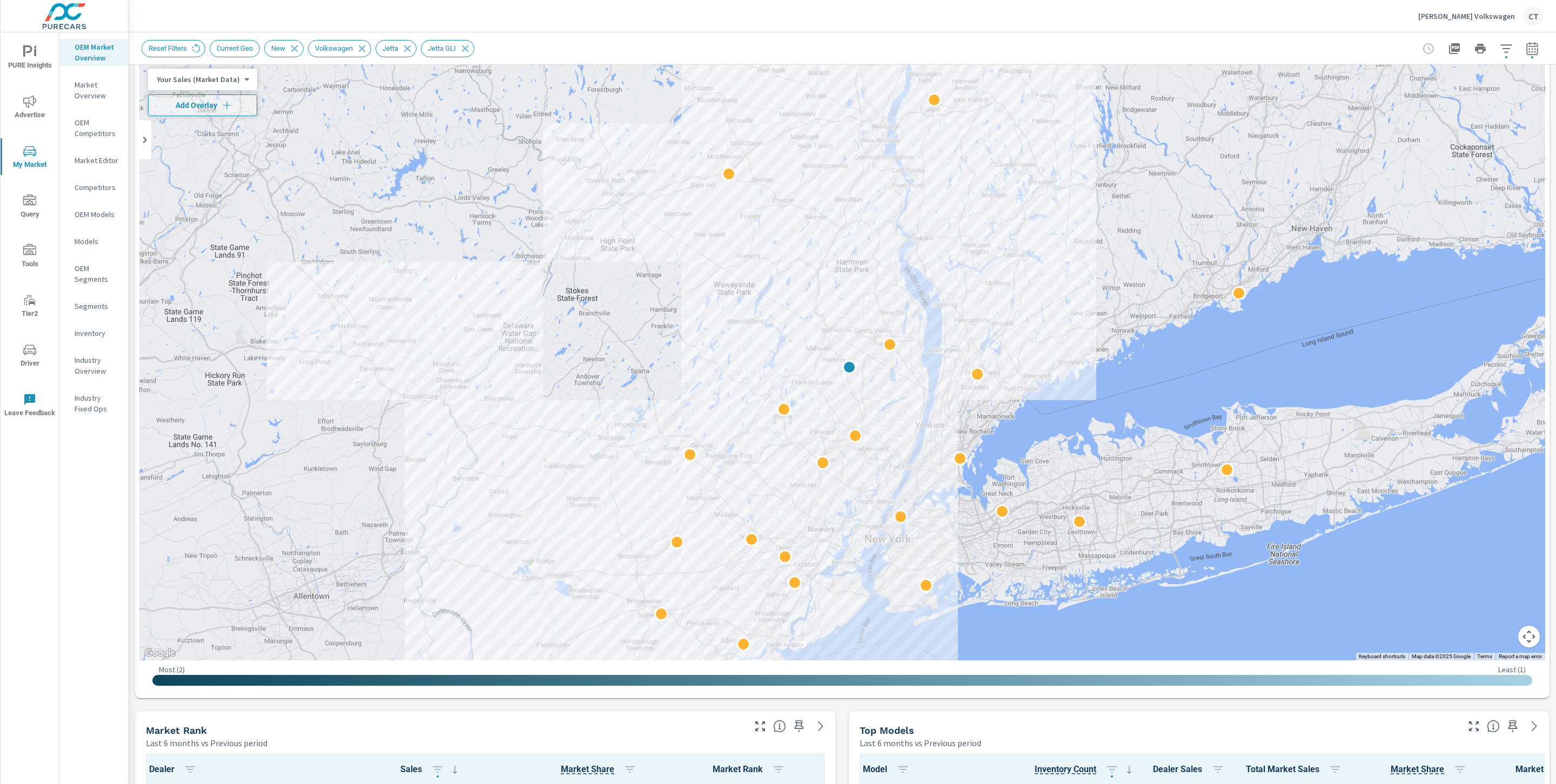
scroll to position [43, 0]
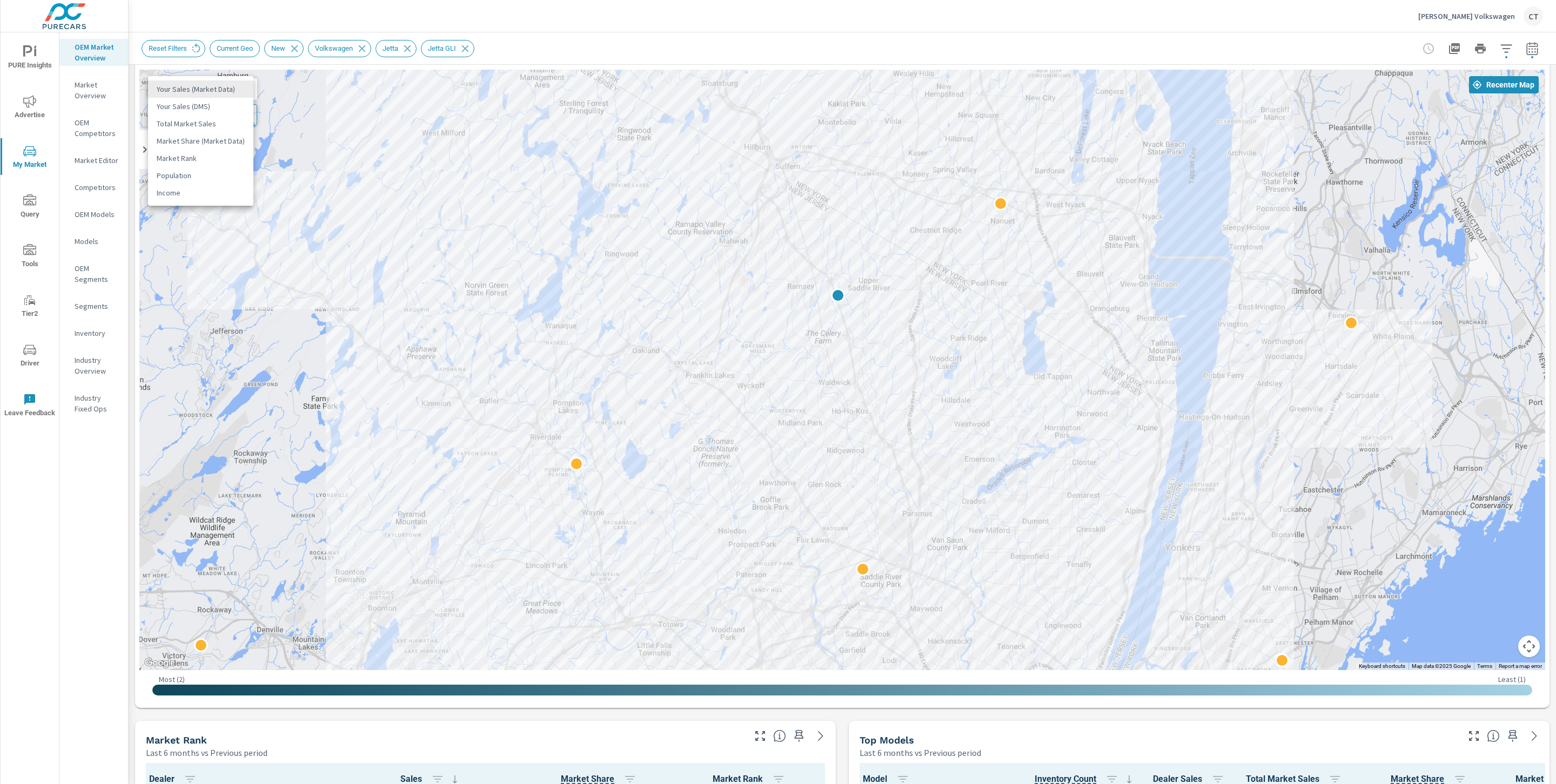
click at [217, 86] on body "PURE Insights Advertise My Market Query Tools Tier2 Driver Leave Feedback OEM M…" at bounding box center [778, 392] width 1556 height 784
click at [210, 120] on li "Total Market Sales" at bounding box center [200, 124] width 105 height 18
click at [218, 116] on icon "button" at bounding box center [220, 114] width 11 height 11
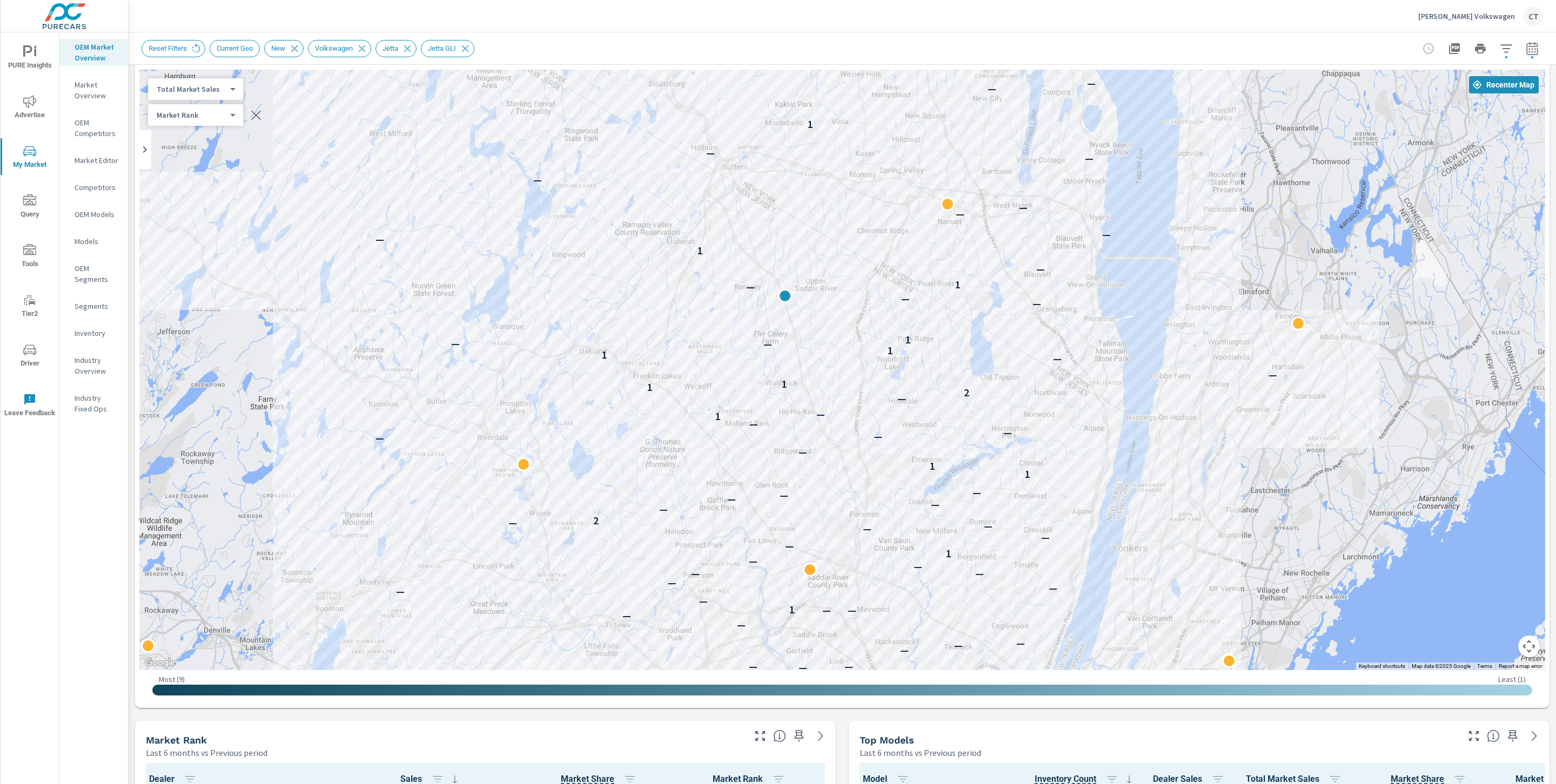
drag, startPoint x: 1329, startPoint y: 429, endPoint x: 1279, endPoint y: 431, distance: 50.0
click at [1279, 431] on div "— — — — — — — — — — — — — 1 — — — — — — — — — — 1 — — — — — — — — 1 — — — — — 2…" at bounding box center [1308, 662] width 1038 height 583
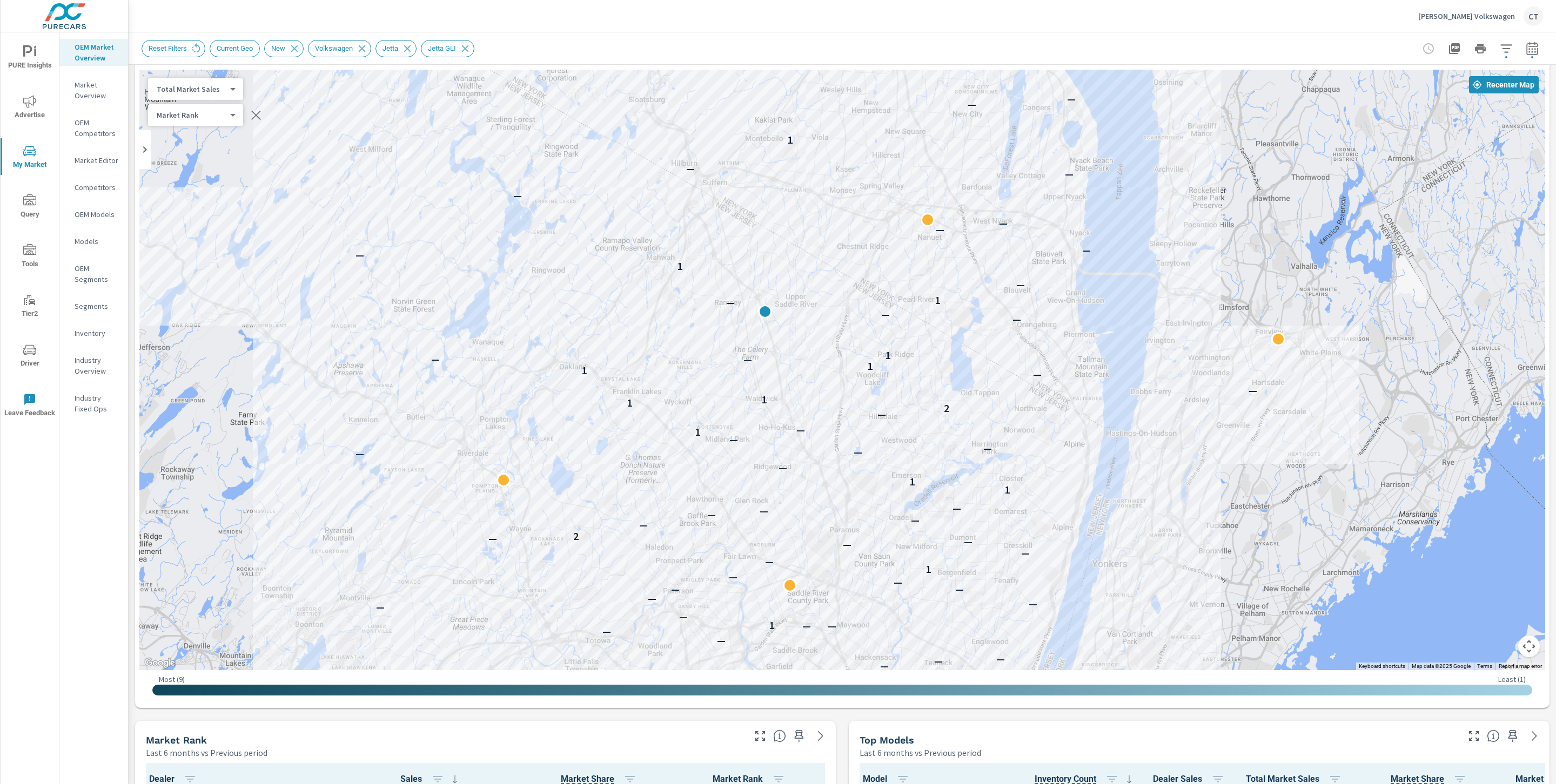
drag, startPoint x: 1128, startPoint y: 428, endPoint x: 1110, endPoint y: 445, distance: 24.8
click at [1110, 445] on div "— — — — — — — — — — — — 1 — — — — — — — — — — 1 — — — — — — — — 1 — — — — — 2 —…" at bounding box center [1341, 677] width 1038 height 583
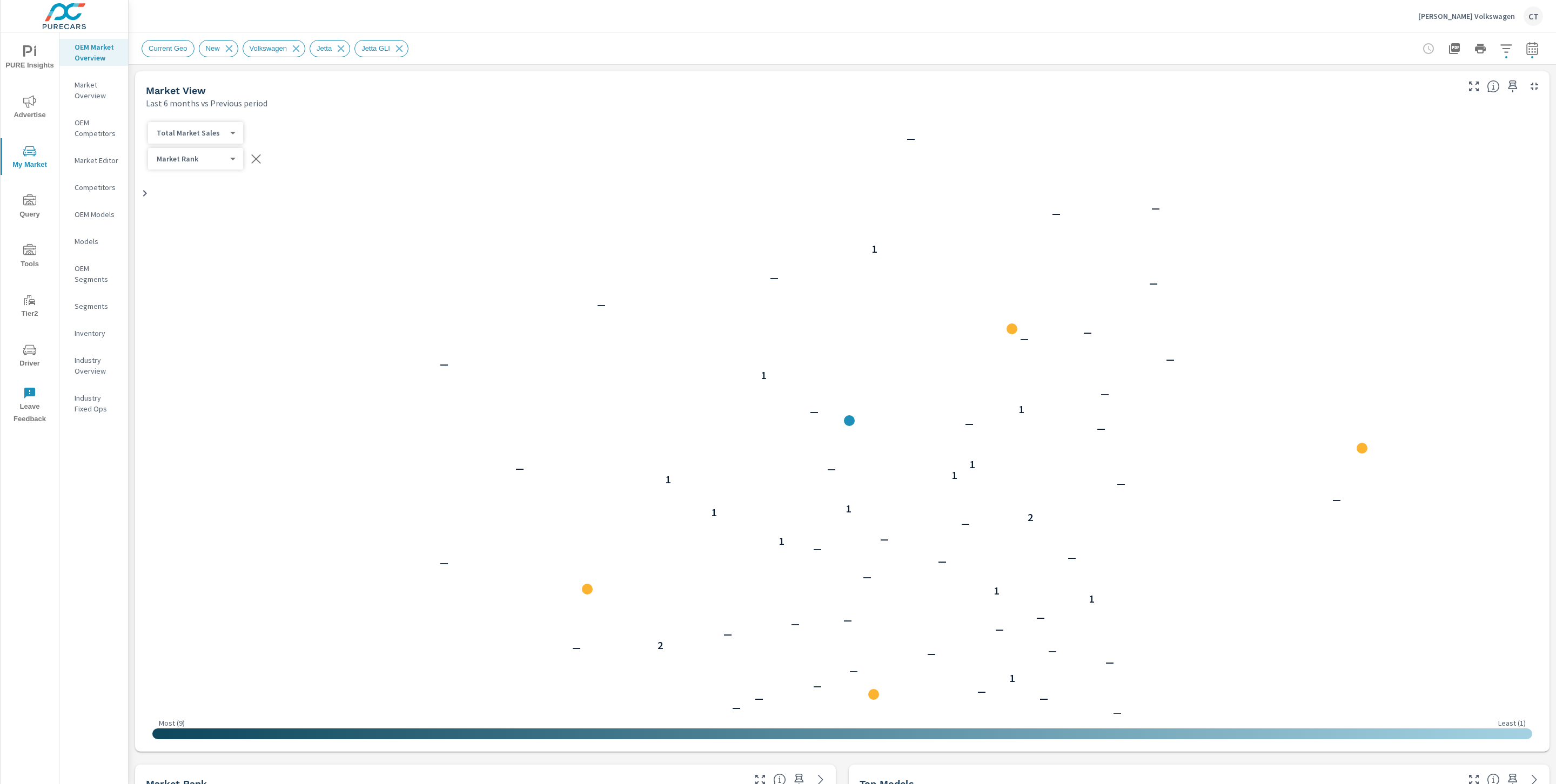
scroll to position [1, 0]
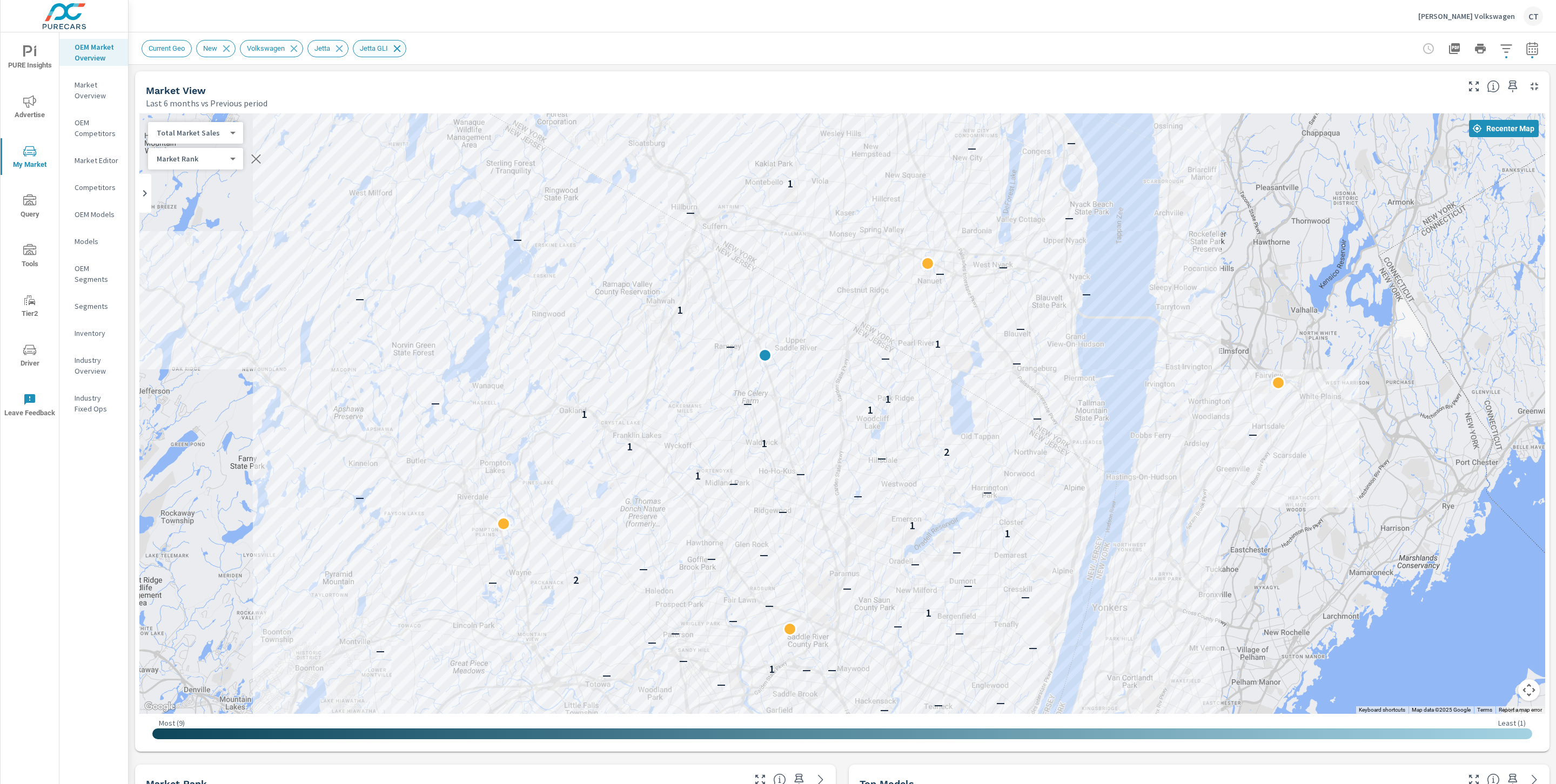
click at [403, 46] on icon at bounding box center [397, 48] width 12 height 12
click at [599, 40] on div "Reset Filters Current Geo New Volkswagen Jetta Jetta GLI" at bounding box center [758, 49] width 1233 height 18
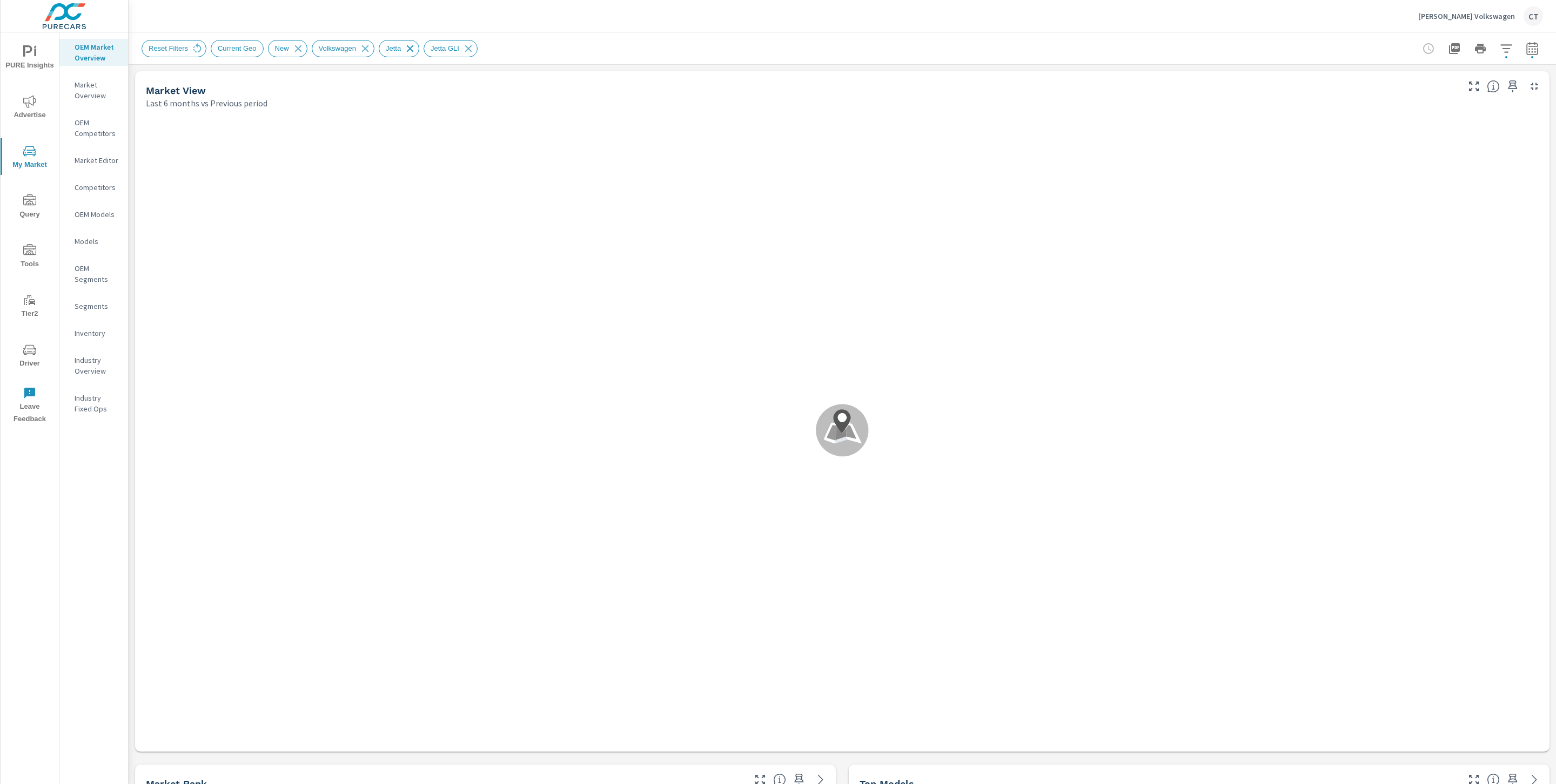
scroll to position [1, 0]
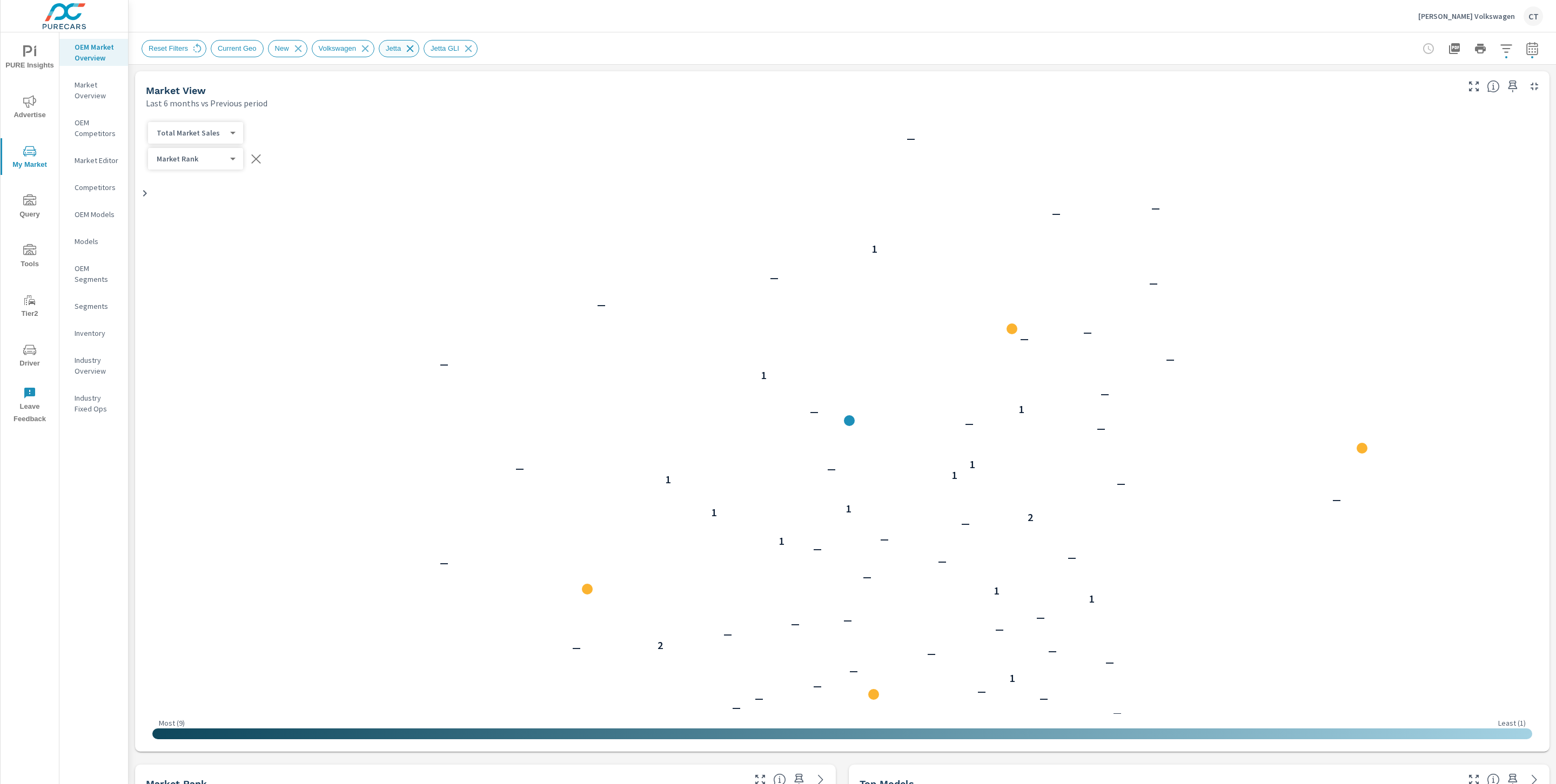
click at [416, 46] on icon at bounding box center [410, 48] width 12 height 12
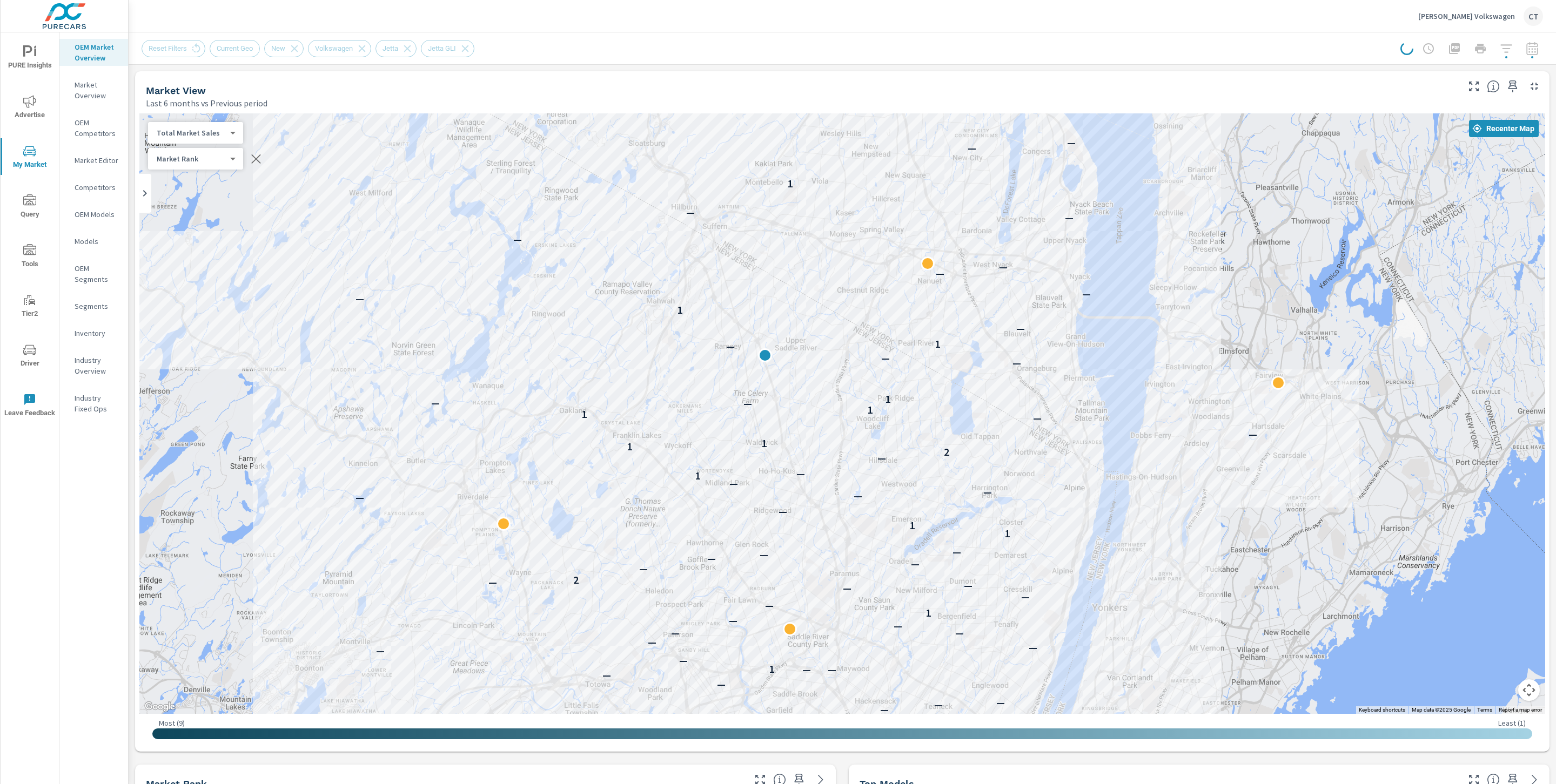
click at [663, 48] on div "Reset Filters Current Geo New Volkswagen Jetta Jetta GLI" at bounding box center [758, 49] width 1233 height 18
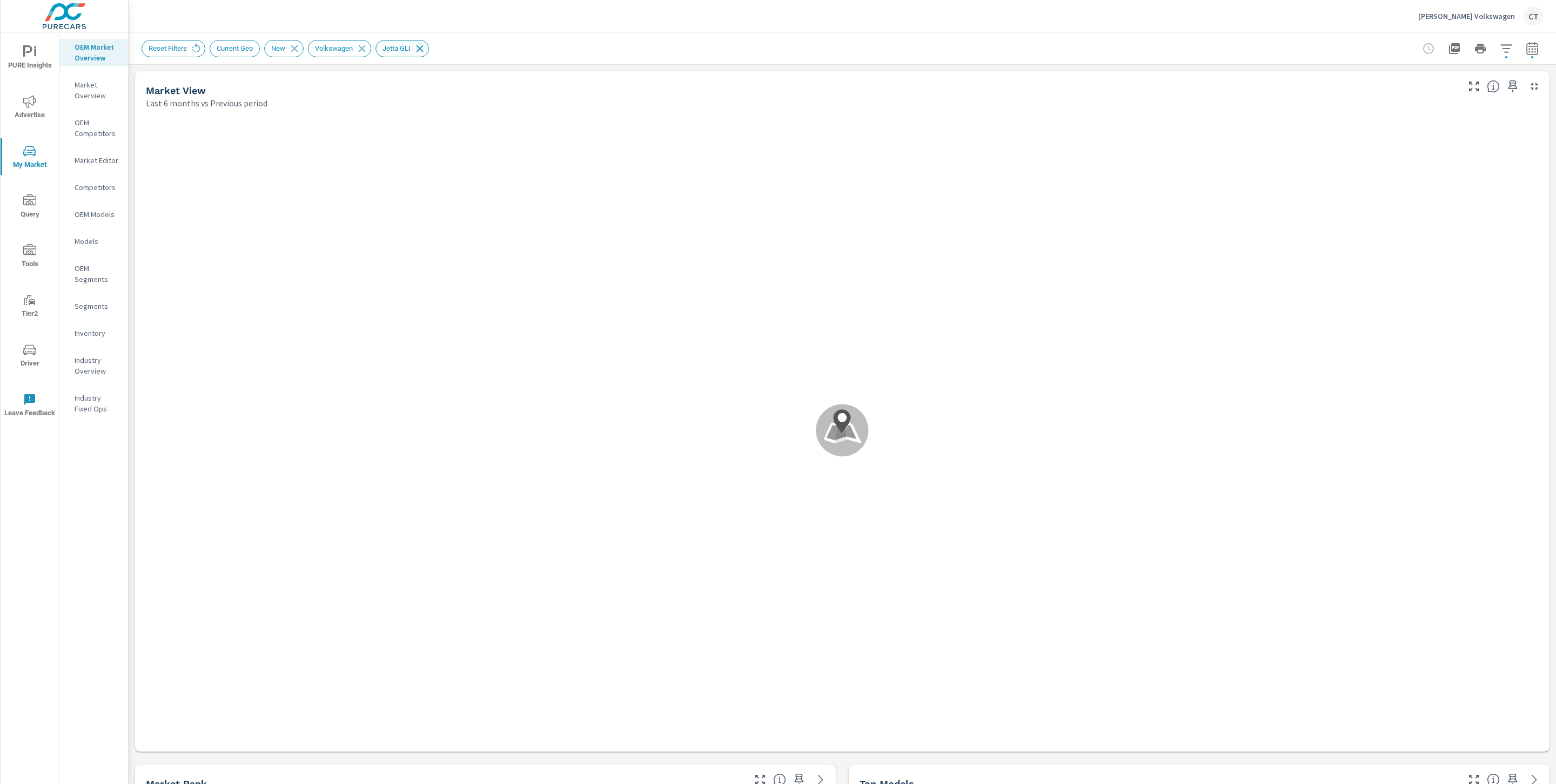
click at [426, 47] on icon at bounding box center [420, 48] width 12 height 12
click at [577, 35] on div "Reset Filters Current Geo New Volkswagen" at bounding box center [843, 48] width 1401 height 32
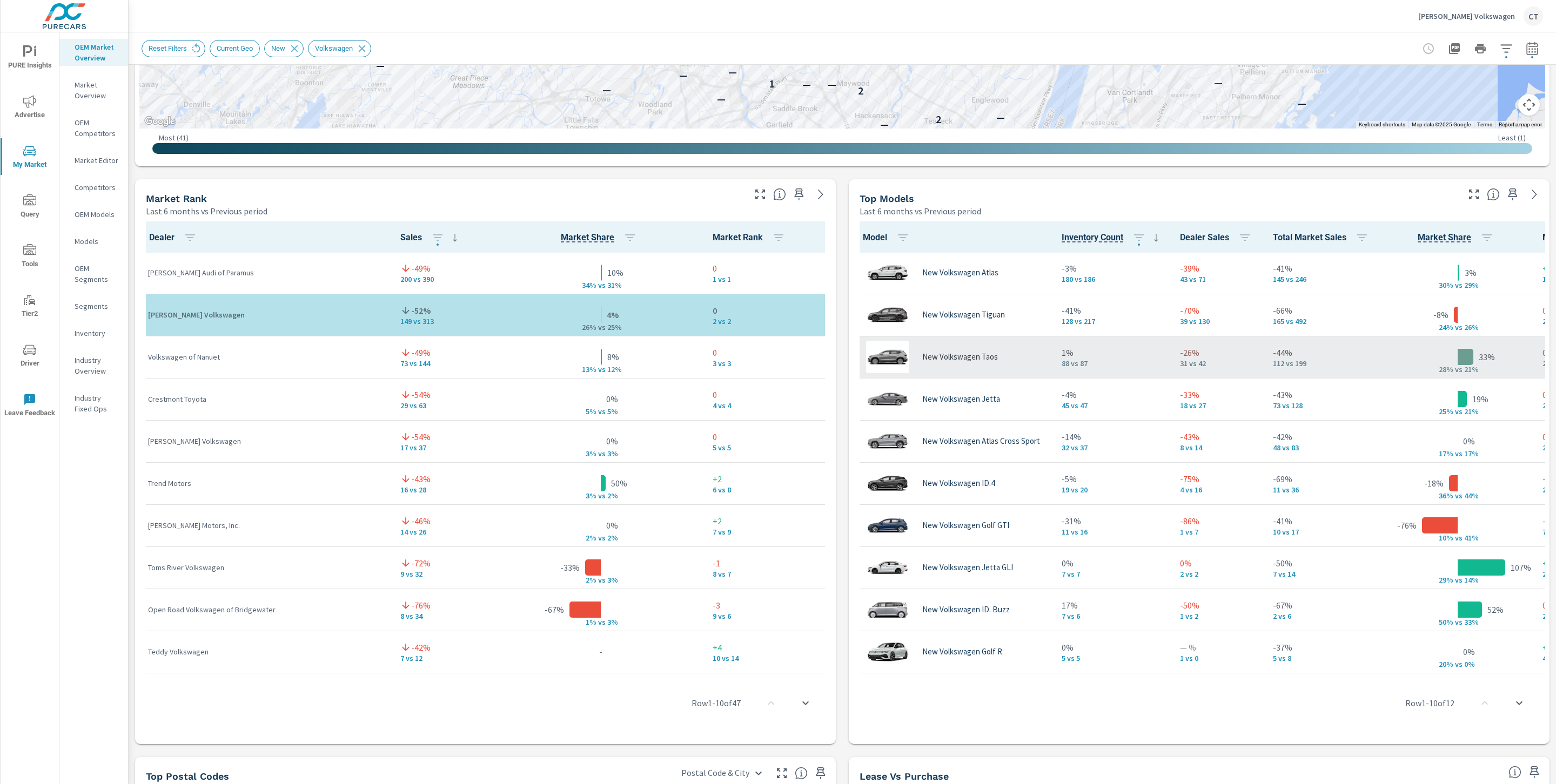
scroll to position [583, 0]
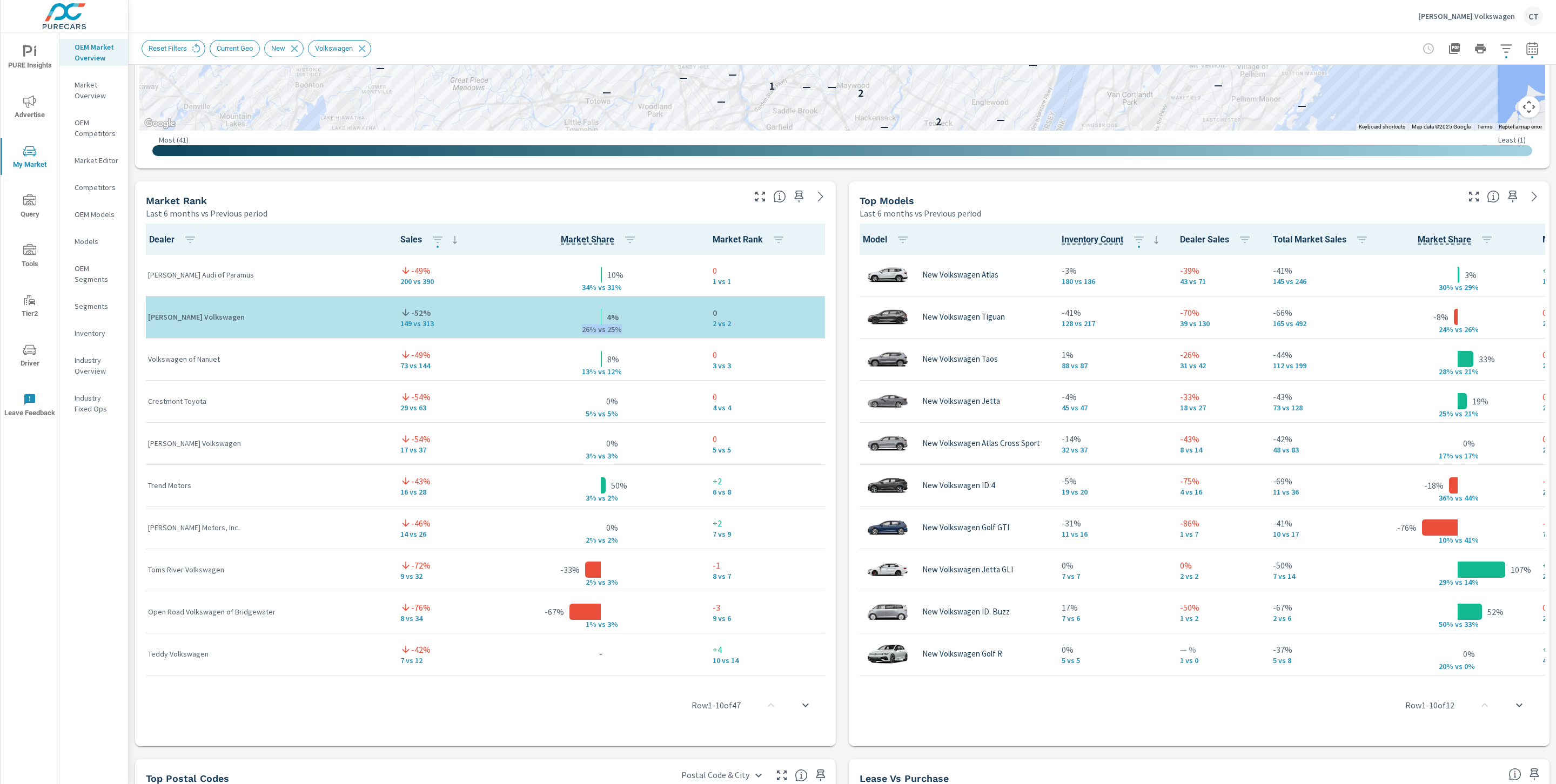
drag, startPoint x: 541, startPoint y: 331, endPoint x: 591, endPoint y: 331, distance: 50.0
click at [592, 317] on div "26% v s 25%" at bounding box center [600, 317] width 54 height 0
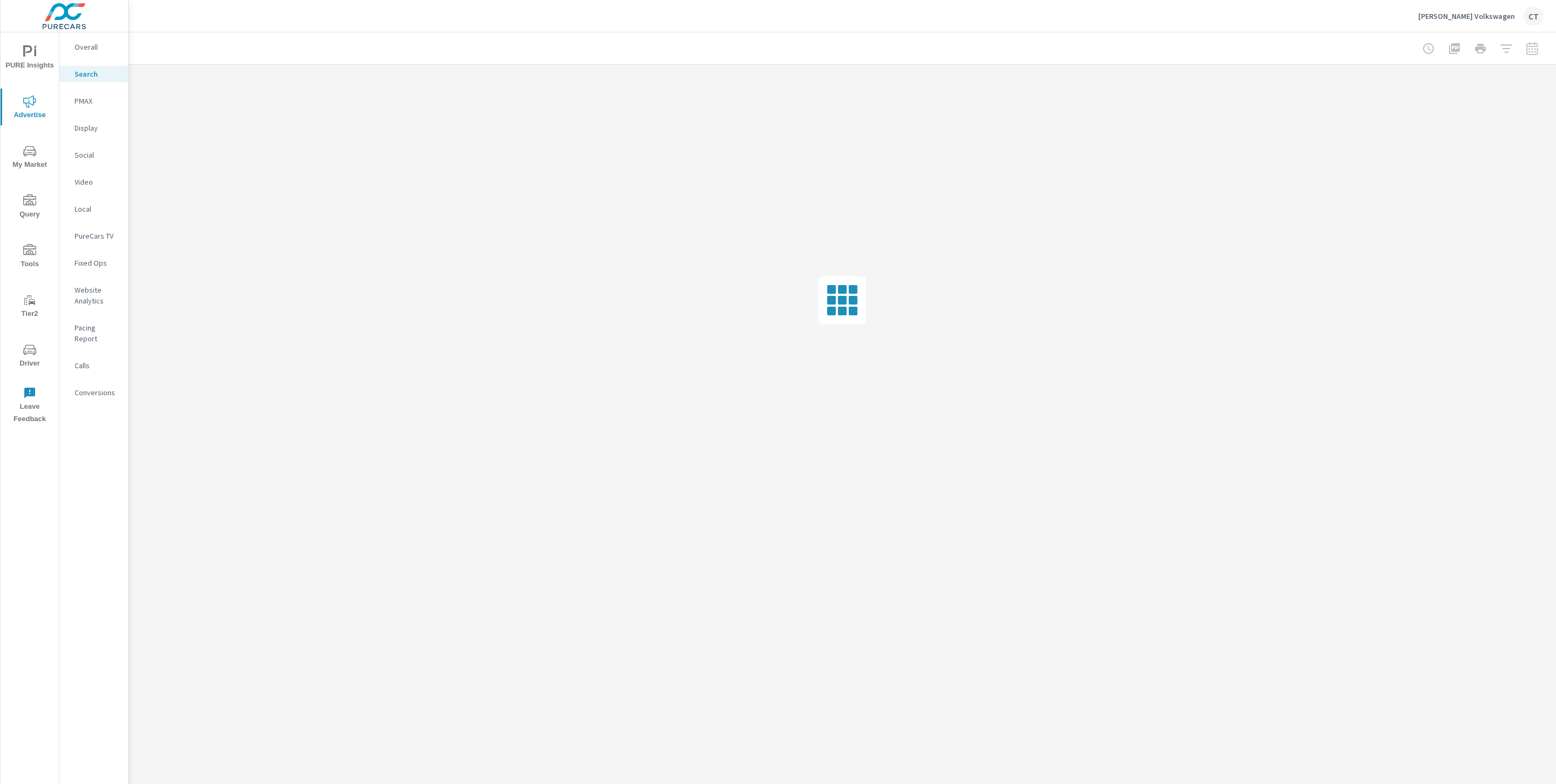
click at [24, 152] on icon "nav menu" at bounding box center [30, 151] width 13 height 13
click at [92, 342] on nav "OEM Market Overview Market Overview OEM Competitors Market Editor Competitors O…" at bounding box center [94, 232] width 69 height 400
click at [92, 335] on p "Inventory" at bounding box center [98, 333] width 45 height 11
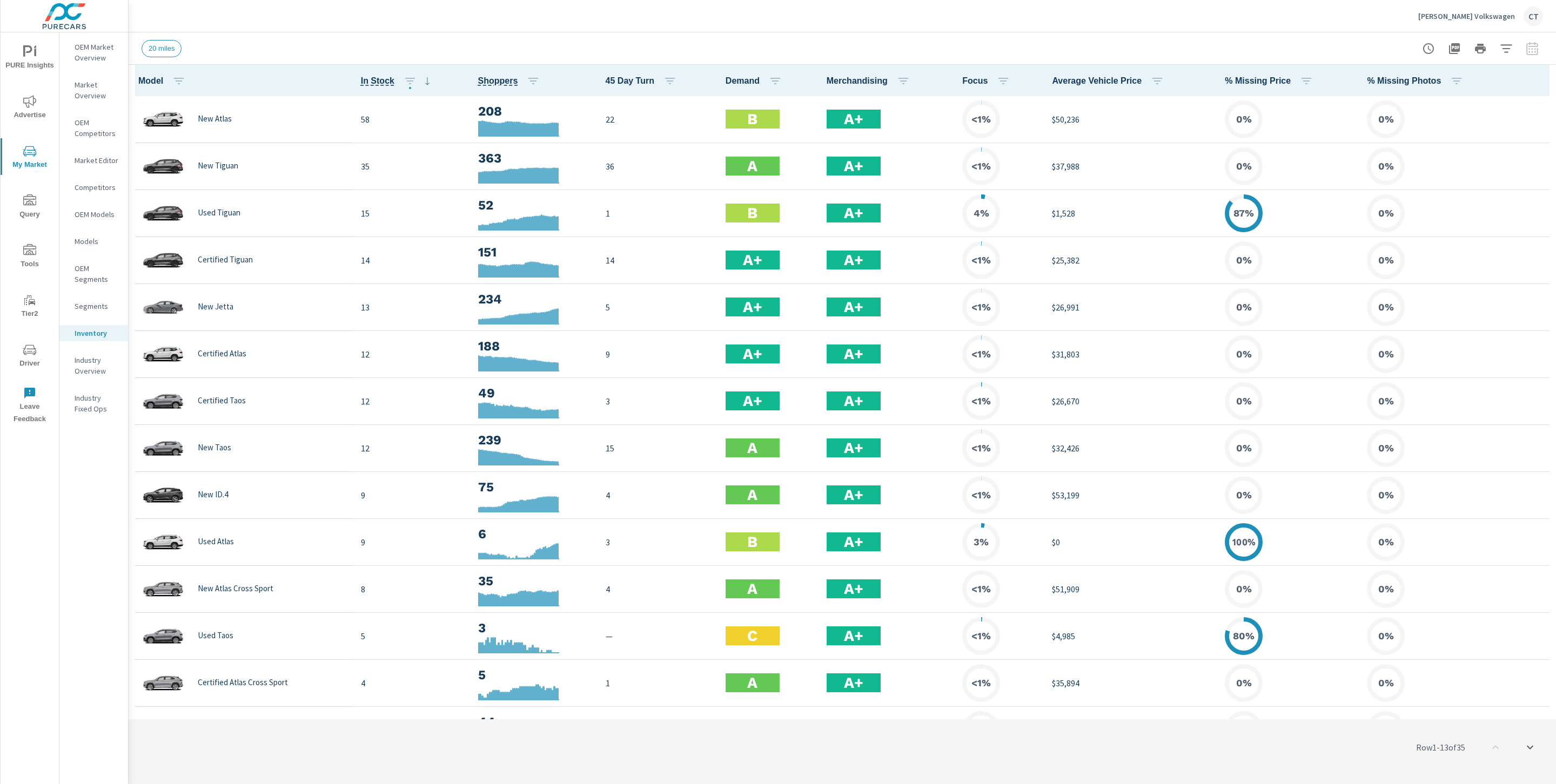
scroll to position [1, 0]
click at [1507, 46] on icon "button" at bounding box center [1506, 48] width 13 height 13
click at [1445, 137] on li "Condition" at bounding box center [1435, 137] width 165 height 27
click at [1406, 168] on span "New" at bounding box center [1447, 162] width 118 height 13
click at [1419, 93] on body "PURE Insights Advertise My Market Query Tools Tier2 Driver Leave Feedback OEM M…" at bounding box center [778, 392] width 1556 height 784
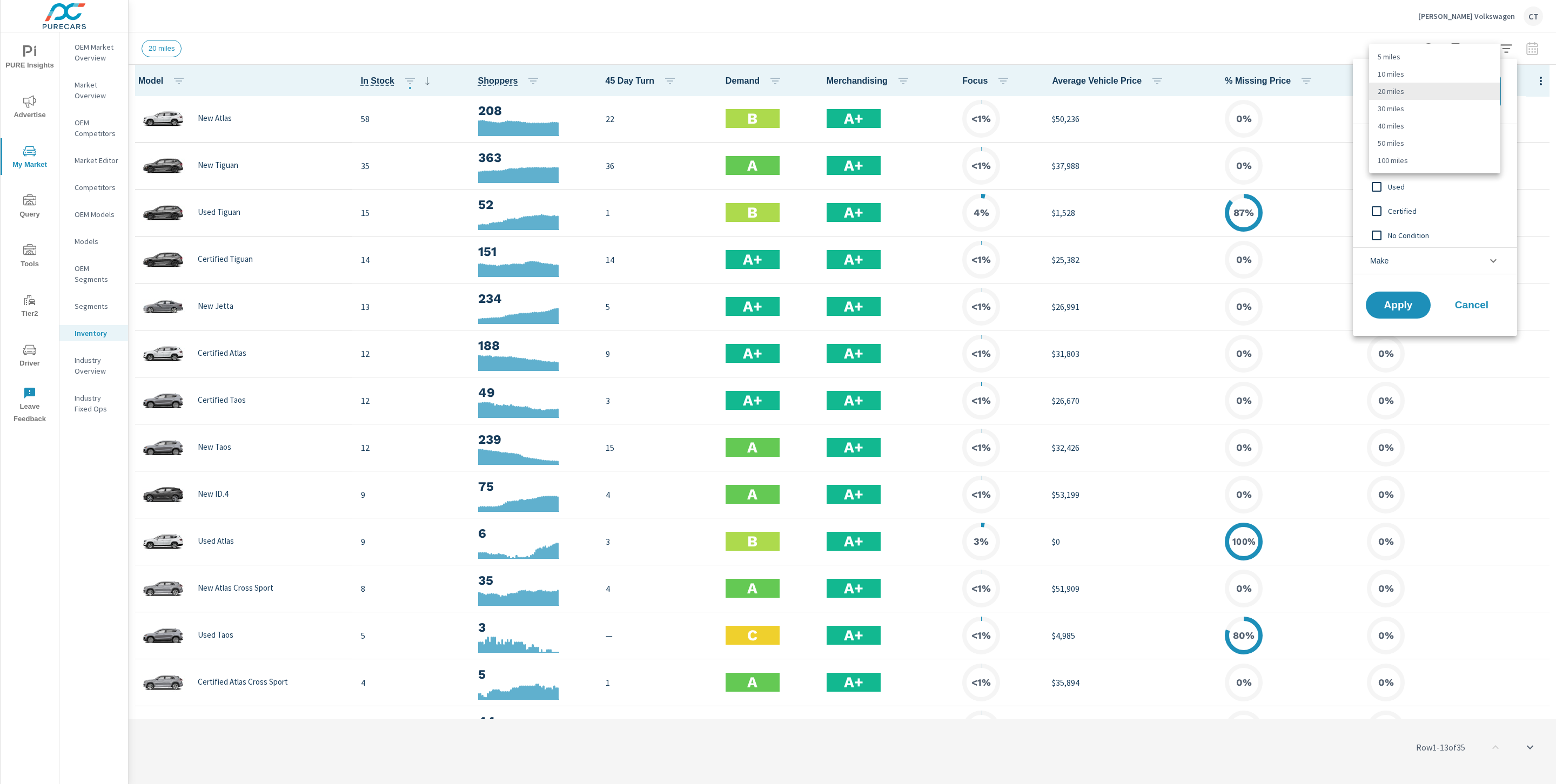
click at [1415, 103] on li "30 miles" at bounding box center [1434, 108] width 131 height 18
type Distance "30"
click at [1397, 294] on button "Apply" at bounding box center [1398, 305] width 67 height 29
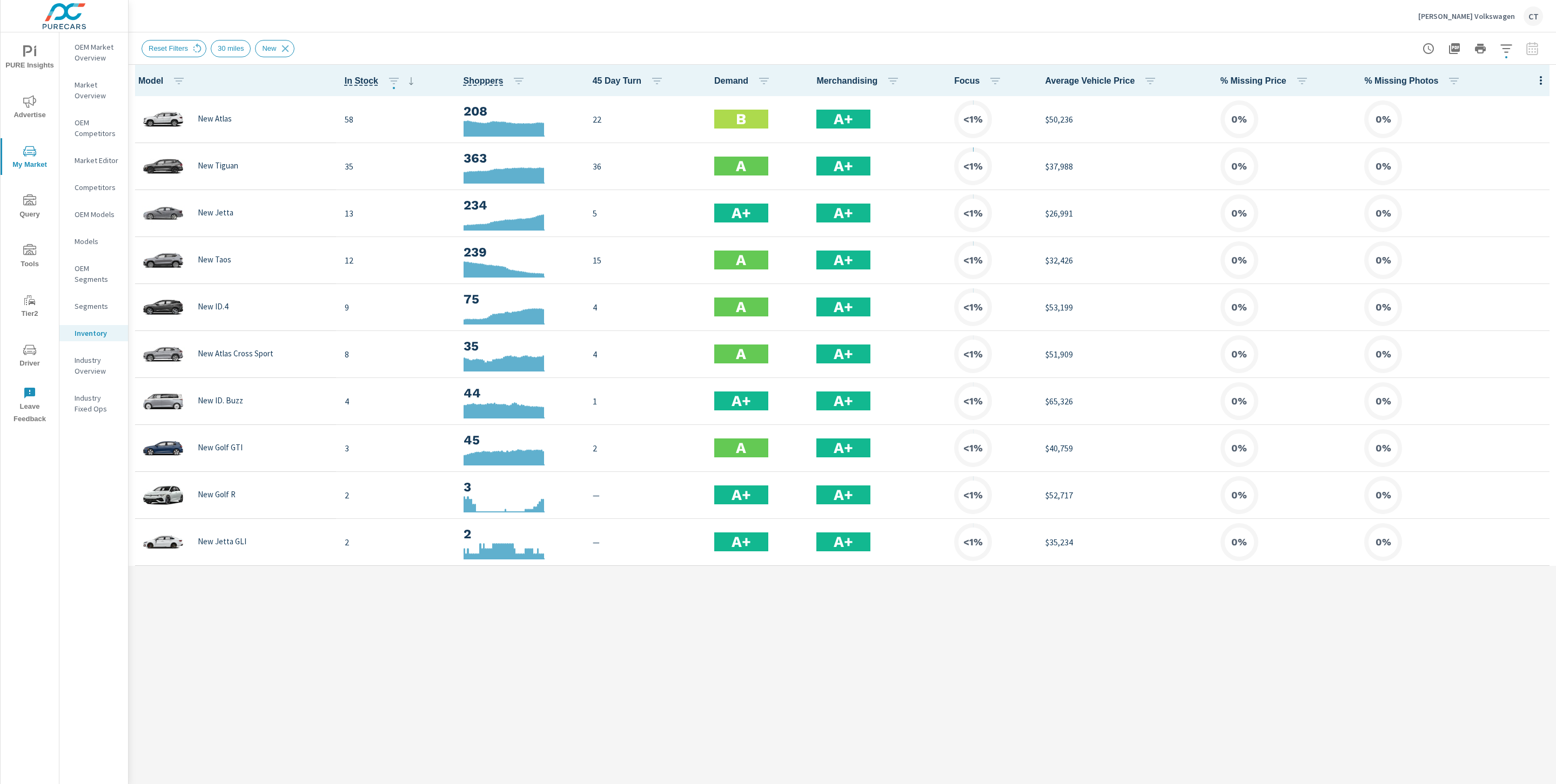
click at [1538, 86] on icon "button" at bounding box center [1540, 80] width 13 height 13
click at [1492, 143] on span "Audience" at bounding box center [1505, 144] width 68 height 11
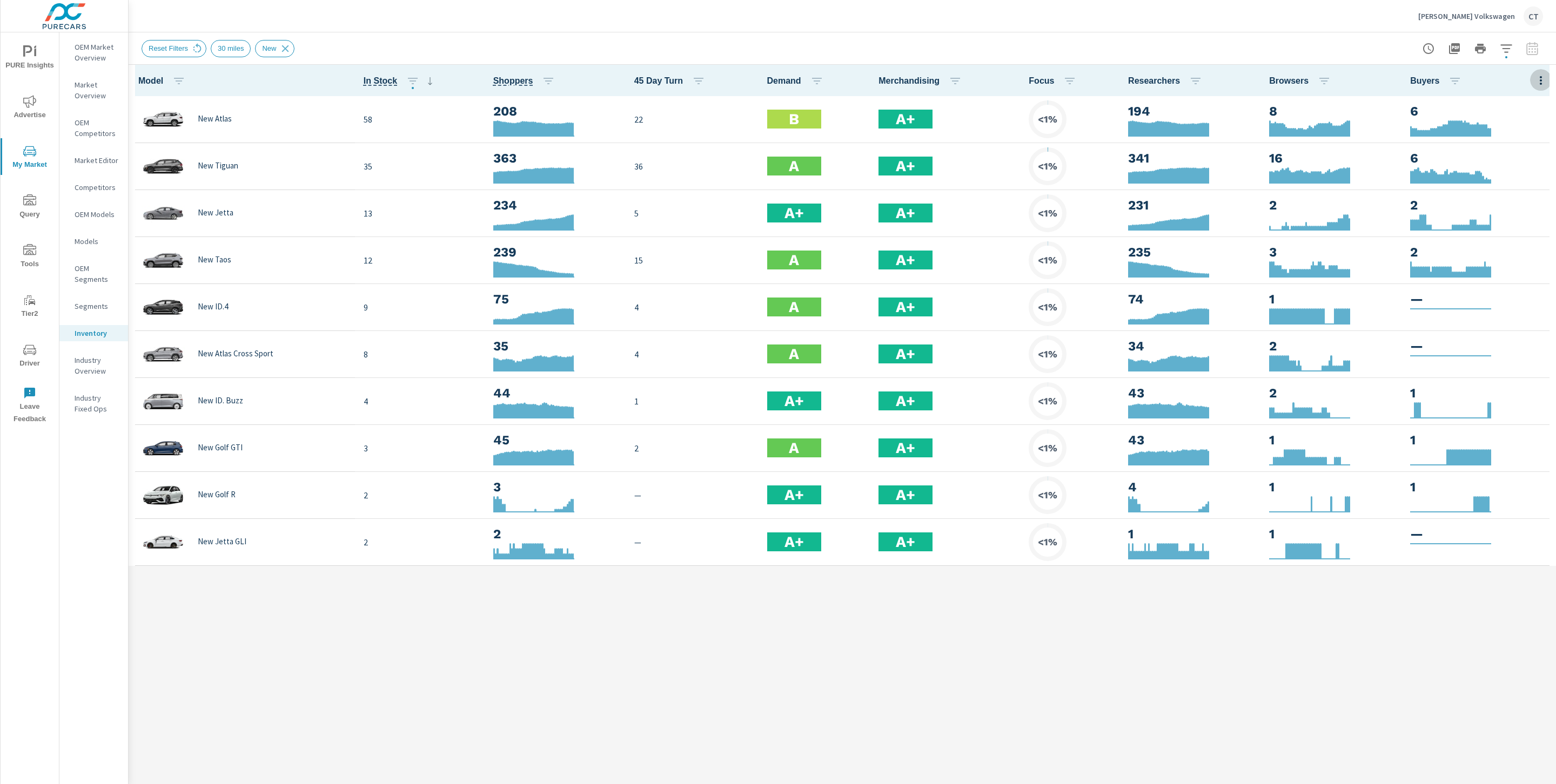
click at [1538, 78] on icon "button" at bounding box center [1540, 80] width 13 height 13
click at [1497, 145] on span "Audience" at bounding box center [1505, 144] width 68 height 11
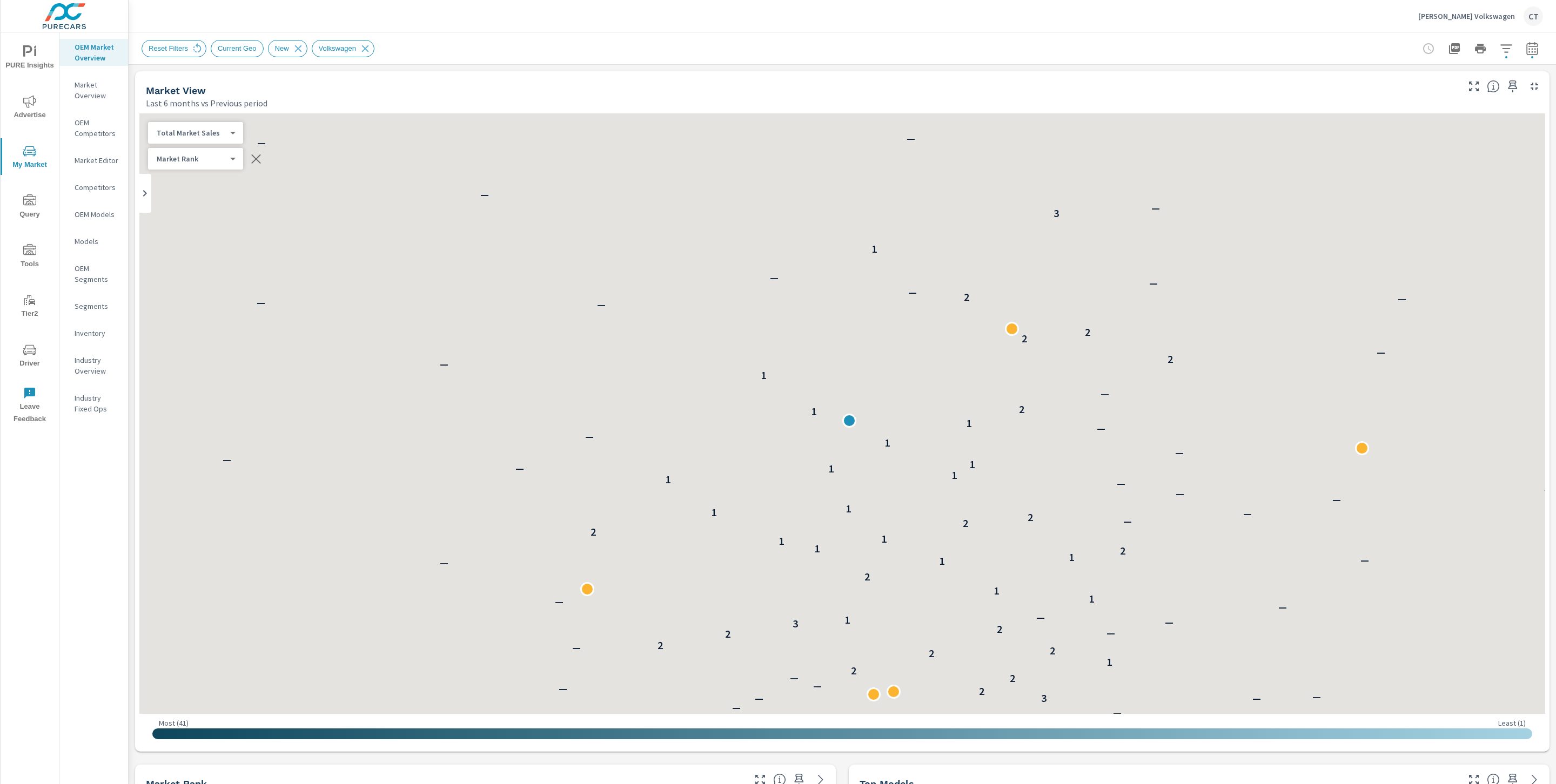
scroll to position [1, 0]
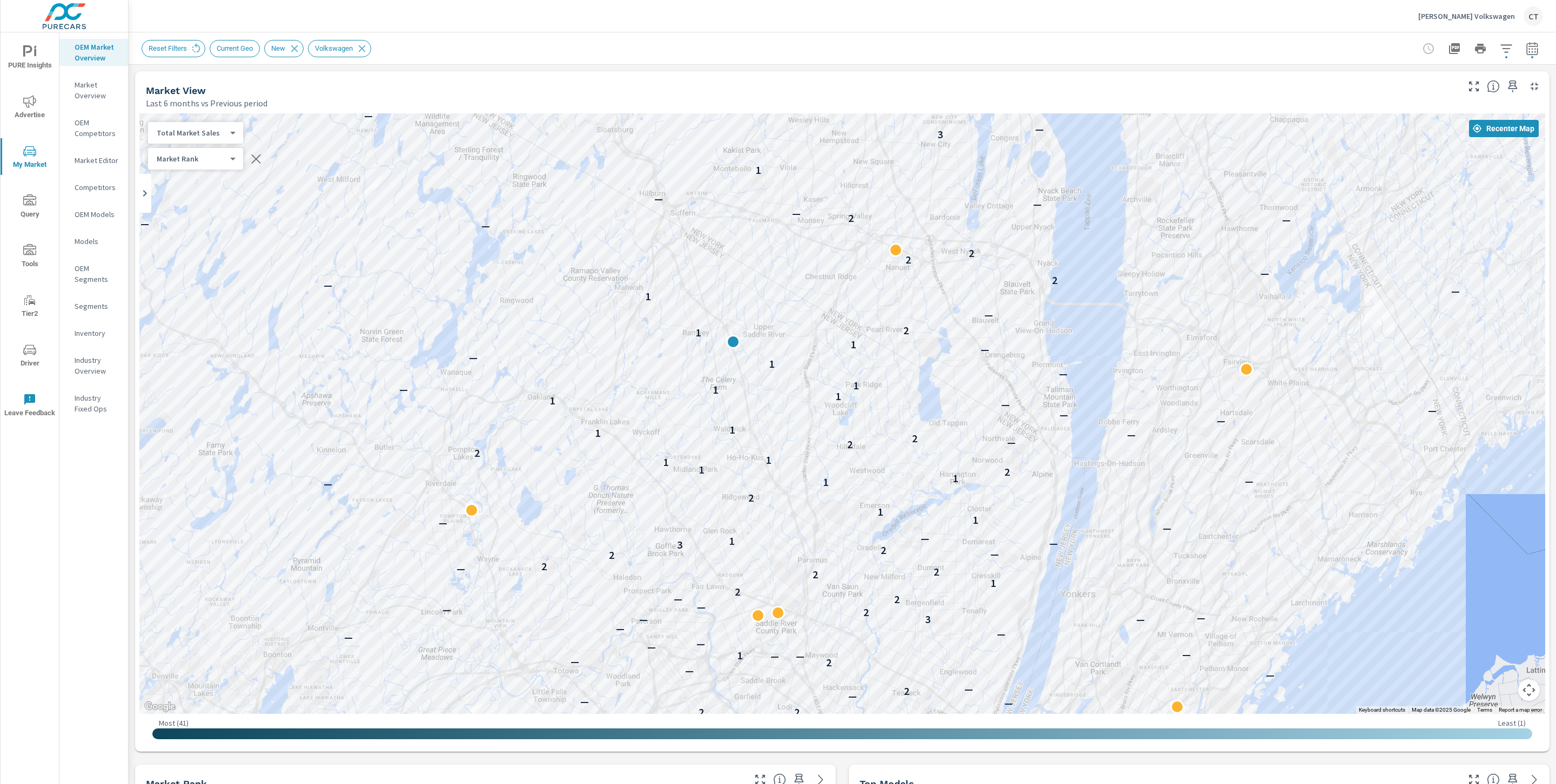
click at [1356, 462] on div "— — — — — — — 3 — — — — — — — — — — — — — — — — — — — — — — — — — — — — — — — —…" at bounding box center [1367, 684] width 1038 height 583
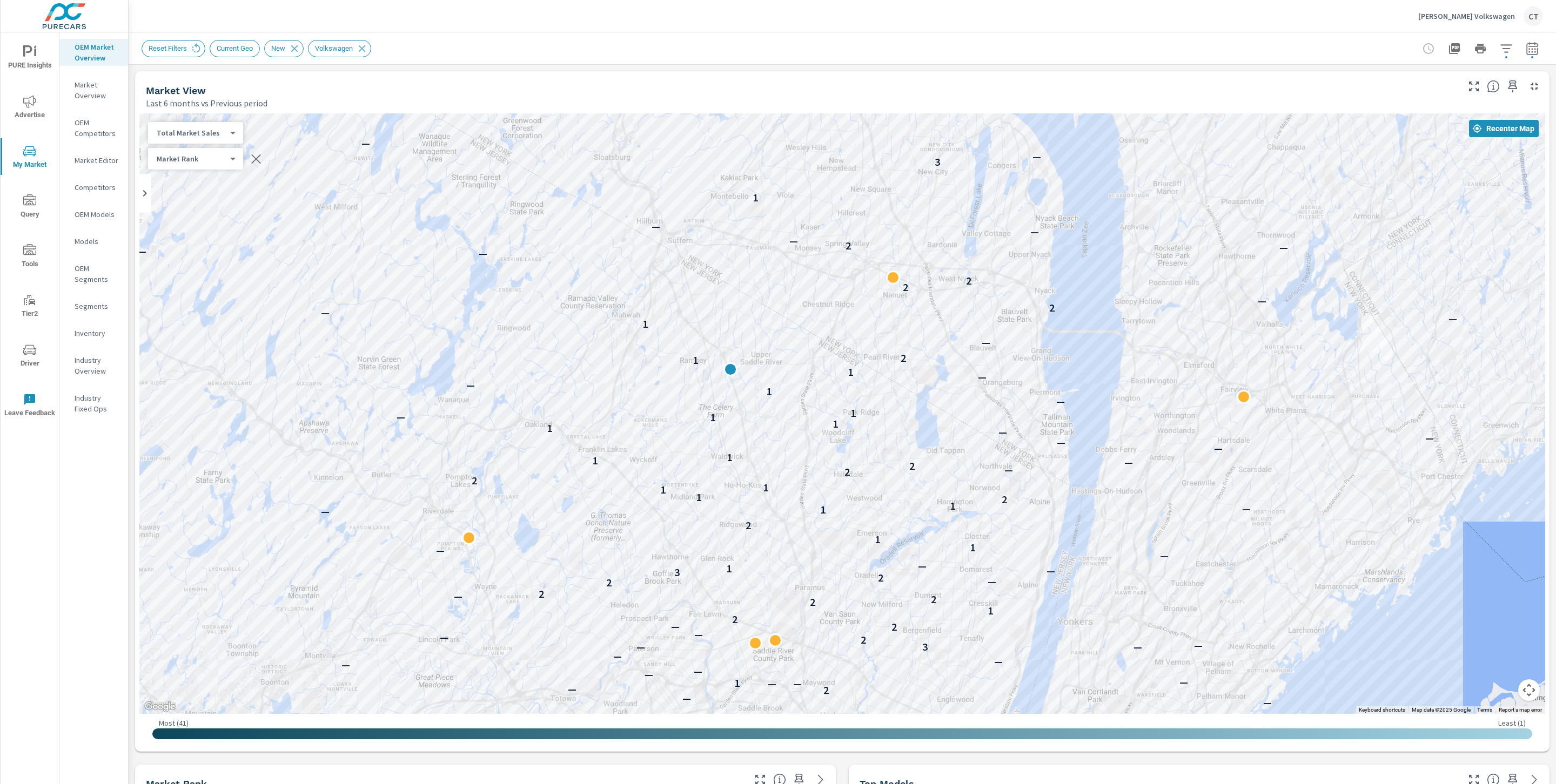
click at [1489, 54] on div at bounding box center [1480, 48] width 125 height 22
click at [1500, 52] on icon "button" at bounding box center [1506, 48] width 13 height 13
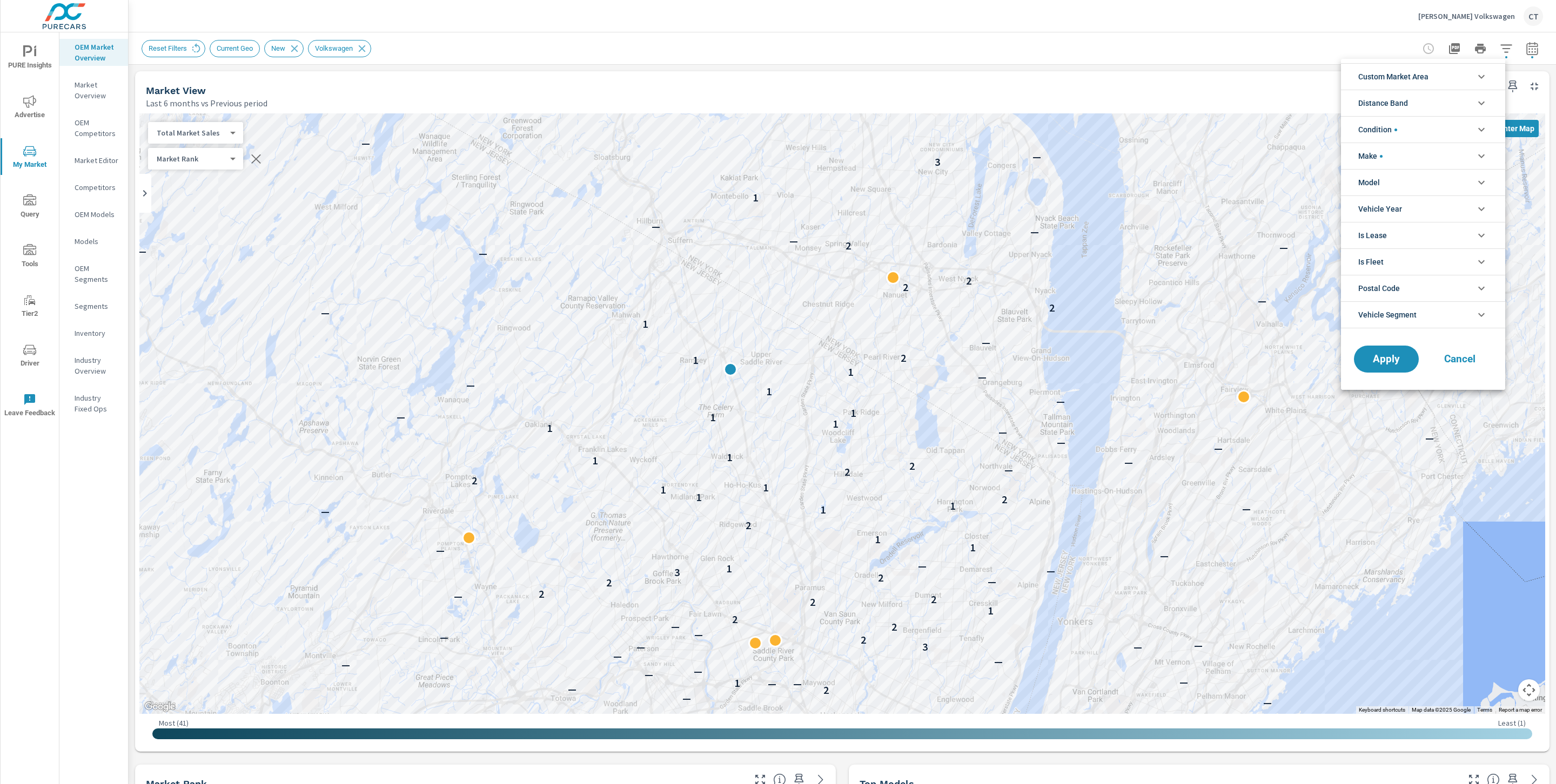
click at [1416, 162] on li "Make" at bounding box center [1423, 156] width 165 height 27
click at [1386, 187] on span "Volkswagen" at bounding box center [1435, 181] width 118 height 13
click at [1382, 378] on button "Apply" at bounding box center [1387, 383] width 67 height 29
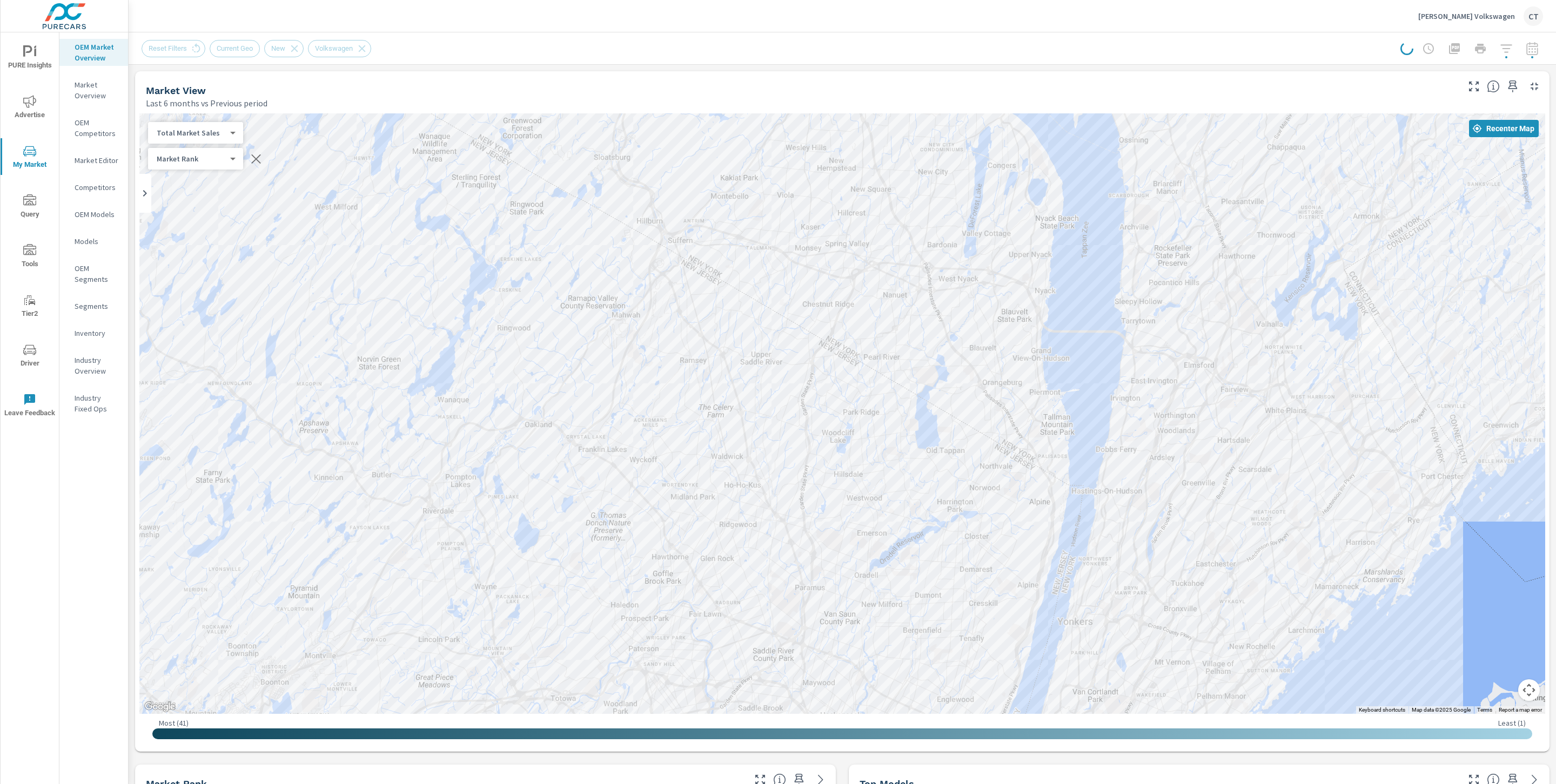
click at [681, 54] on div "Reset Filters Current Geo New Volkswagen" at bounding box center [758, 49] width 1233 height 18
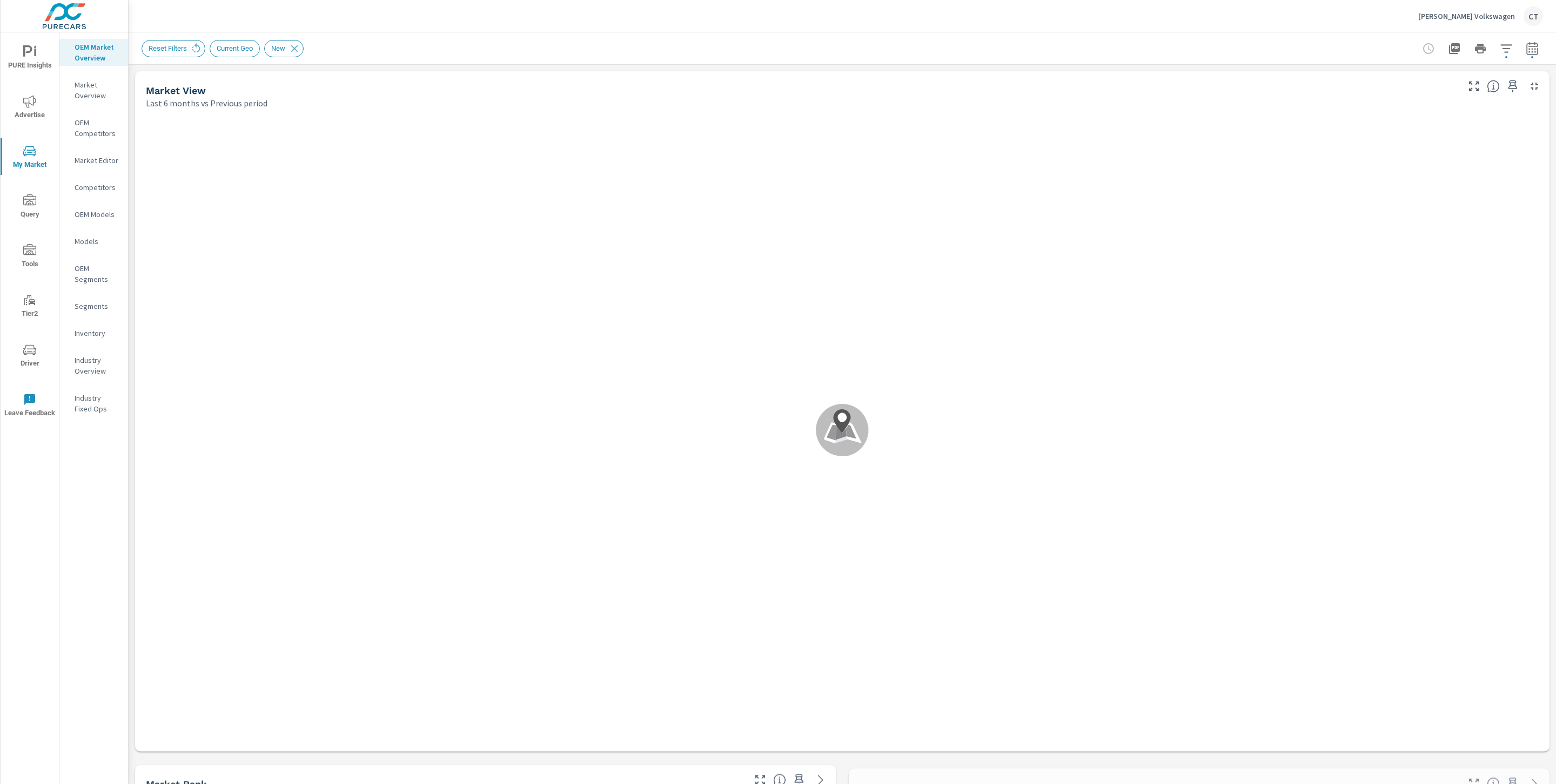
scroll to position [1, 0]
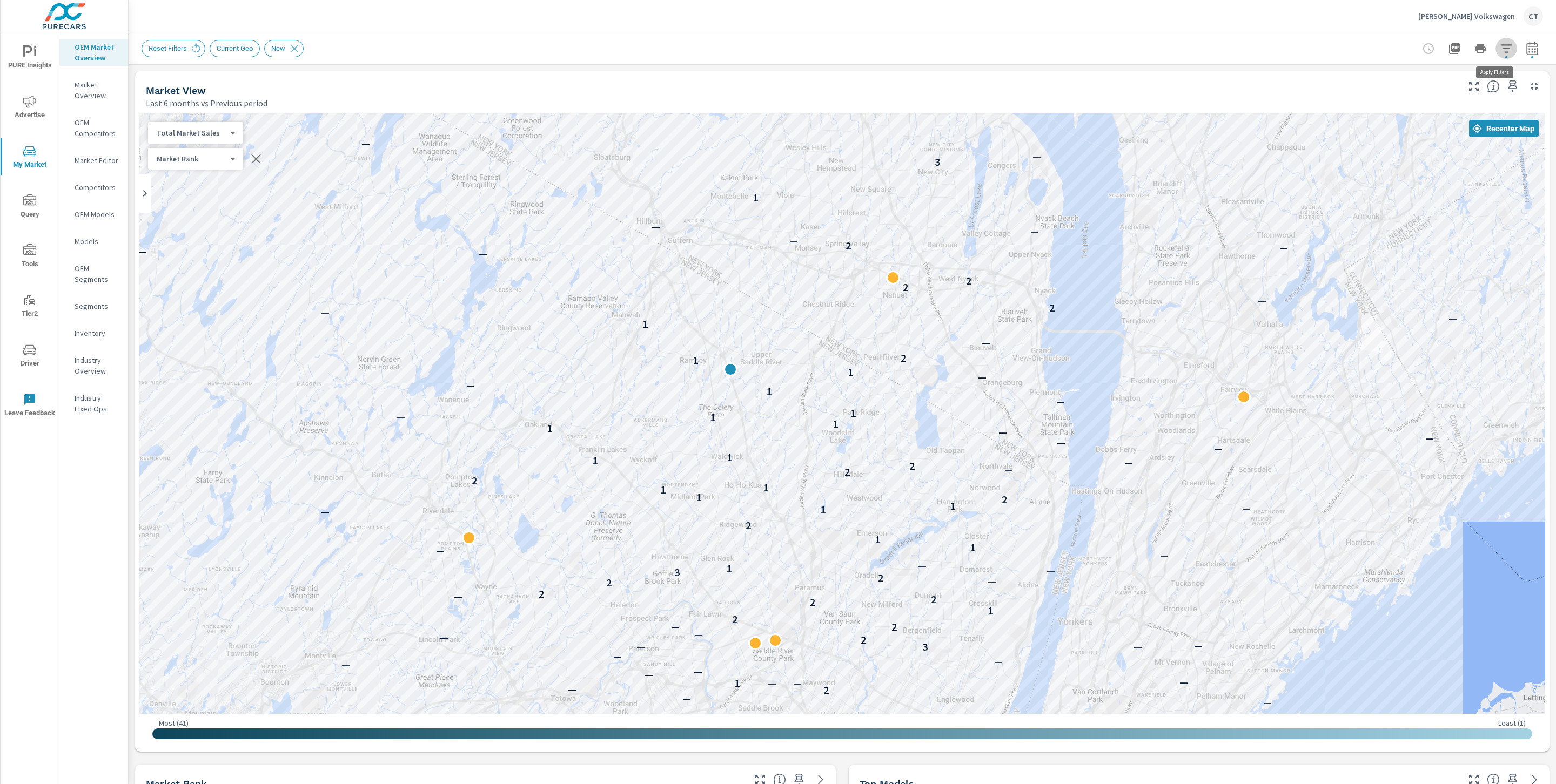
click at [1500, 49] on button "button" at bounding box center [1507, 48] width 22 height 22
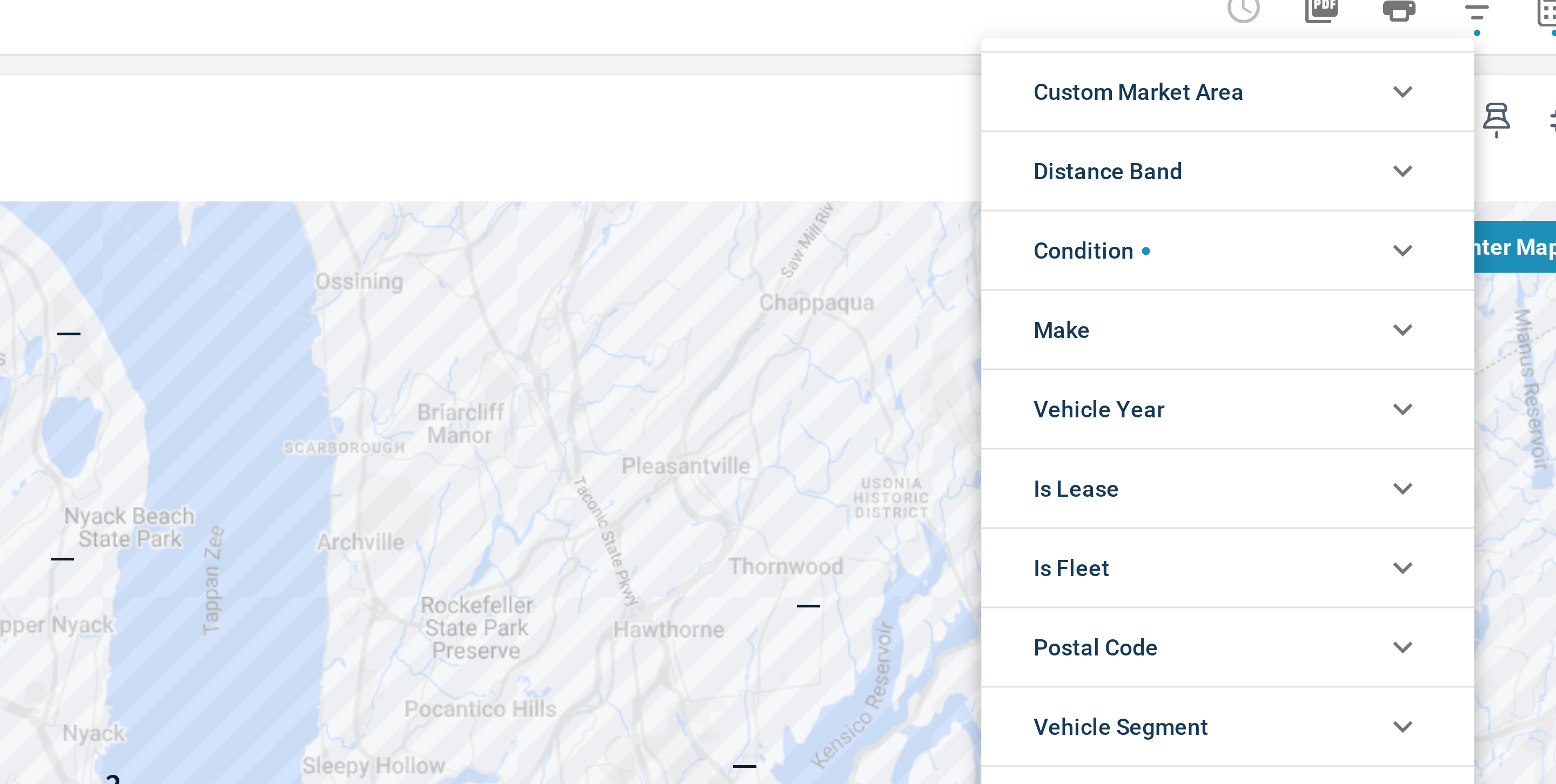
click at [1426, 161] on li "Make" at bounding box center [1423, 156] width 165 height 27
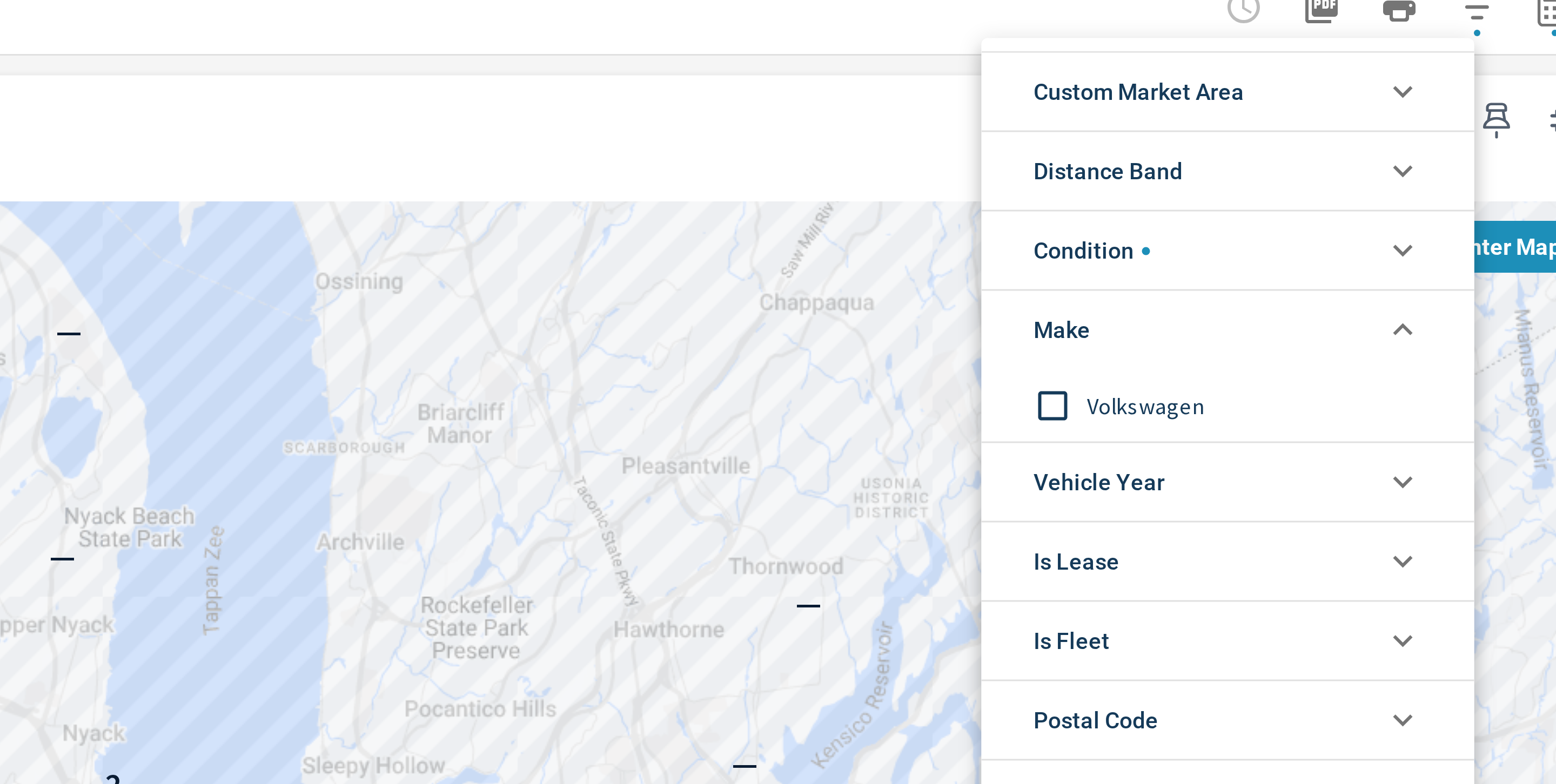
click at [1403, 189] on div "Volkswagen" at bounding box center [1422, 181] width 162 height 25
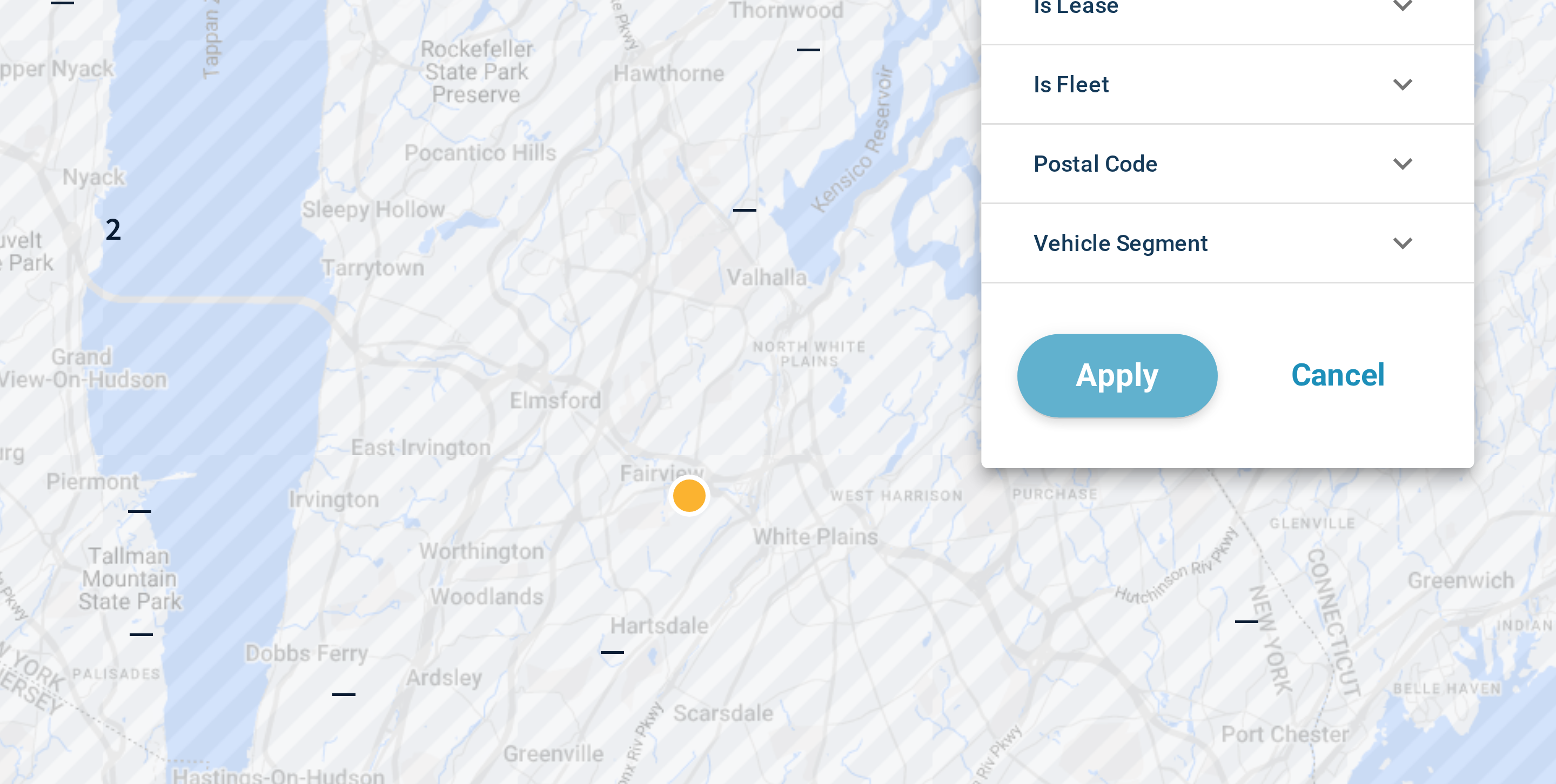
click at [1393, 365] on button "Apply" at bounding box center [1387, 357] width 67 height 29
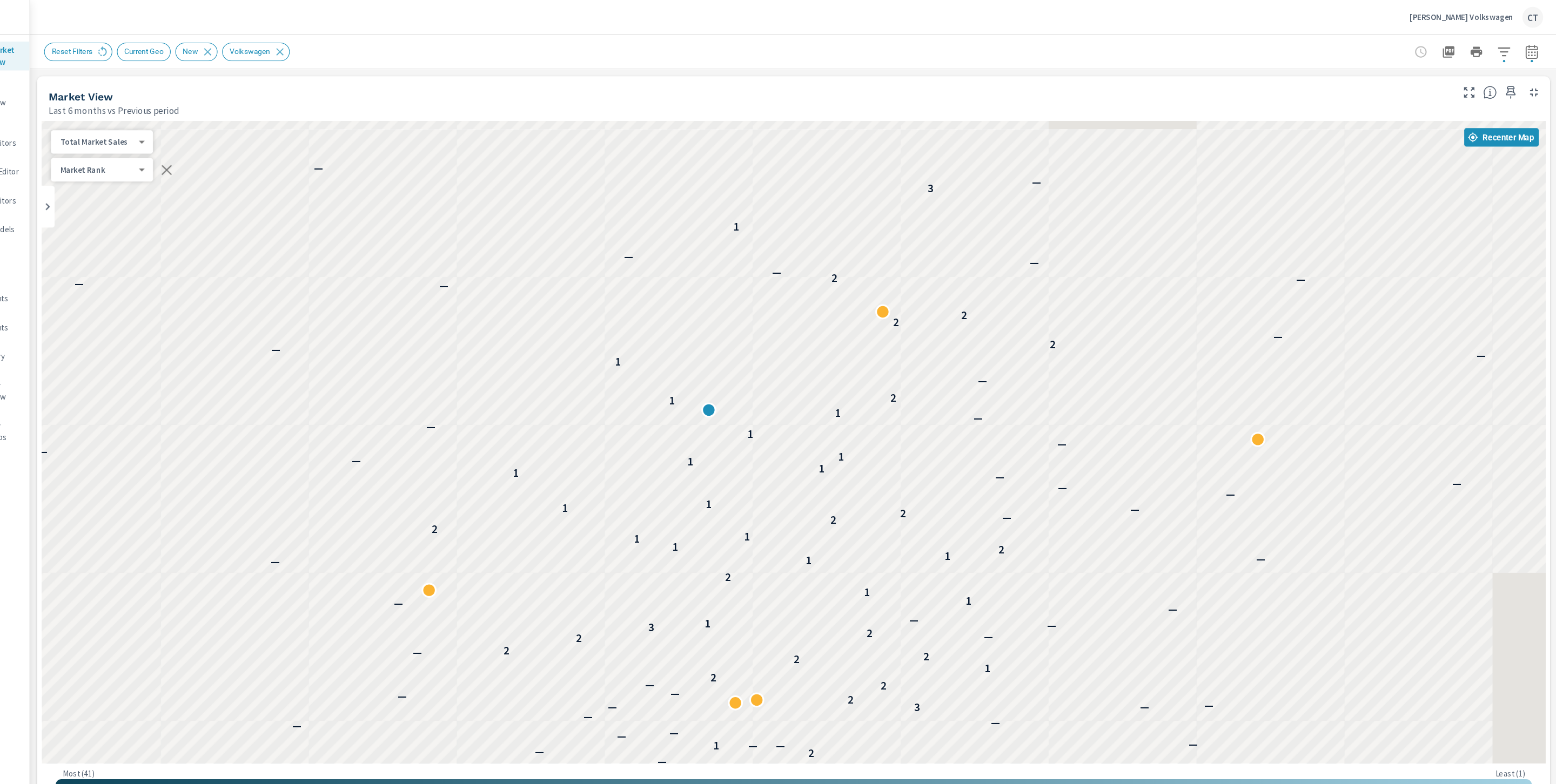
scroll to position [1, 0]
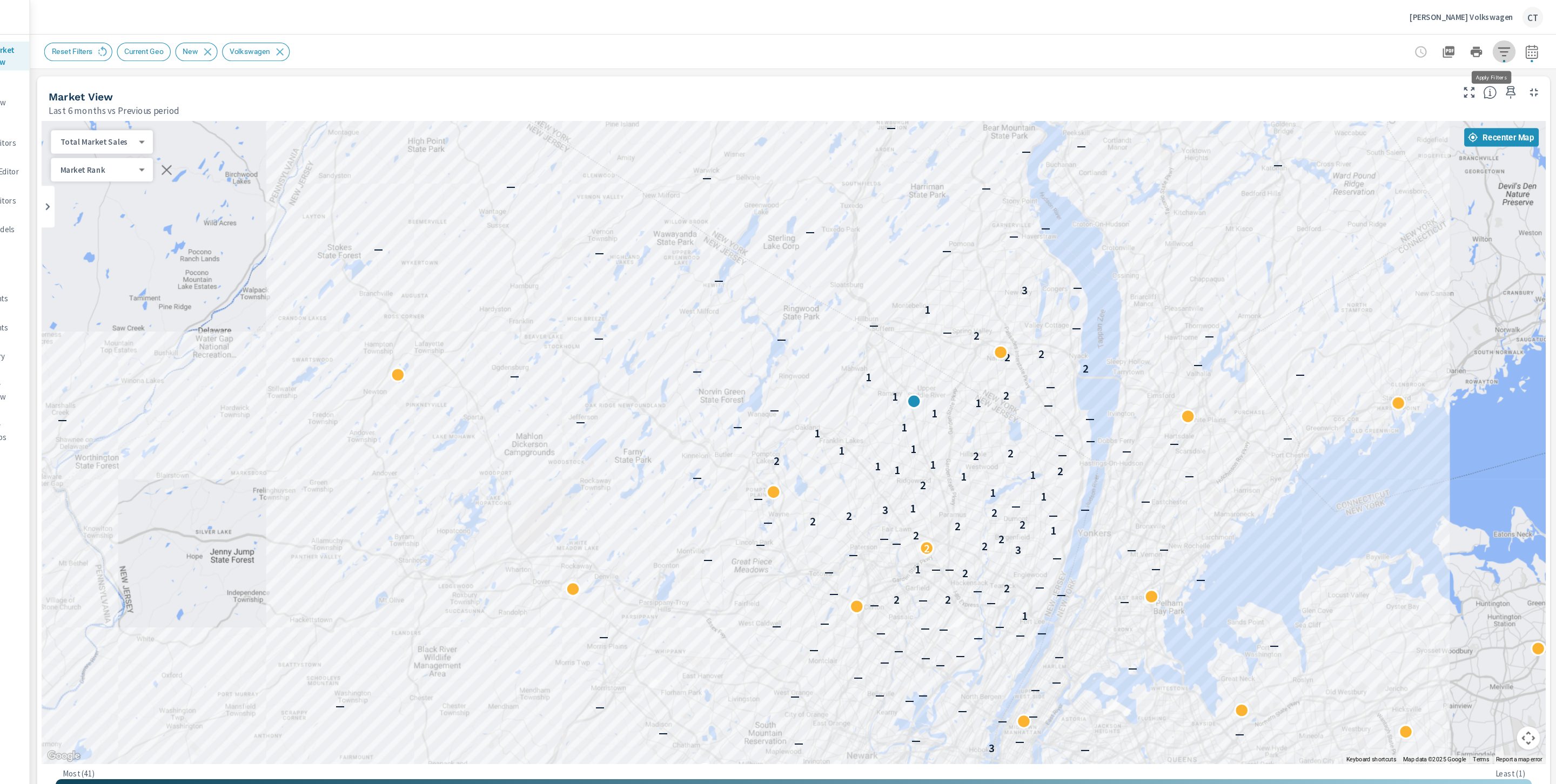
click at [1500, 43] on icon "button" at bounding box center [1506, 48] width 13 height 13
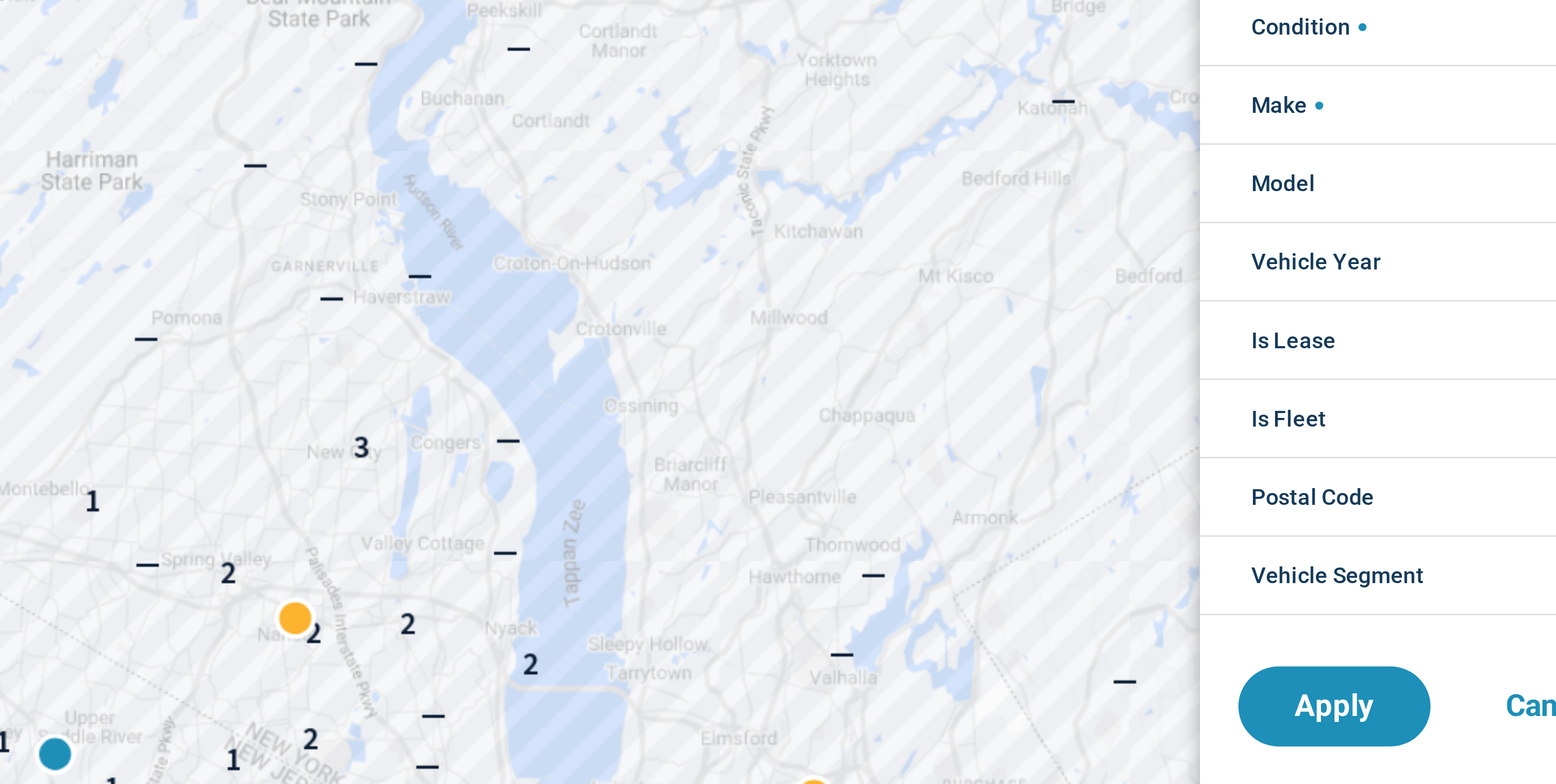
click at [1423, 186] on li "Model" at bounding box center [1423, 182] width 165 height 27
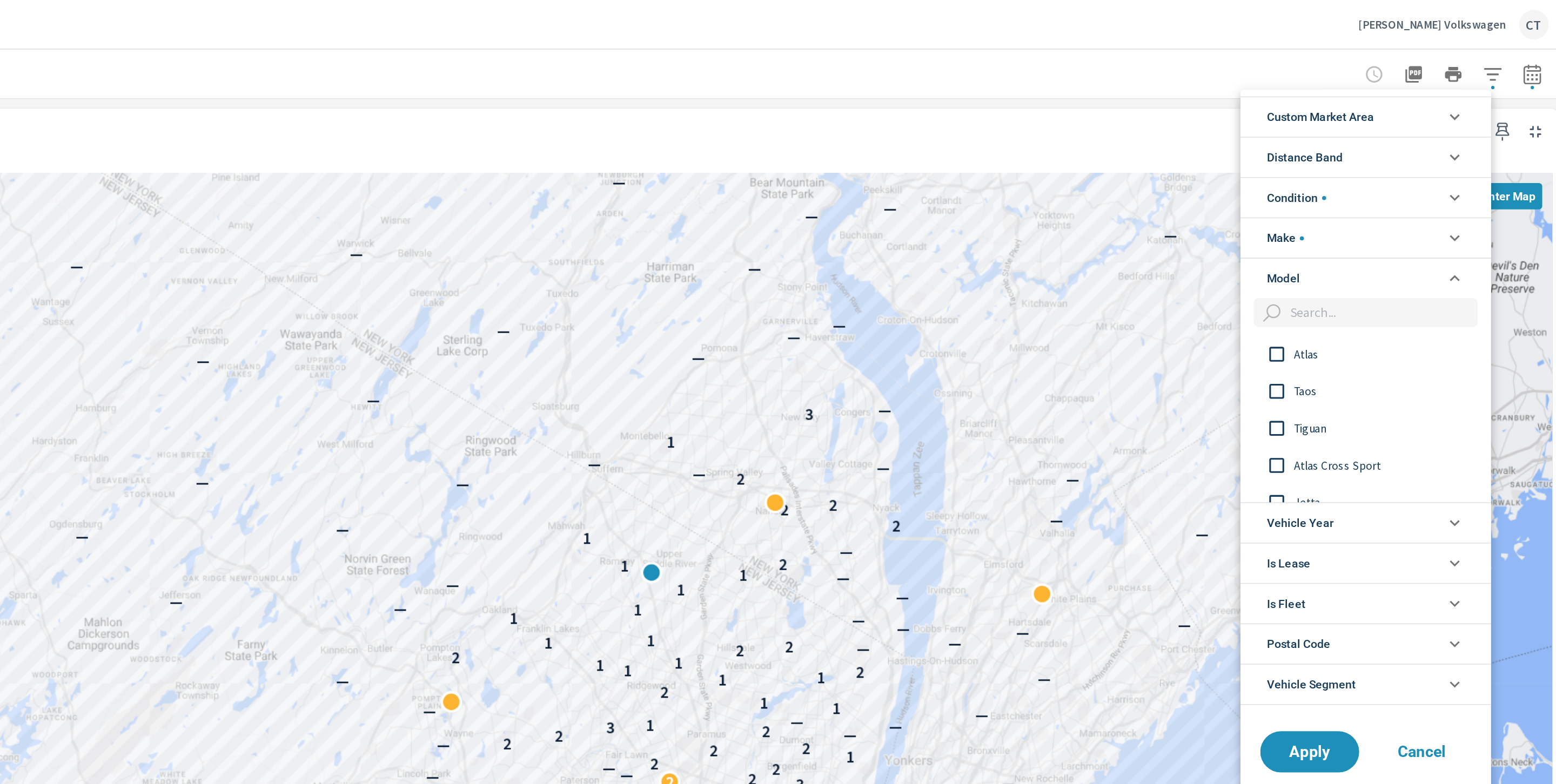
click at [1387, 223] on div "Atlas" at bounding box center [1422, 231] width 162 height 25
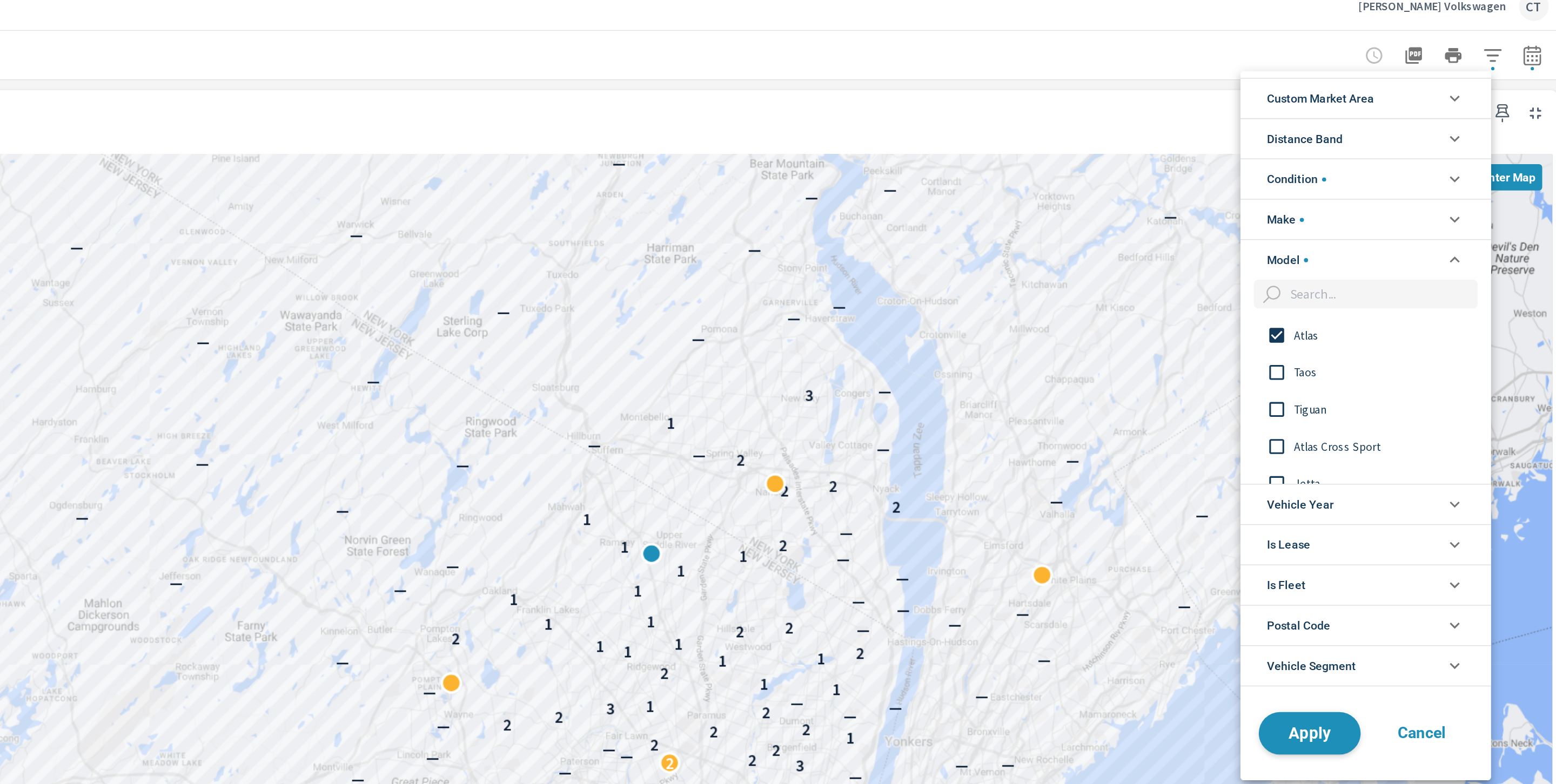
click at [1387, 488] on button "Apply" at bounding box center [1387, 492] width 67 height 29
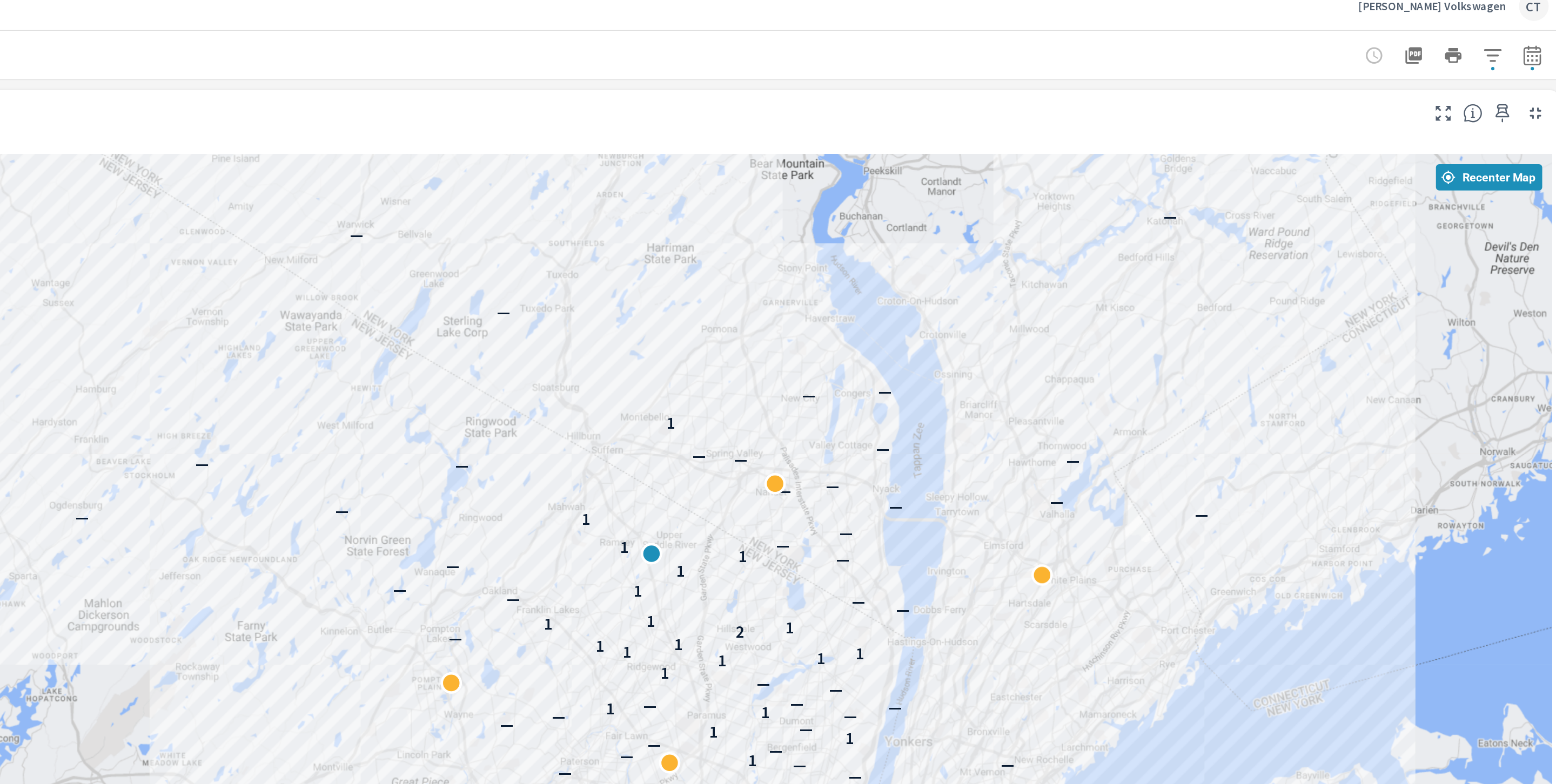
scroll to position [1, 0]
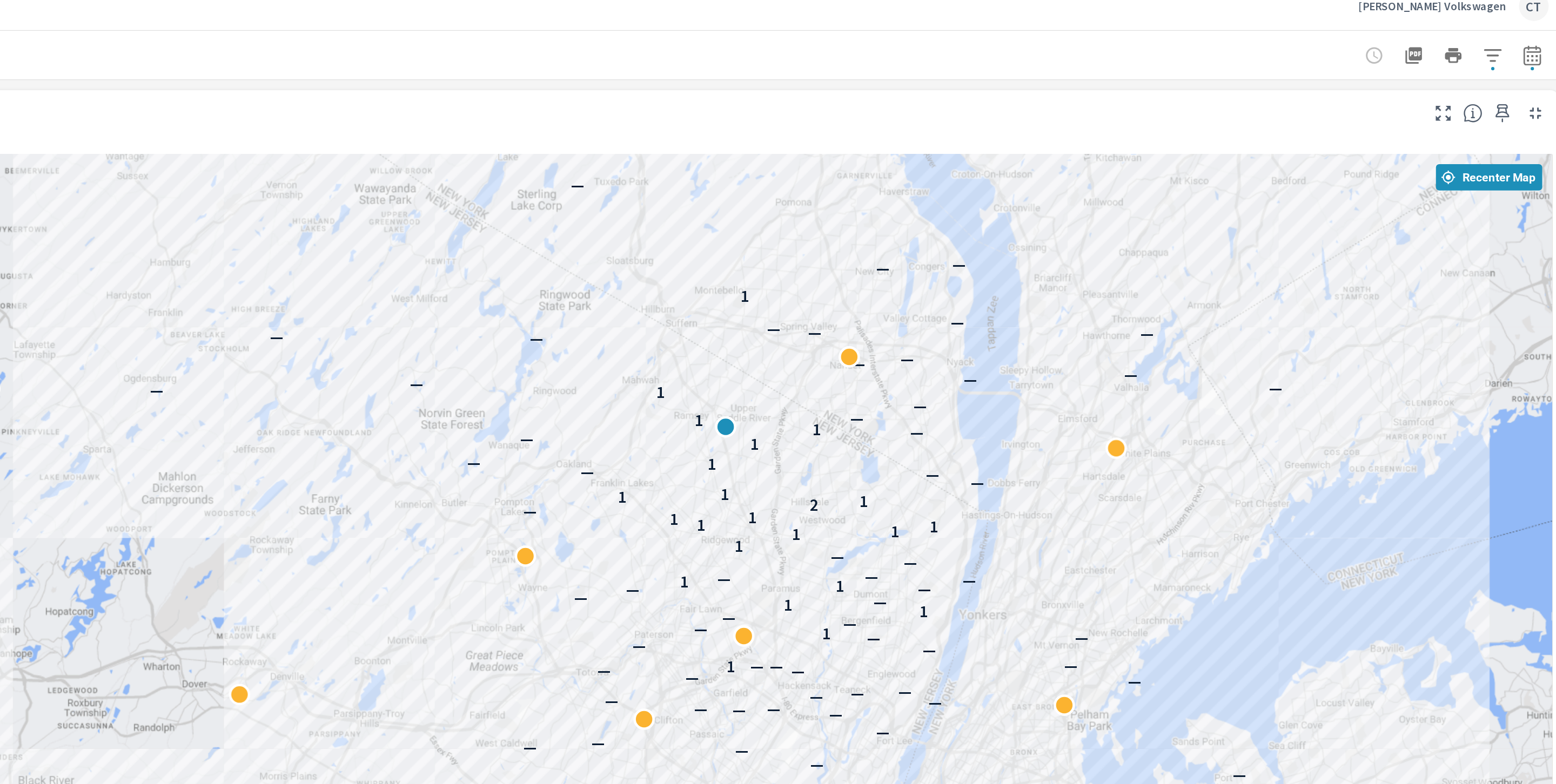
drag, startPoint x: 1212, startPoint y: 341, endPoint x: 1293, endPoint y: 220, distance: 145.6
click at [1273, 251] on p "—" at bounding box center [1268, 257] width 9 height 13
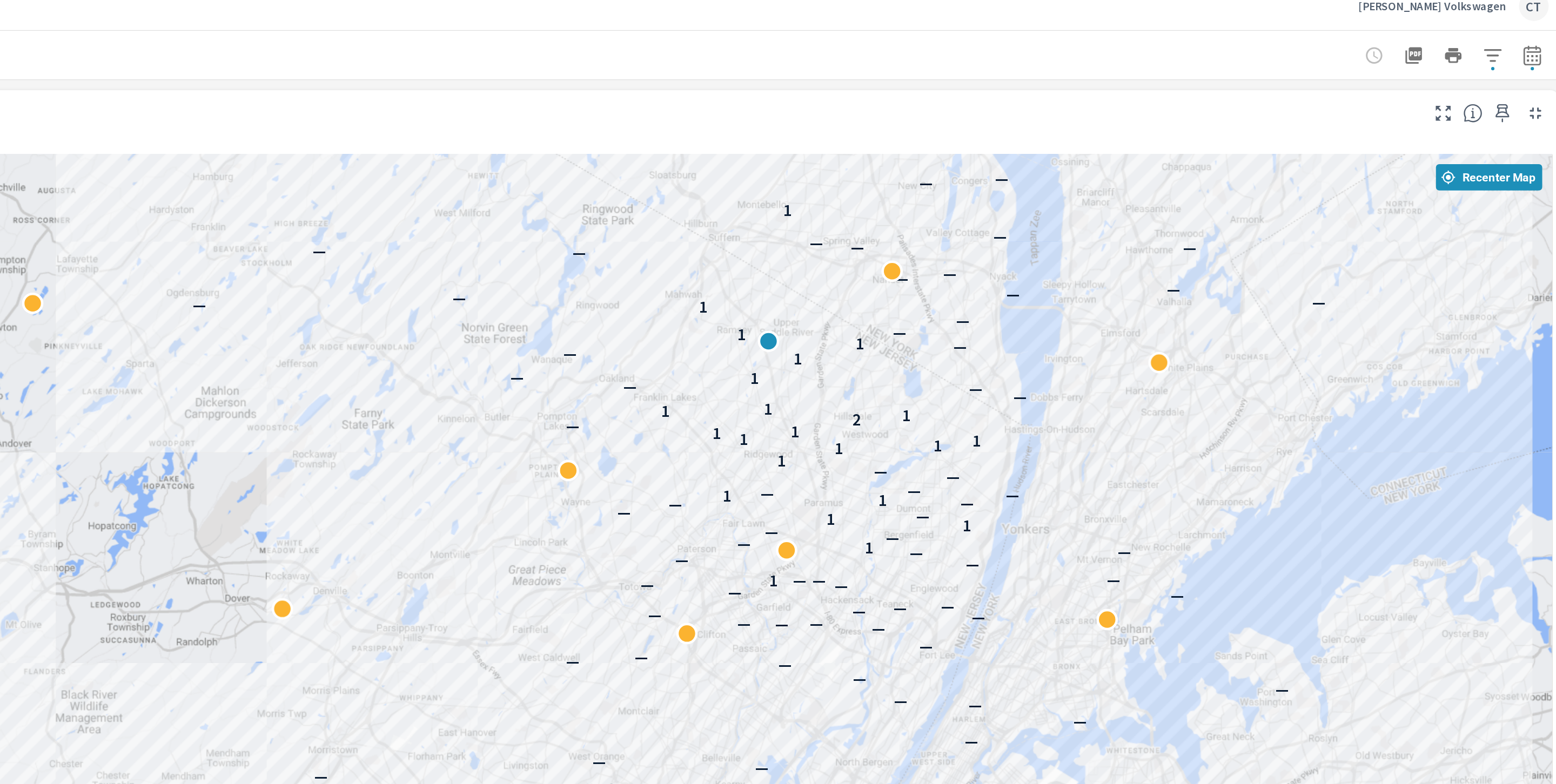
drag, startPoint x: 1339, startPoint y: 237, endPoint x: 1312, endPoint y: 240, distance: 27.2
click at [1312, 240] on div "— — — — — — — — — — — — — — — — — — — — — — — — — — — — — — — — — — — — — — — —…" at bounding box center [842, 414] width 1406 height 601
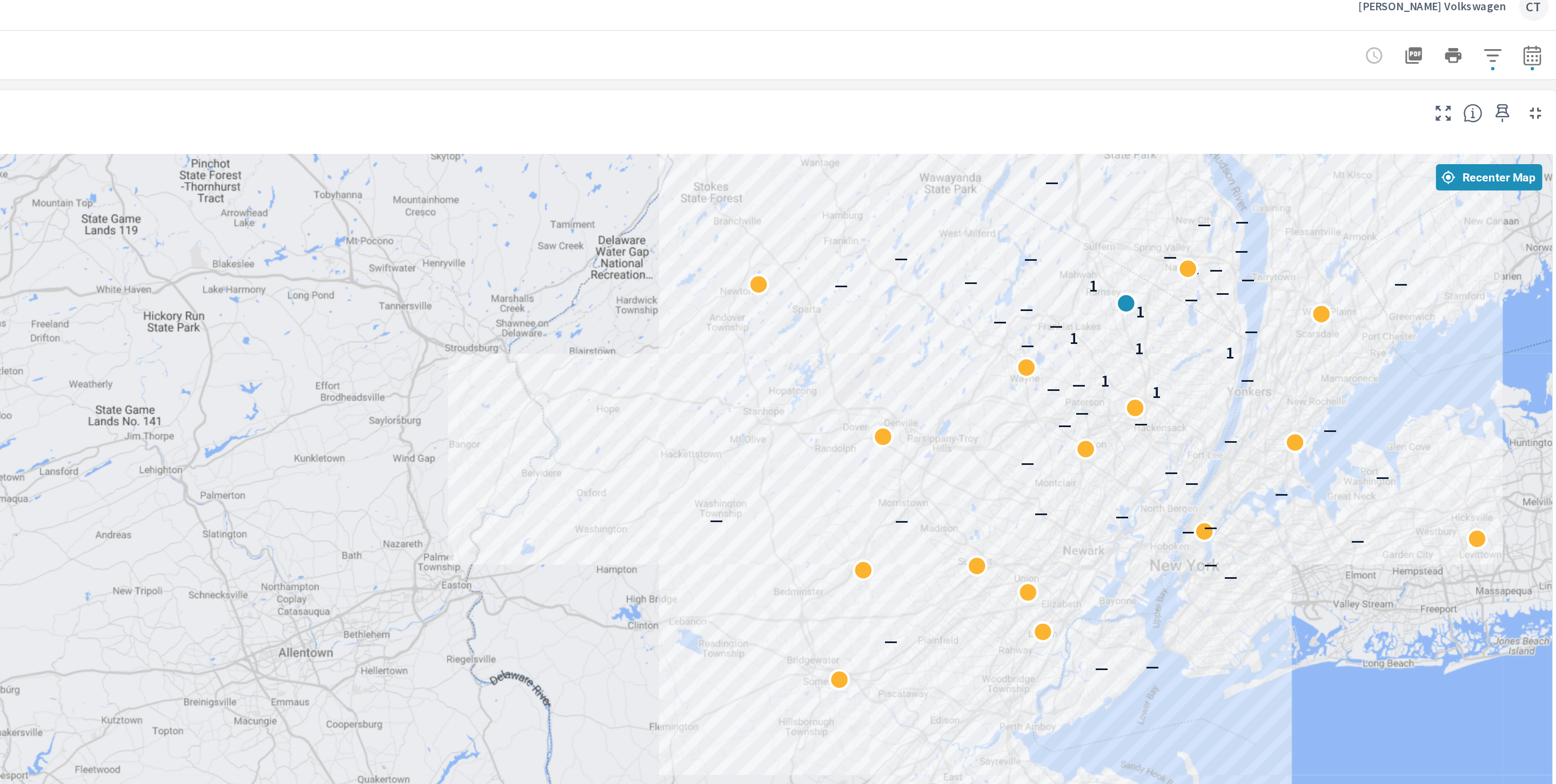
drag, startPoint x: 1356, startPoint y: 185, endPoint x: 1308, endPoint y: 210, distance: 54.1
click at [1341, 202] on p "—" at bounding box center [1345, 195] width 9 height 13
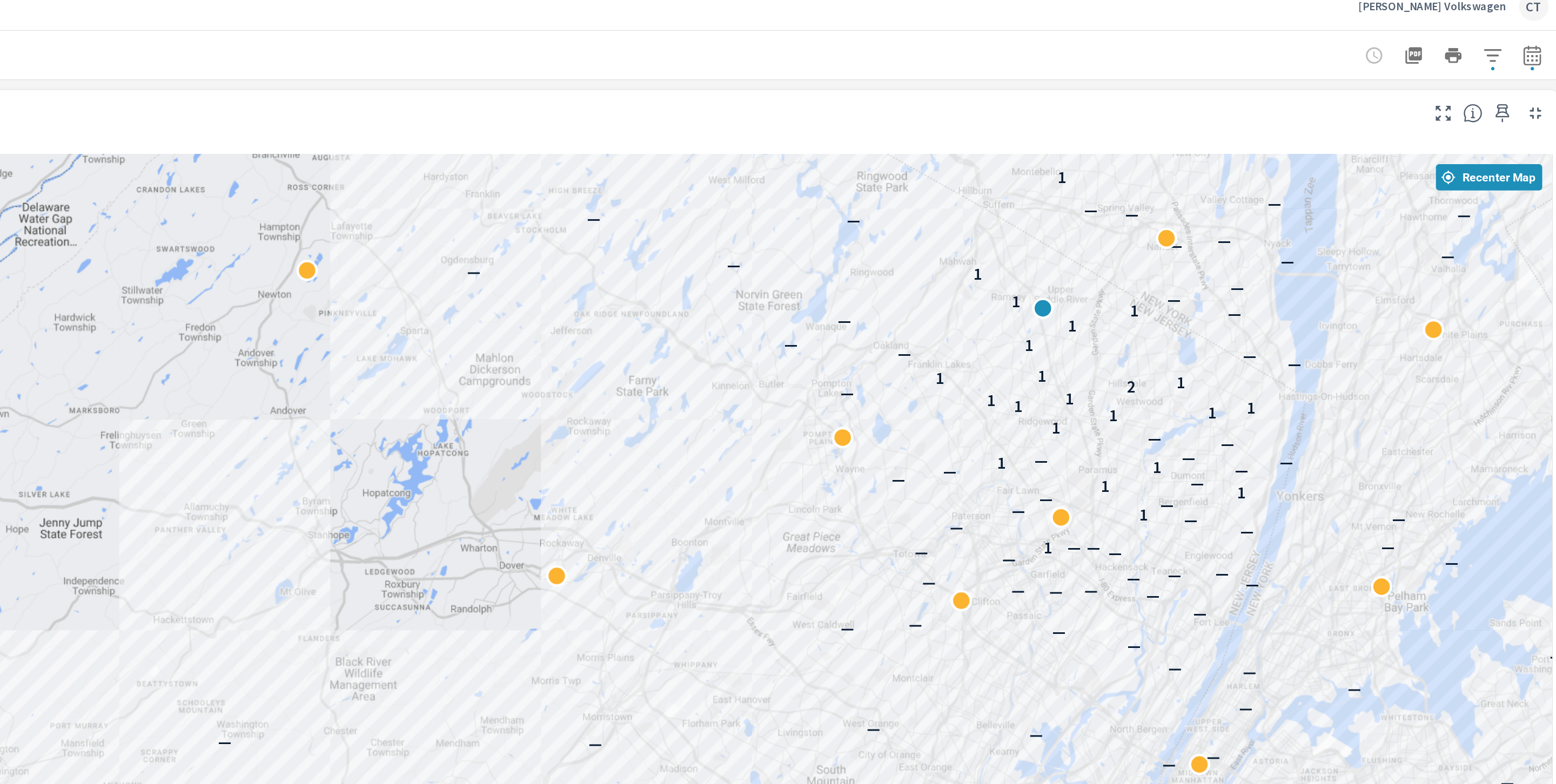
drag, startPoint x: 1277, startPoint y: 198, endPoint x: 1218, endPoint y: 273, distance: 95.4
click at [1264, 223] on div "1" at bounding box center [1271, 216] width 14 height 14
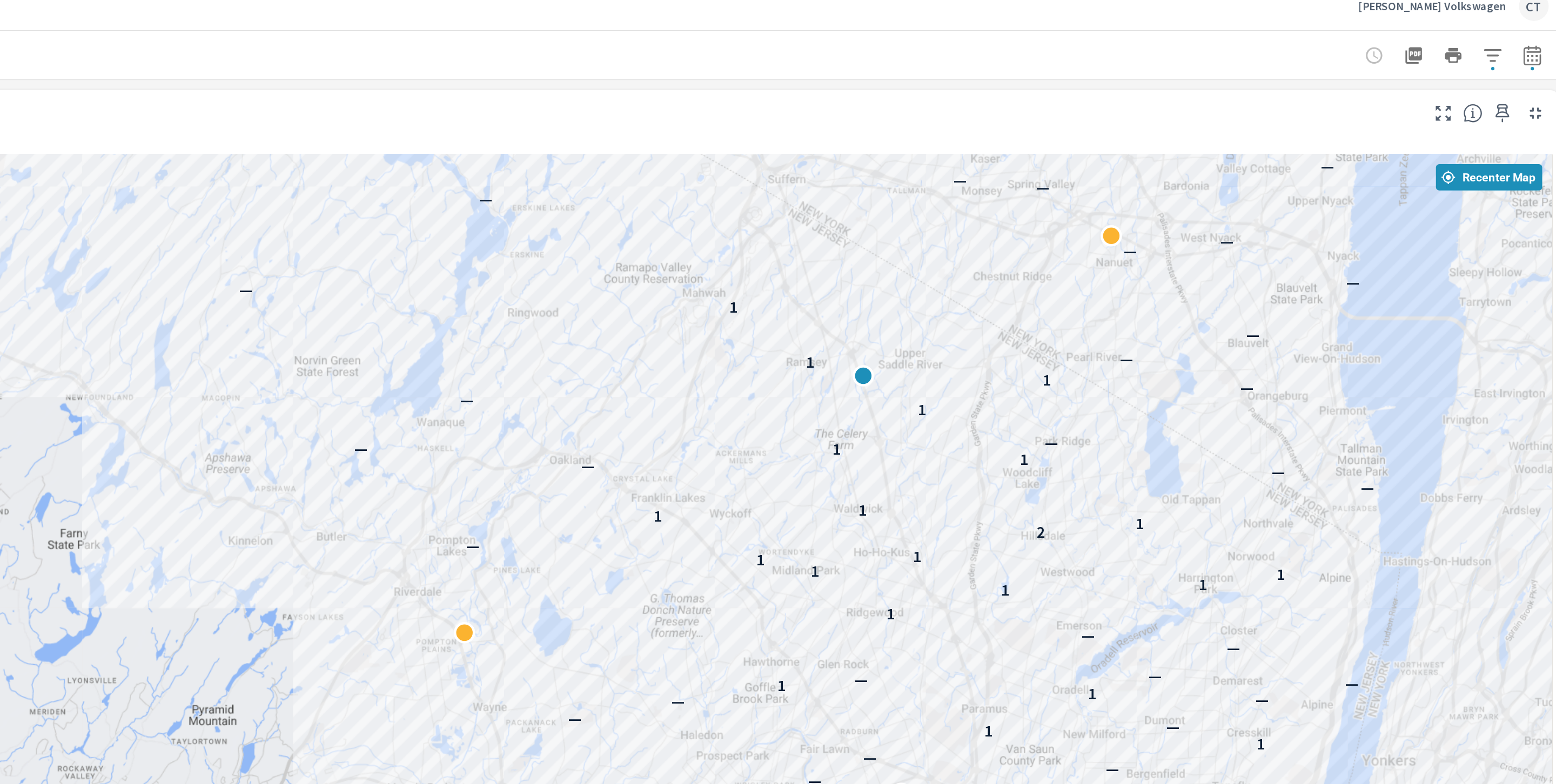
click at [1380, 54] on div "Reset Filters Current Geo New Volkswagen Atlas" at bounding box center [843, 48] width 1401 height 32
click at [1383, 60] on div "Reset Filters Current Geo New Volkswagen Atlas" at bounding box center [843, 48] width 1401 height 32
click at [1366, 87] on div "Market View" at bounding box center [801, 91] width 1311 height 13
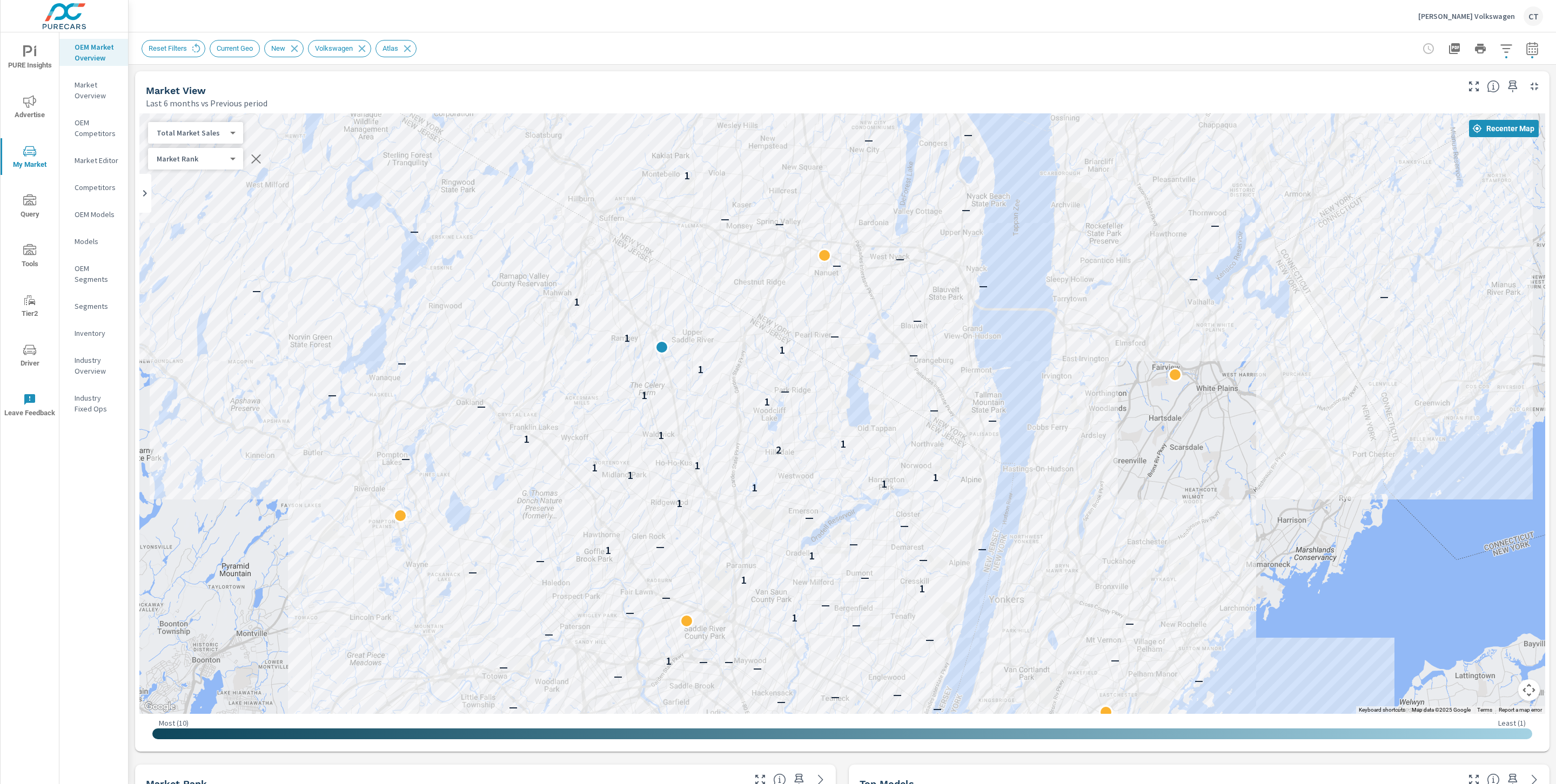
drag, startPoint x: 1294, startPoint y: 311, endPoint x: 865, endPoint y: 398, distance: 437.7
click at [865, 398] on div "— — — — — — — — — — — — — — — — — — — — — — — — — — — — — — — — — — — — 1 — — —…" at bounding box center [842, 414] width 1406 height 601
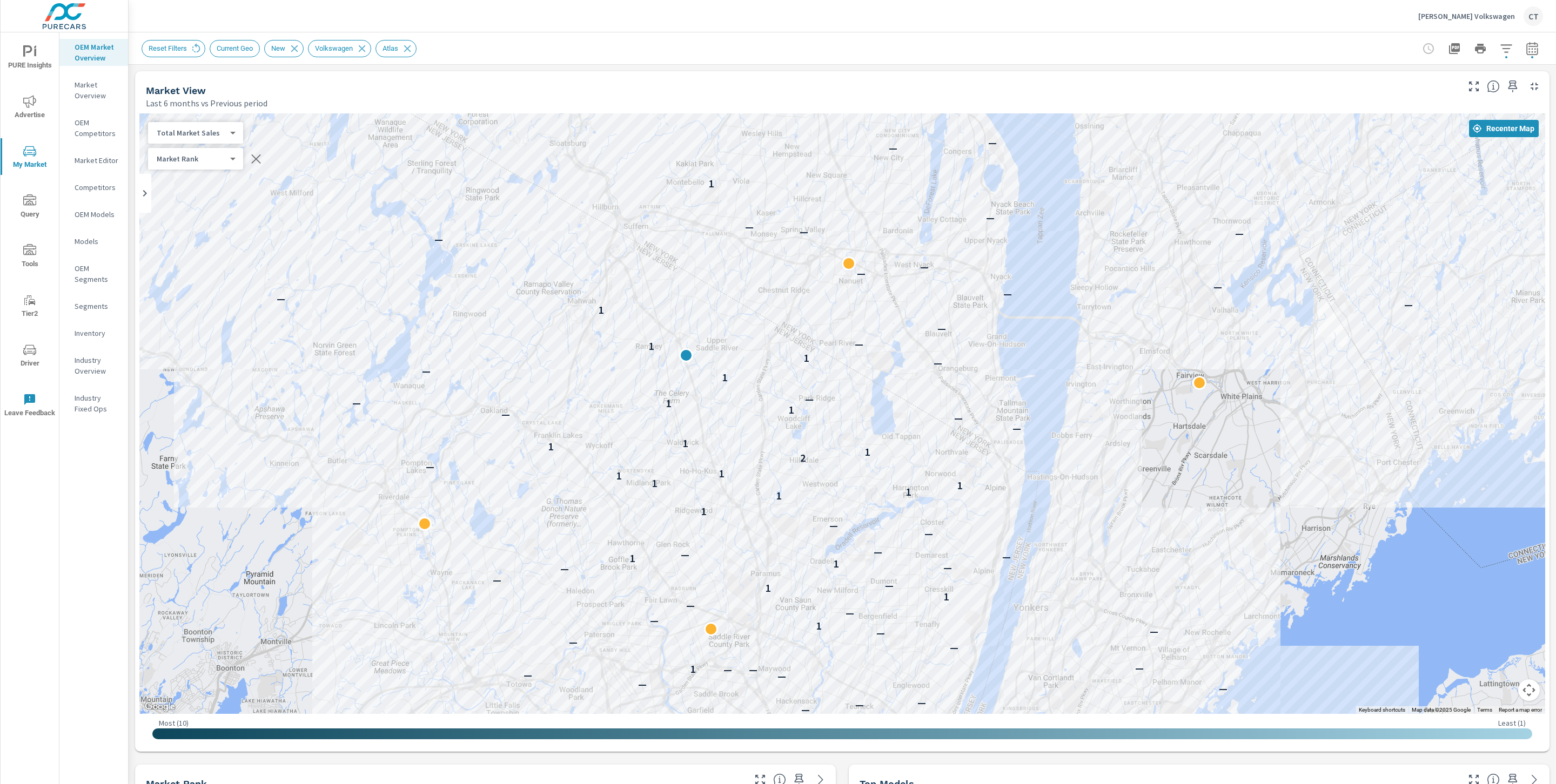
drag, startPoint x: 1213, startPoint y: 382, endPoint x: 1239, endPoint y: 389, distance: 26.9
click at [1239, 389] on div "— — — — — — — — — — — — — — — — — — — — — — — — — — — — — — — — — — — 1 — — — —…" at bounding box center [842, 414] width 1406 height 601
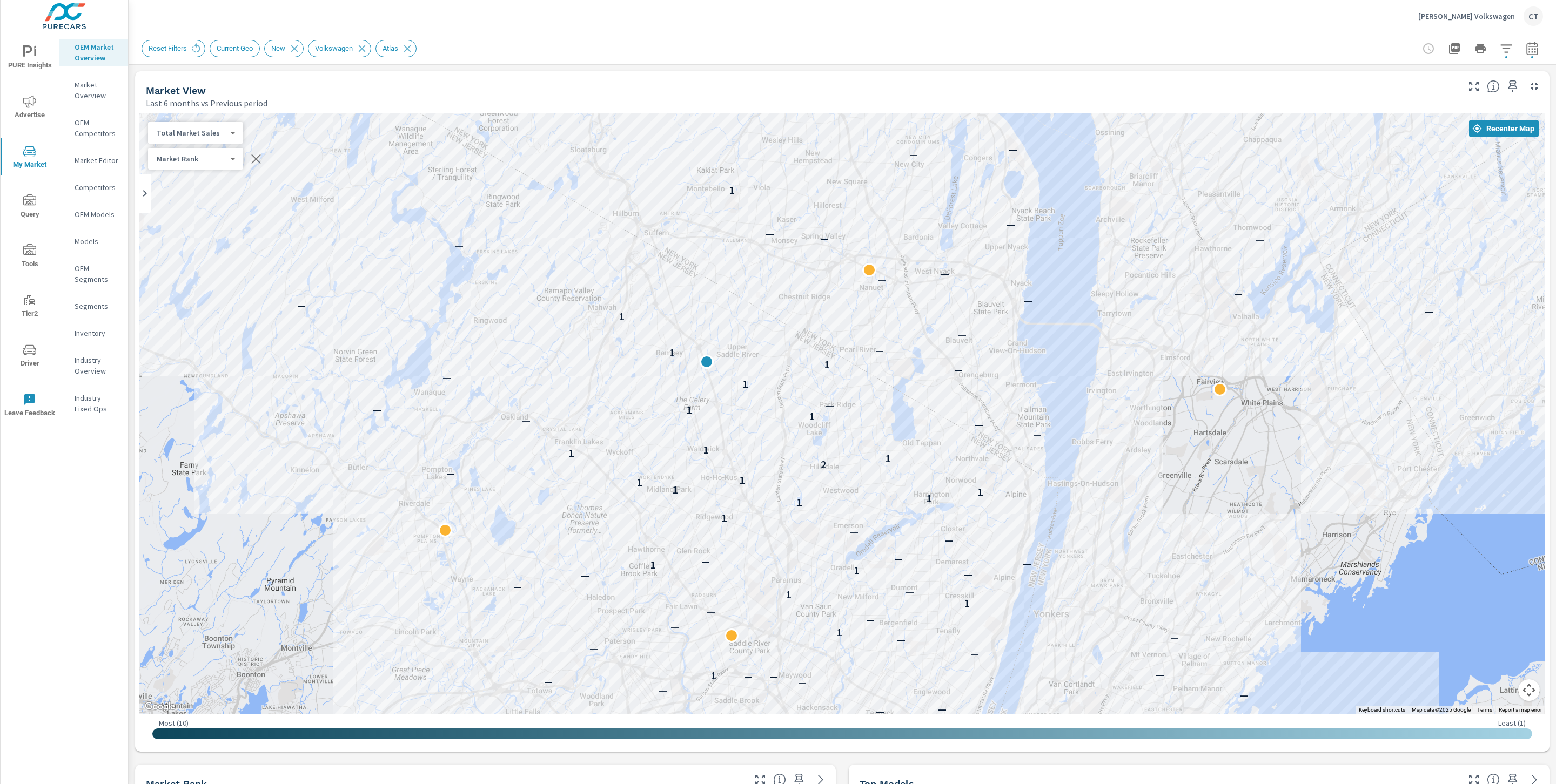
click at [258, 161] on icon "button" at bounding box center [255, 159] width 9 height 9
click at [223, 128] on body "PURE Insights Advertise My Market Query Tools Tier2 Driver Leave Feedback OEM M…" at bounding box center [778, 392] width 1556 height 784
click at [196, 96] on li "Your Sales (Market Data)" at bounding box center [200, 98] width 105 height 18
click at [233, 135] on body "PURE Insights Advertise My Market Query Tools Tier2 Driver Leave Feedback OEM M…" at bounding box center [778, 392] width 1556 height 784
click at [200, 166] on li "Total Market Sales" at bounding box center [200, 167] width 105 height 18
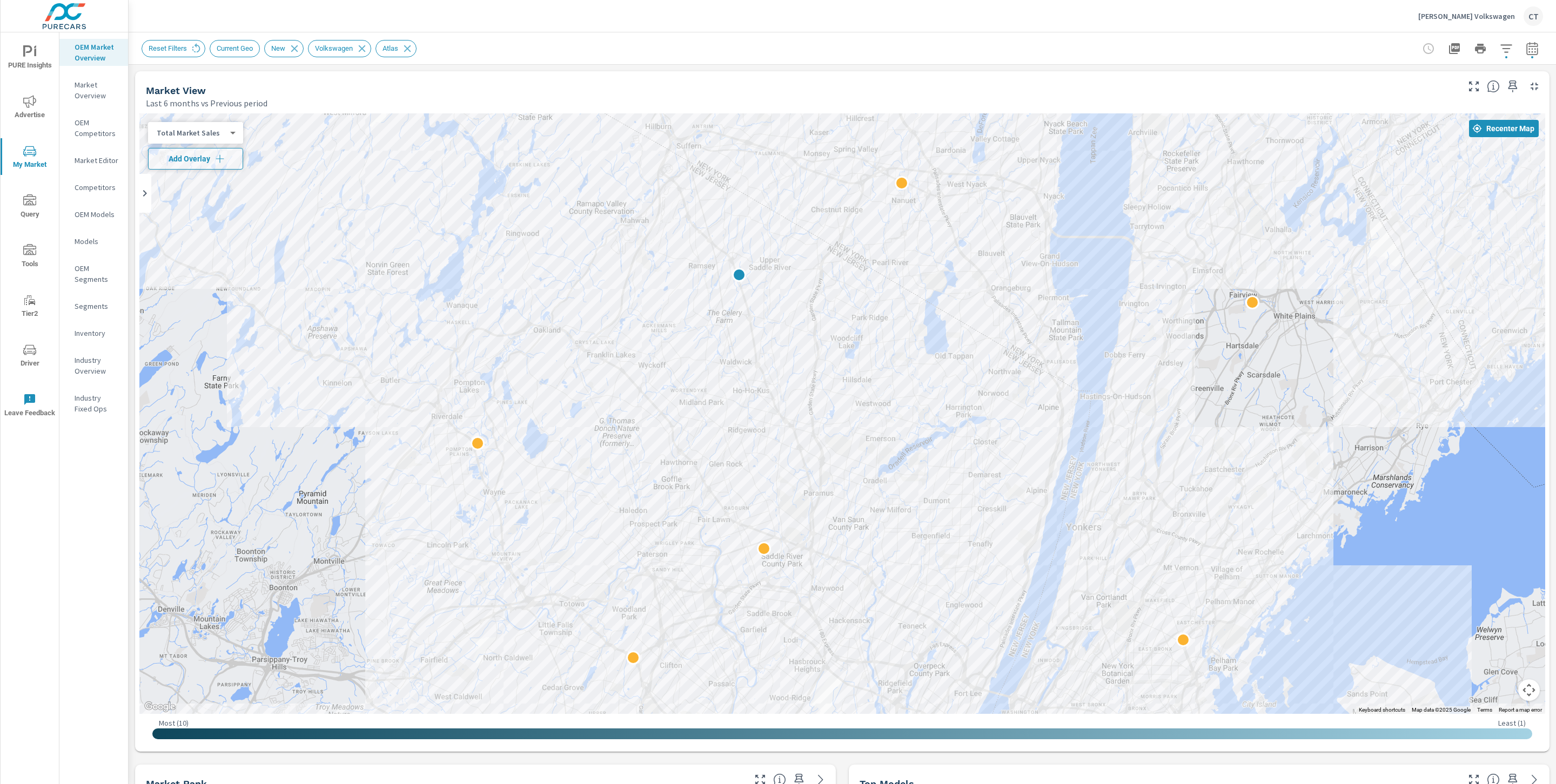
drag, startPoint x: 1236, startPoint y: 527, endPoint x: 1270, endPoint y: 437, distance: 96.2
click at [1270, 437] on div at bounding box center [1393, 619] width 1038 height 583
click at [199, 154] on span "Add Overlay" at bounding box center [195, 159] width 86 height 11
click at [183, 131] on body "PURE Insights Advertise My Market Query Tools Tier2 Driver Leave Feedback OEM M…" at bounding box center [778, 392] width 1556 height 784
click at [204, 152] on li "Market Share (Market Data)" at bounding box center [200, 151] width 105 height 18
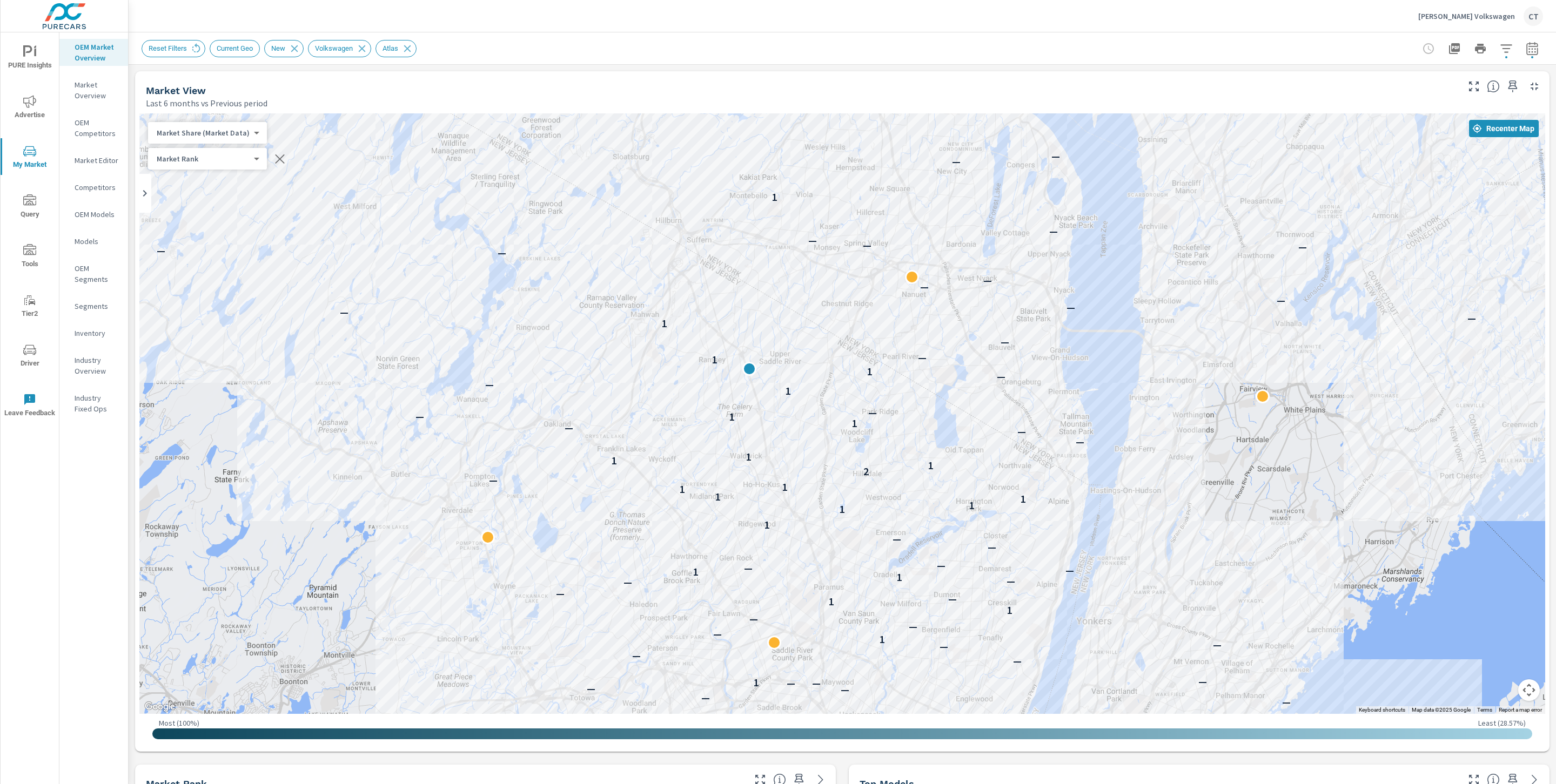
drag, startPoint x: 1082, startPoint y: 351, endPoint x: 1091, endPoint y: 446, distance: 95.4
click at [1091, 446] on div "— — — — — — — — — — — — — — — — — — — — — — — — — — — — — — — — — — — — 1 — — —…" at bounding box center [842, 414] width 1406 height 601
click at [243, 133] on body "PURE Insights Advertise My Market Query Tools Tier2 Driver Leave Feedback OEM M…" at bounding box center [778, 392] width 1556 height 784
click at [225, 111] on li "Total Market Sales" at bounding box center [200, 116] width 105 height 18
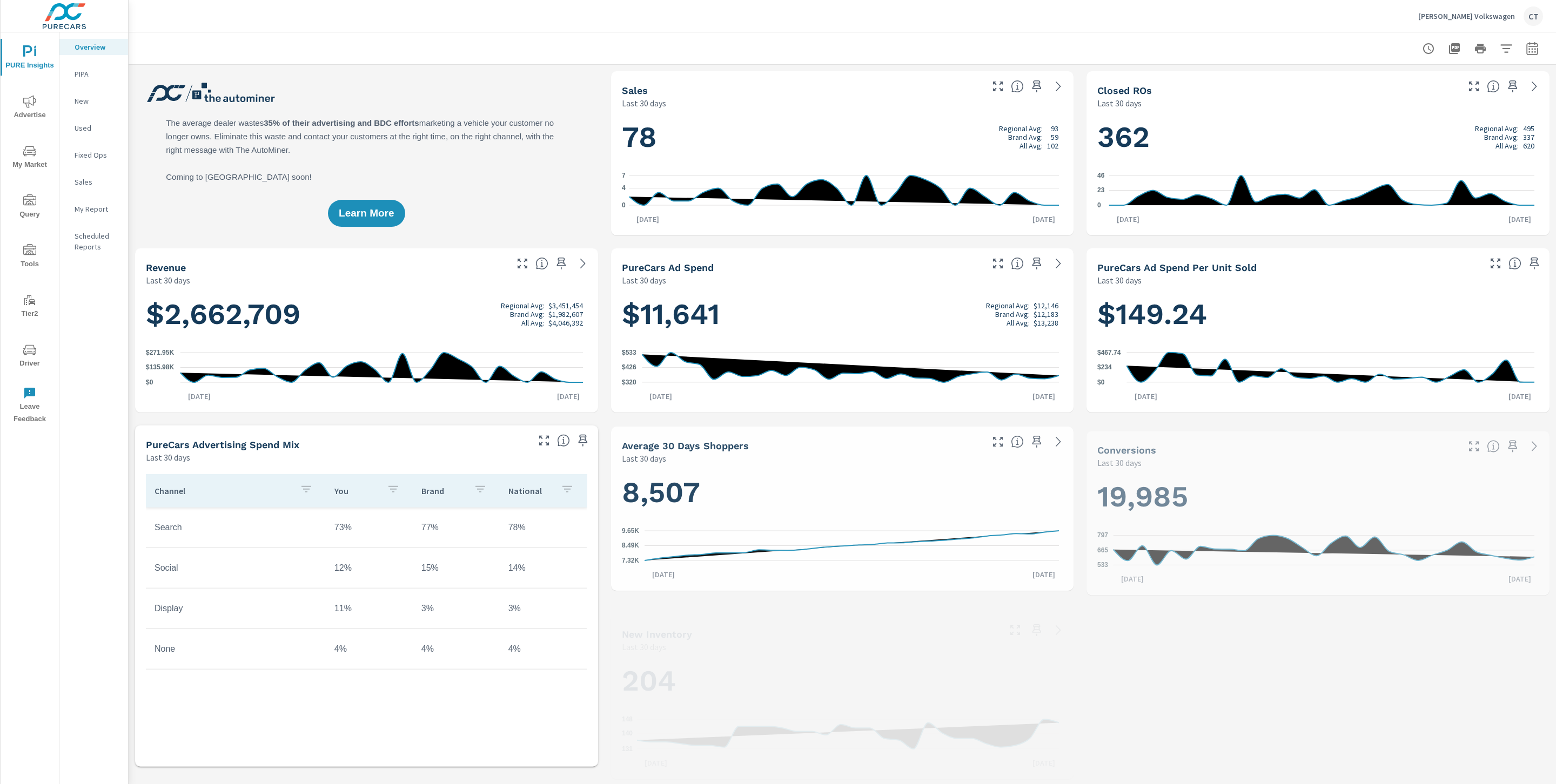
scroll to position [1, 0]
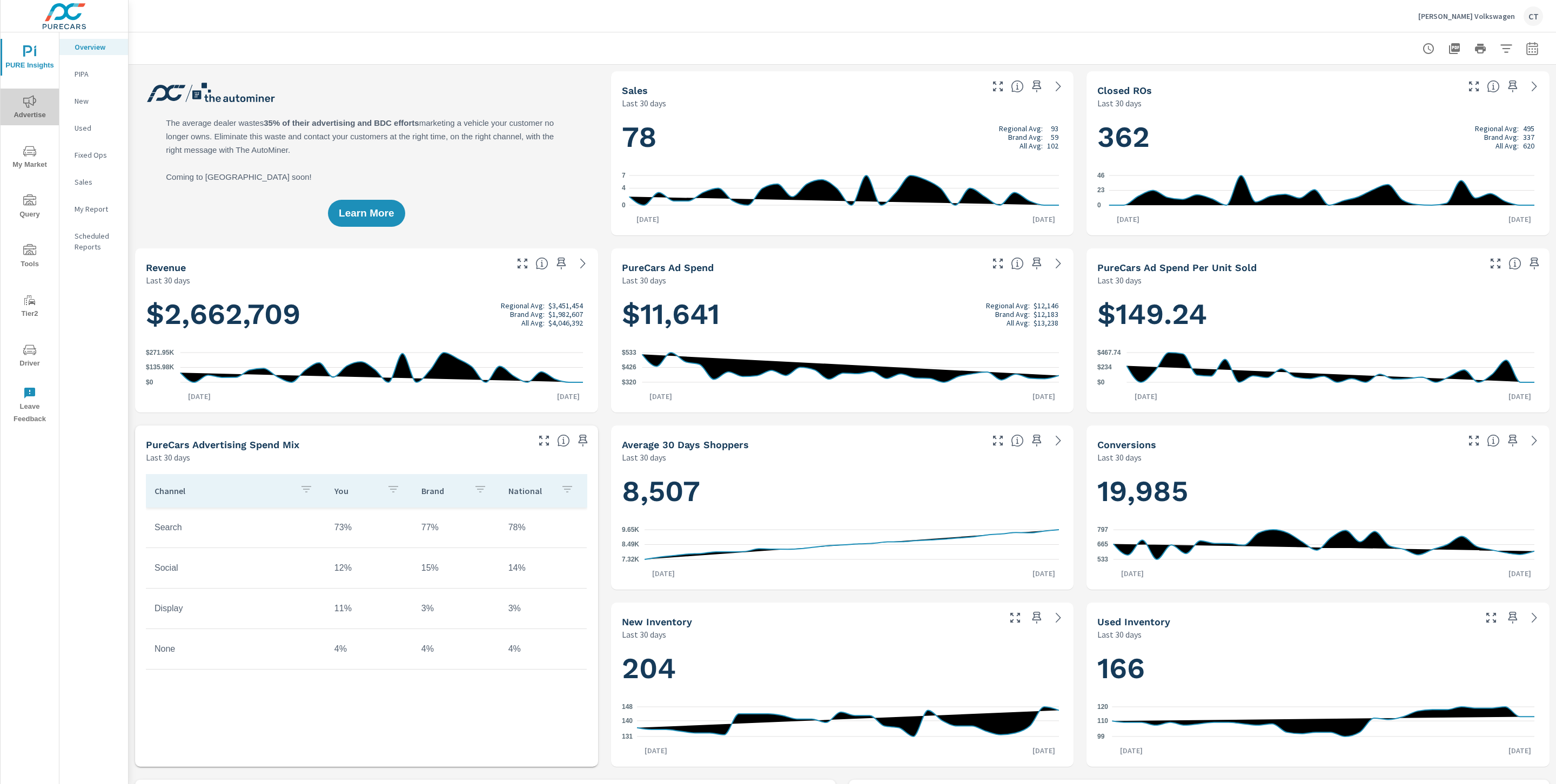
click at [48, 102] on span "Advertise" at bounding box center [30, 107] width 52 height 27
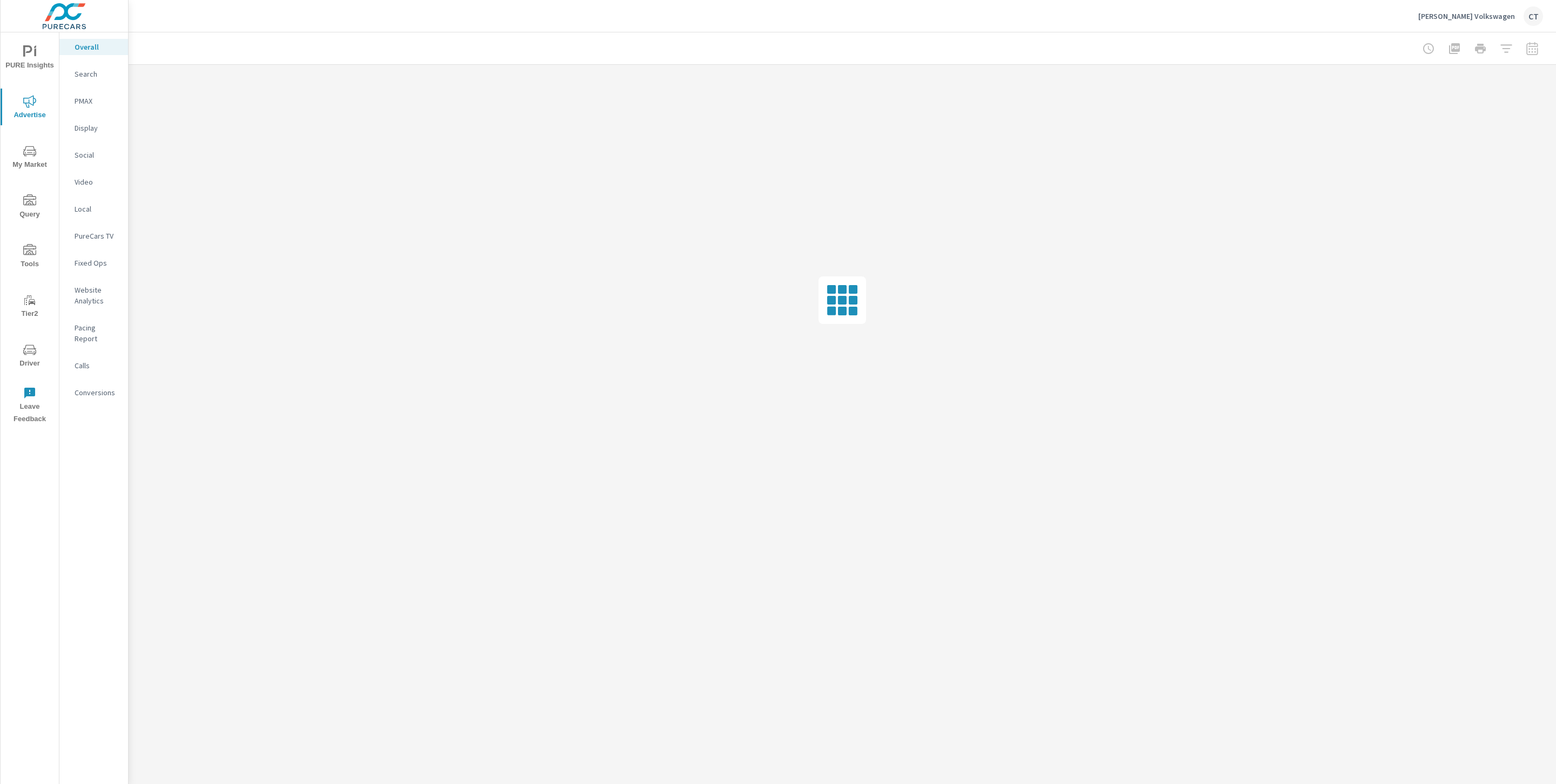
click at [88, 148] on div "Social" at bounding box center [94, 155] width 69 height 16
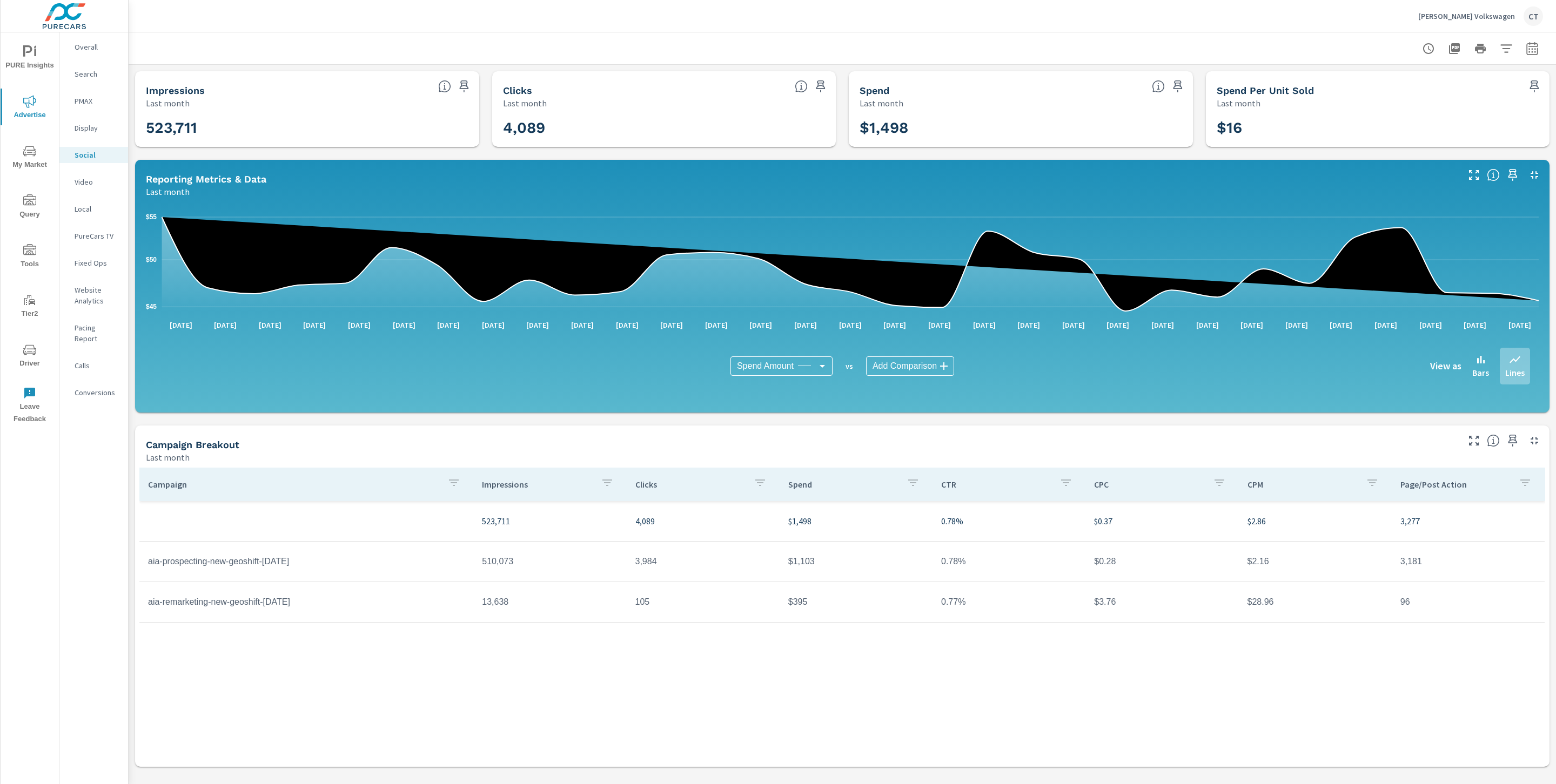
click at [99, 111] on nav "Overall Search PMAX Display Social Video Local PureCars TV Fixed Ops Website An…" at bounding box center [94, 224] width 69 height 383
click at [84, 86] on nav "Overall Search PMAX Display Social Video Local PureCars TV Fixed Ops Website An…" at bounding box center [94, 224] width 69 height 383
click at [84, 91] on nav "Overall Search PMAX Display Social Video Local PureCars TV Fixed Ops Website An…" at bounding box center [94, 224] width 69 height 383
click at [83, 94] on div "PMAX" at bounding box center [94, 100] width 69 height 16
